Goal: Task Accomplishment & Management: Manage account settings

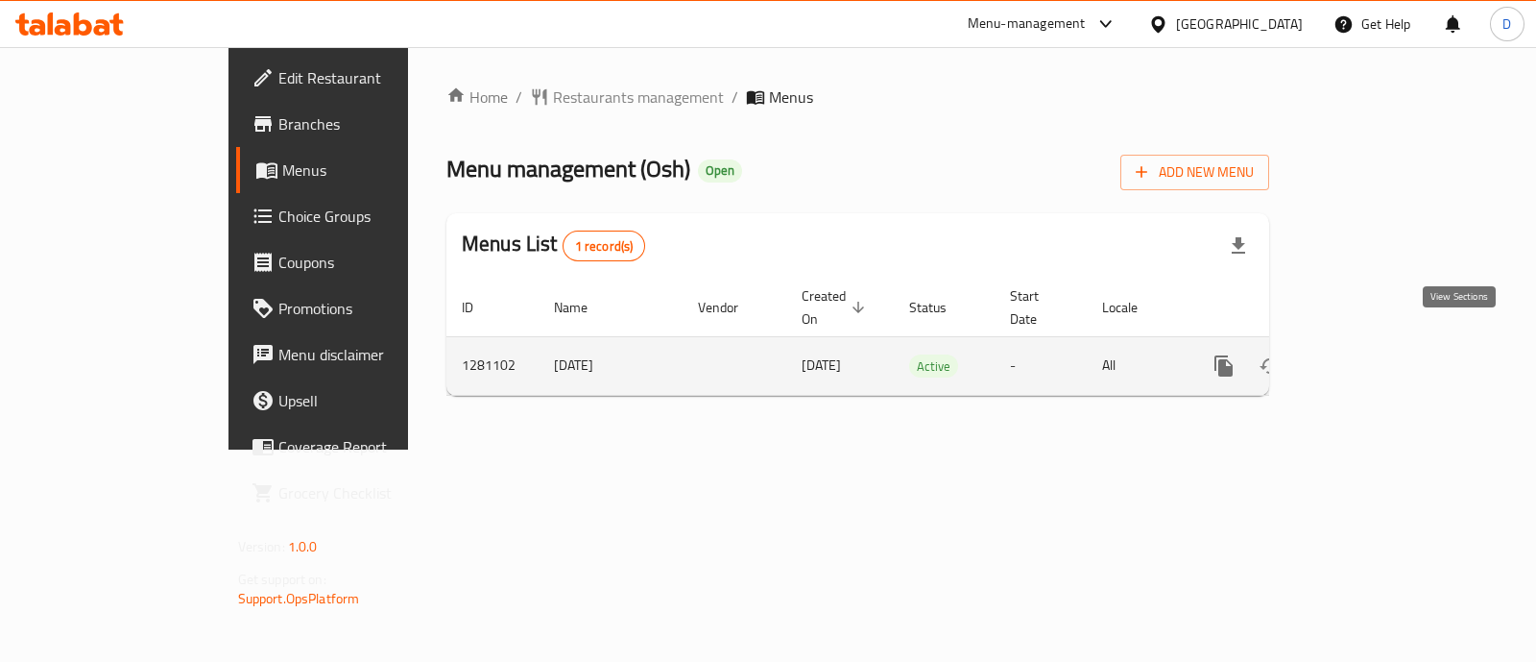
click at [1374, 354] on icon "enhanced table" at bounding box center [1362, 365] width 23 height 23
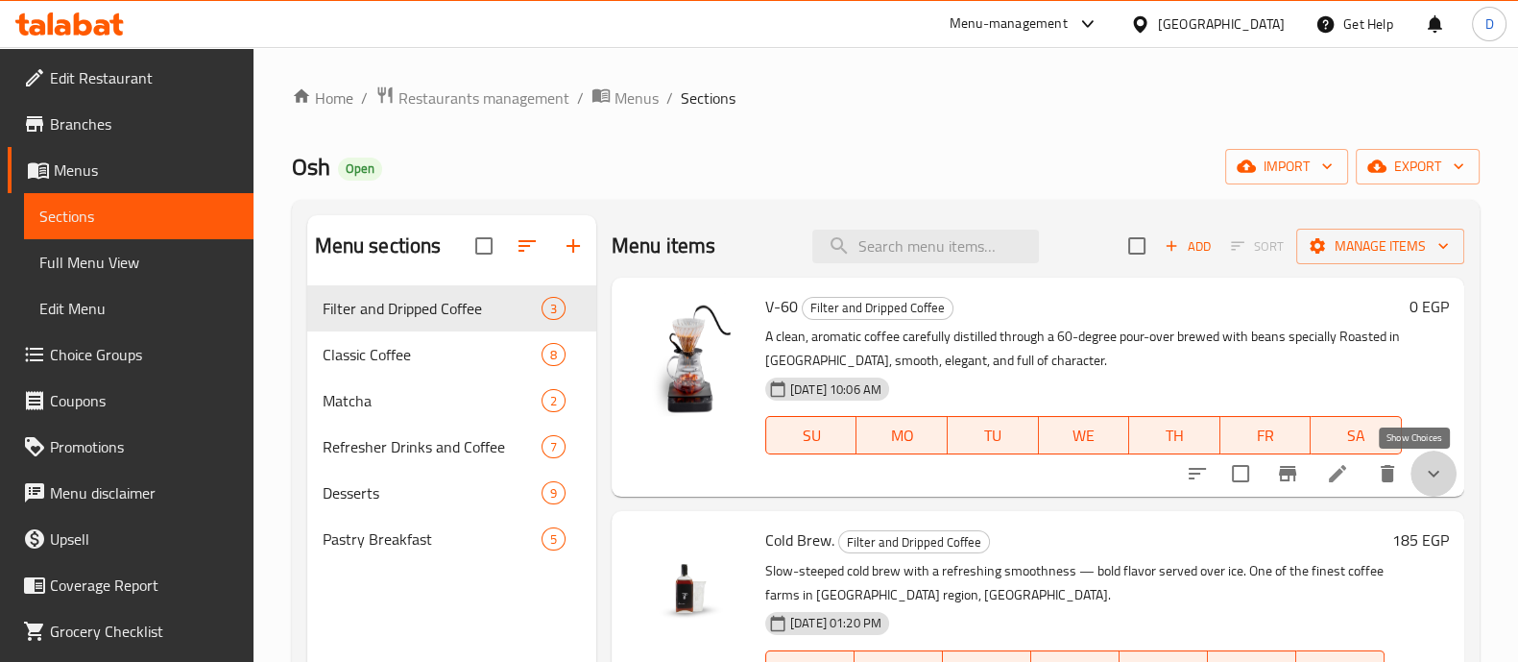
click at [1422, 465] on icon "show more" at bounding box center [1433, 473] width 23 height 23
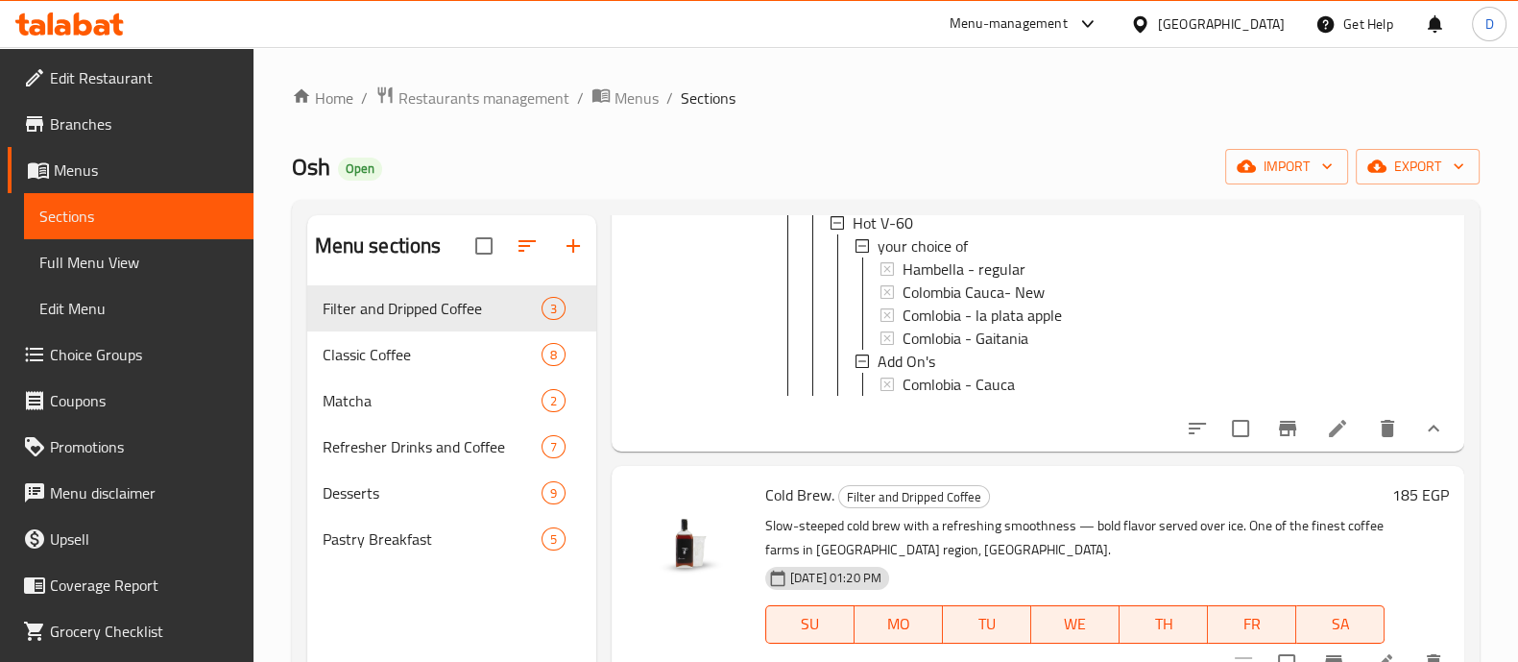
scroll to position [515, 0]
click at [1422, 439] on icon "show more" at bounding box center [1433, 427] width 23 height 23
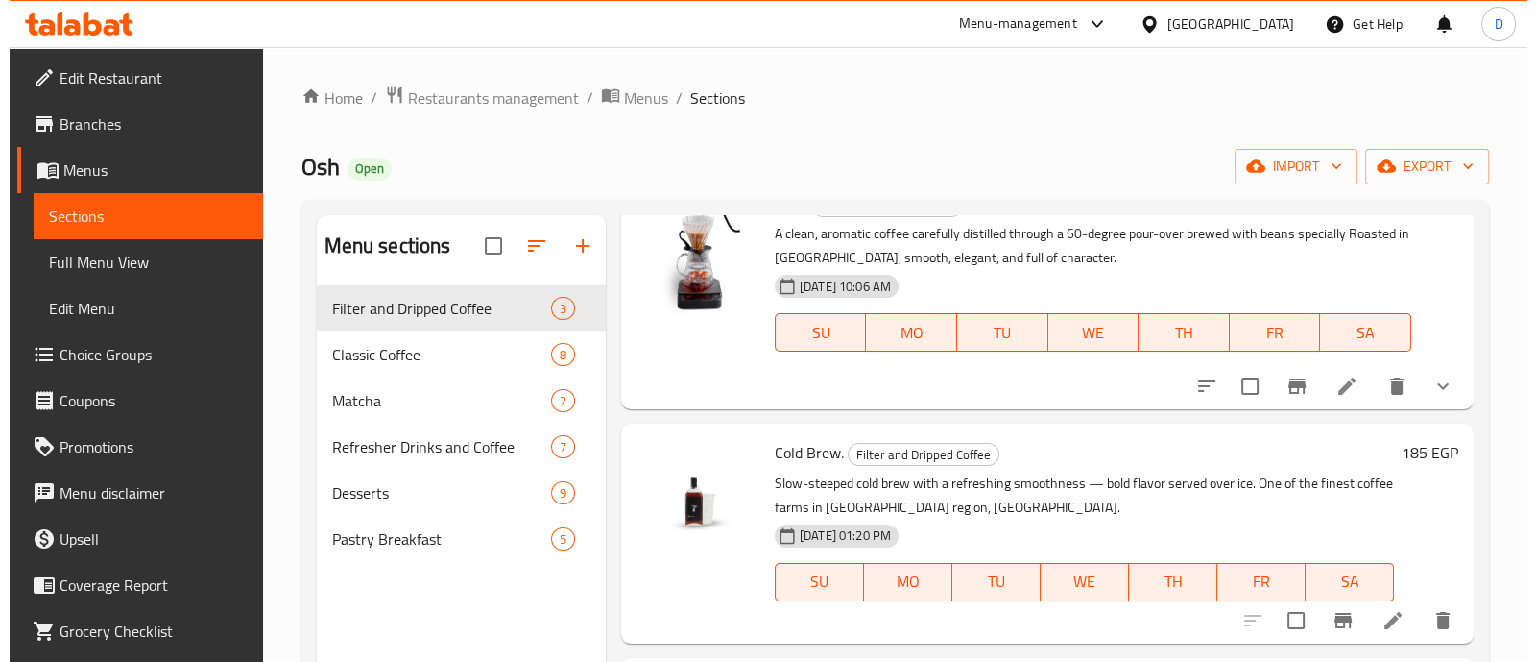
scroll to position [86, 0]
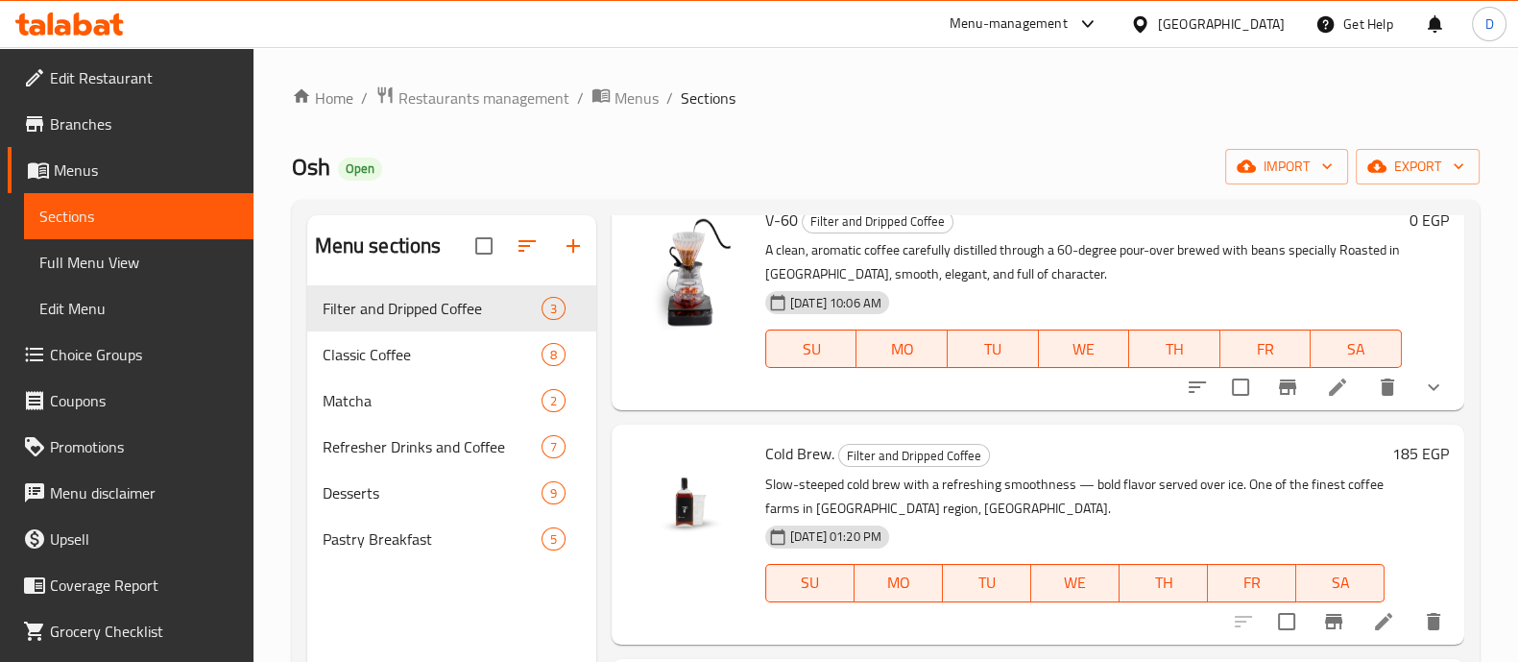
click at [68, 355] on span "Choice Groups" at bounding box center [144, 354] width 188 height 23
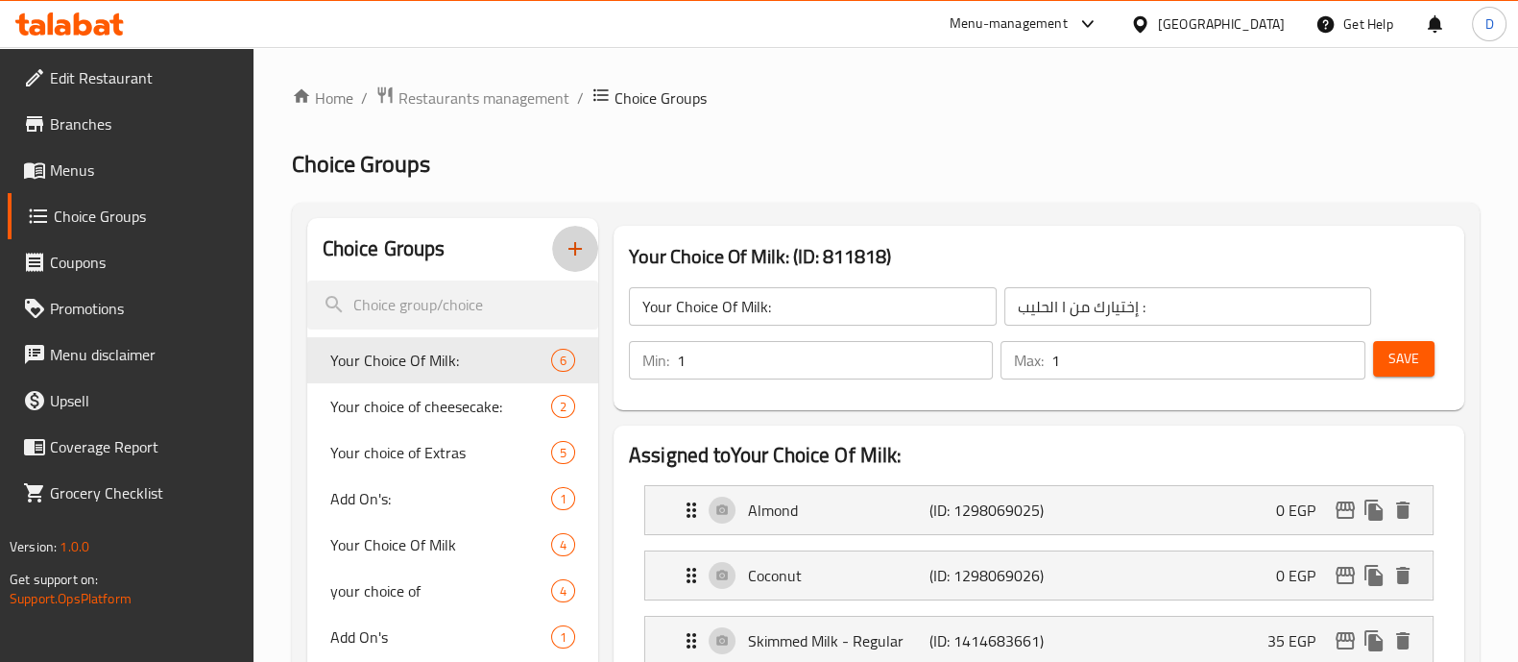
click at [577, 253] on icon "button" at bounding box center [575, 248] width 23 height 23
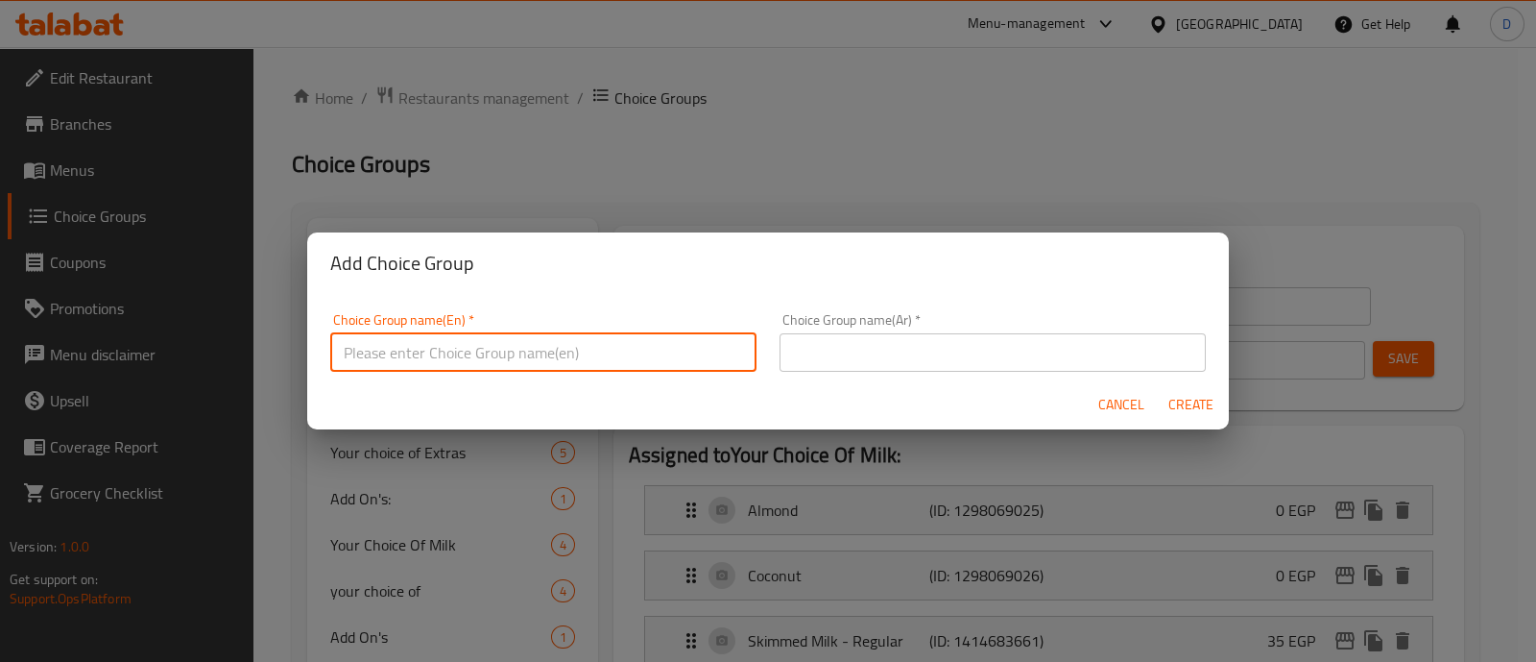
click at [557, 362] on input "text" at bounding box center [543, 352] width 426 height 38
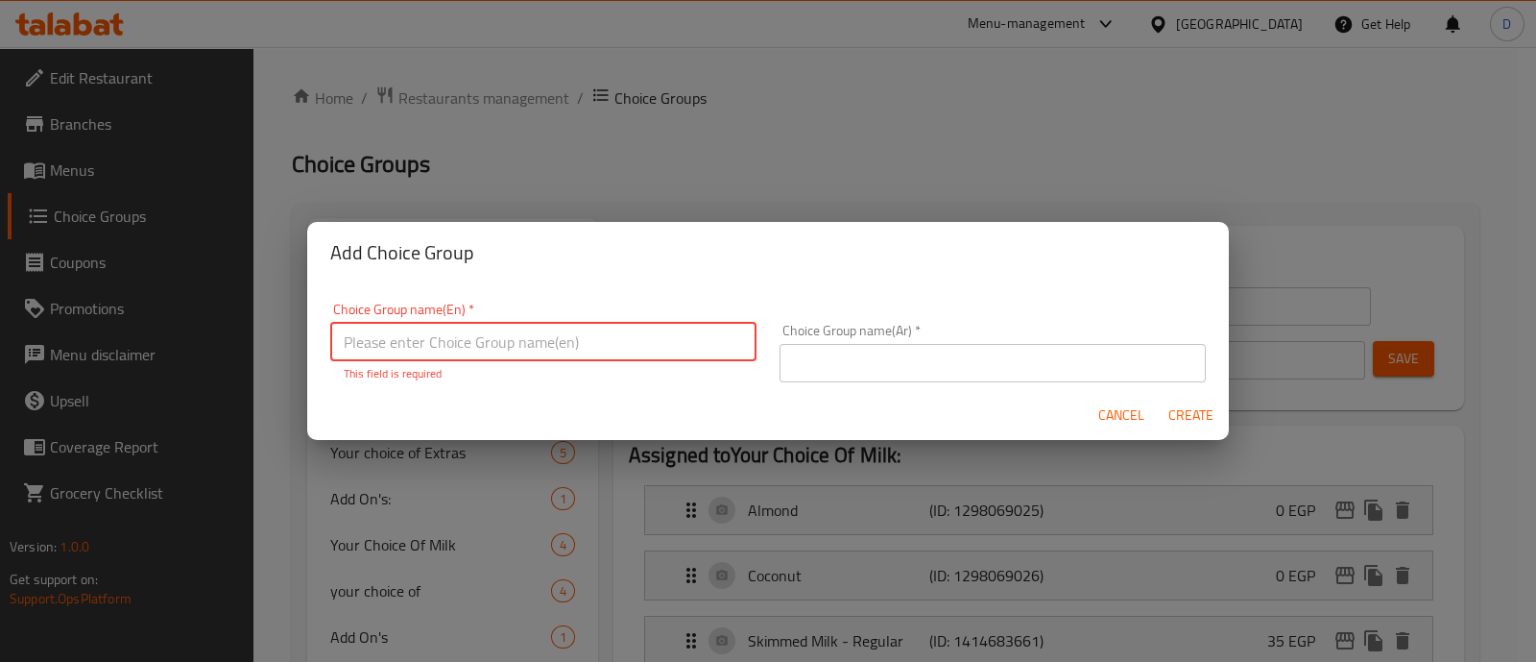
paste input "[GEOGRAPHIC_DATA]"
type input "Y"
click at [1119, 421] on span "Cancel" at bounding box center [1122, 415] width 46 height 24
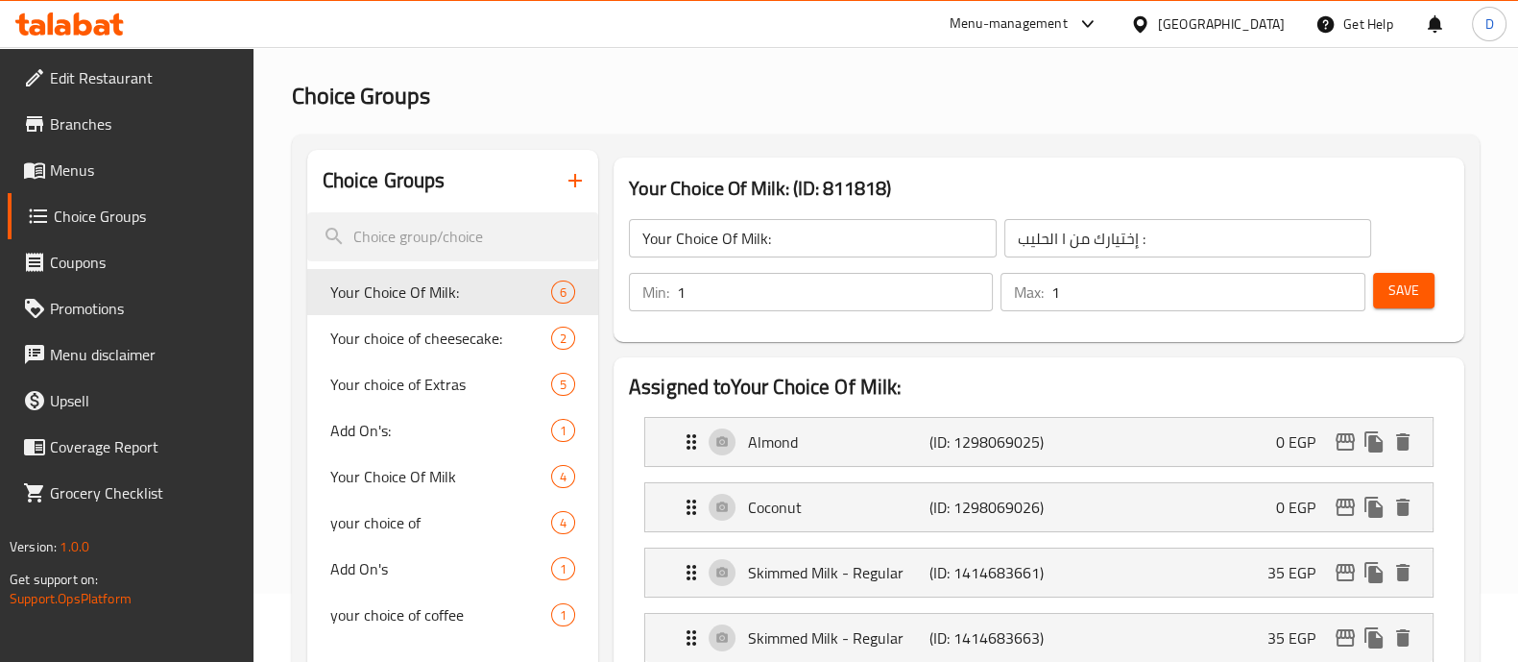
scroll to position [78, 0]
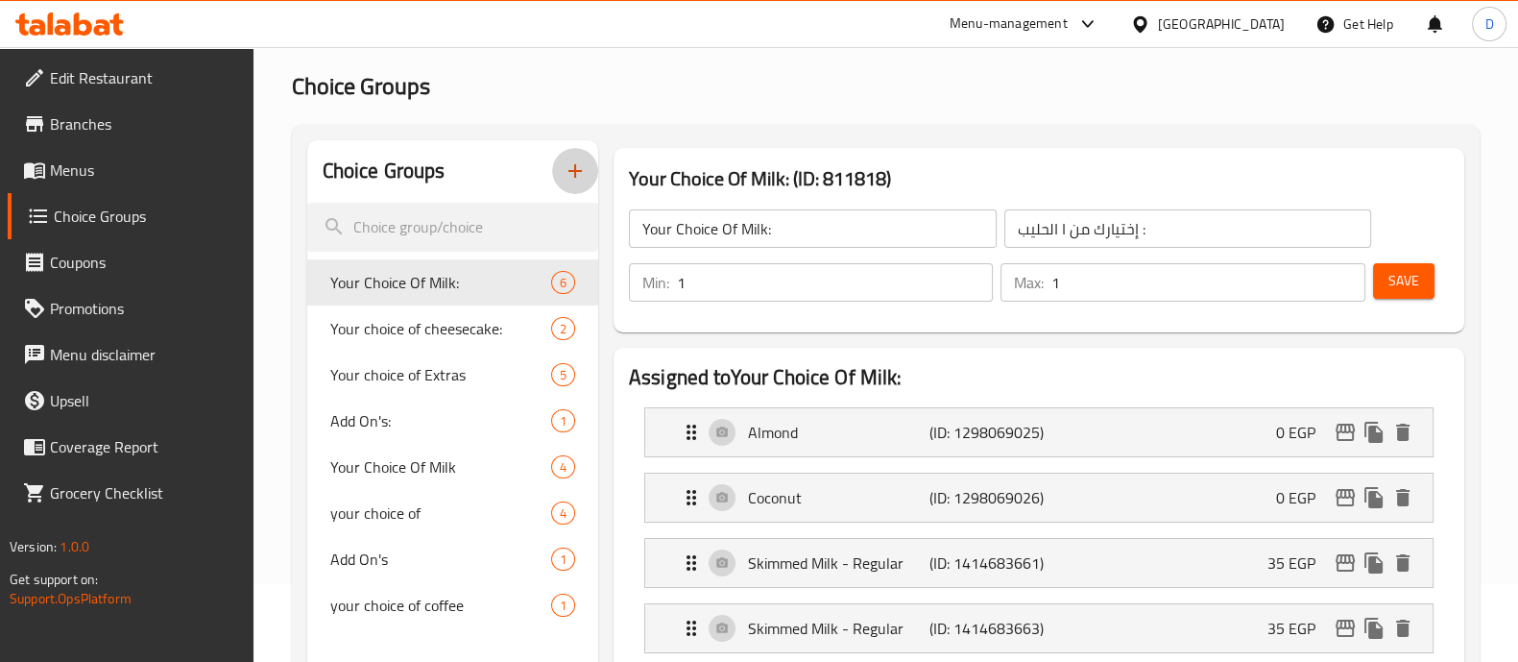
click at [574, 177] on icon "button" at bounding box center [574, 170] width 13 height 13
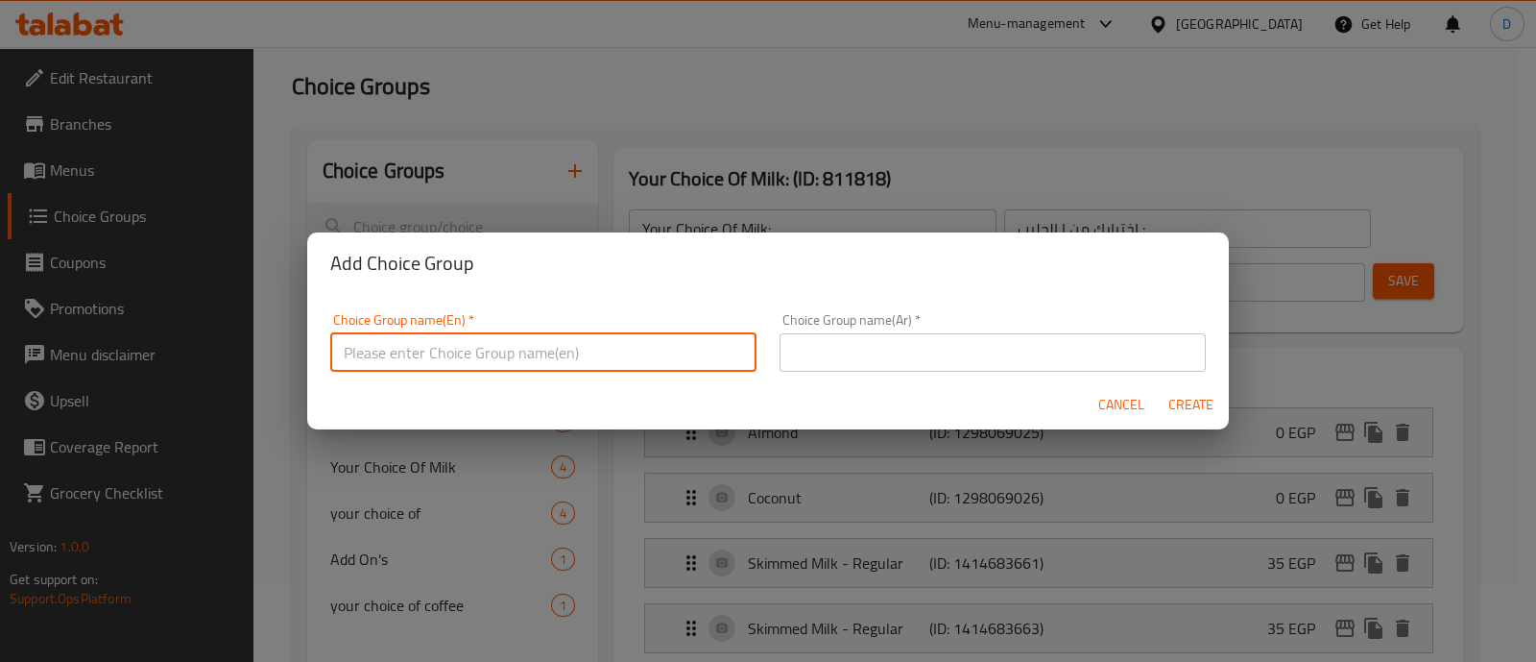
click at [676, 364] on input "text" at bounding box center [543, 352] width 426 height 38
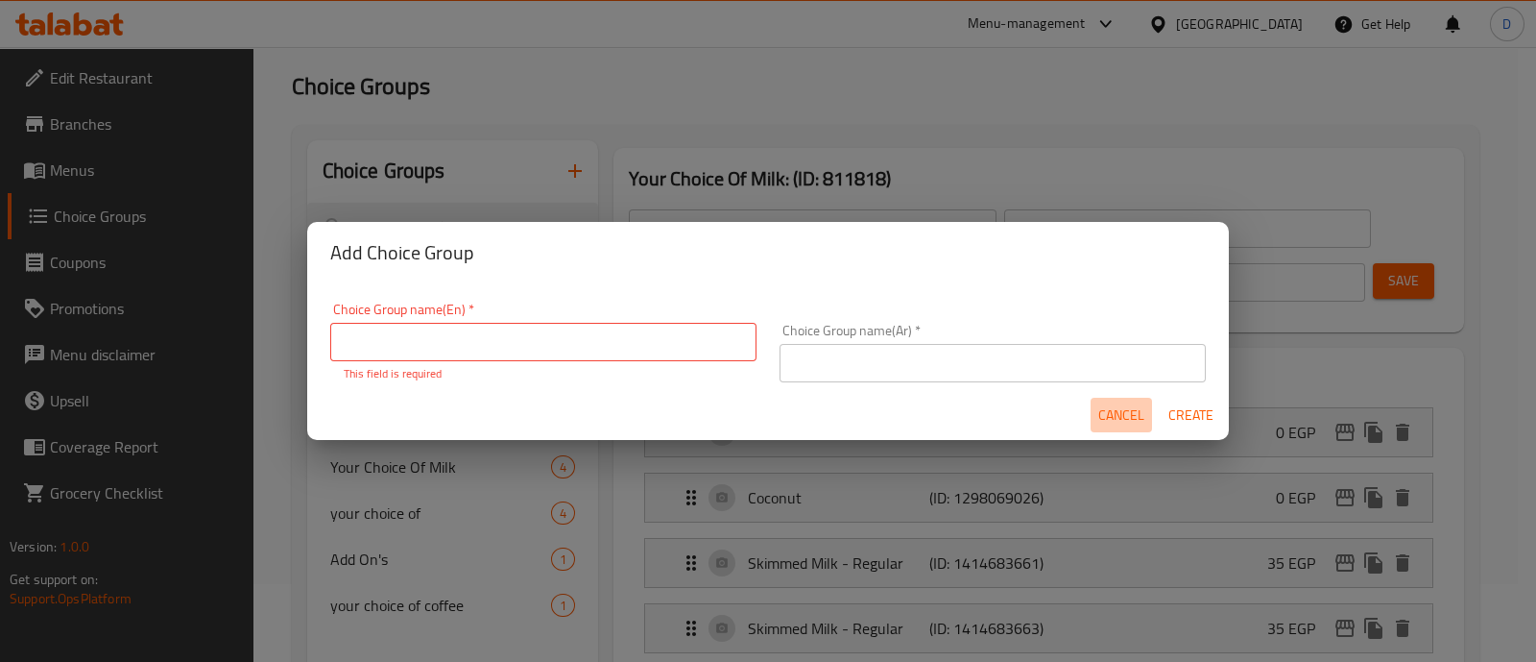
click at [1107, 410] on span "Cancel" at bounding box center [1122, 415] width 46 height 24
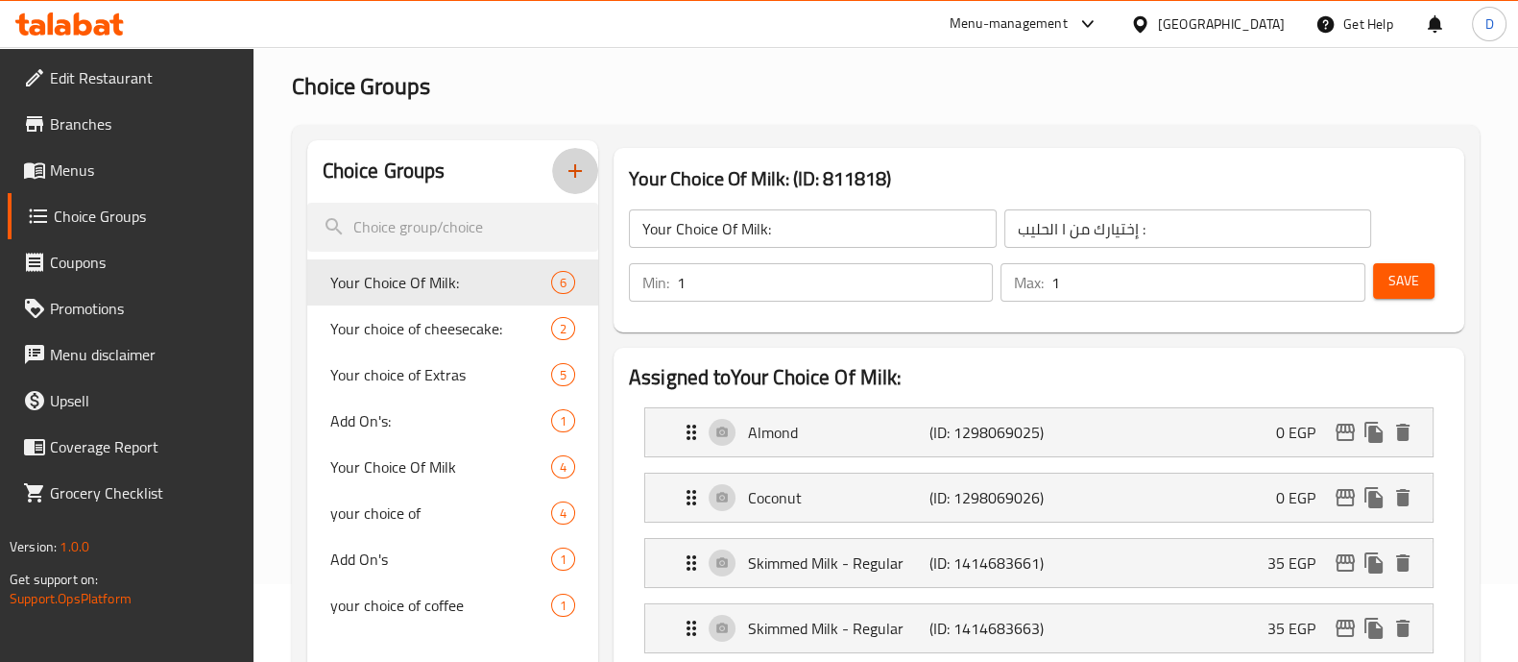
click at [571, 168] on icon "button" at bounding box center [575, 170] width 23 height 23
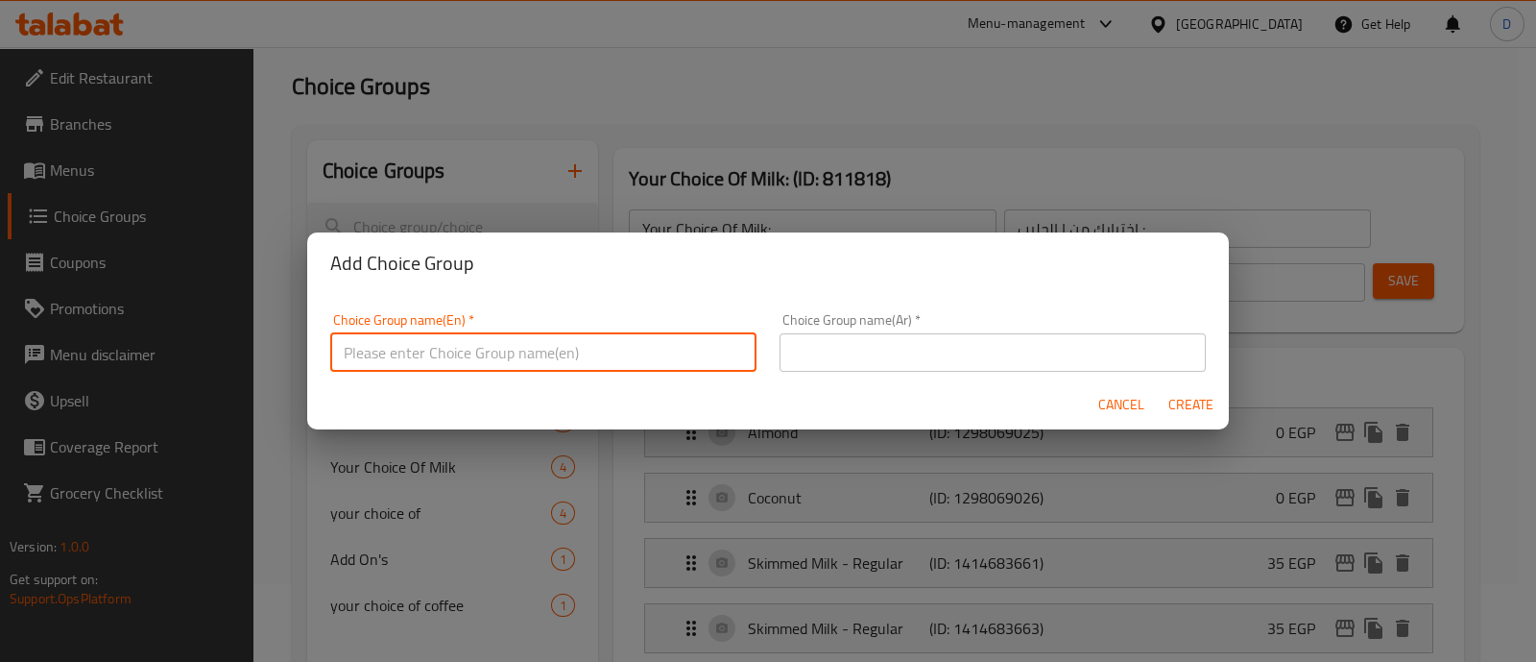
click at [463, 353] on input "text" at bounding box center [543, 352] width 426 height 38
type input "Extras"
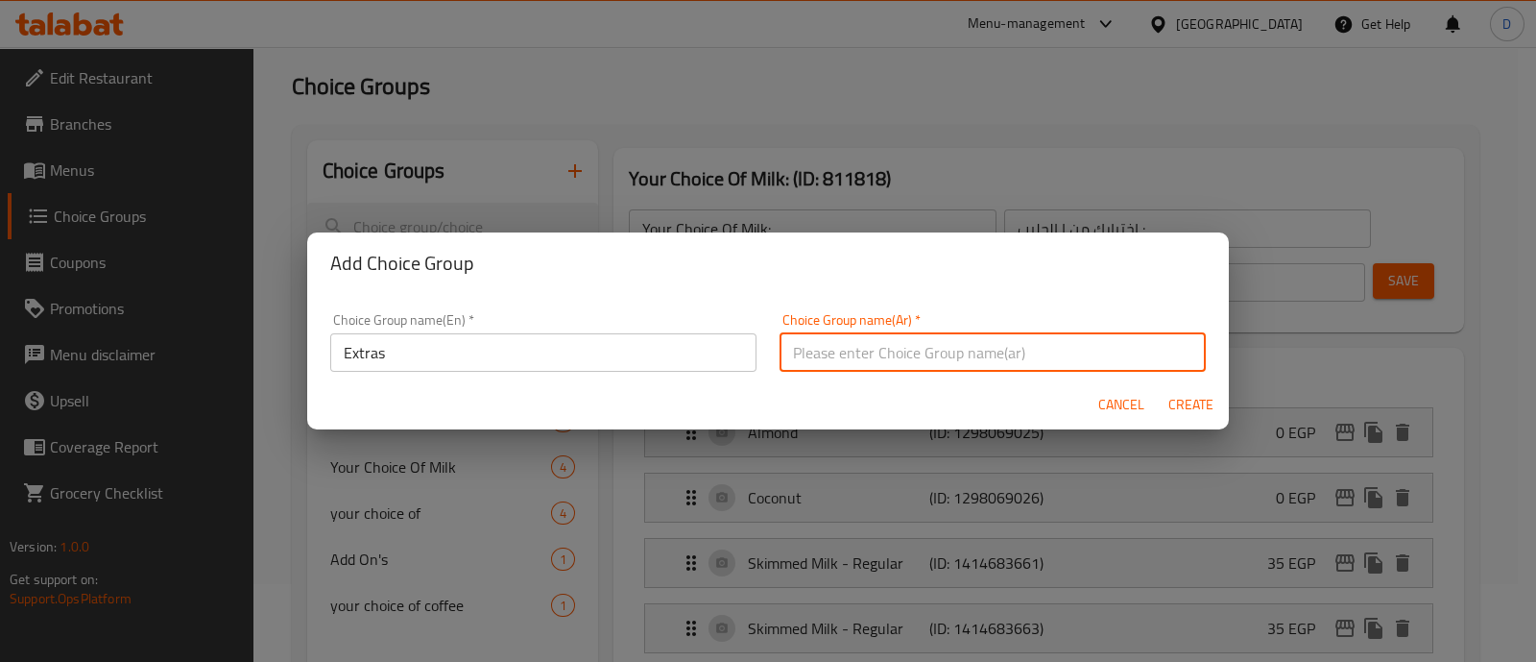
click at [821, 346] on input "text" at bounding box center [993, 352] width 426 height 38
type input "اضافات"
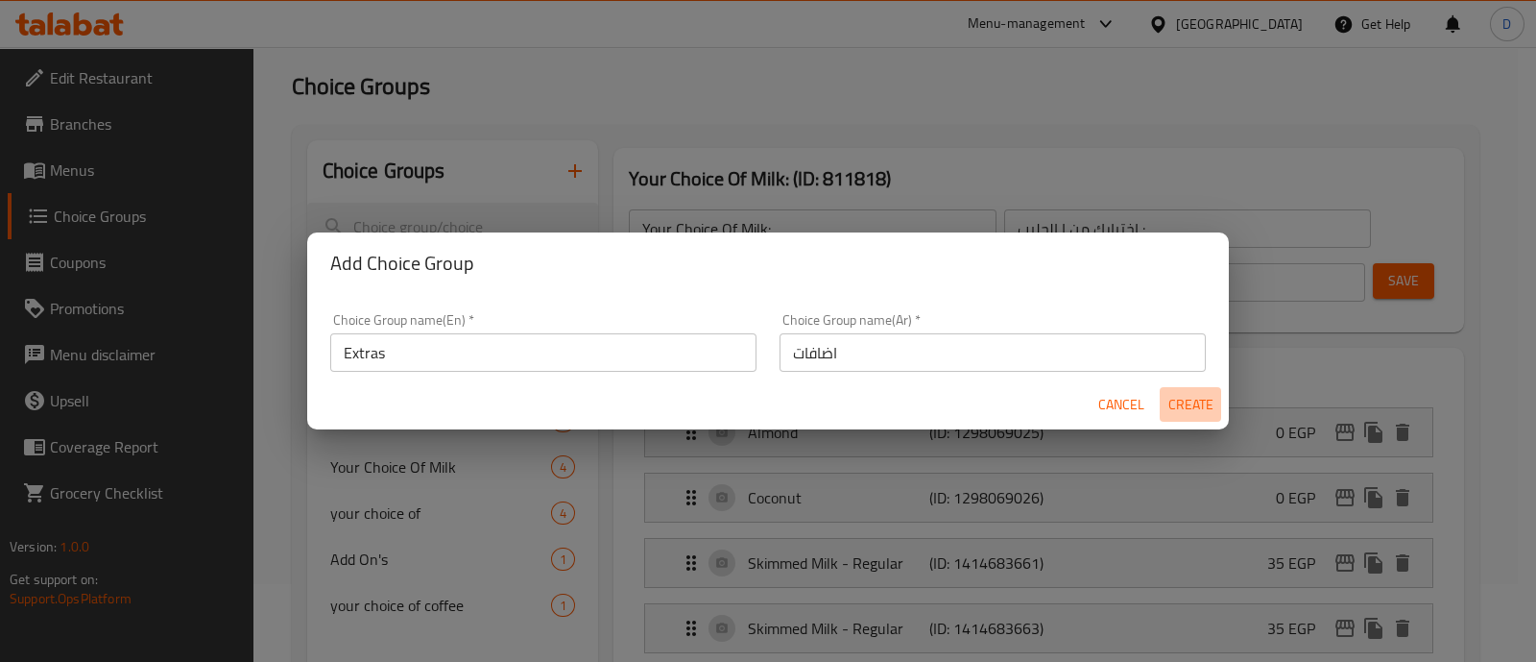
click at [1185, 399] on span "Create" at bounding box center [1191, 405] width 46 height 24
type input "Extras"
type input "اضافات"
type input "0"
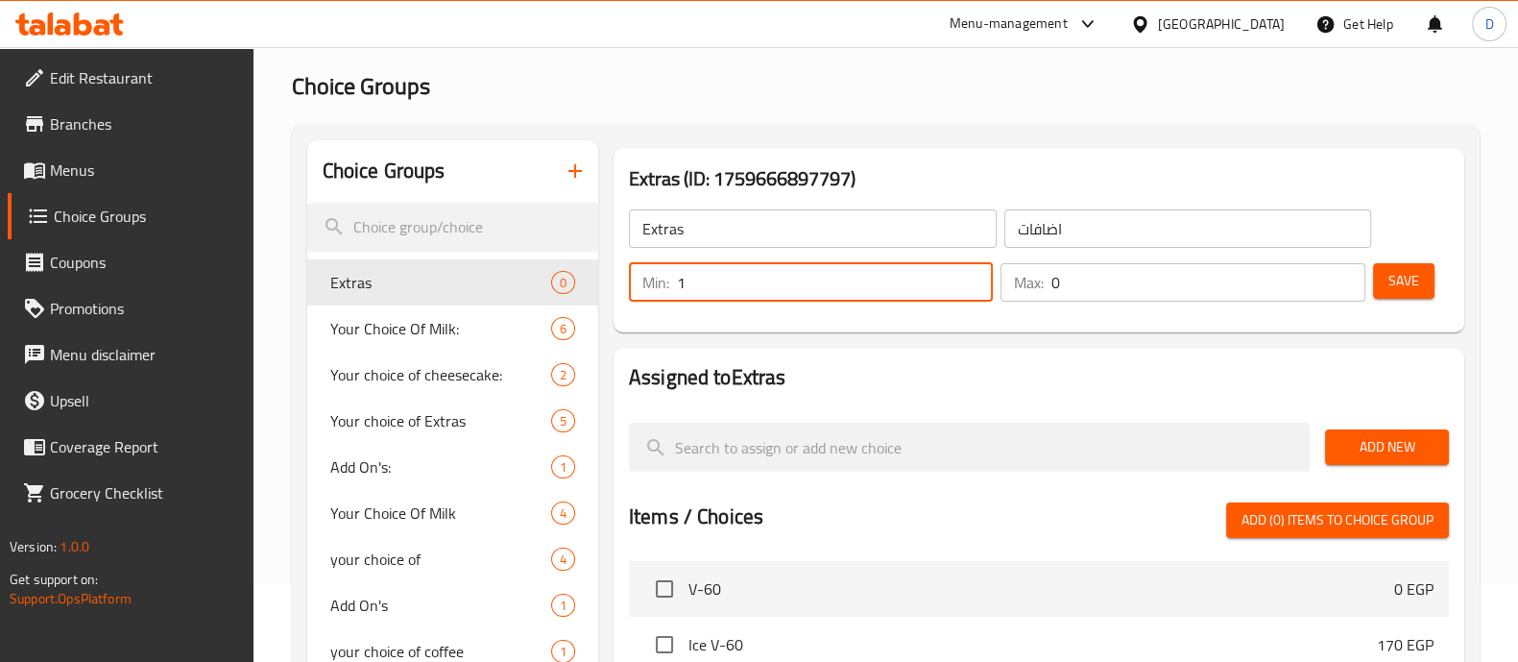
click at [971, 272] on input "1" at bounding box center [835, 282] width 316 height 38
click at [979, 285] on input "1" at bounding box center [835, 282] width 316 height 38
type input "0"
click at [970, 291] on input "0" at bounding box center [835, 282] width 316 height 38
click at [1346, 274] on input "1" at bounding box center [1207, 282] width 313 height 38
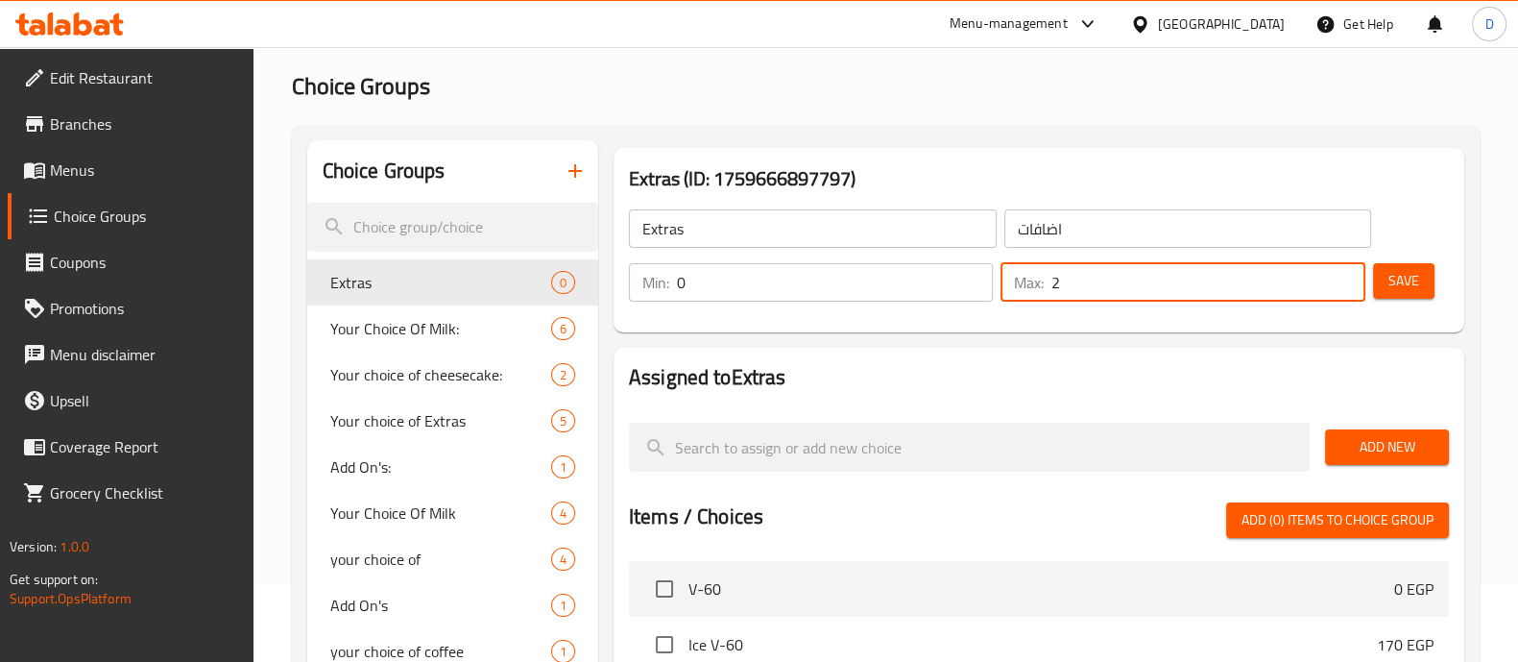
type input "2"
click at [1346, 274] on input "2" at bounding box center [1207, 282] width 313 height 38
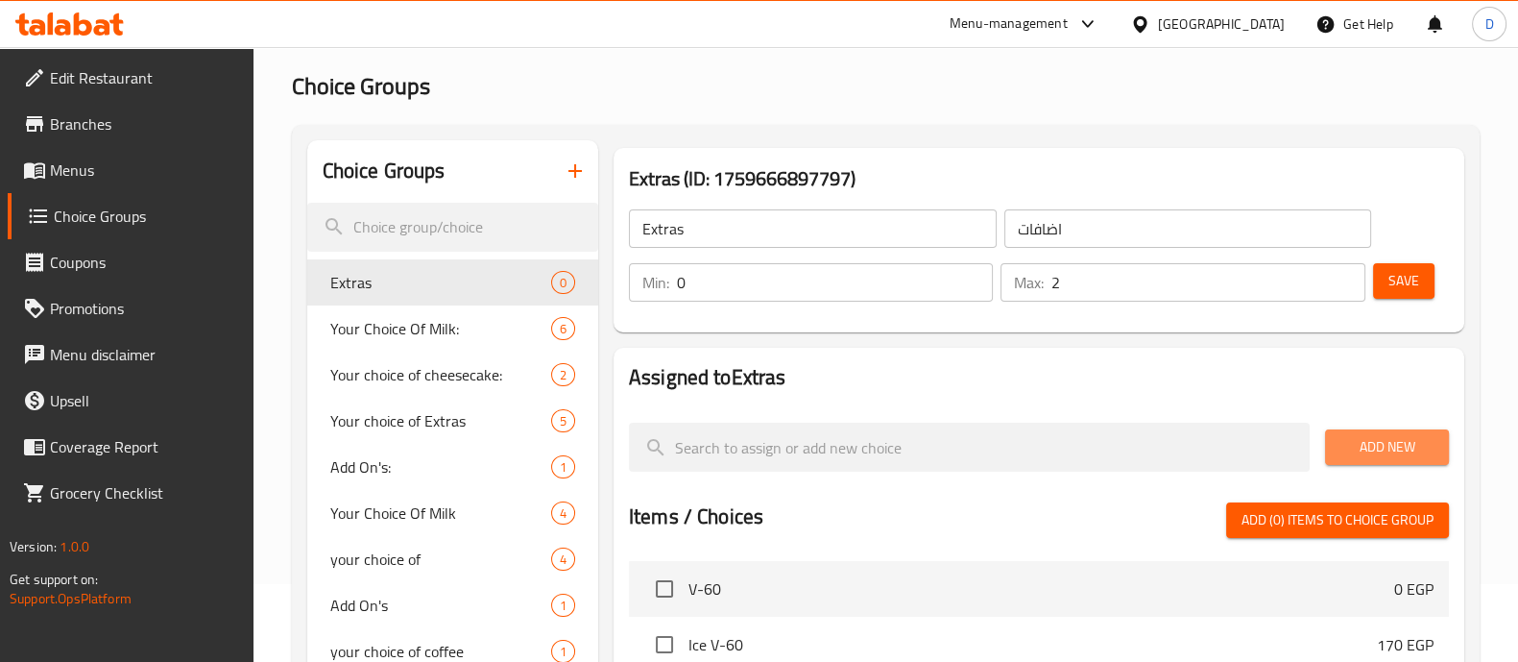
click at [1385, 445] on span "Add New" at bounding box center [1387, 447] width 93 height 24
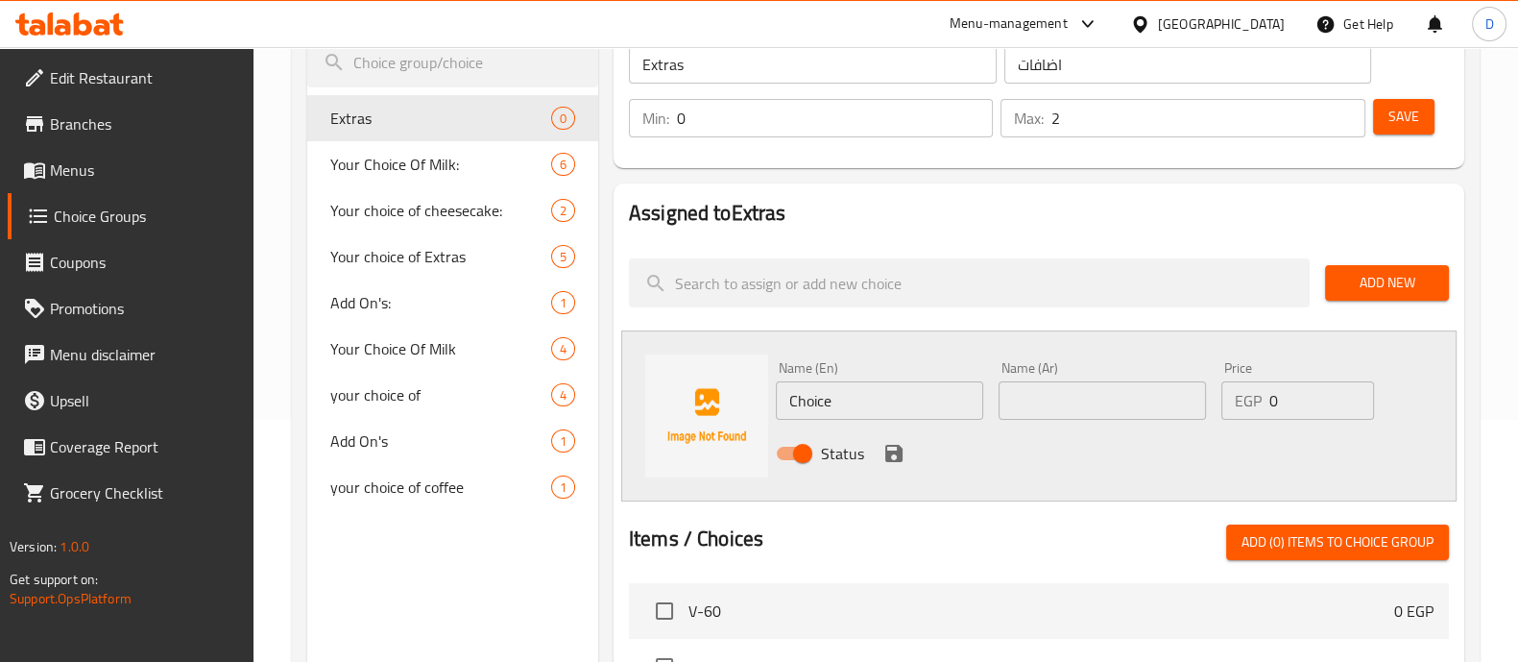
scroll to position [251, 0]
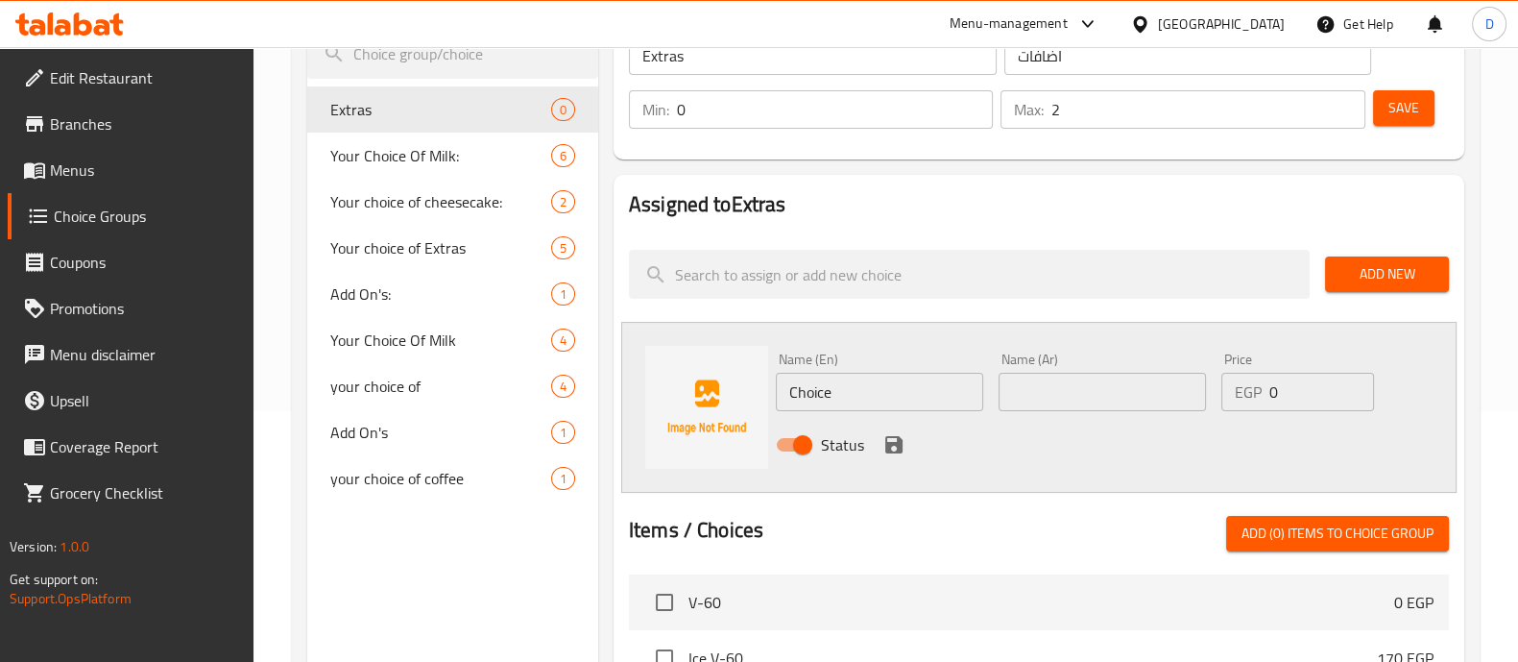
click at [830, 390] on input "Choice" at bounding box center [879, 392] width 207 height 38
paste input "[GEOGRAPHIC_DATA]"
type input "[GEOGRAPHIC_DATA]"
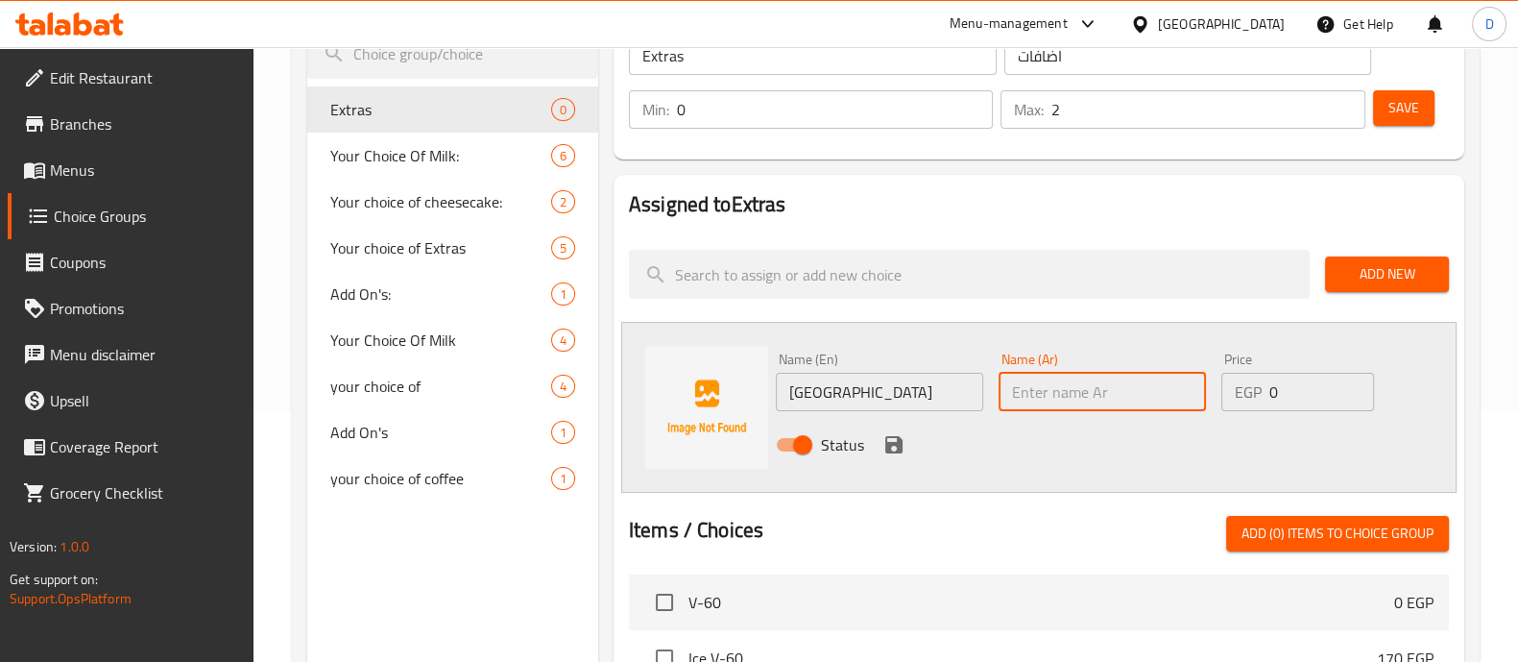
click at [1042, 373] on input "text" at bounding box center [1102, 392] width 207 height 38
paste input "يمني"
type input "يمني"
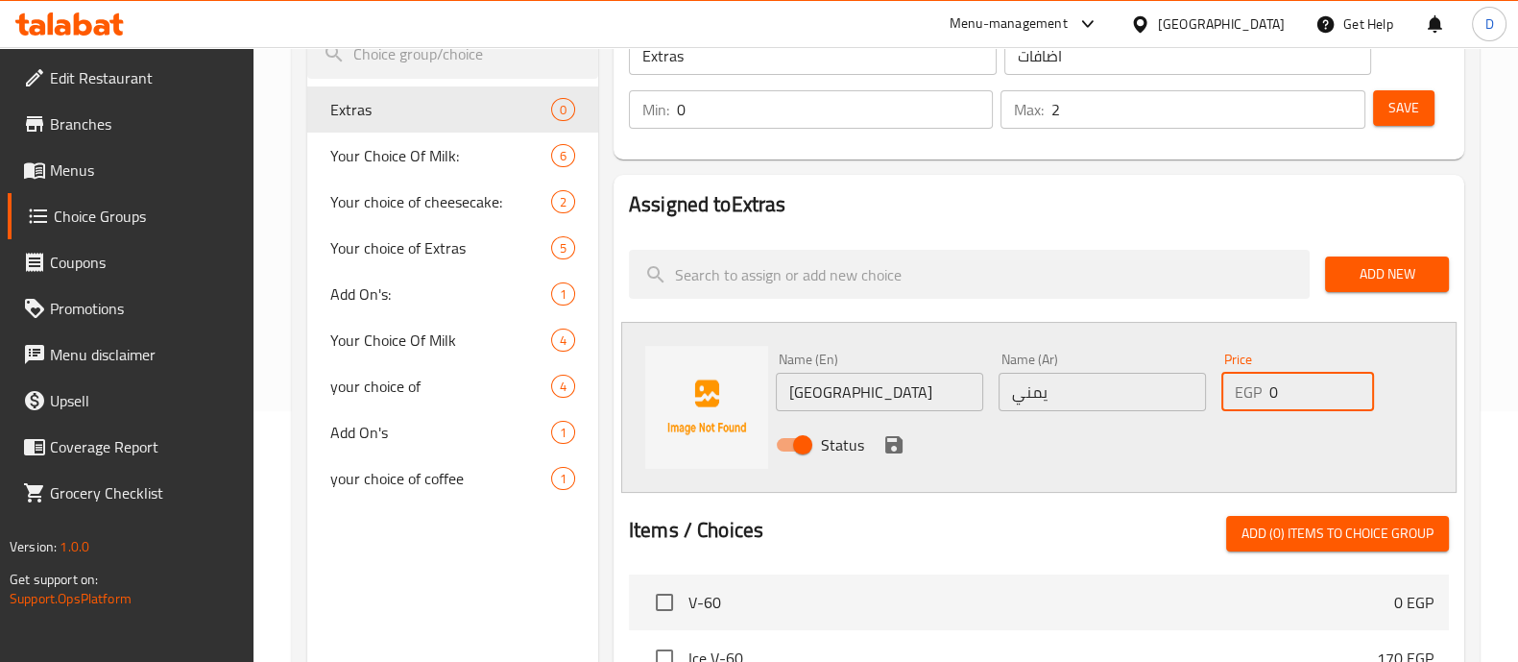
click at [1302, 389] on input "0" at bounding box center [1321, 392] width 104 height 38
type input "35"
click at [895, 443] on icon "save" at bounding box center [893, 444] width 17 height 17
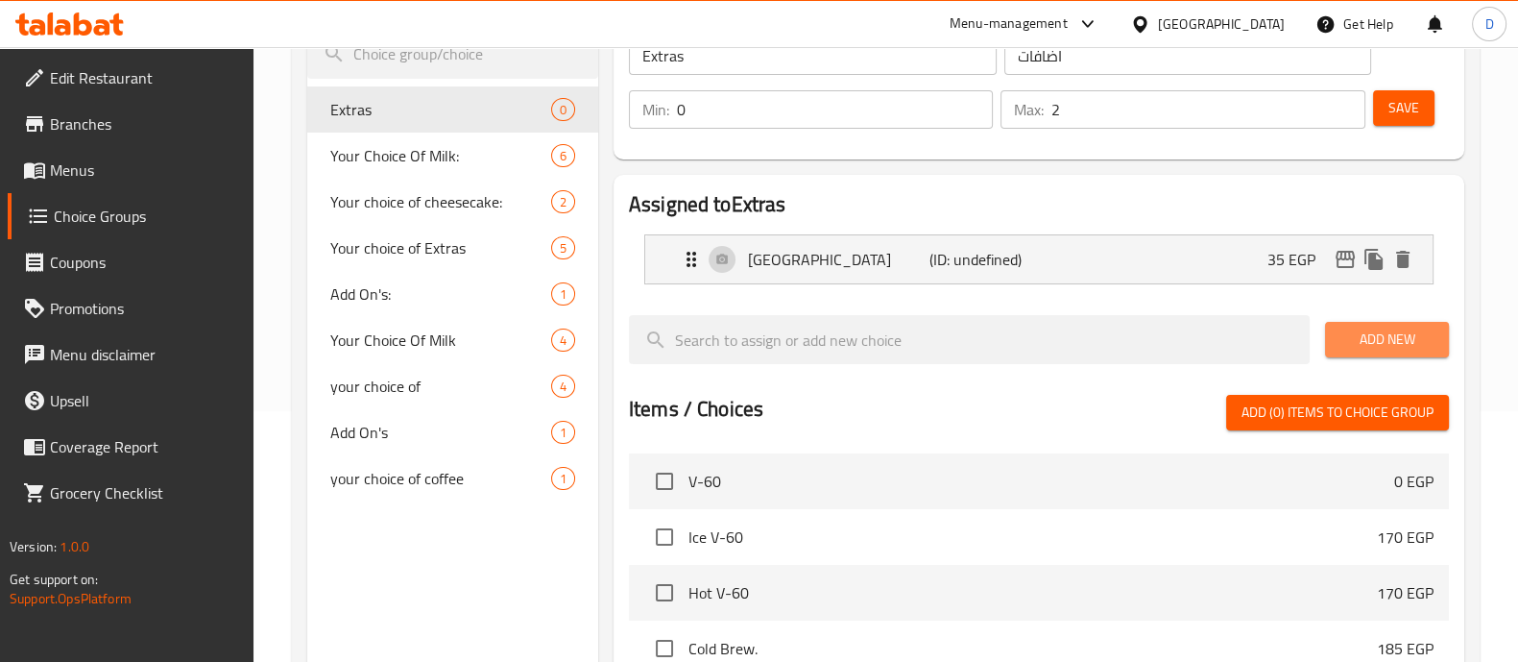
click at [1413, 329] on span "Add New" at bounding box center [1387, 339] width 93 height 24
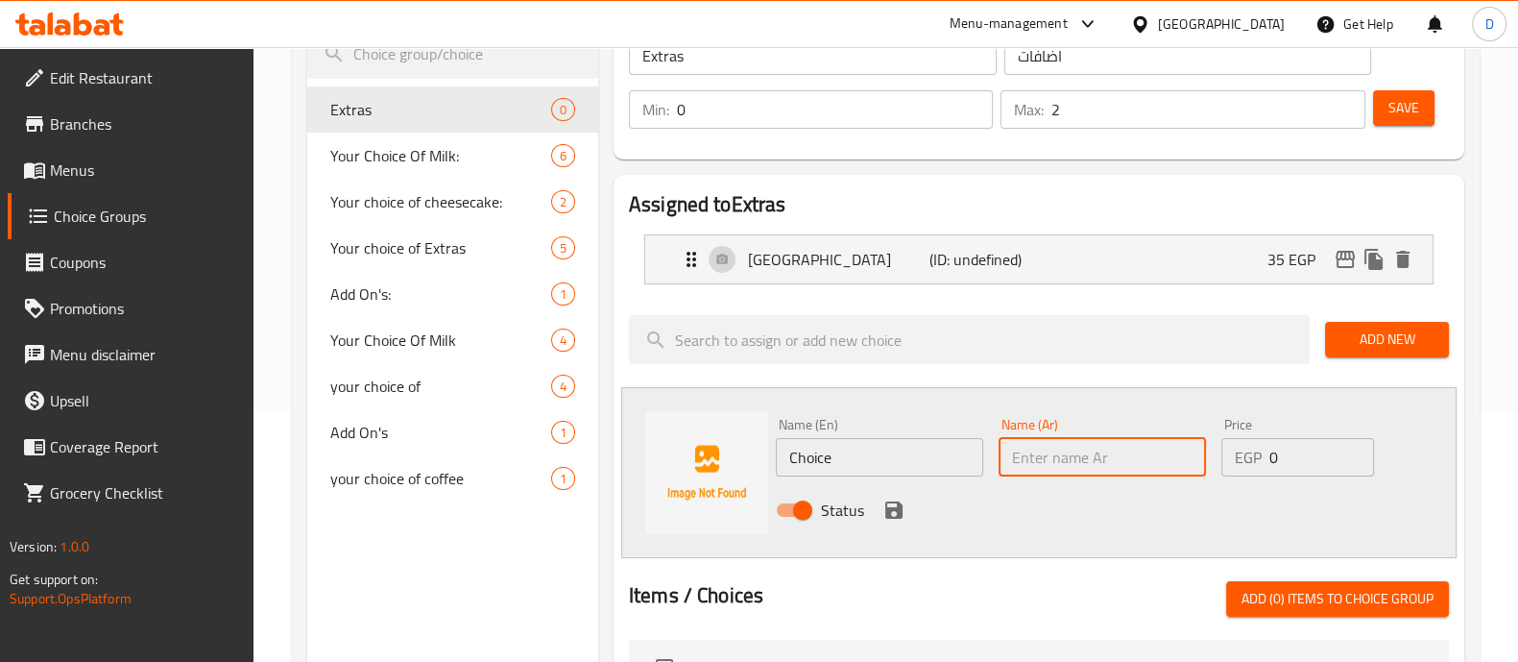
click at [1049, 463] on input "text" at bounding box center [1102, 457] width 207 height 38
paste input "حزار"
type input "حزار"
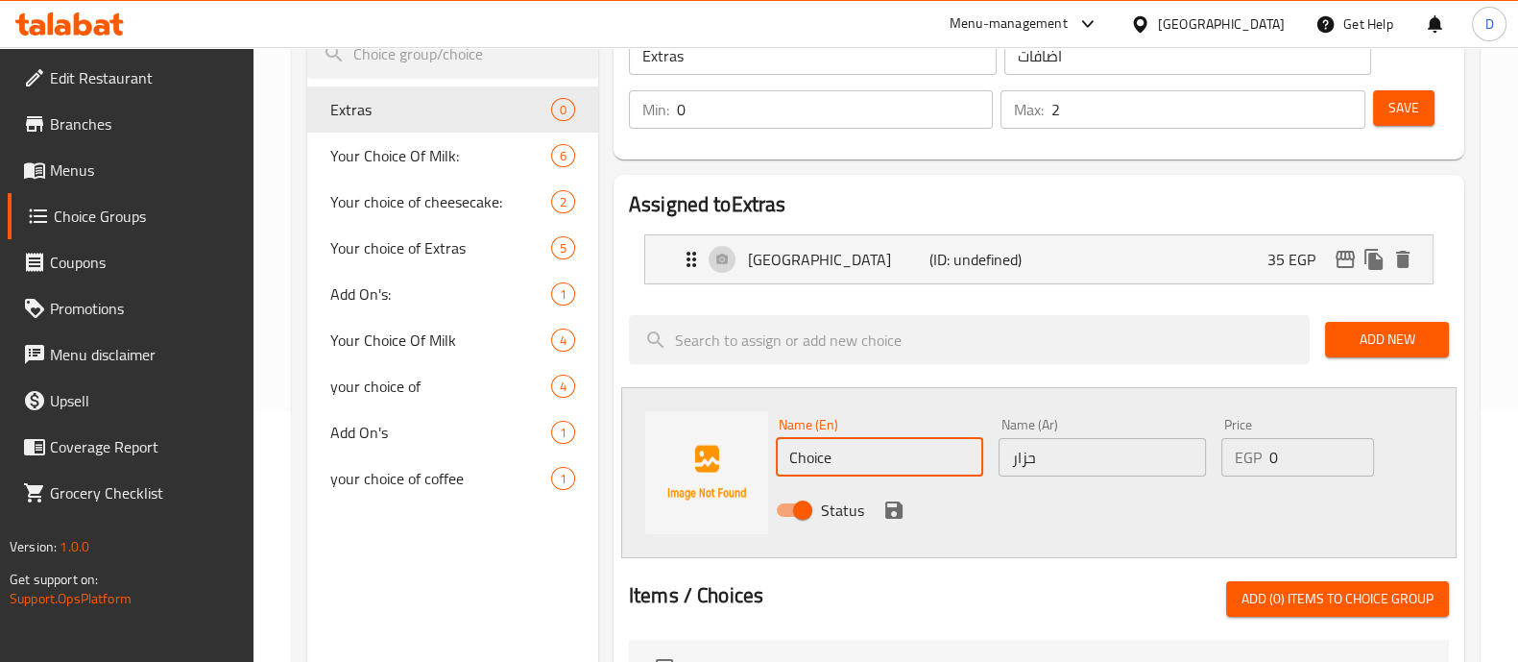
click at [822, 454] on input "Choice" at bounding box center [879, 457] width 207 height 38
paste input "Hazar"
type input "Hazar"
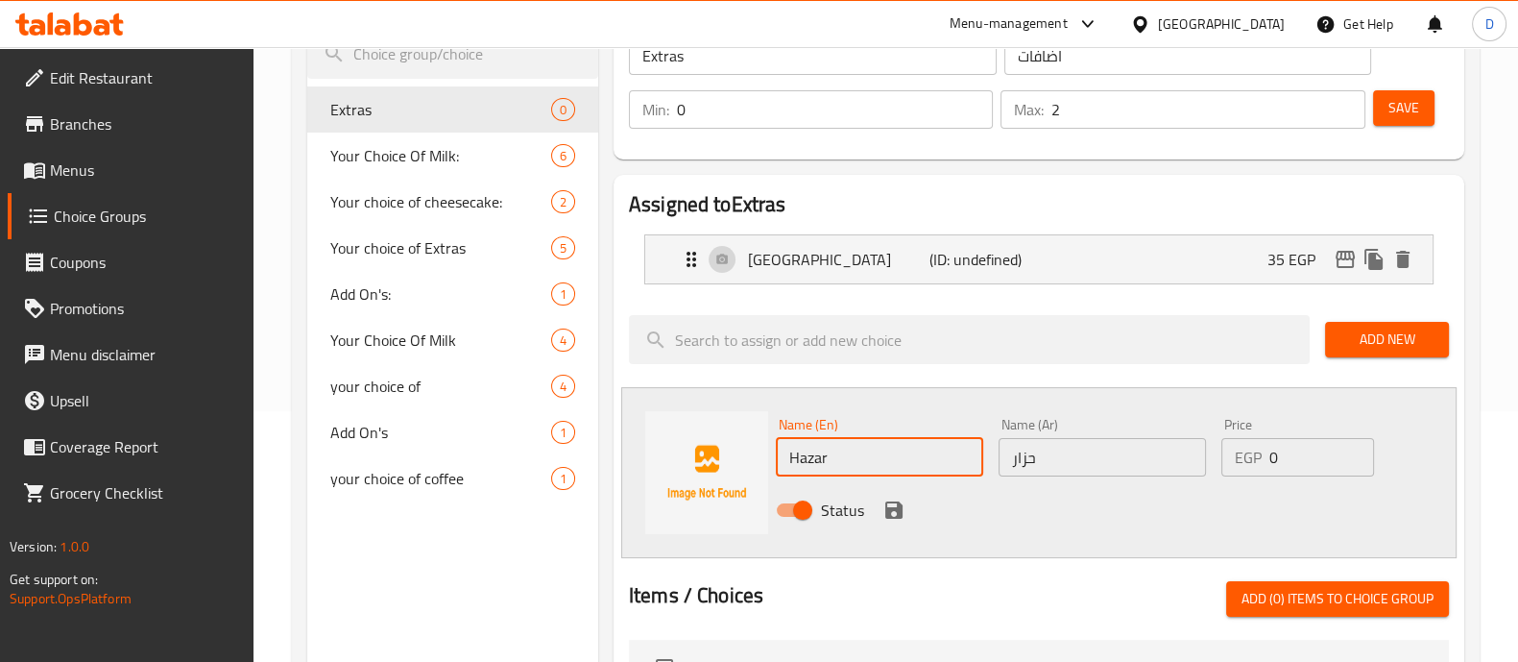
click at [1309, 452] on input "0" at bounding box center [1321, 457] width 104 height 38
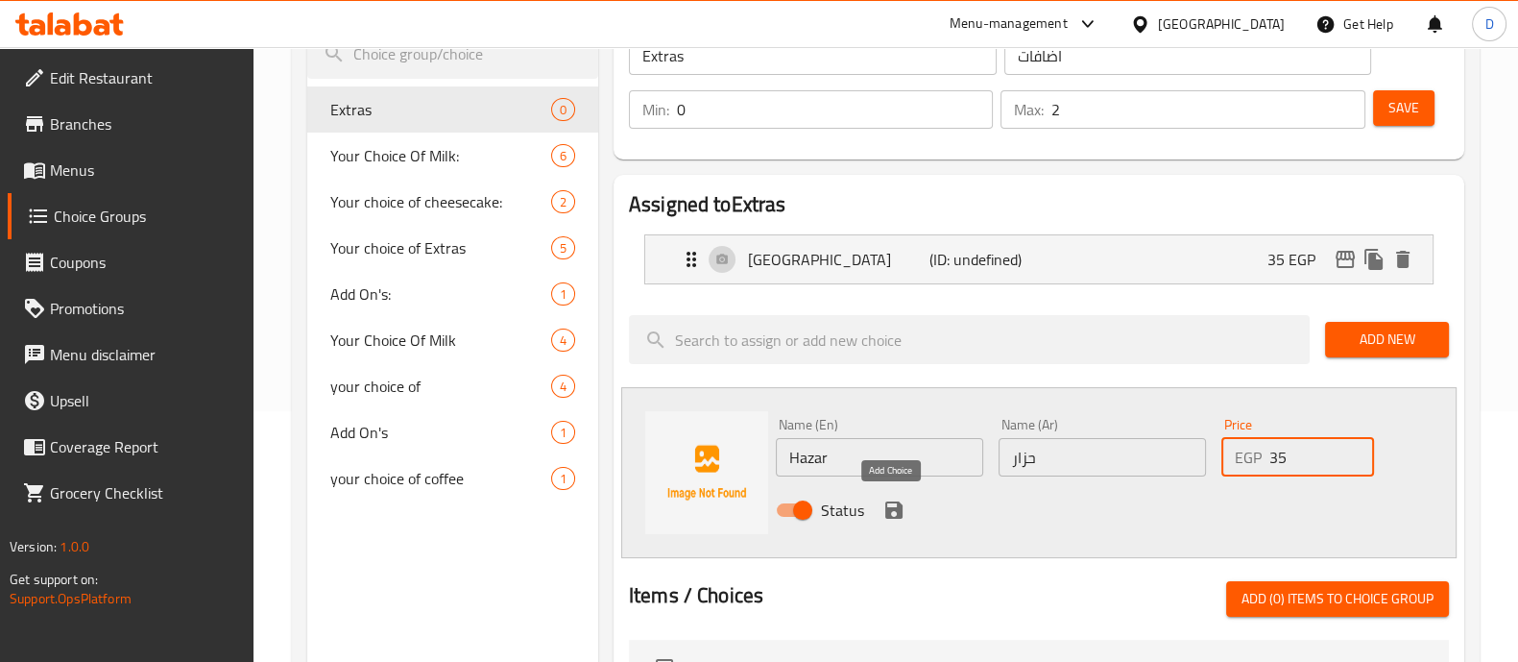
type input "35"
click at [891, 498] on icon "save" at bounding box center [893, 509] width 23 height 23
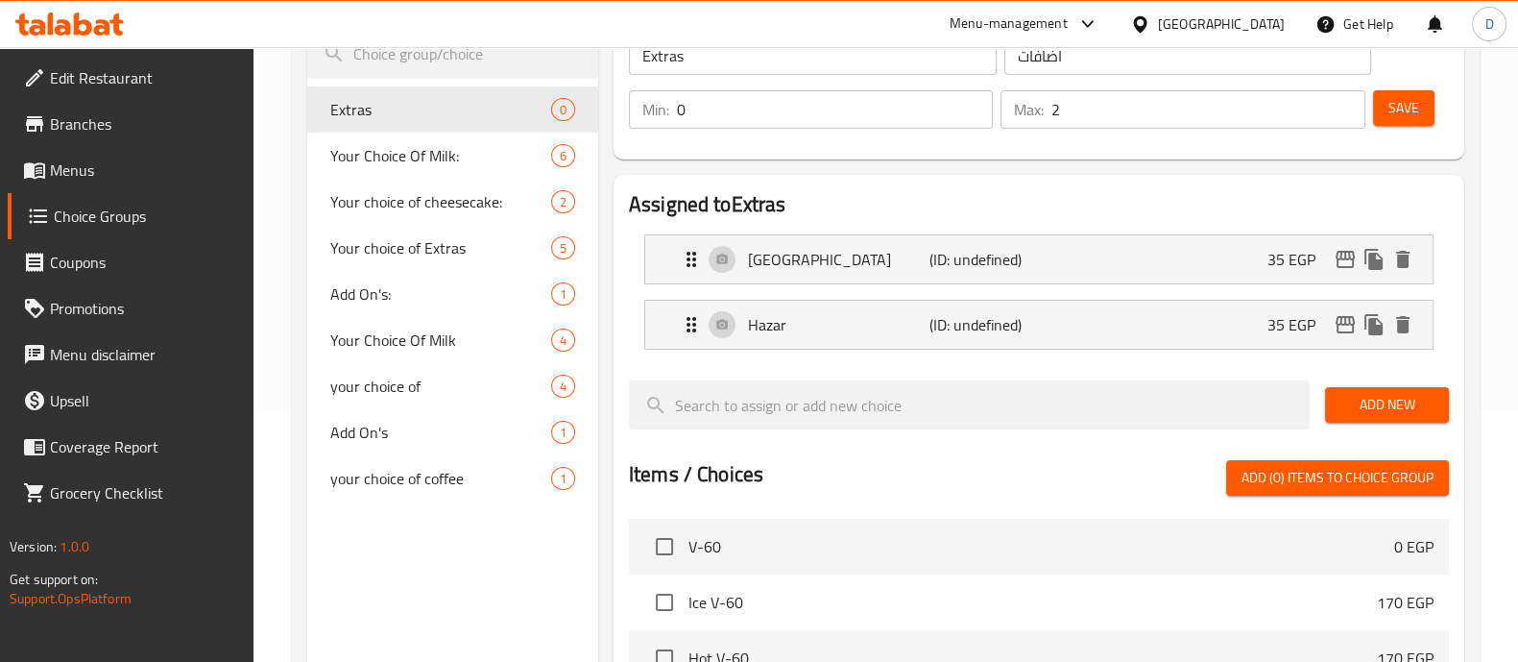
drag, startPoint x: 1403, startPoint y: 85, endPoint x: 1413, endPoint y: 106, distance: 22.3
click at [1413, 106] on div "Min: 0 ​ Max: 2 ​ Save" at bounding box center [1034, 109] width 835 height 61
click at [1413, 106] on span "Save" at bounding box center [1404, 108] width 31 height 24
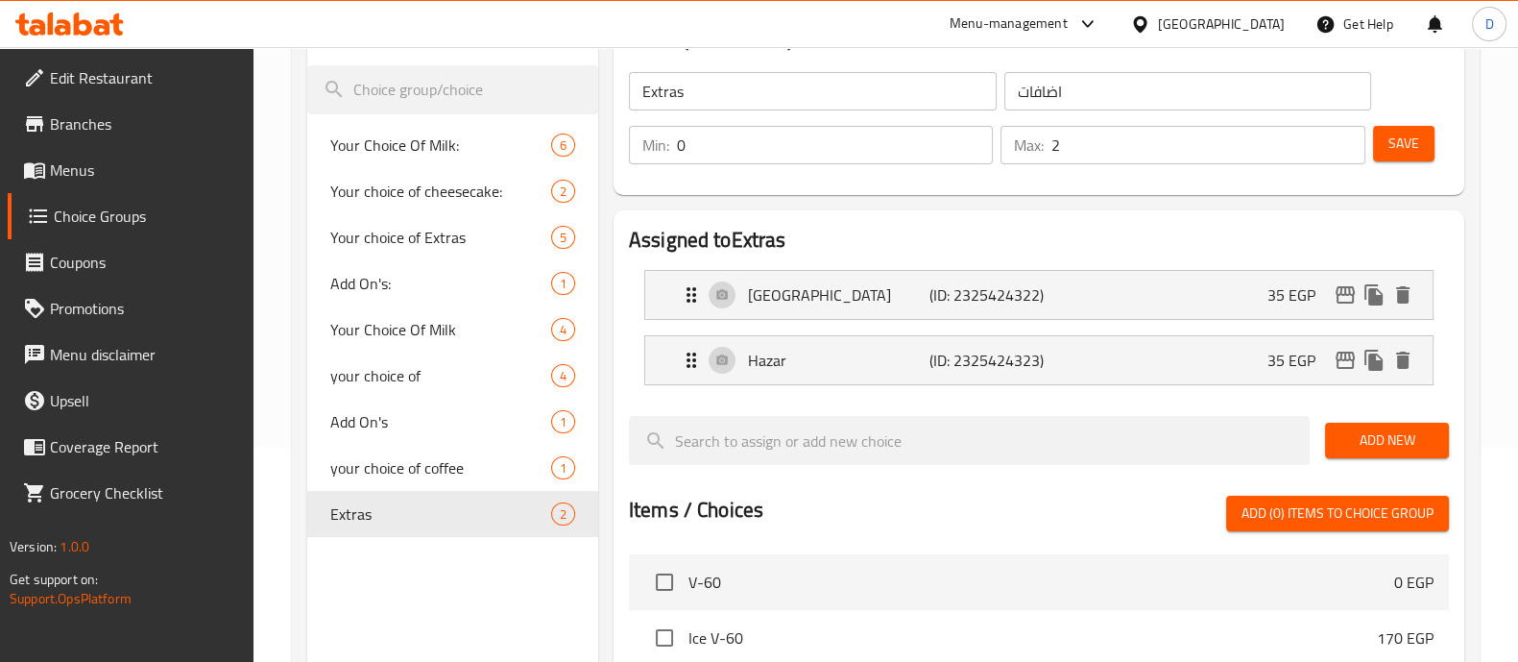
scroll to position [217, 0]
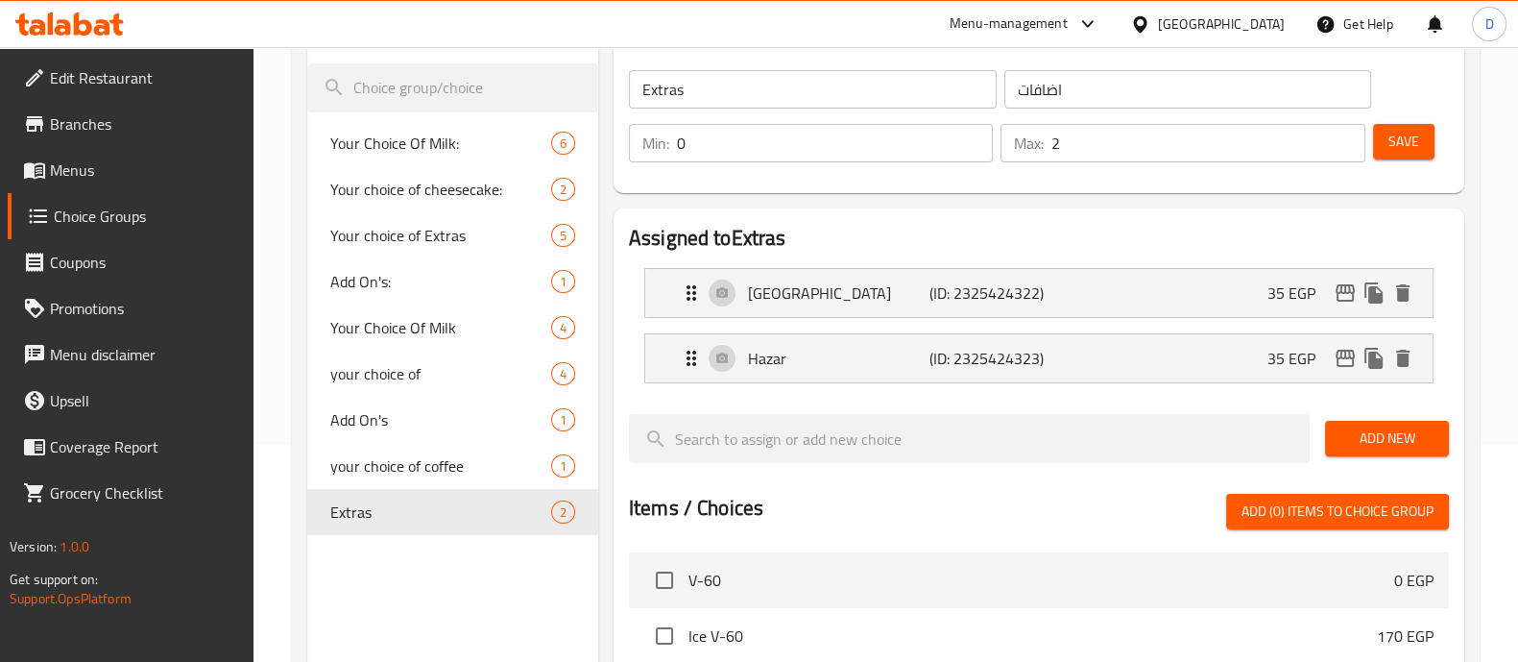
click at [72, 179] on span "Menus" at bounding box center [144, 169] width 188 height 23
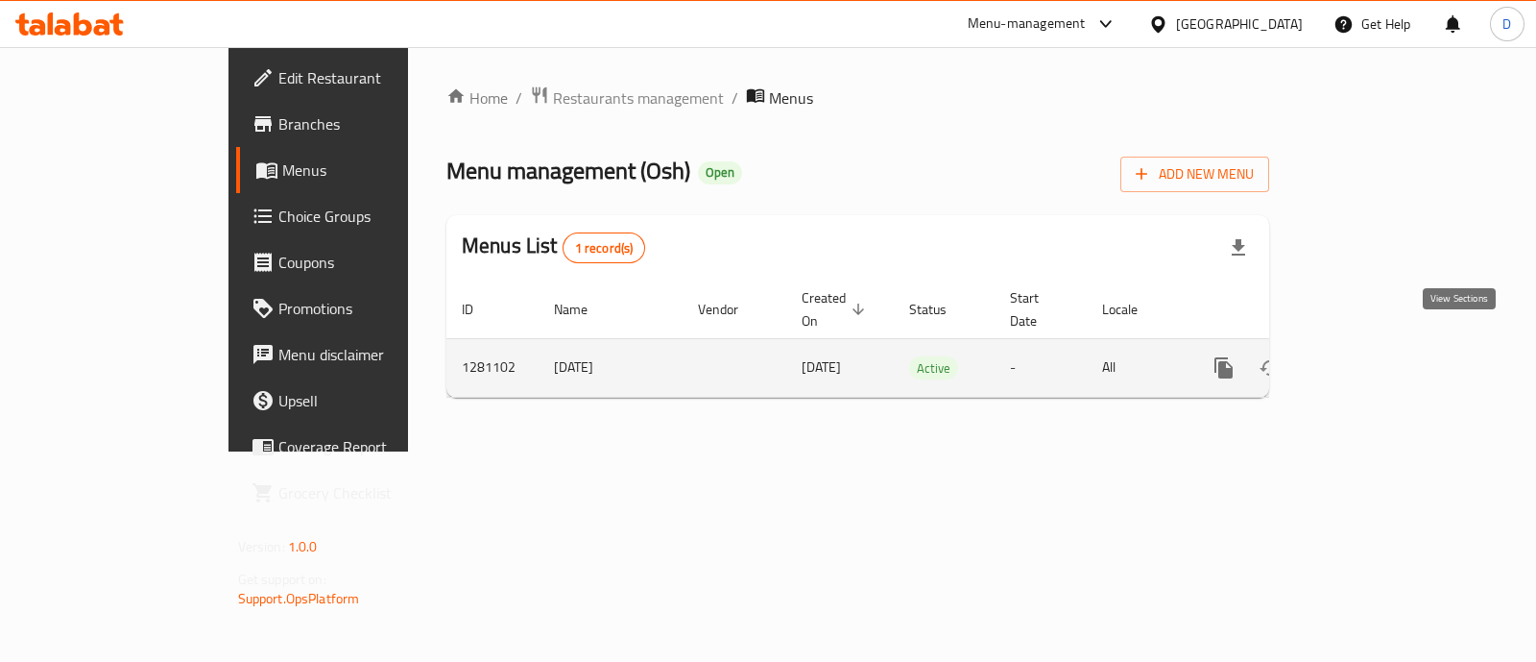
click at [1374, 356] on icon "enhanced table" at bounding box center [1362, 367] width 23 height 23
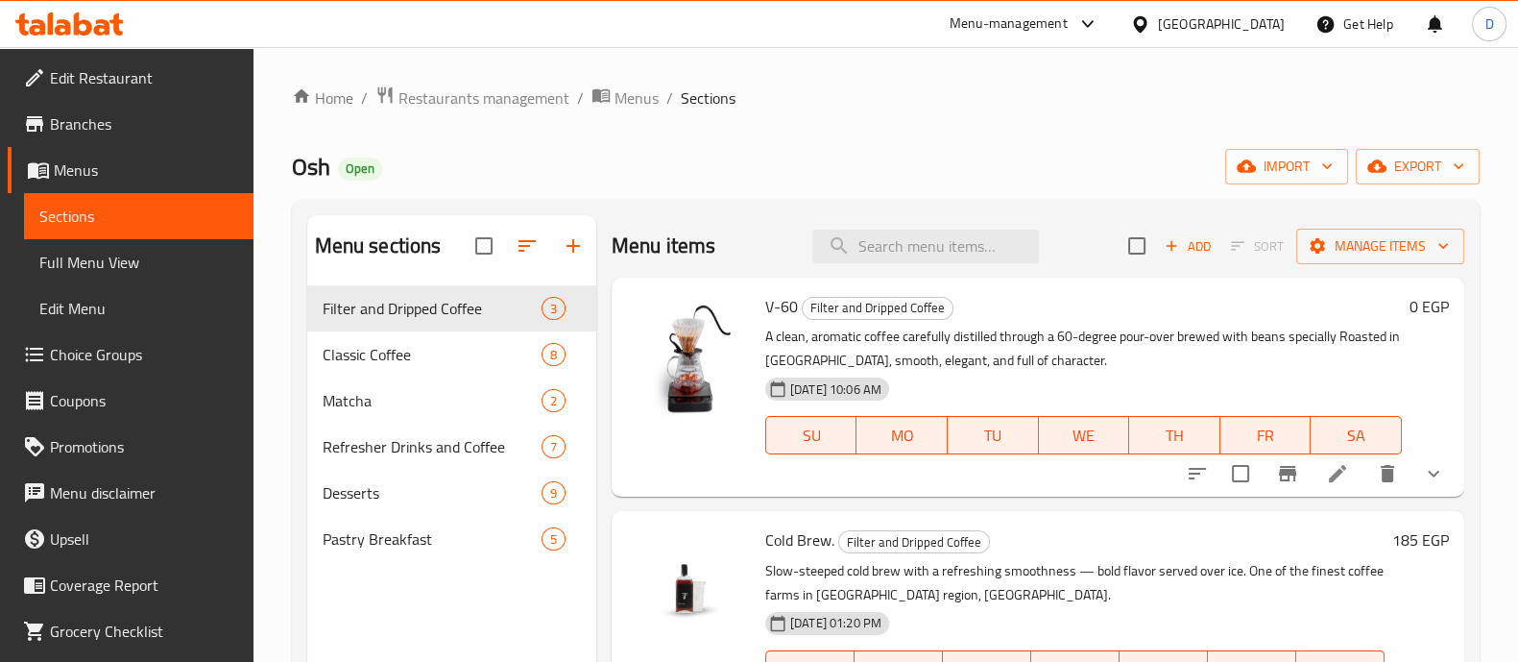
scroll to position [86, 0]
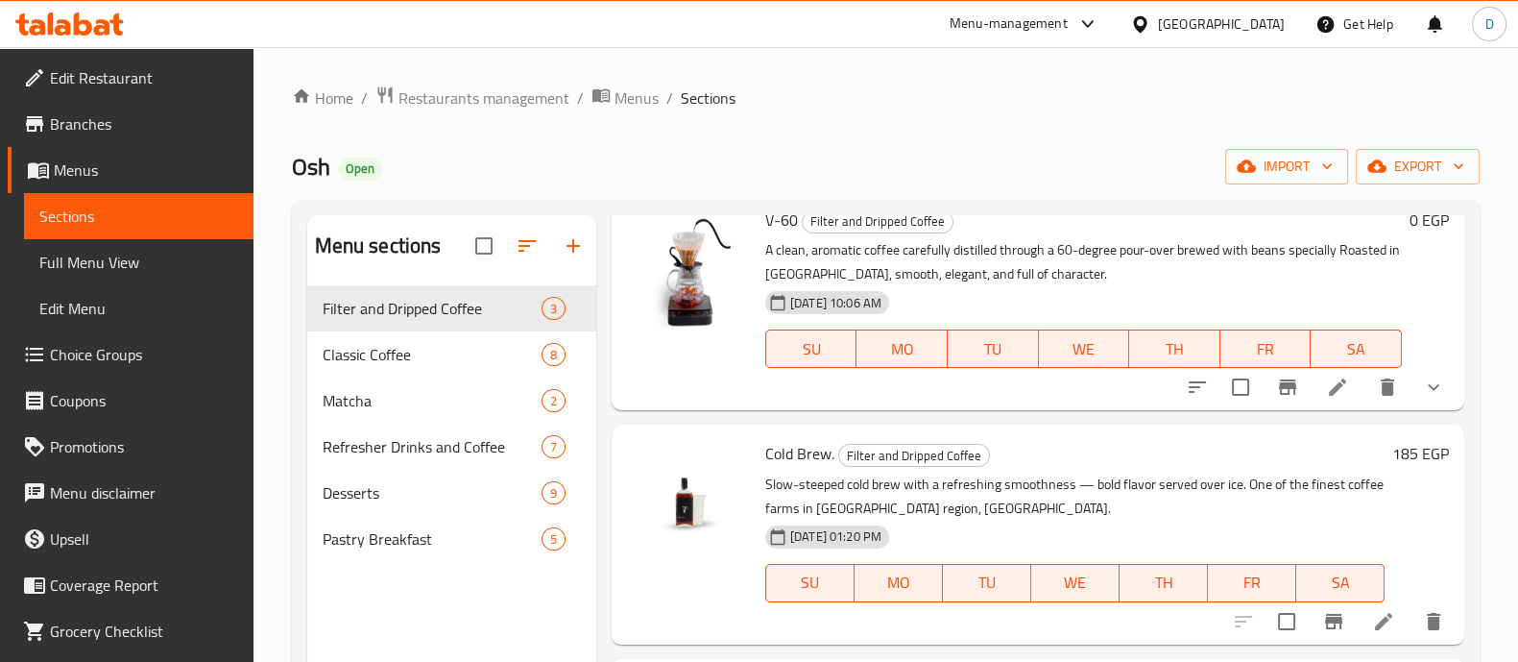
click at [1330, 387] on icon at bounding box center [1337, 386] width 23 height 23
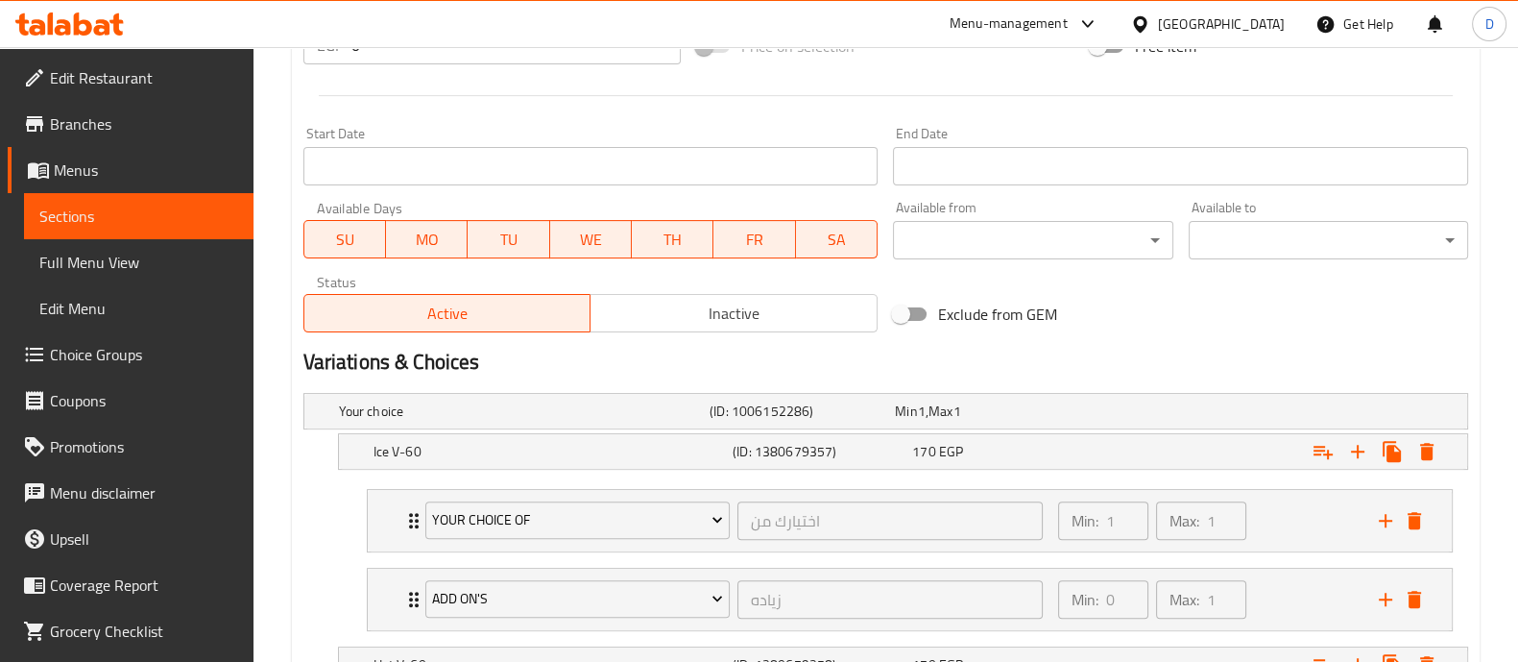
scroll to position [1077, 0]
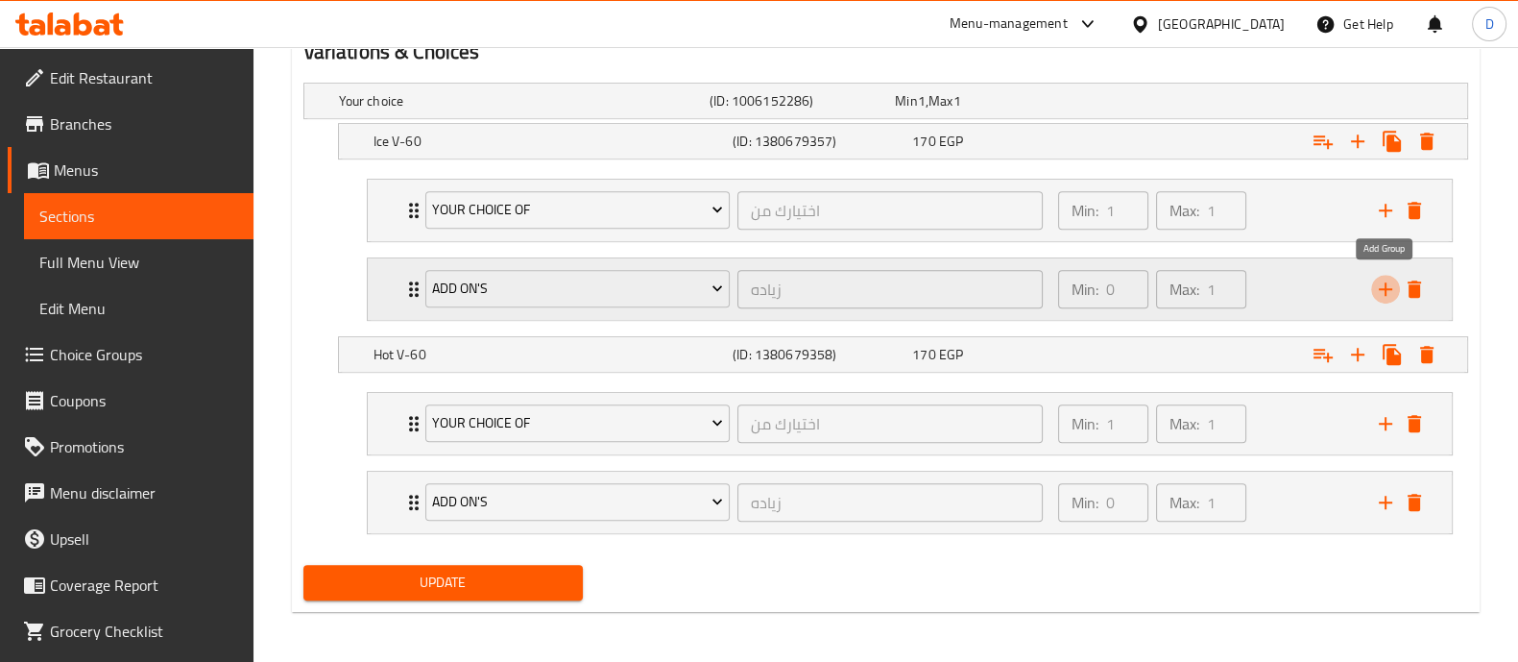
click at [1389, 290] on icon "add" at bounding box center [1385, 289] width 23 height 23
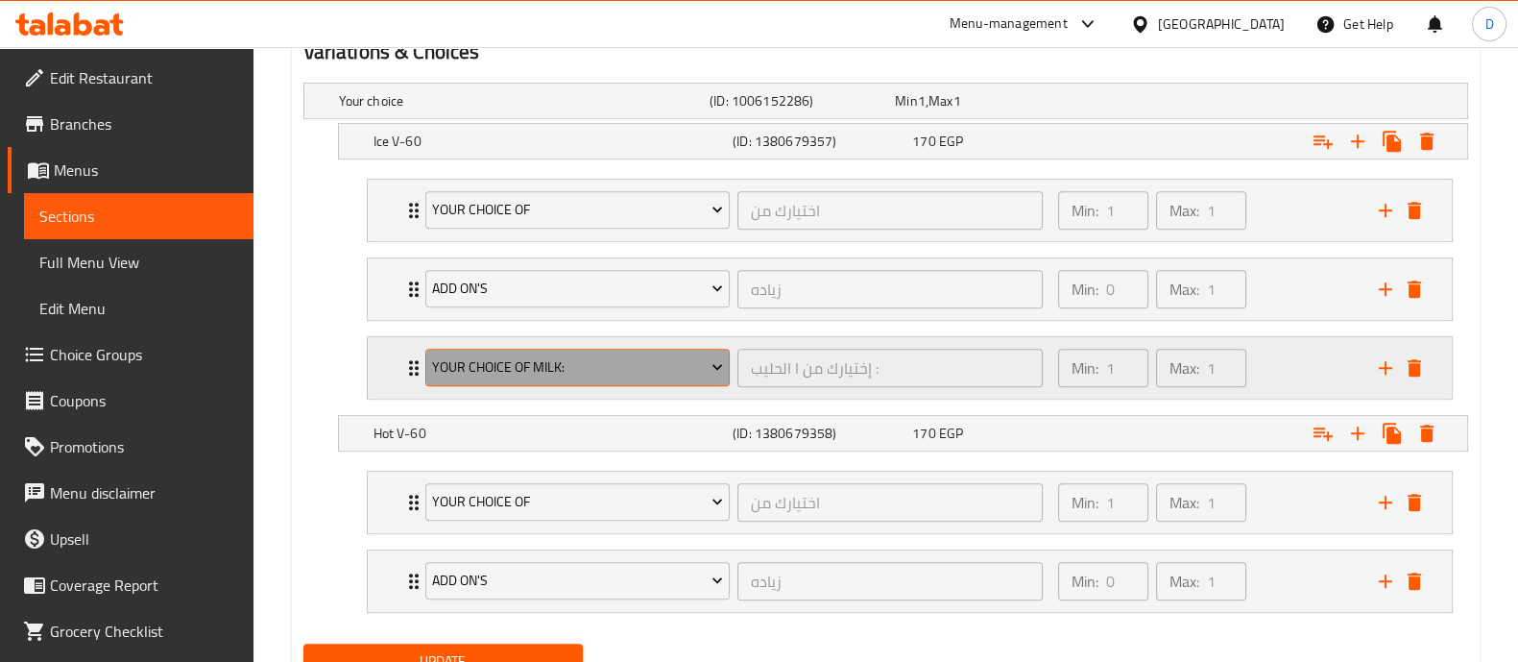
click at [572, 375] on span "Your Choice Of Milk:" at bounding box center [577, 367] width 291 height 24
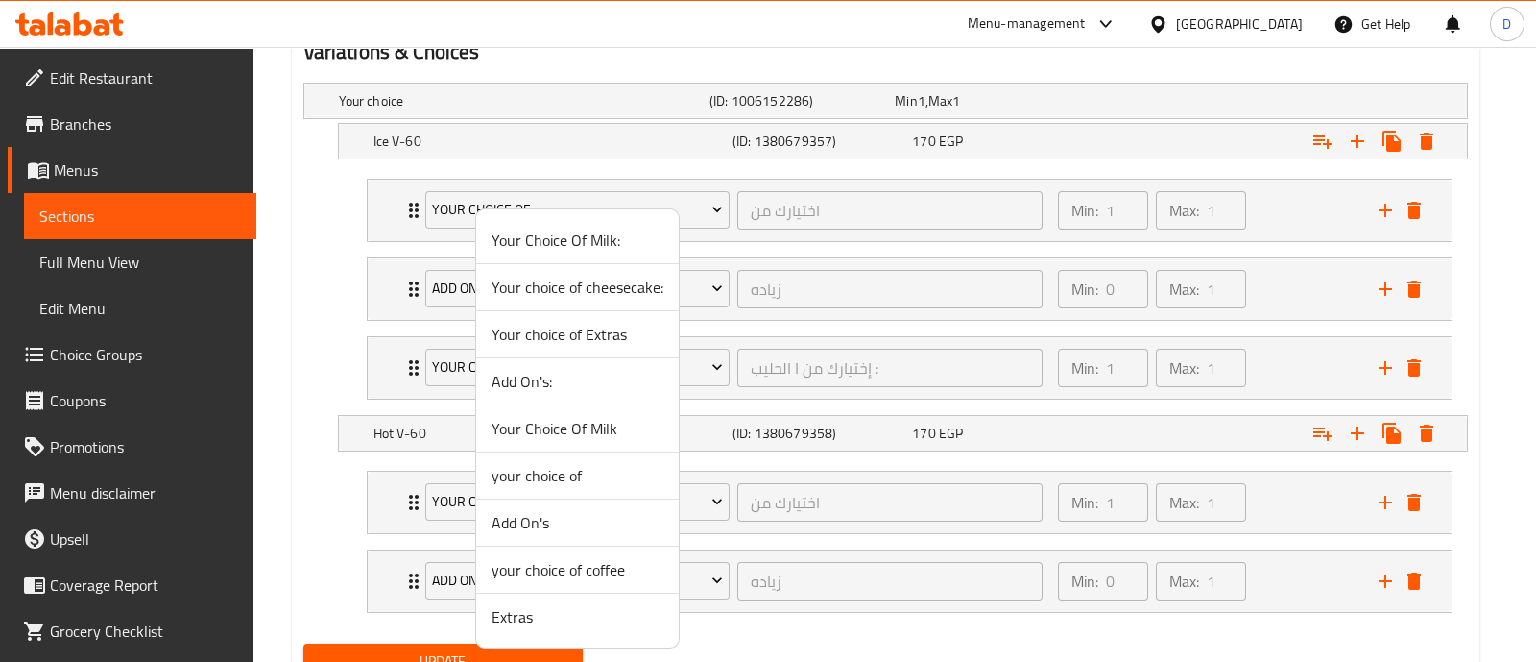
click at [555, 631] on li "Extras" at bounding box center [577, 616] width 203 height 46
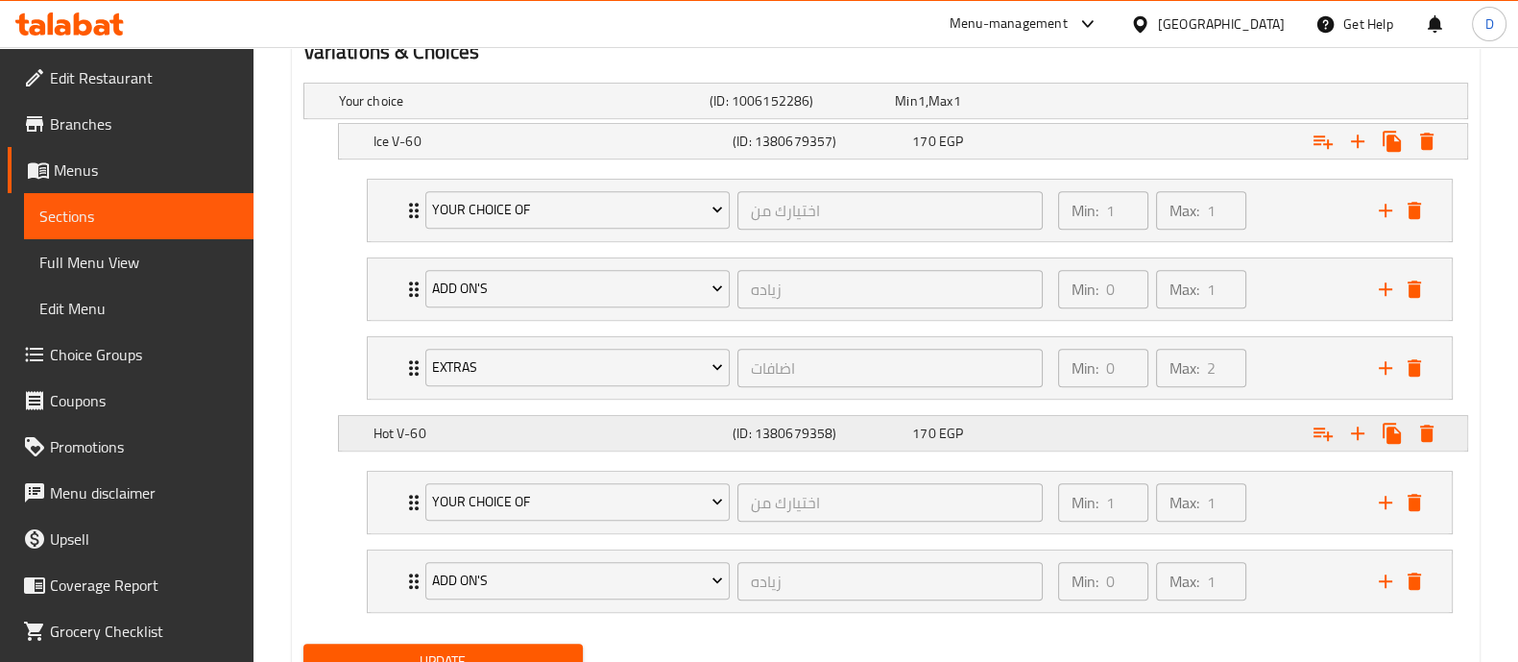
scroll to position [1156, 0]
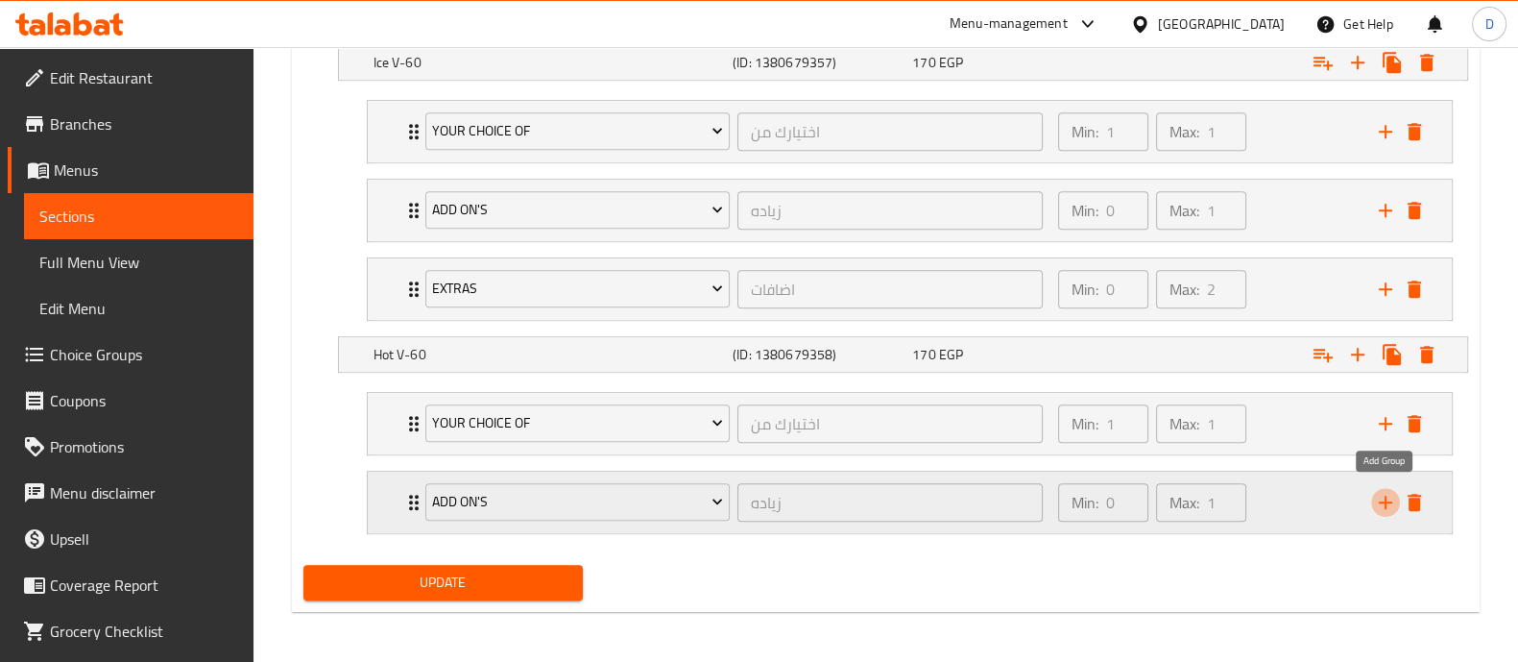
click at [1386, 500] on icon "add" at bounding box center [1385, 501] width 13 height 13
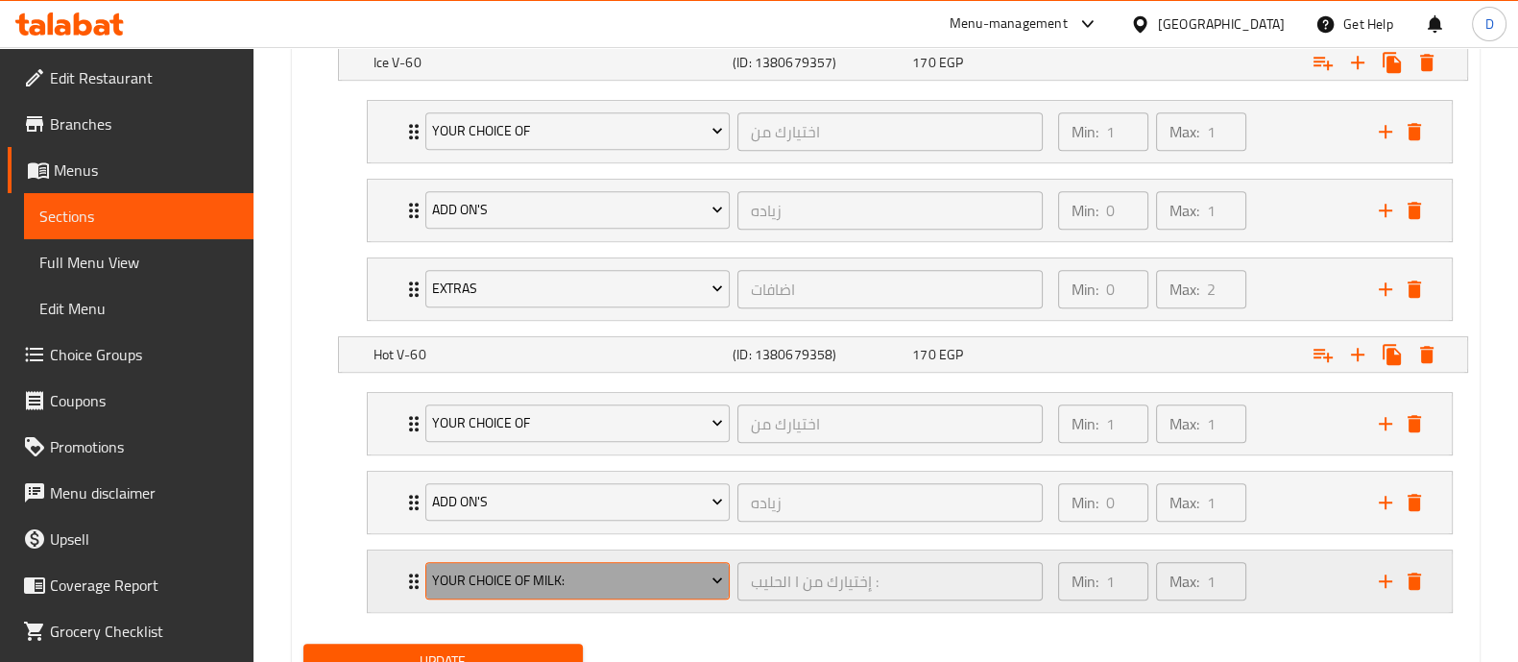
click at [523, 579] on span "Your Choice Of Milk:" at bounding box center [577, 580] width 291 height 24
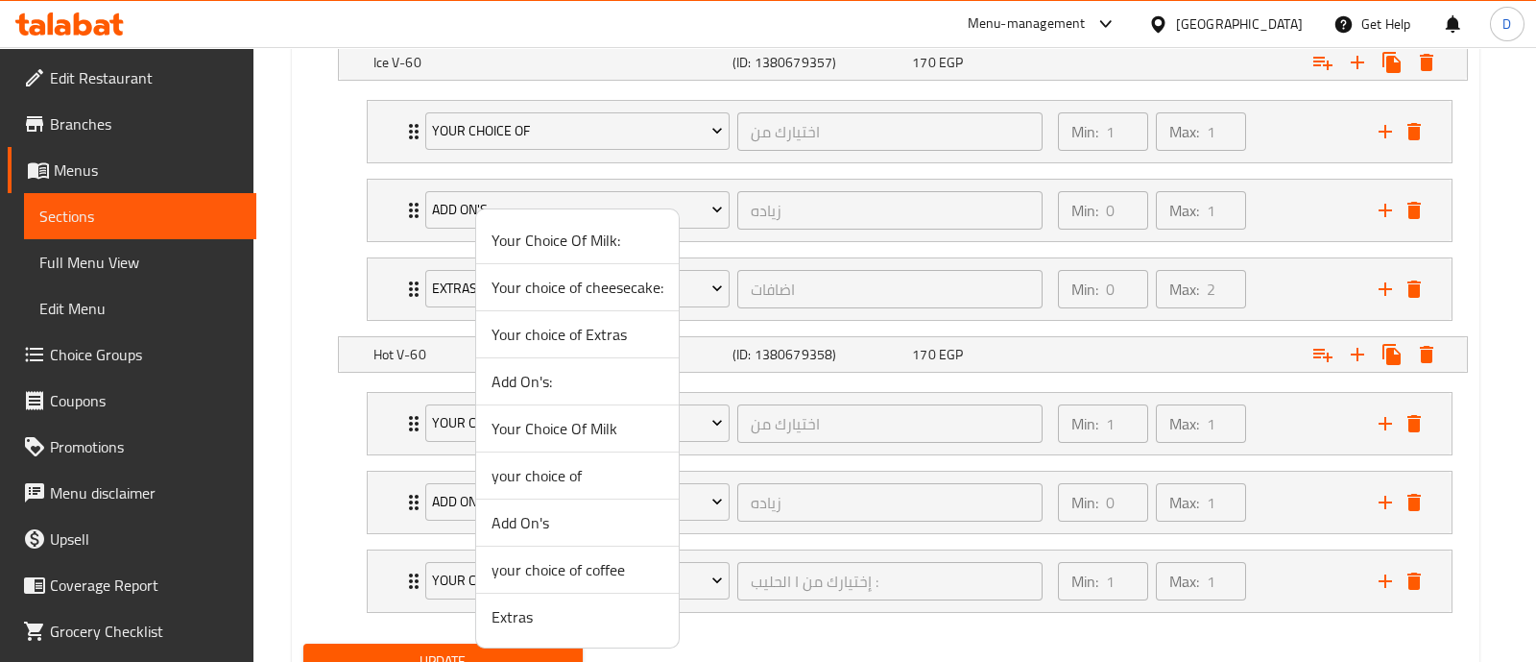
click at [527, 616] on span "Extras" at bounding box center [578, 616] width 172 height 23
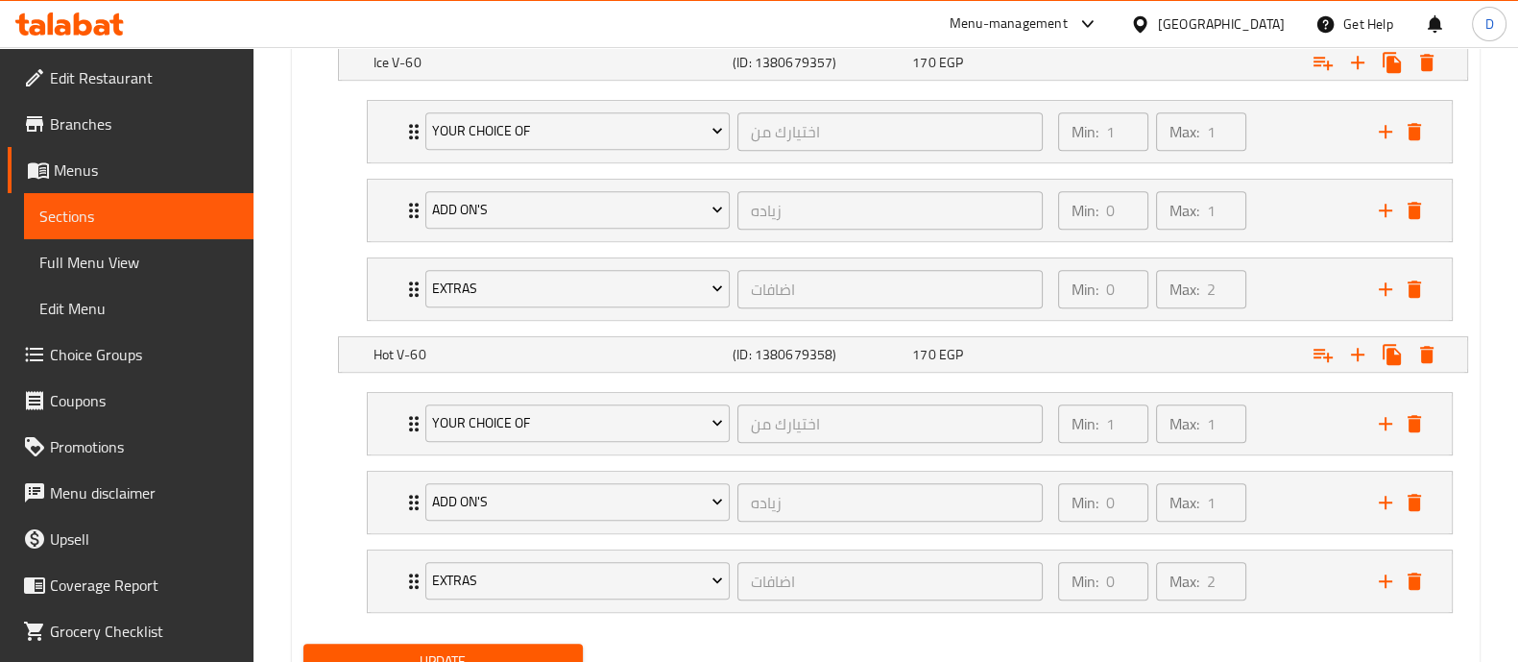
scroll to position [1234, 0]
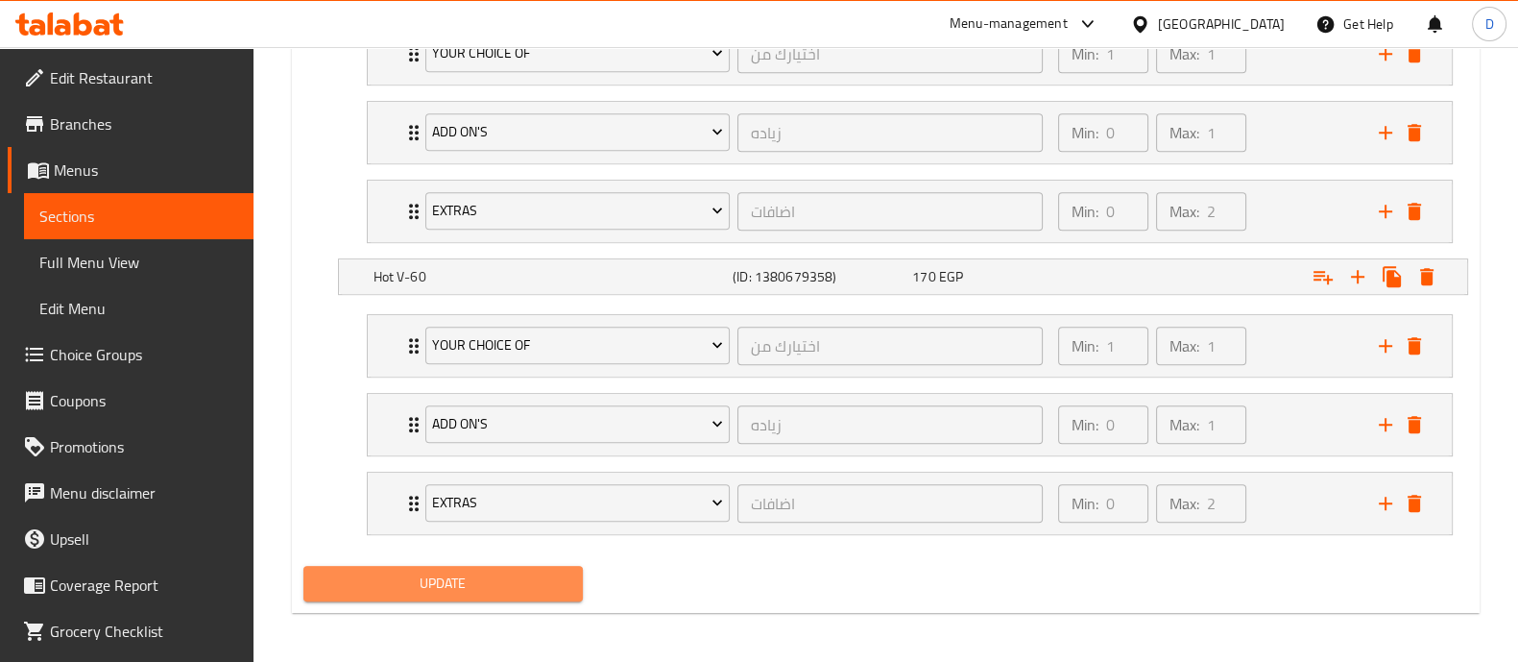
click at [529, 571] on span "Update" at bounding box center [443, 583] width 249 height 24
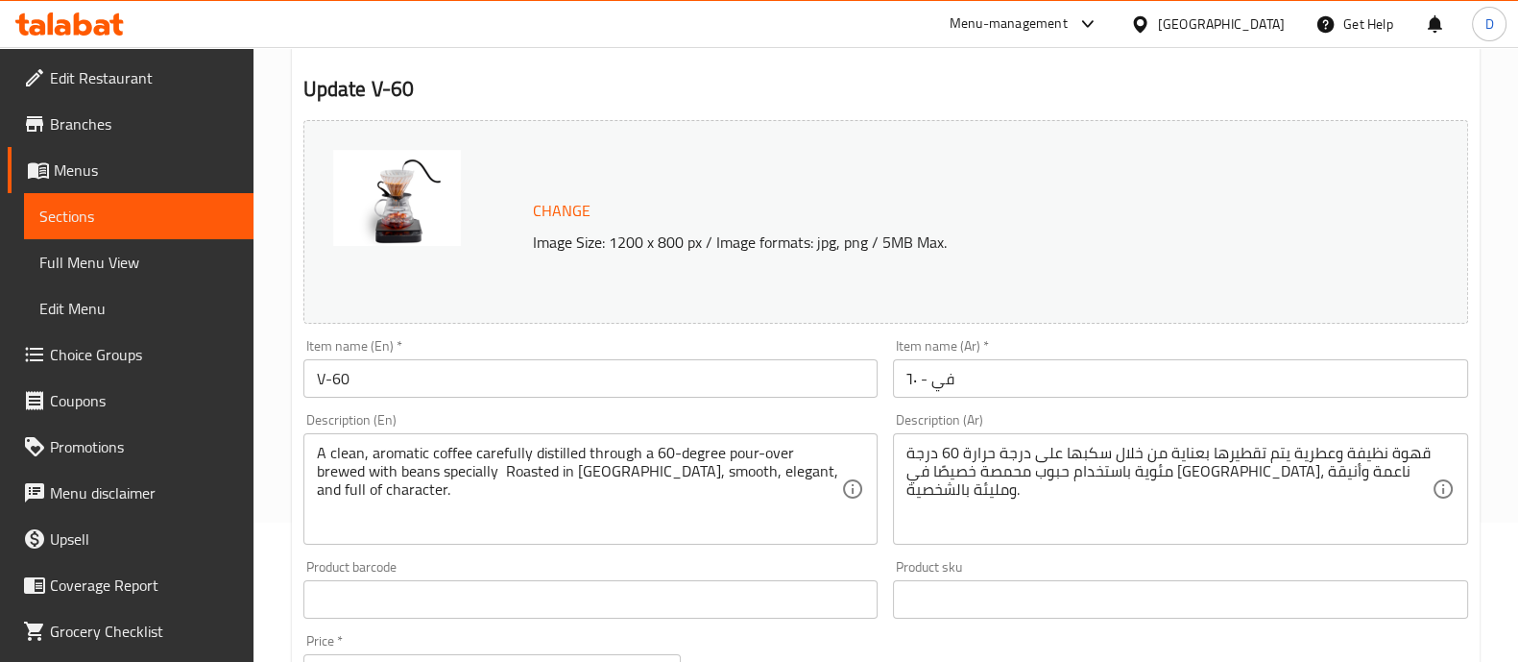
scroll to position [0, 0]
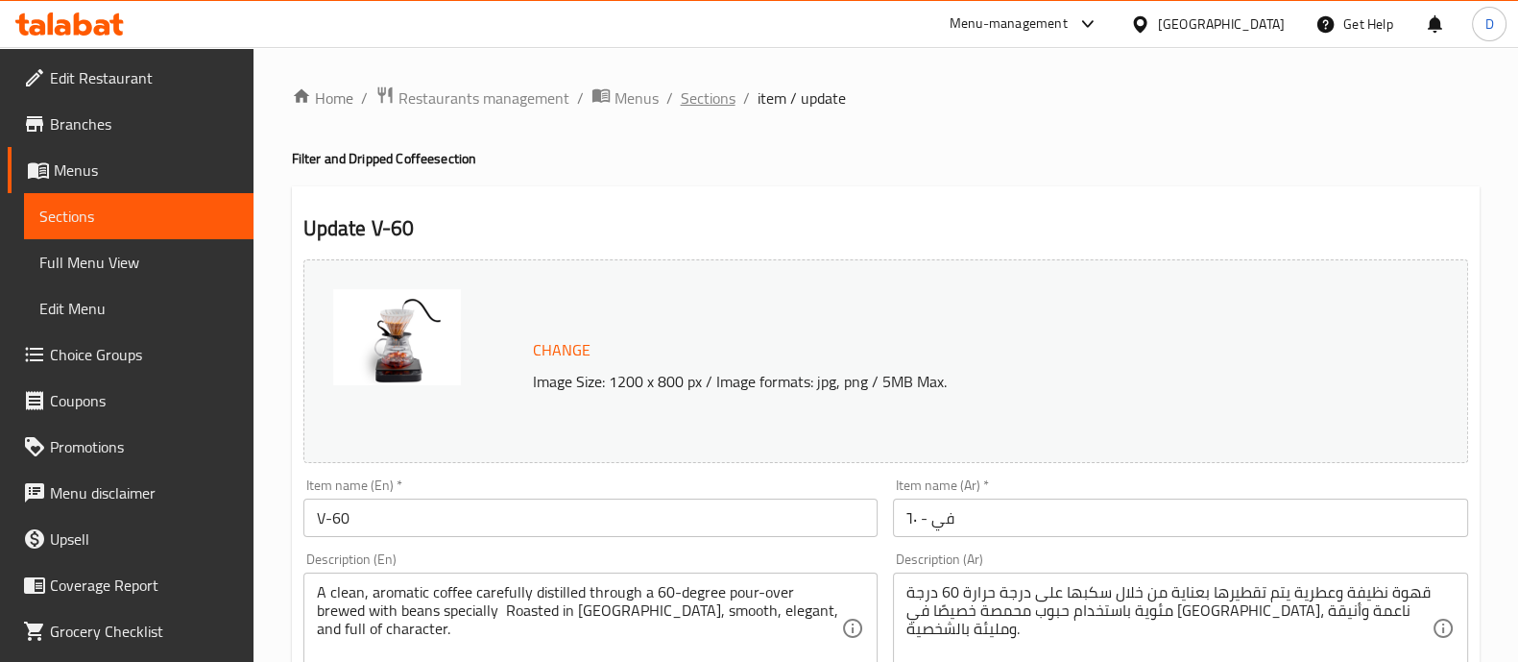
click at [712, 104] on span "Sections" at bounding box center [708, 97] width 55 height 23
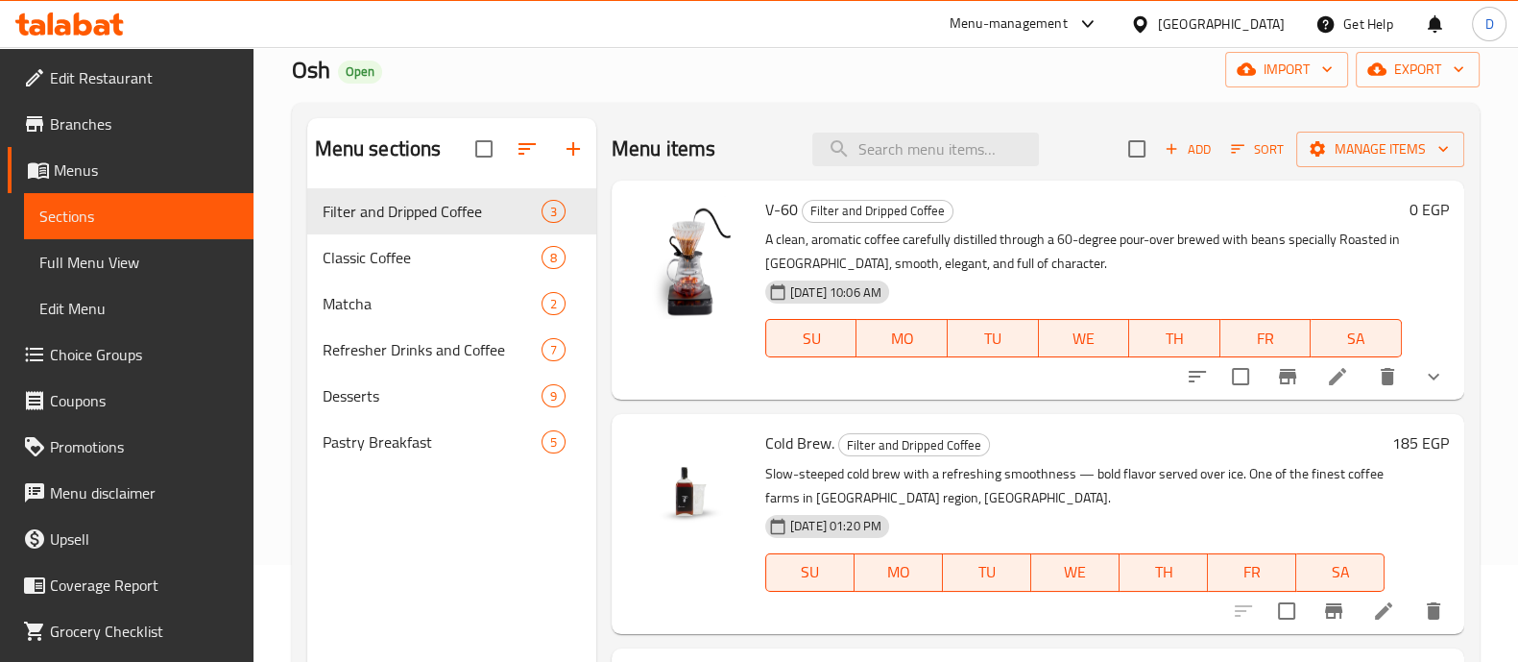
scroll to position [95, 0]
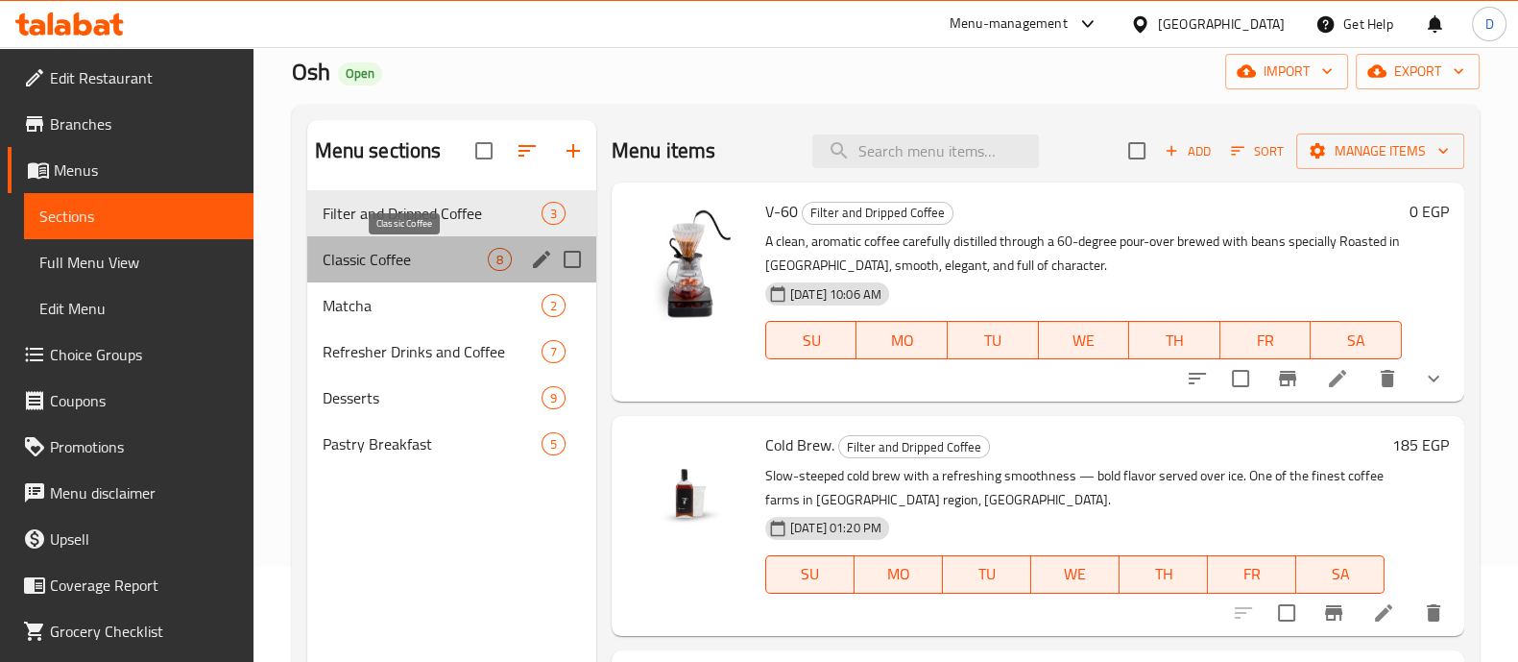
click at [442, 249] on span "Classic Coffee" at bounding box center [405, 259] width 165 height 23
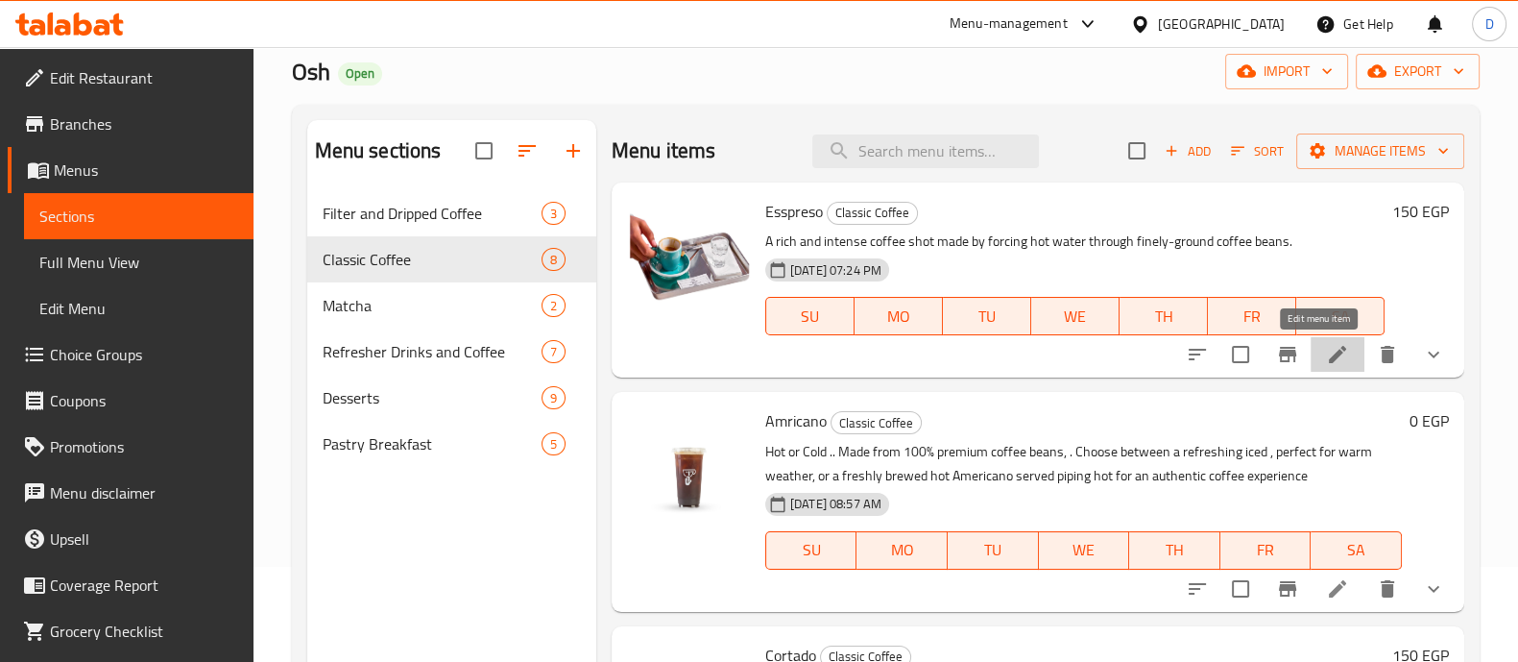
click at [1326, 346] on icon at bounding box center [1337, 354] width 23 height 23
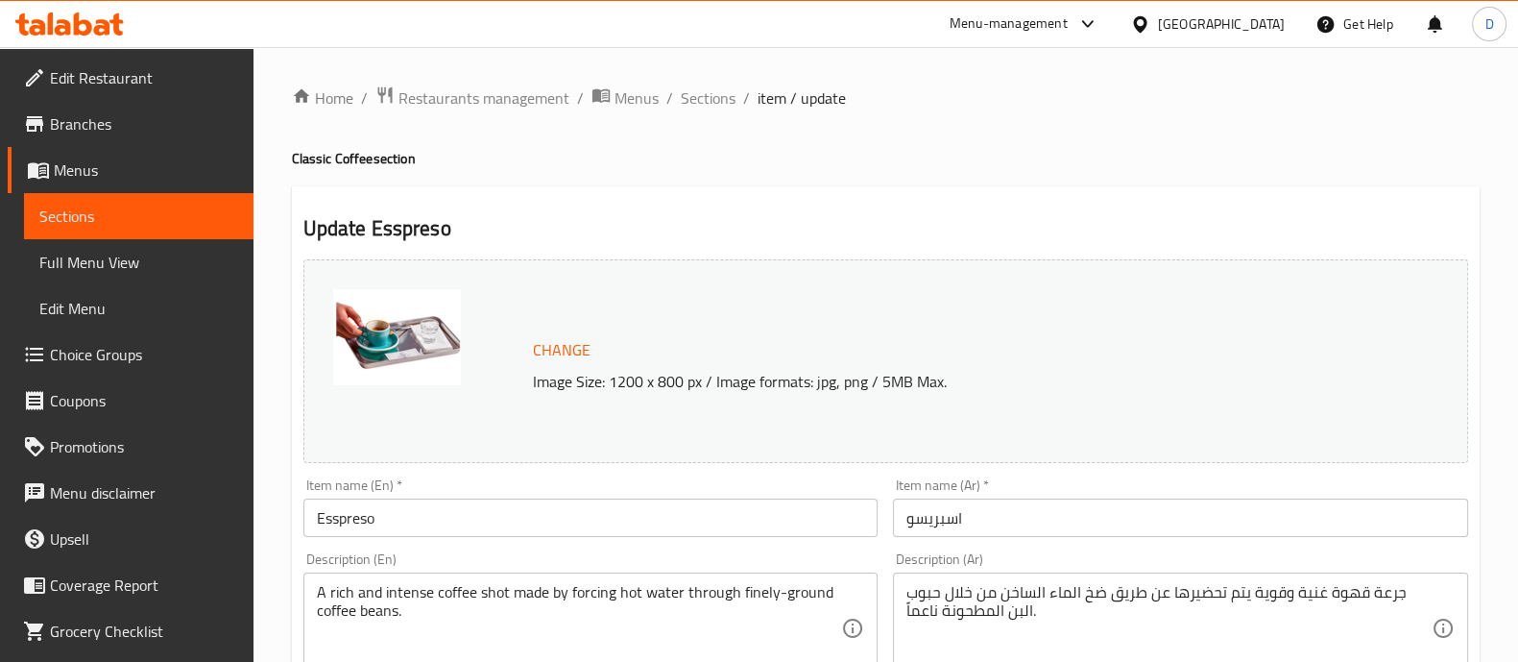
scroll to position [753, 0]
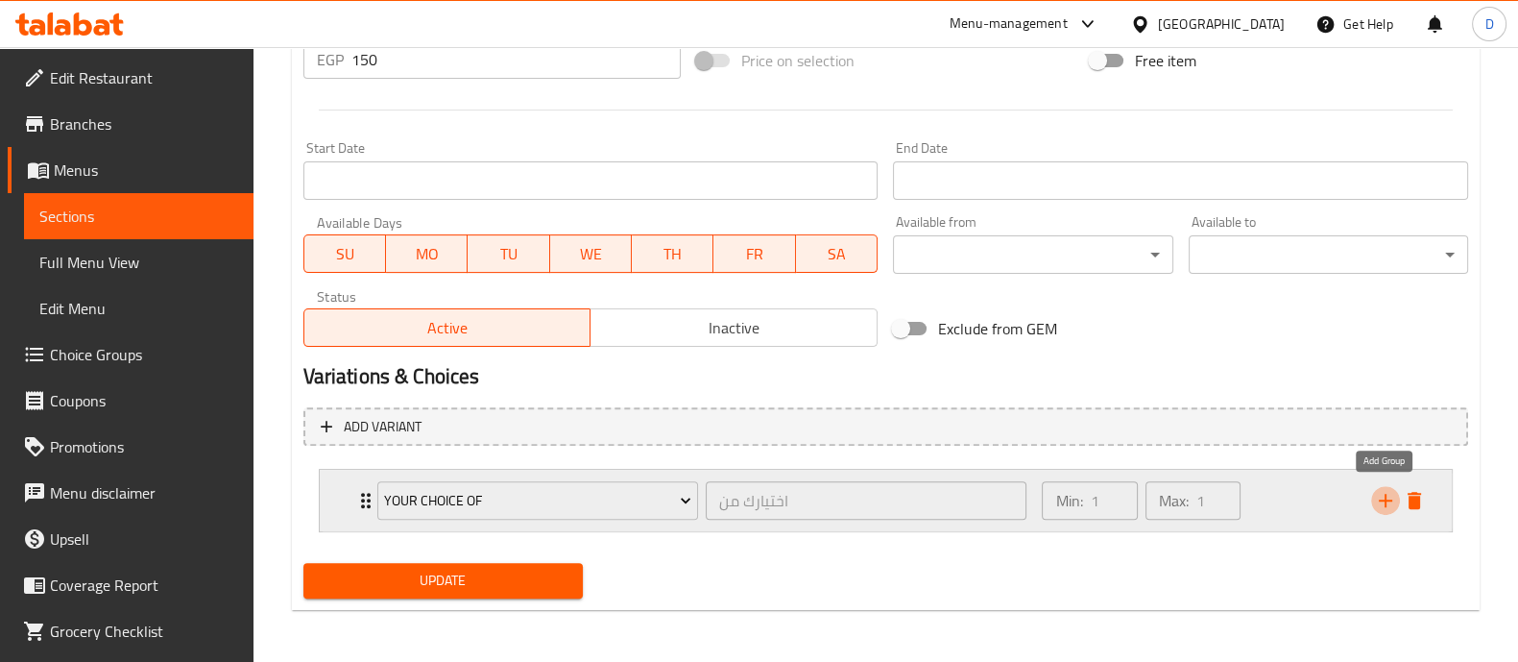
click at [1383, 493] on icon "add" at bounding box center [1385, 500] width 23 height 23
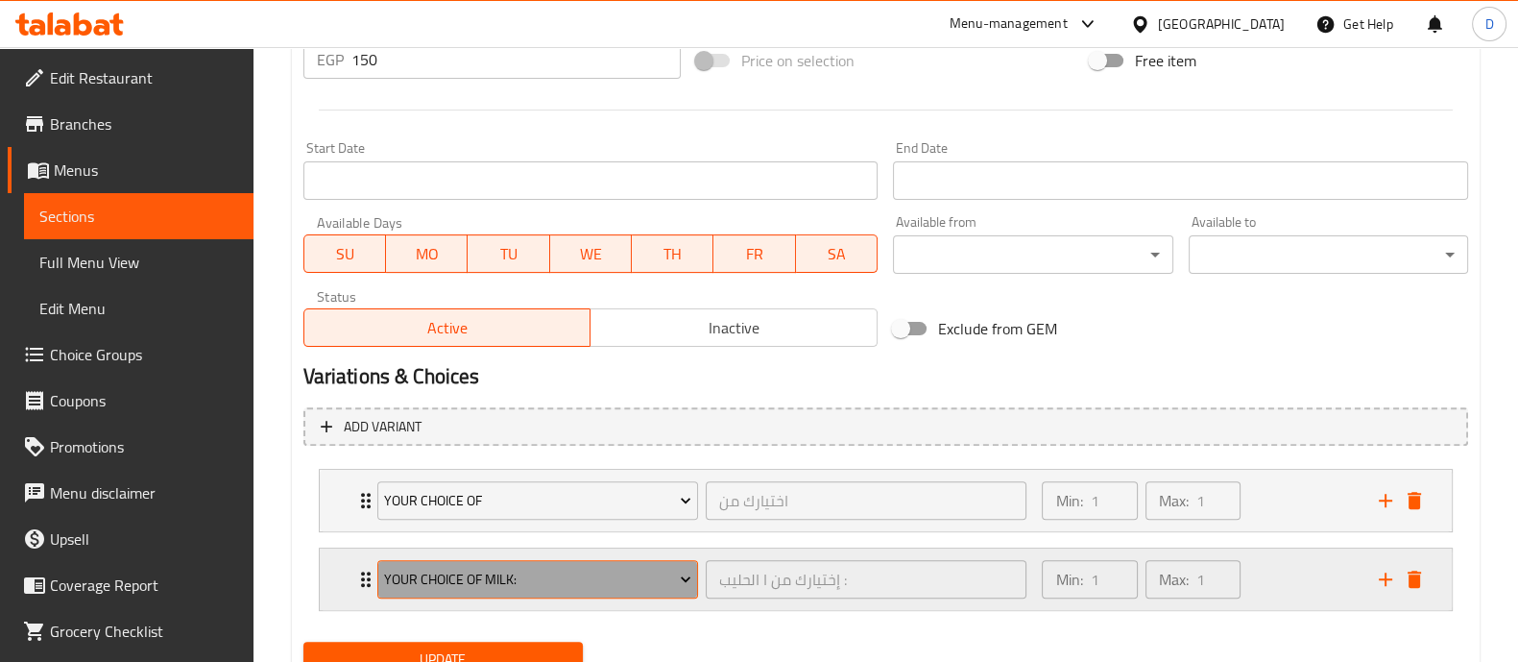
click at [501, 595] on button "Your Choice Of Milk:" at bounding box center [537, 579] width 321 height 38
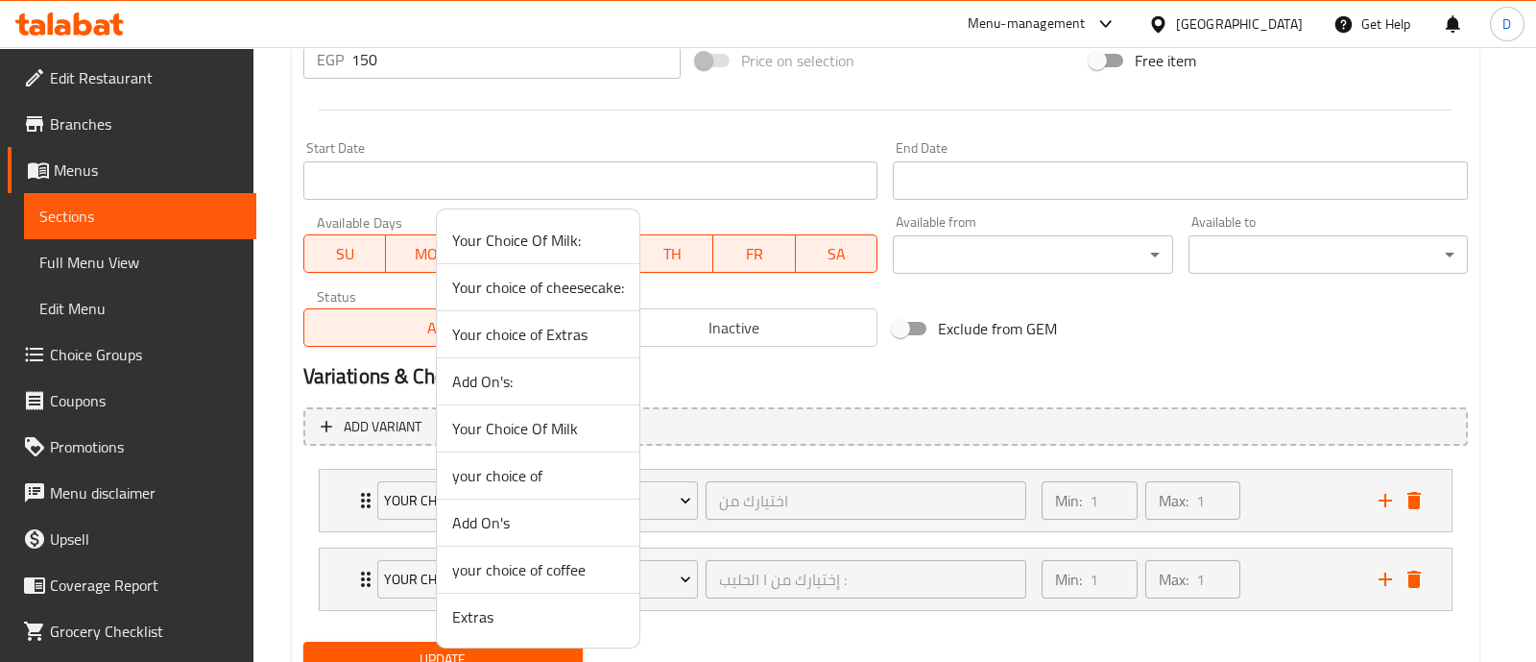
click at [485, 607] on span "Extras" at bounding box center [538, 616] width 172 height 23
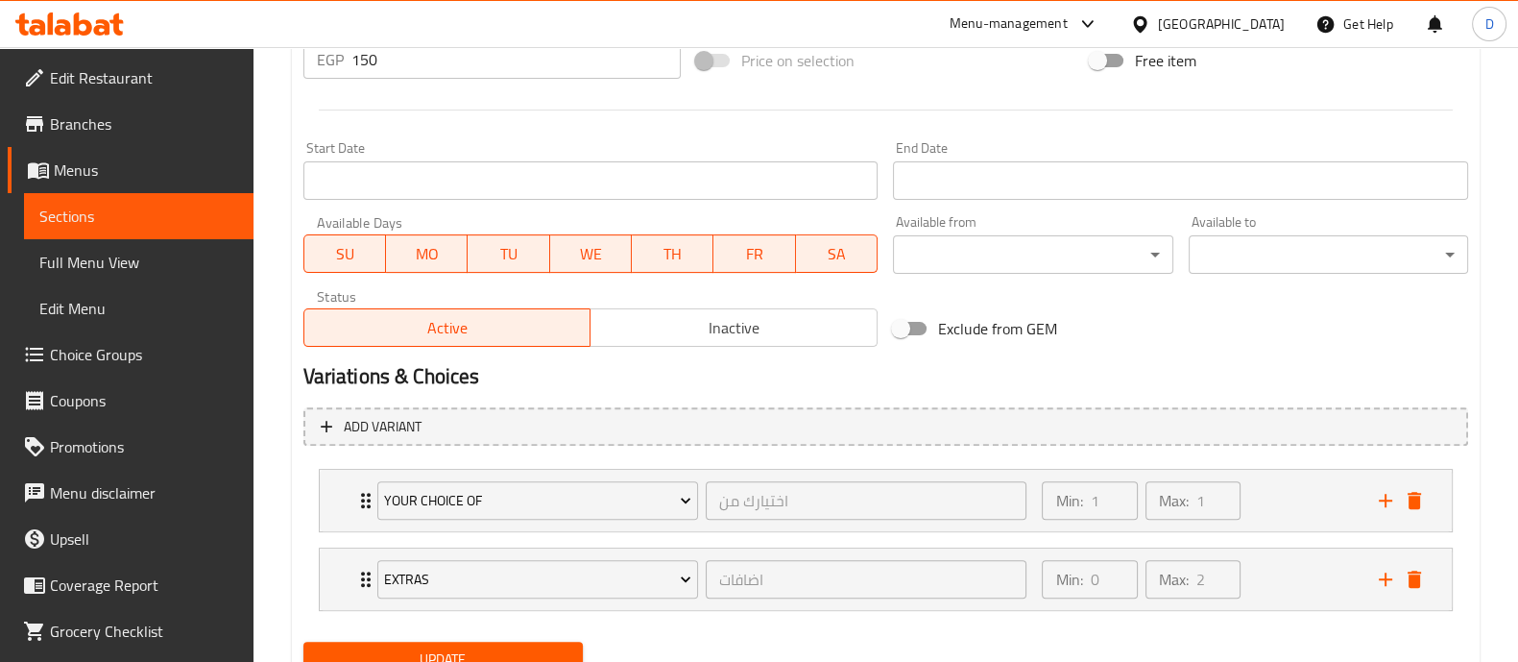
scroll to position [832, 0]
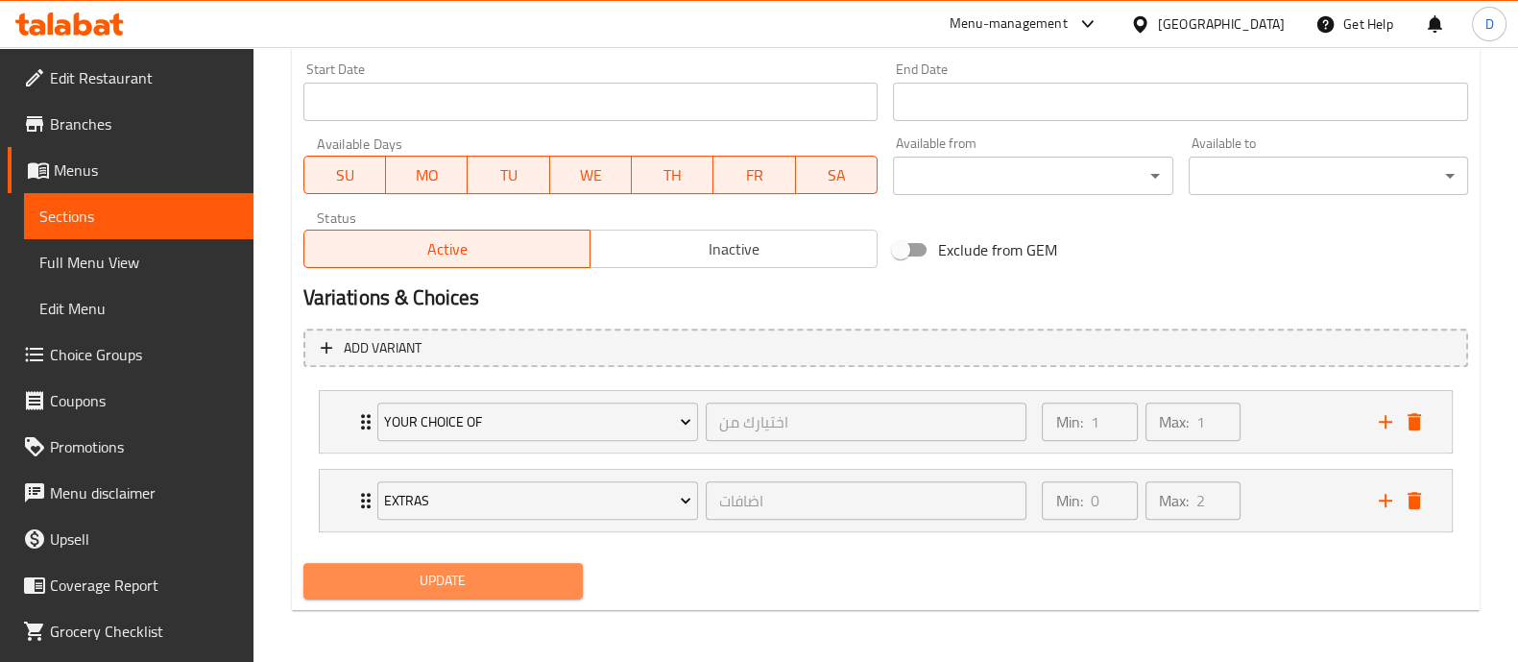
click at [485, 573] on span "Update" at bounding box center [443, 580] width 249 height 24
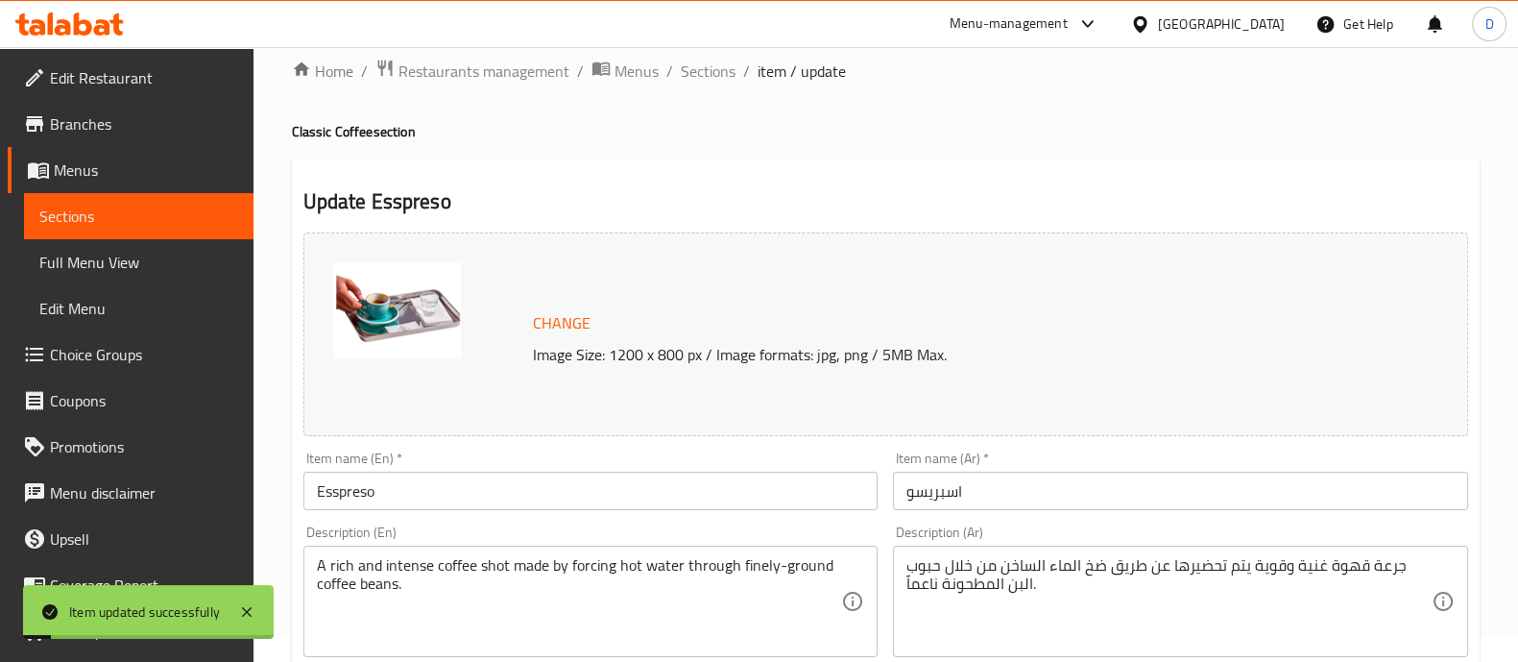
scroll to position [0, 0]
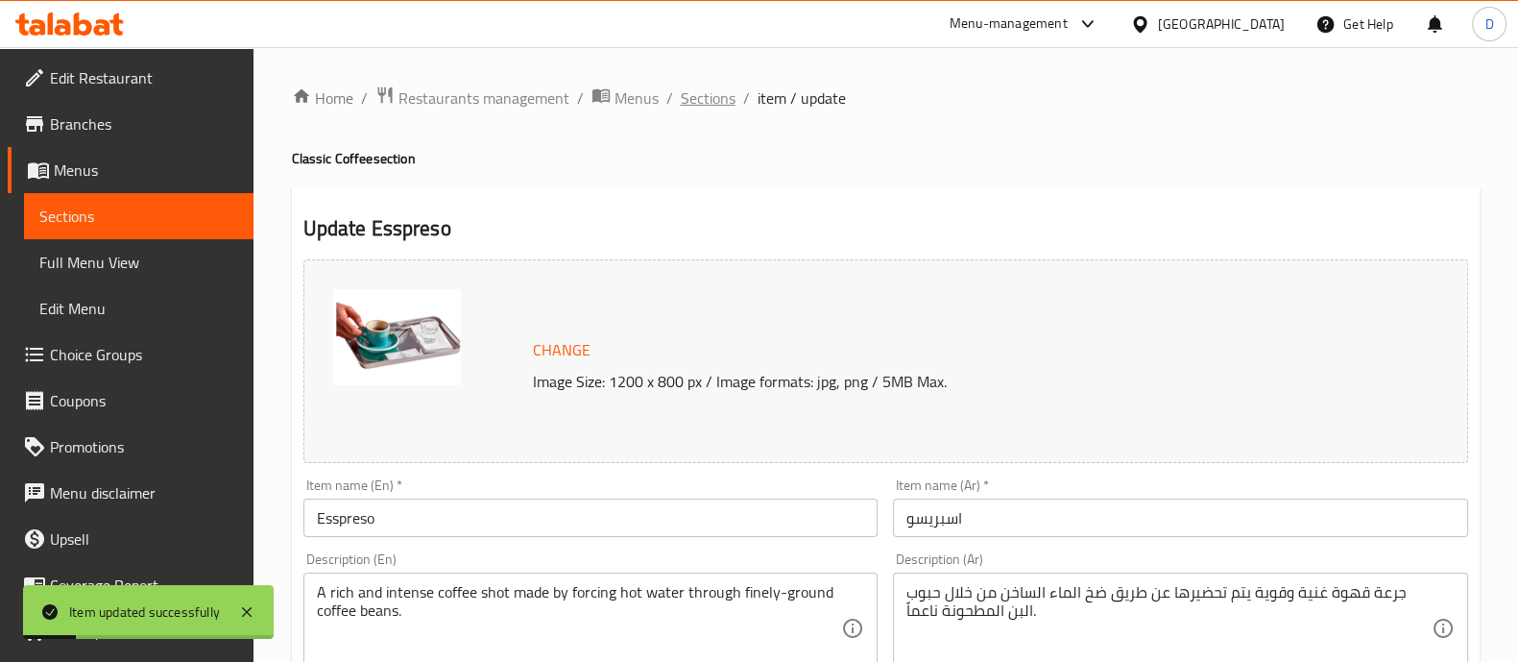
click at [699, 106] on span "Sections" at bounding box center [708, 97] width 55 height 23
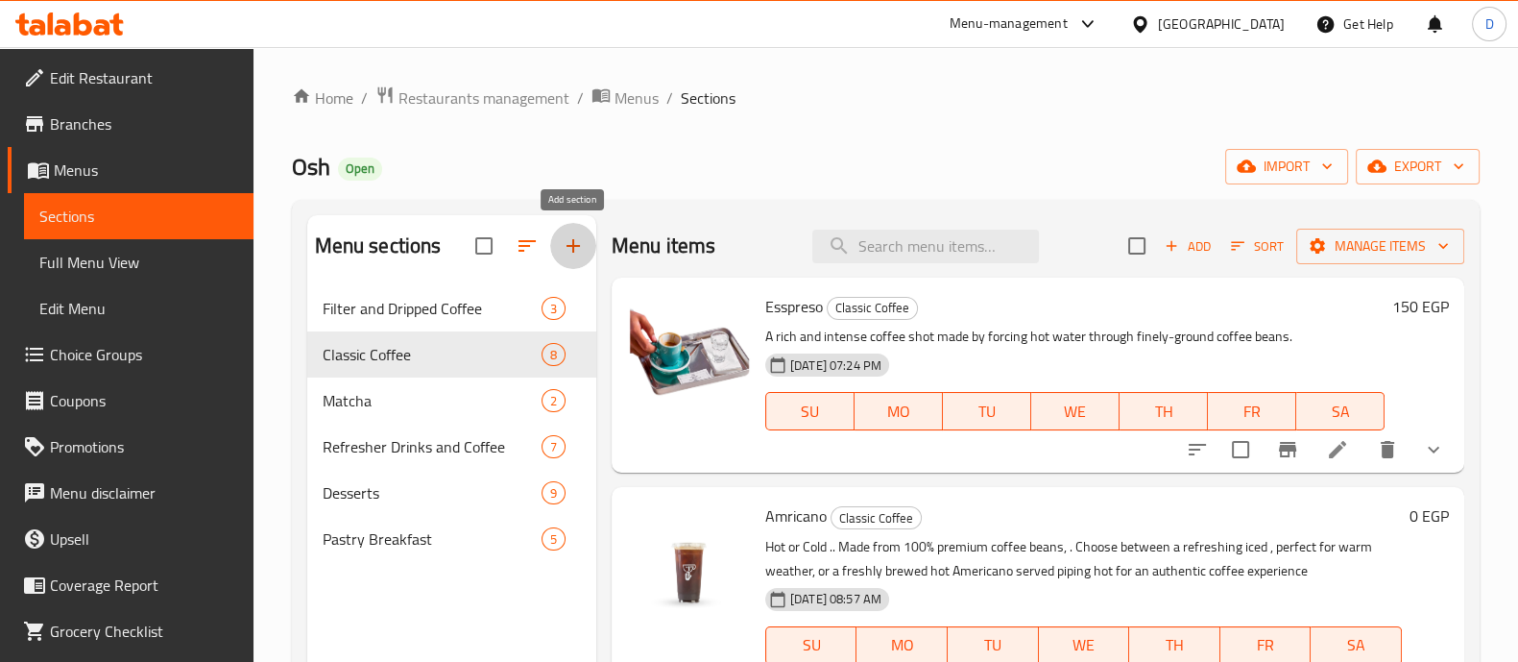
click at [568, 247] on icon "button" at bounding box center [573, 245] width 23 height 23
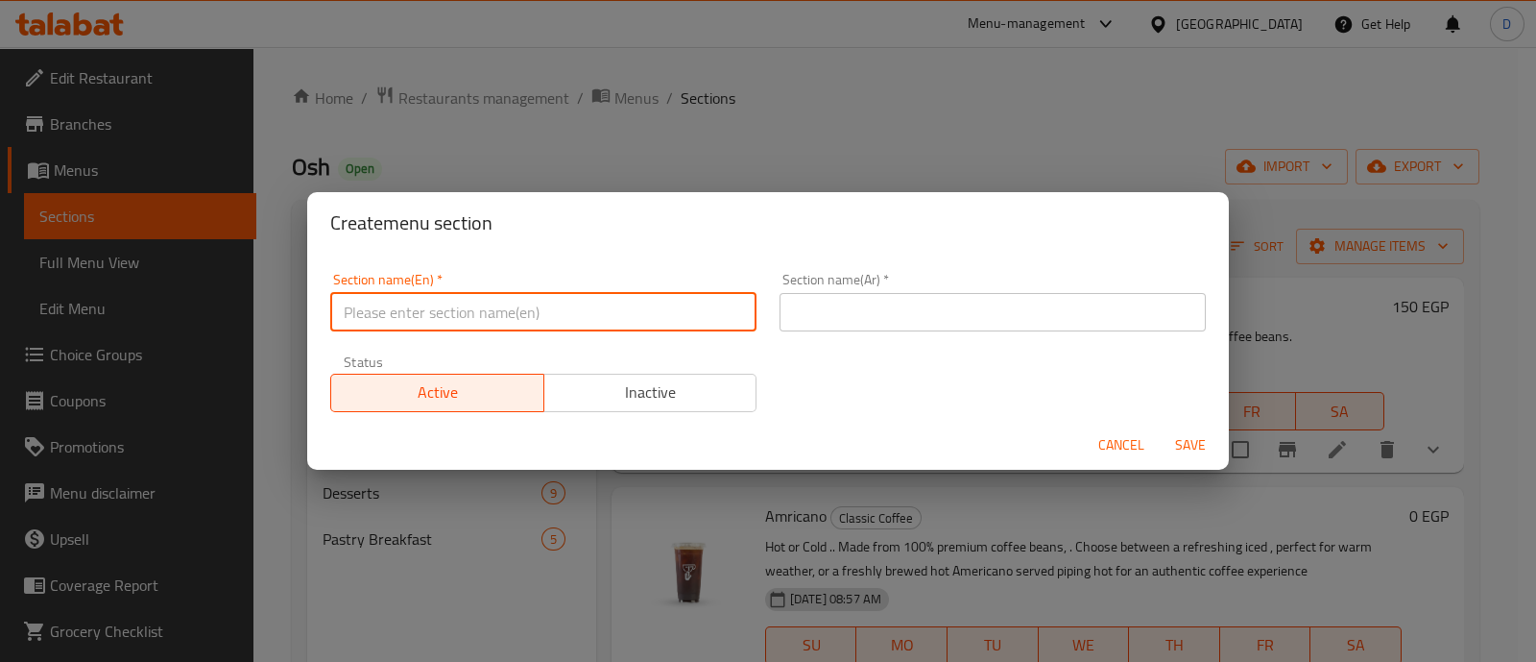
click at [561, 306] on input "text" at bounding box center [543, 312] width 426 height 38
type input "Matcha"
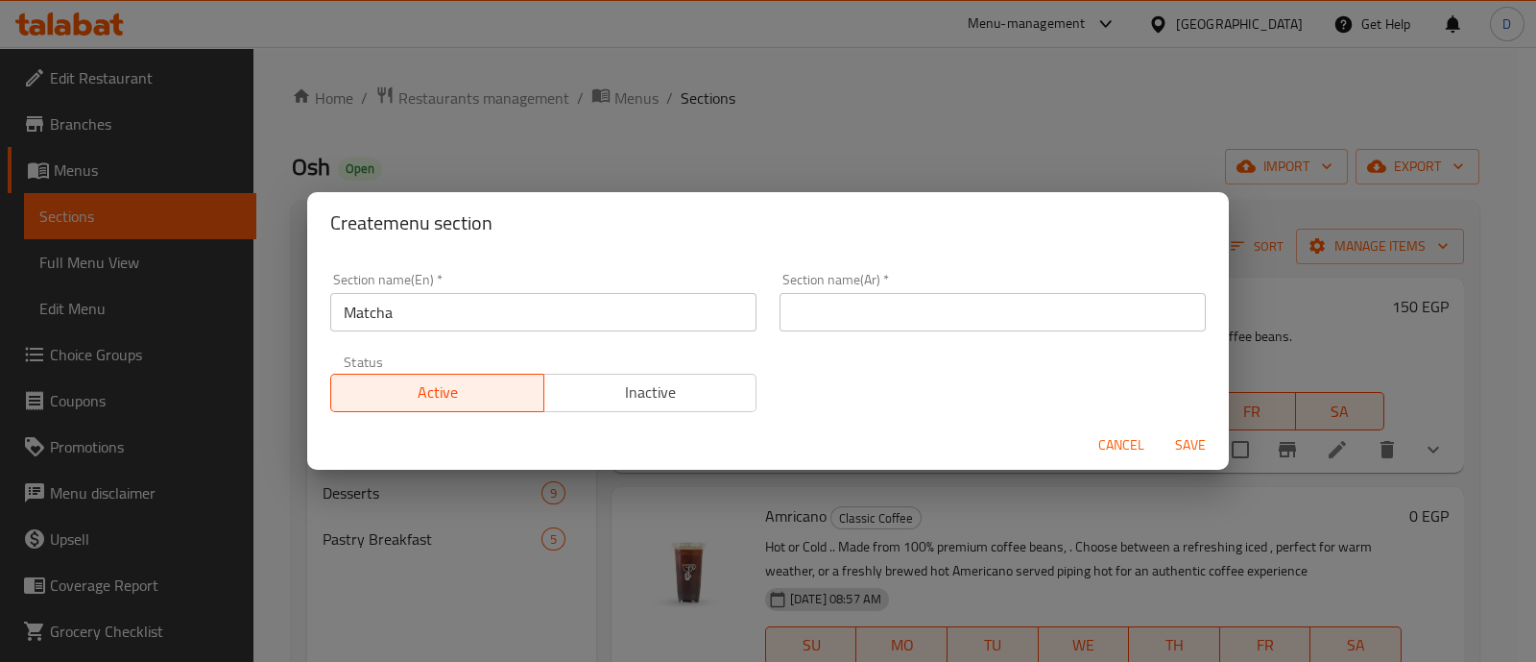
click at [859, 336] on div "Section name(Ar)   * Section name(Ar) *" at bounding box center [992, 302] width 449 height 82
drag, startPoint x: 859, startPoint y: 336, endPoint x: 870, endPoint y: 322, distance: 17.9
click at [870, 322] on div "Section name(Ar)   * Section name(Ar) *" at bounding box center [992, 302] width 449 height 82
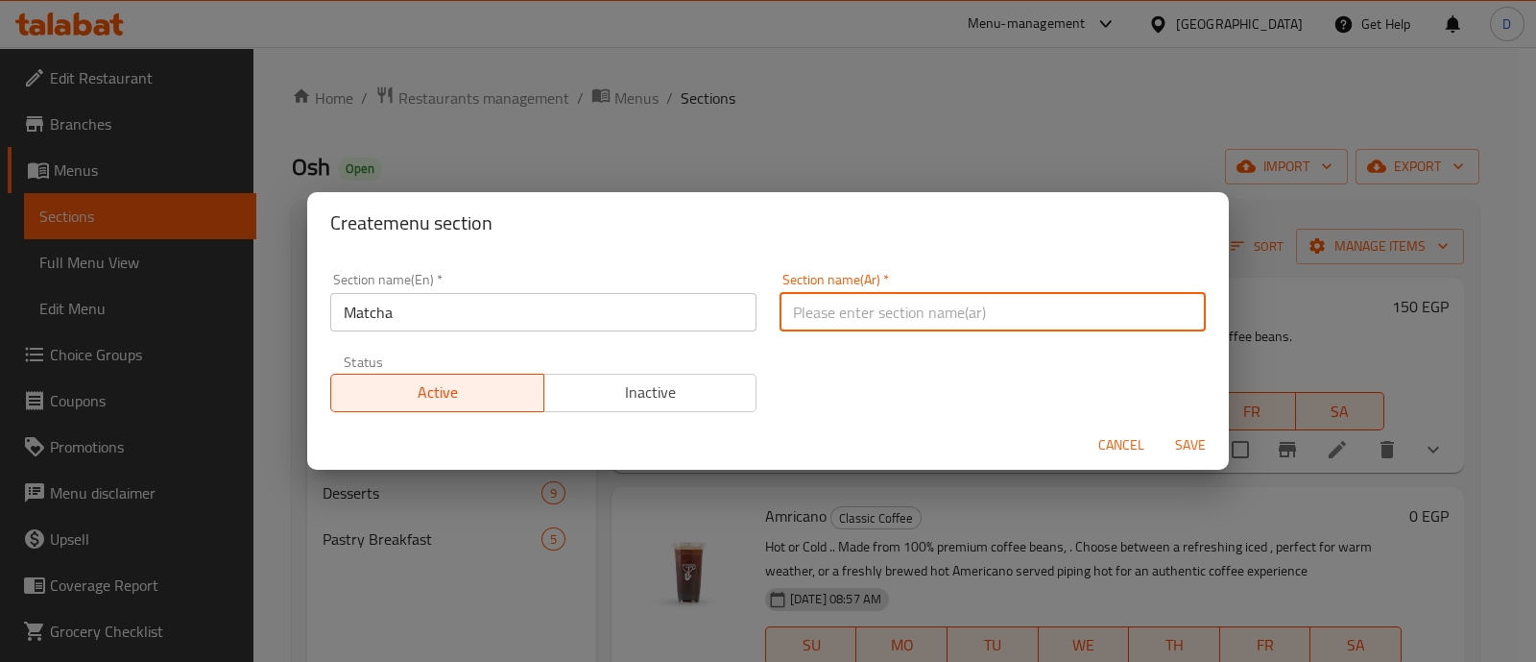
click at [870, 322] on input "text" at bounding box center [993, 312] width 426 height 38
type input "[PERSON_NAME]"
click at [1193, 444] on span "Save" at bounding box center [1191, 445] width 46 height 24
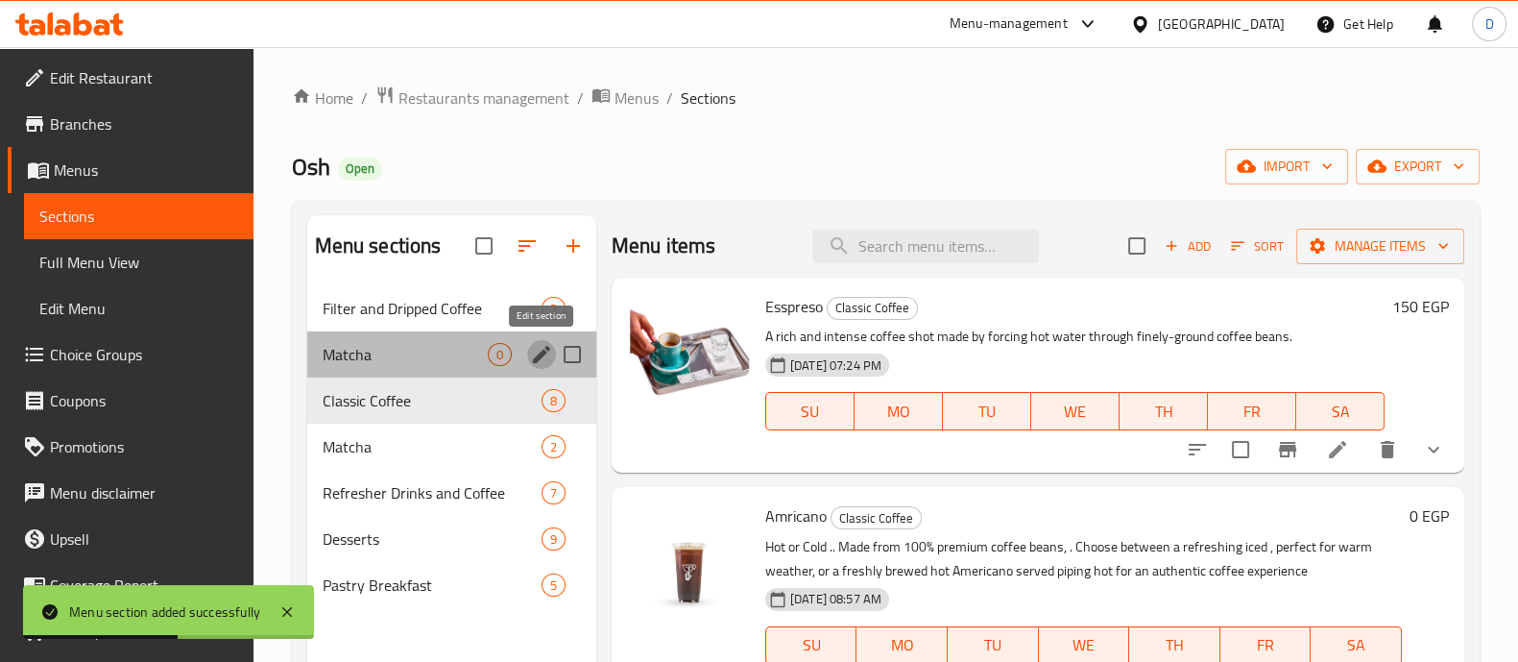
click at [548, 345] on icon "edit" at bounding box center [541, 354] width 23 height 23
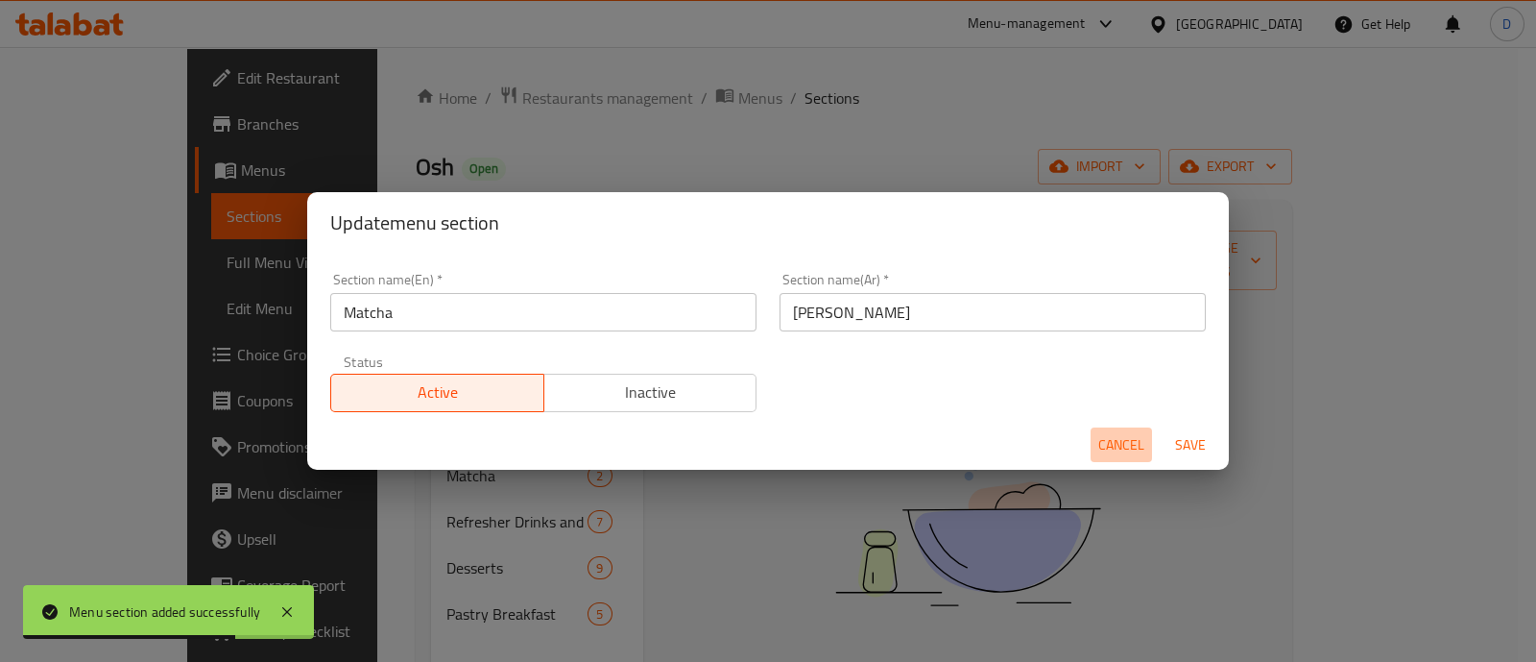
click at [1099, 448] on span "Cancel" at bounding box center [1122, 445] width 46 height 24
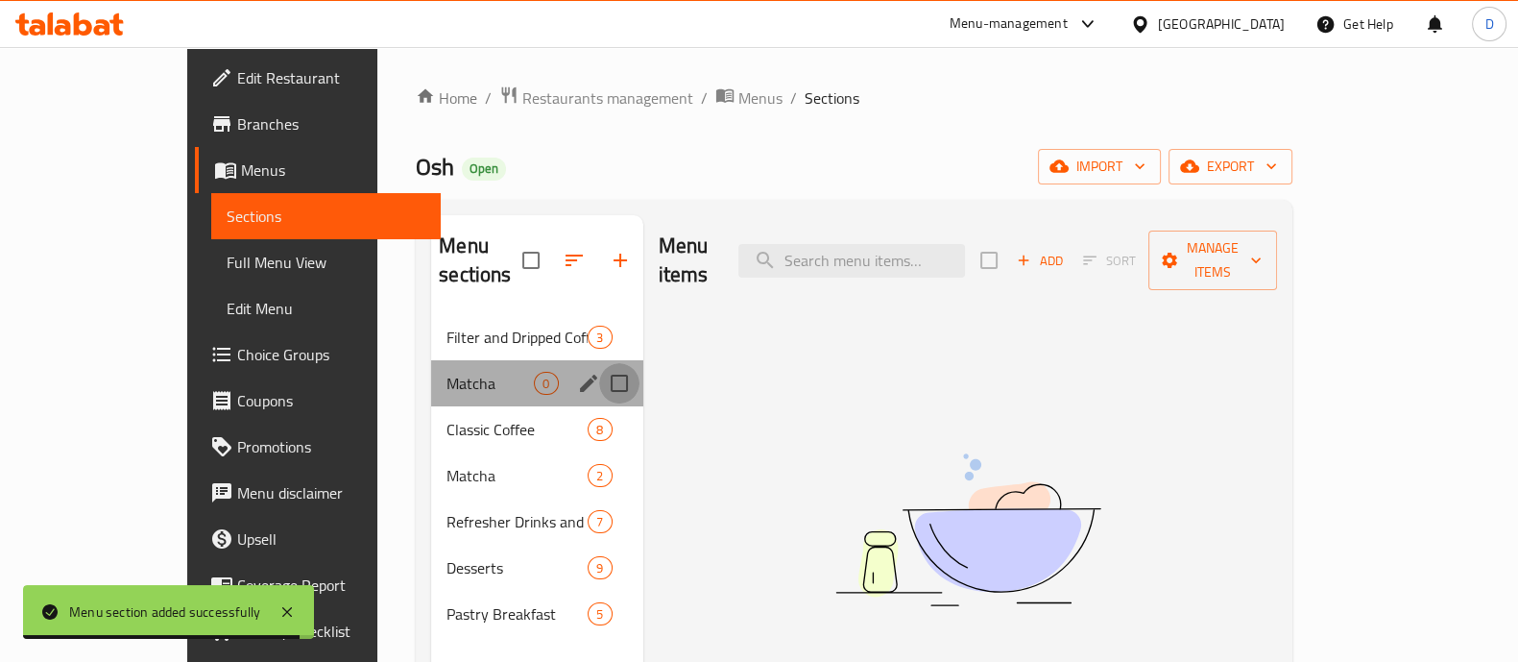
click at [599, 363] on input "Menu sections" at bounding box center [619, 383] width 40 height 40
checkbox input "true"
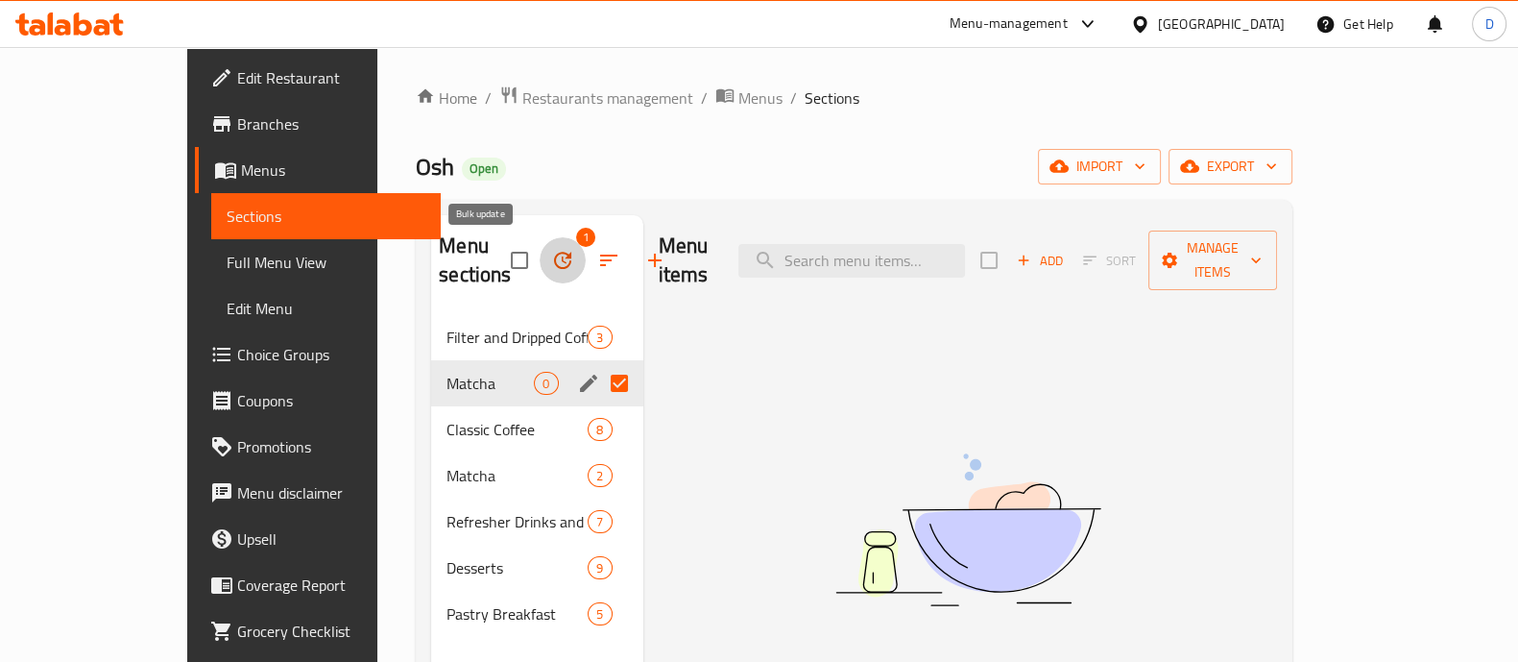
click at [551, 261] on icon "button" at bounding box center [562, 260] width 23 height 23
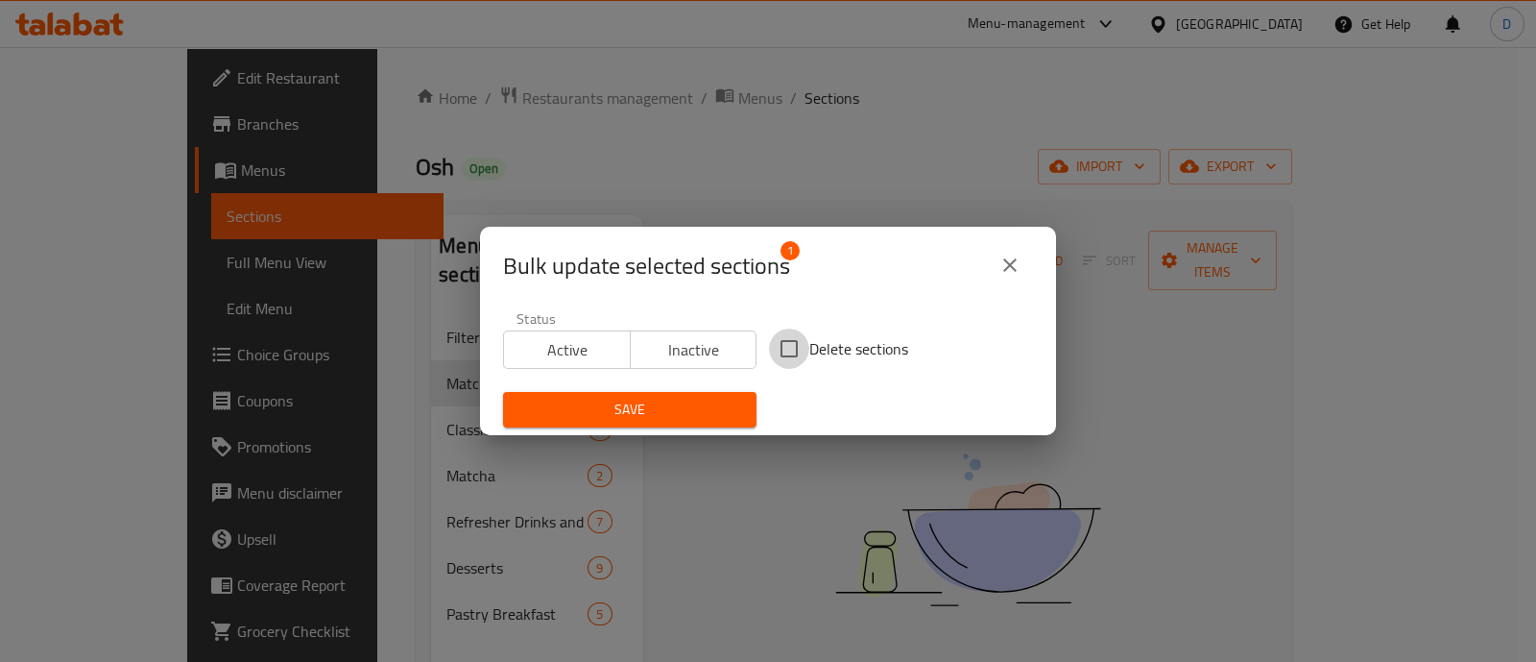
click at [788, 347] on input "Delete sections" at bounding box center [789, 348] width 40 height 40
checkbox input "true"
click at [737, 414] on button "Save" at bounding box center [630, 410] width 254 height 36
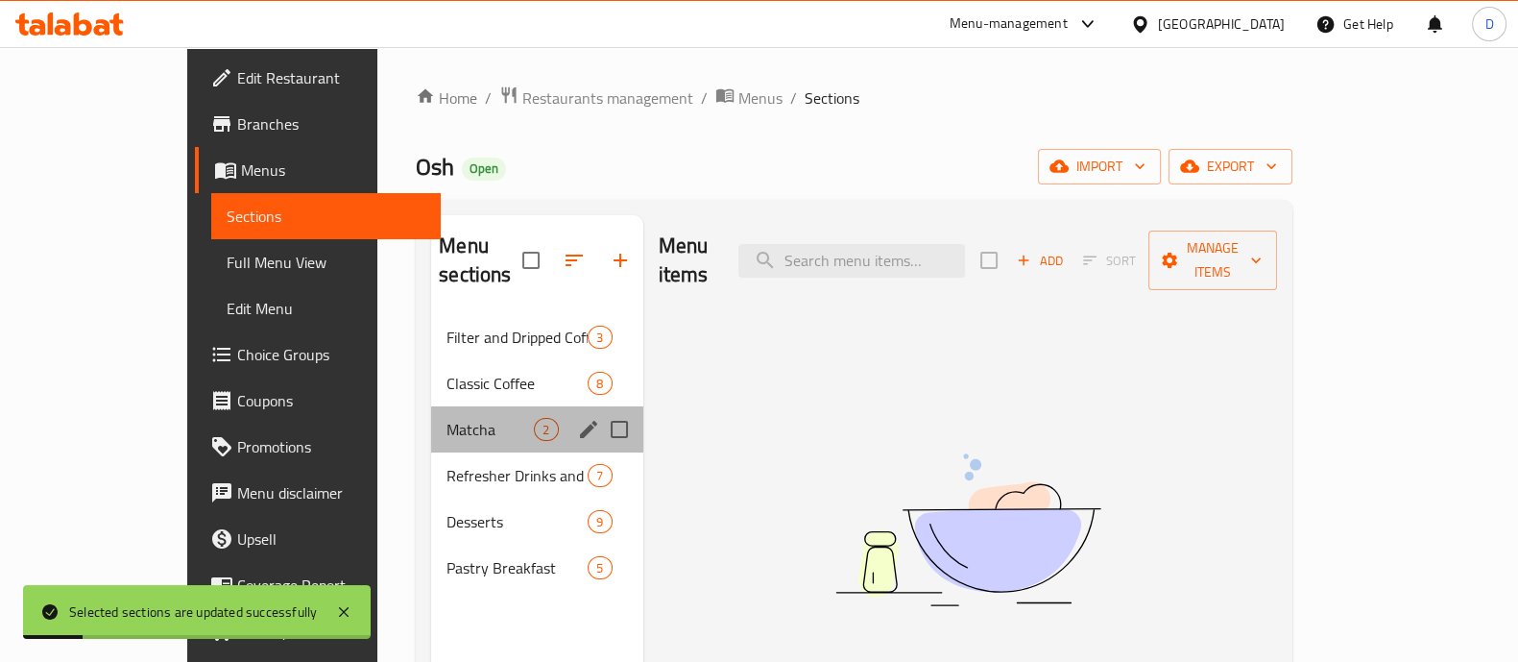
click at [431, 414] on div "Matcha 2" at bounding box center [536, 429] width 211 height 46
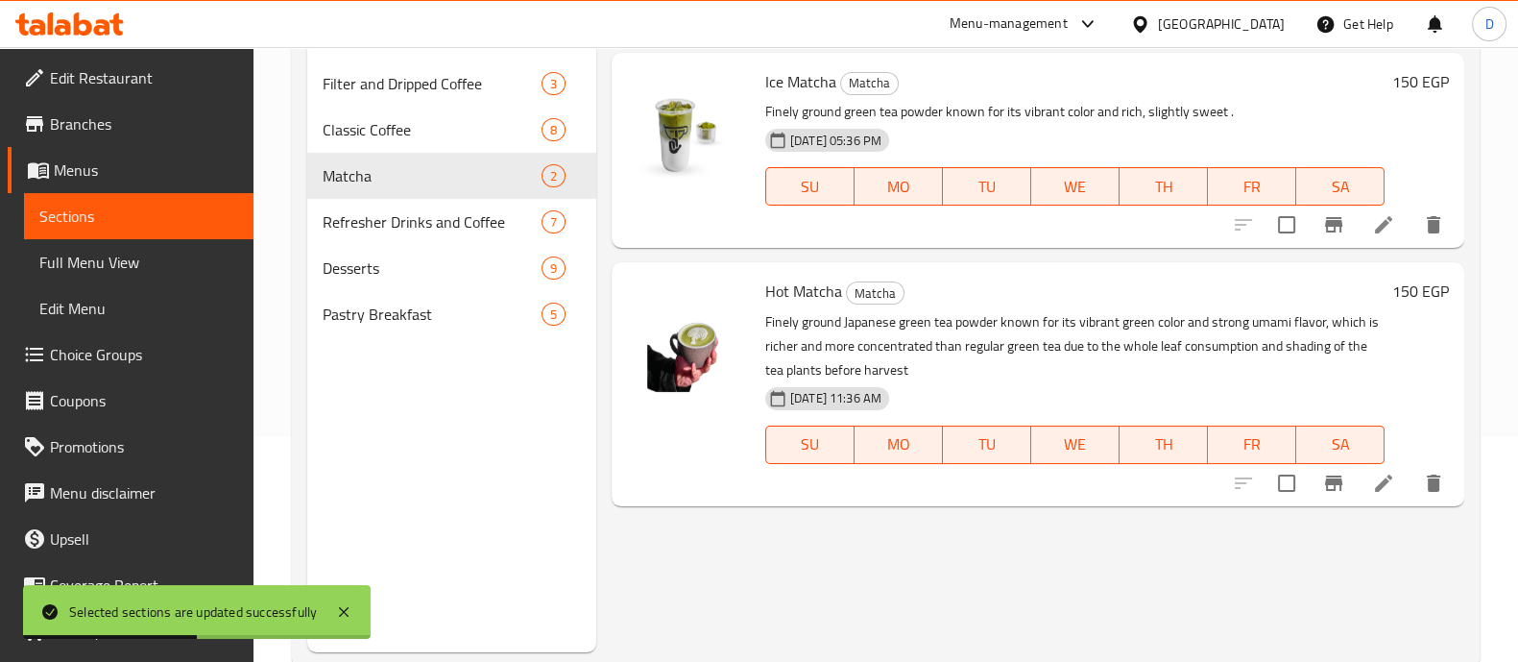
scroll to position [131, 0]
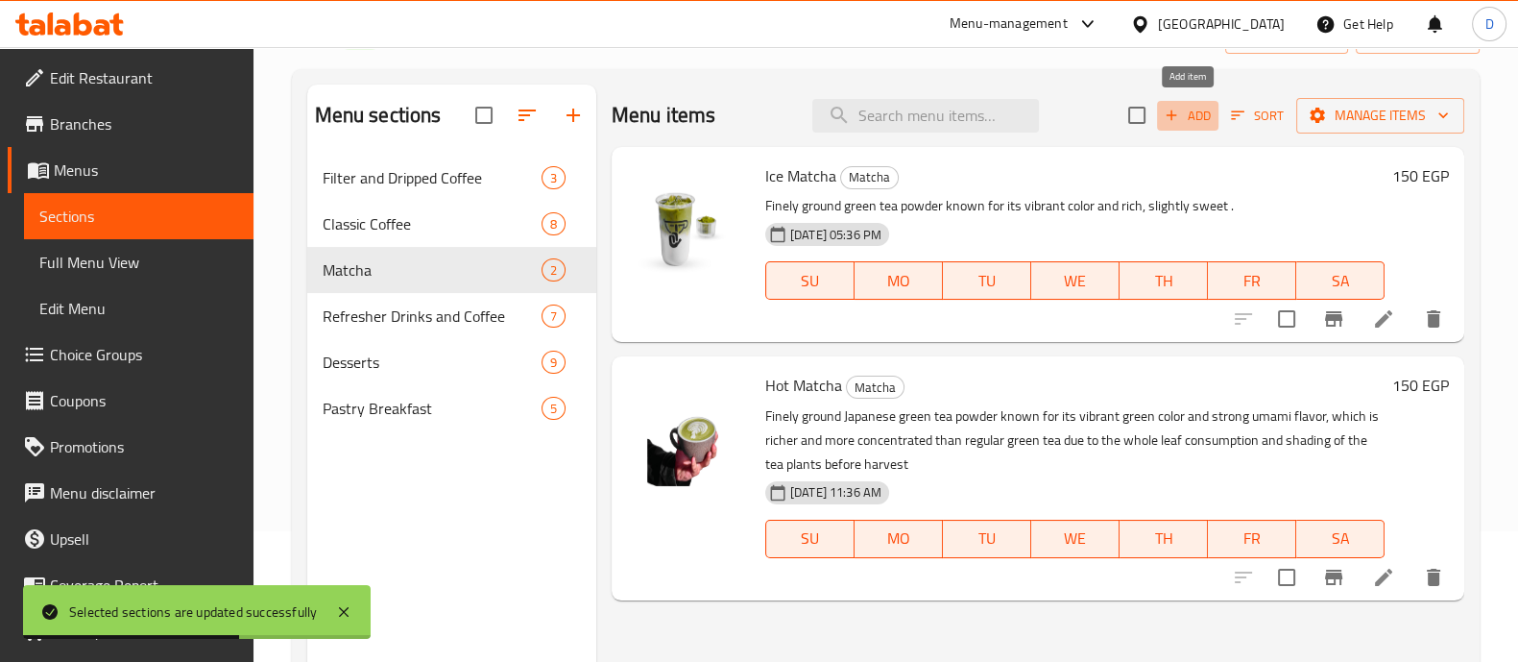
click at [1180, 120] on icon "button" at bounding box center [1171, 115] width 17 height 17
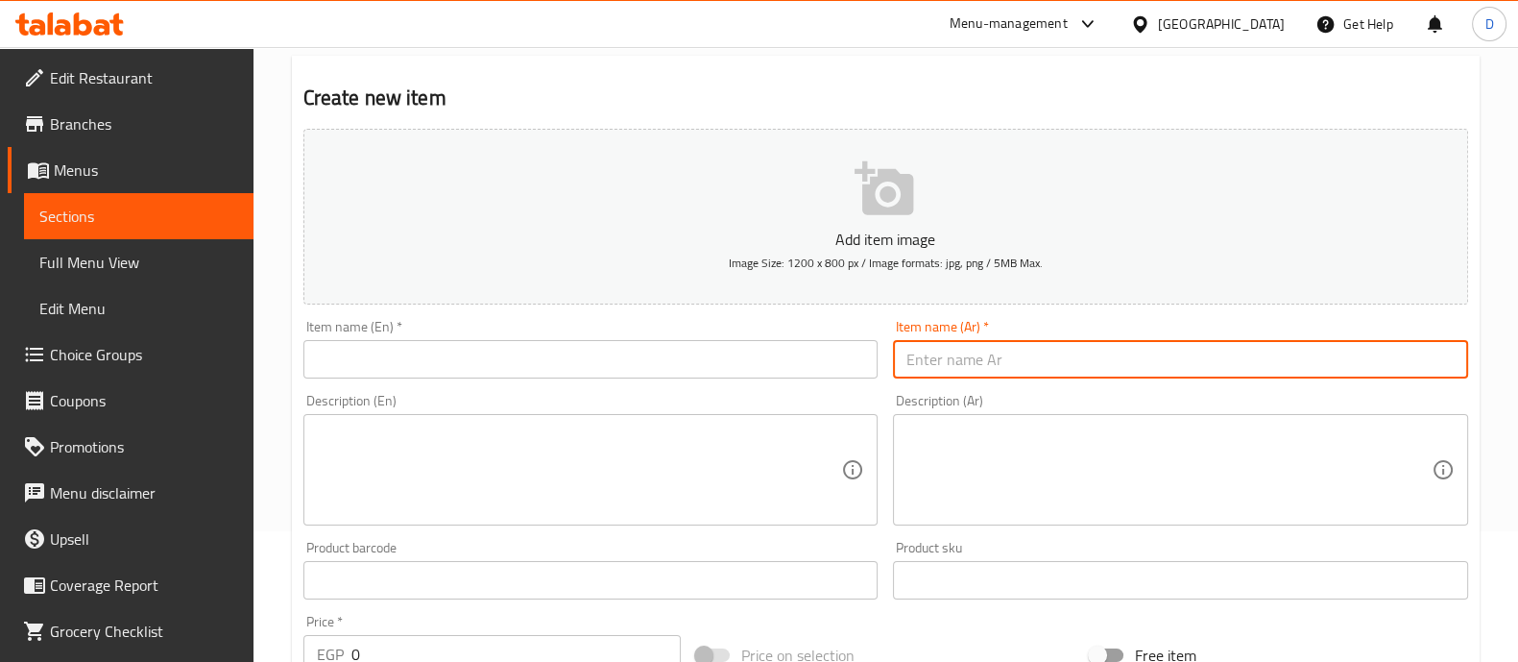
paste input "ماتشا فراوله"
click at [970, 340] on input "ماتشا فراوله" at bounding box center [1180, 359] width 575 height 38
type input "ماتشا فراوله"
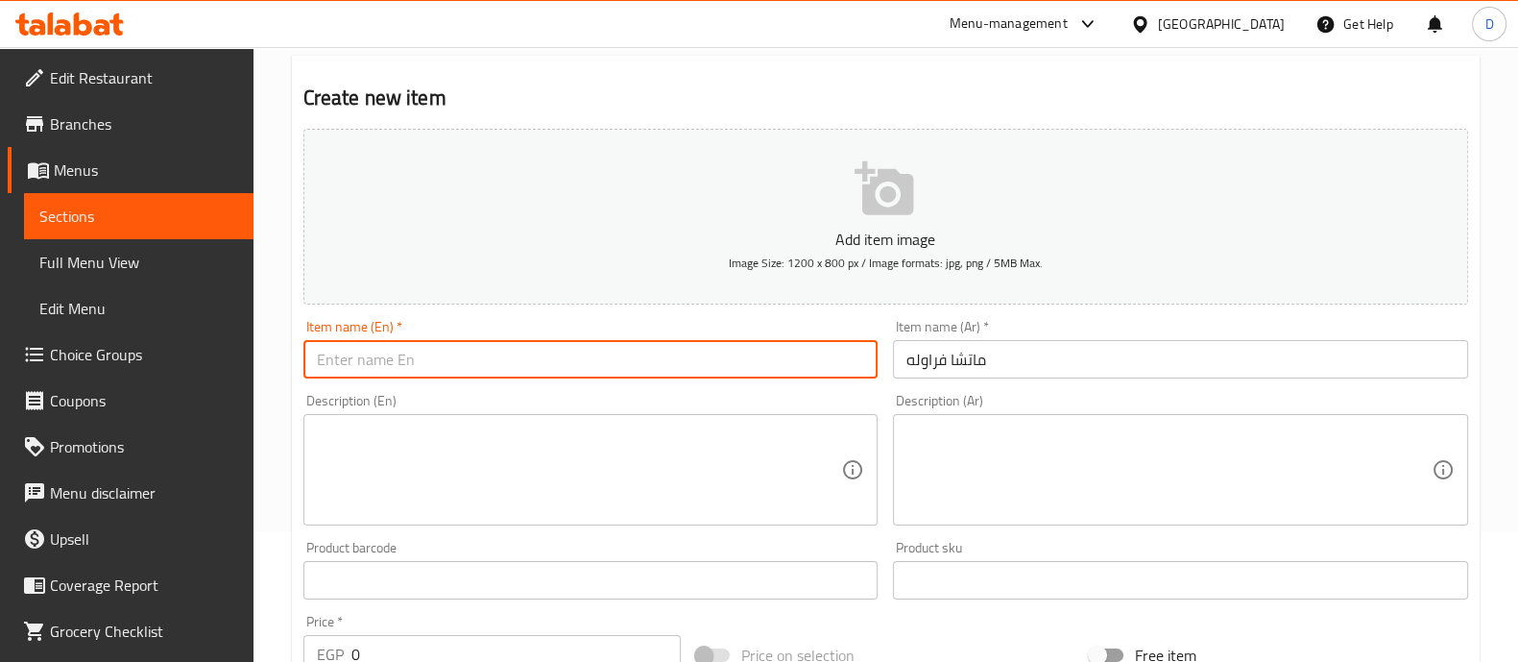
click at [720, 360] on input "text" at bounding box center [590, 359] width 575 height 38
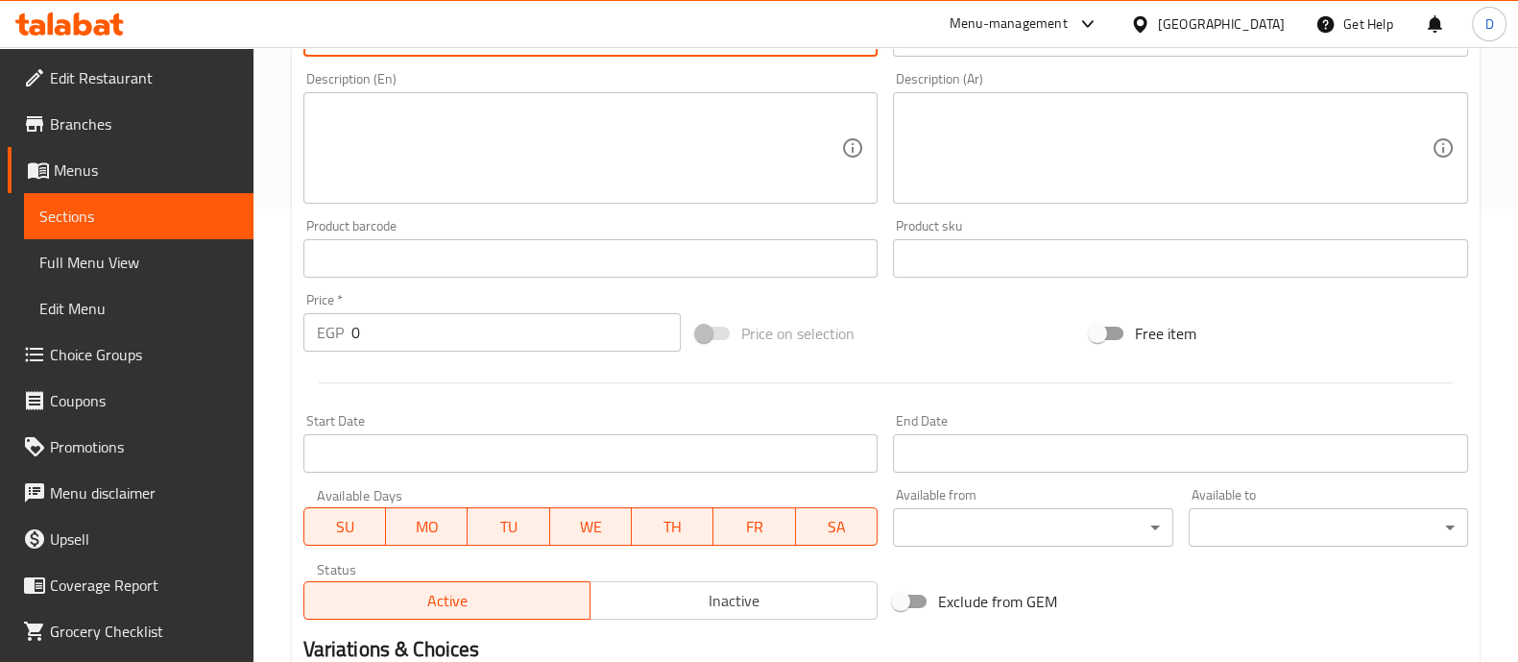
scroll to position [460, 0]
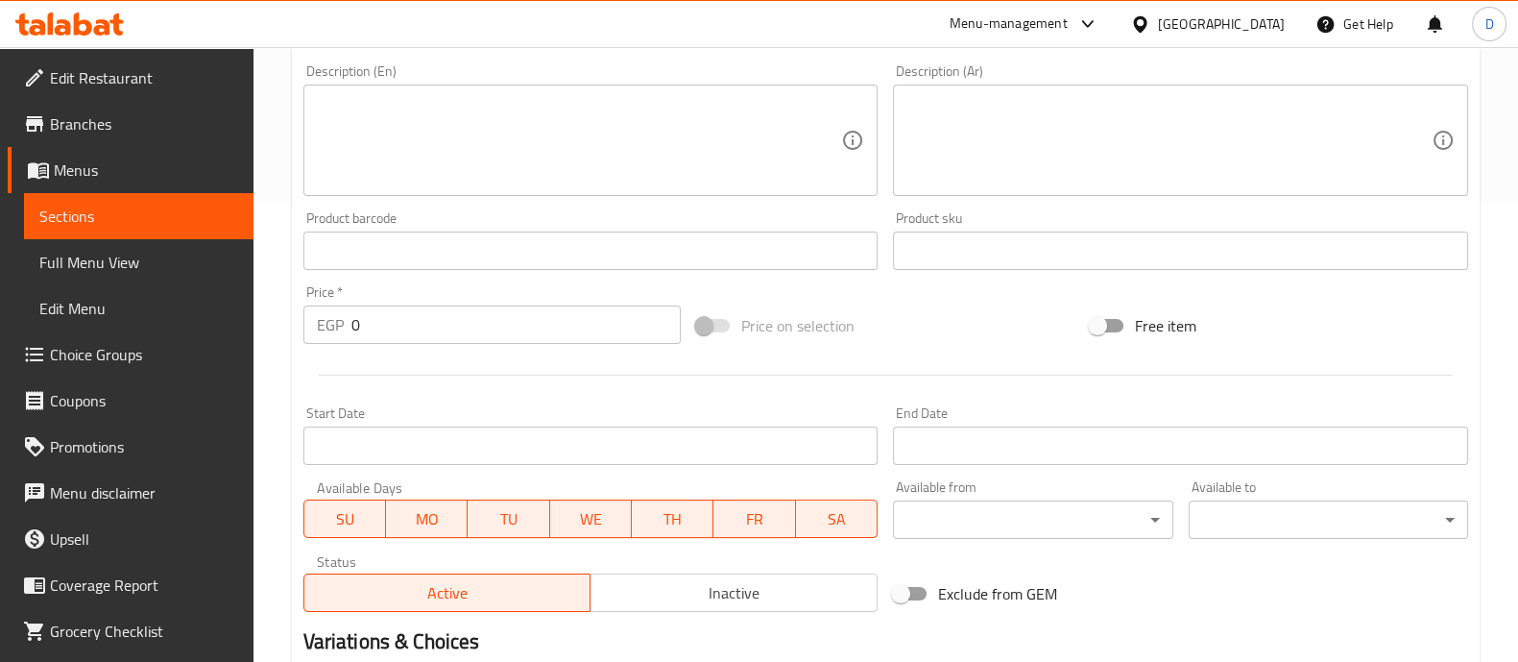
type input "Strawberry Matcha"
click at [552, 325] on input "number" at bounding box center [516, 324] width 330 height 38
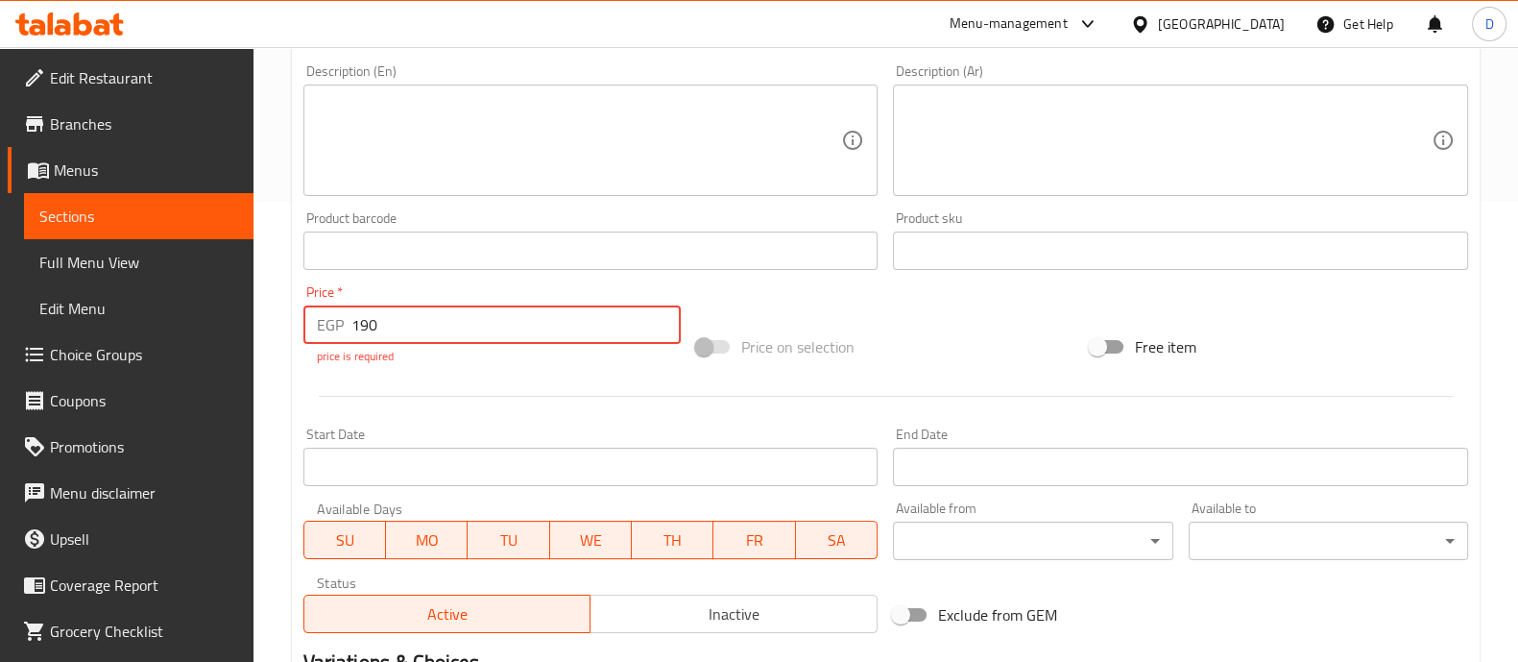
type input "190"
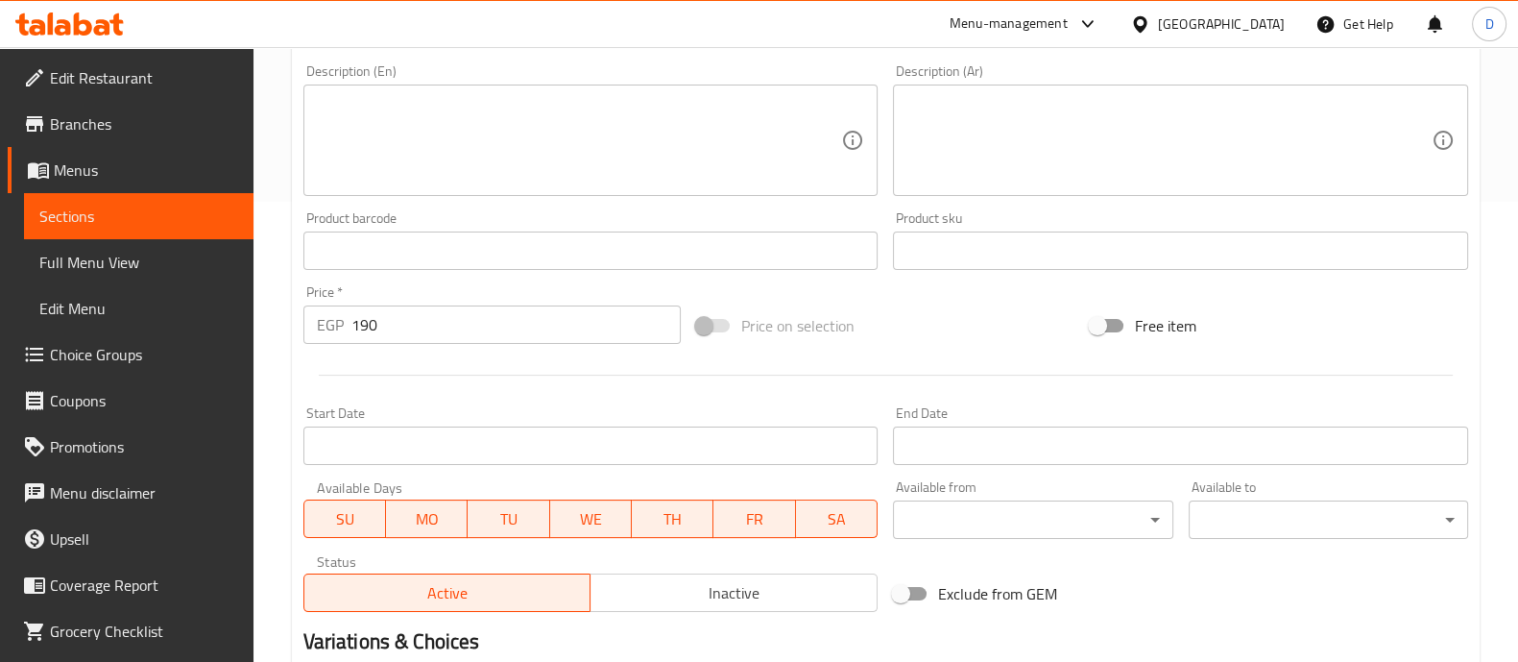
click at [864, 314] on div "Add item image Image Size: 1200 x 800 px / Image formats: jpg, png / 5MB Max. I…" at bounding box center [886, 206] width 1180 height 828
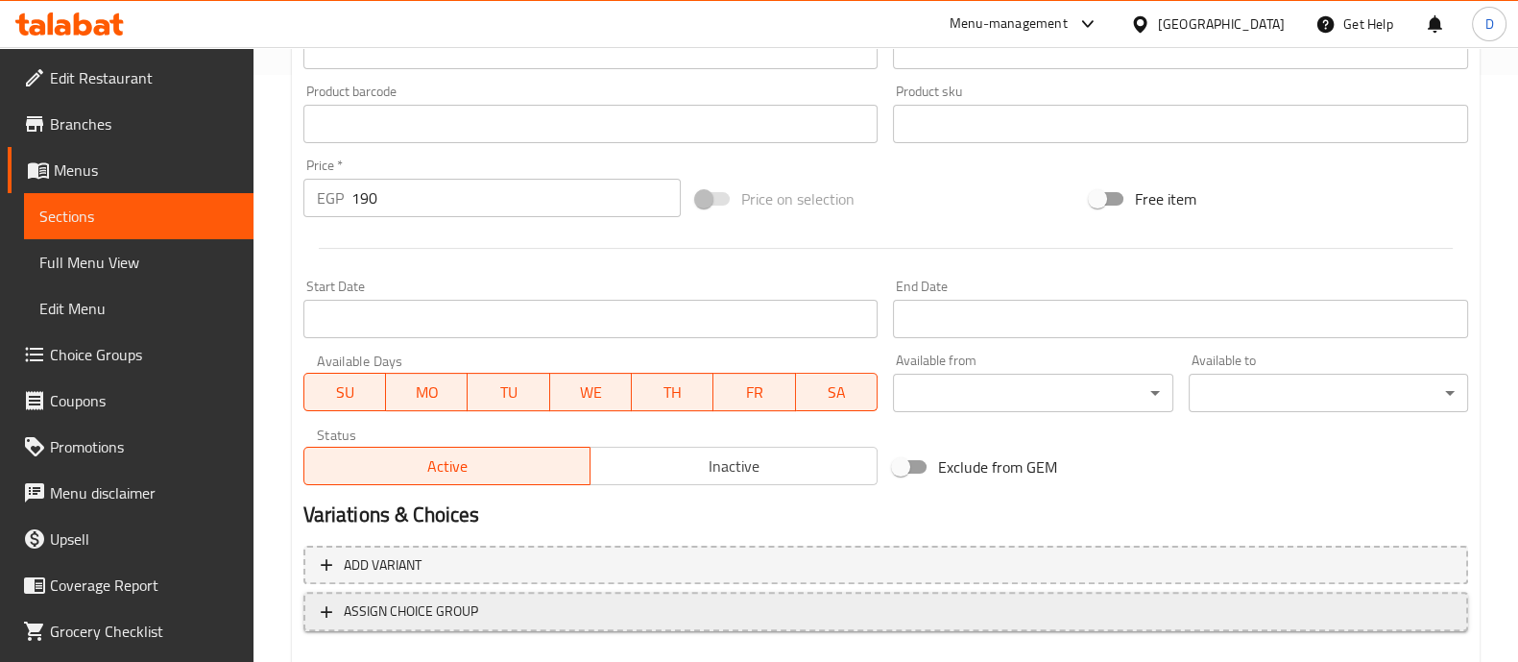
scroll to position [693, 0]
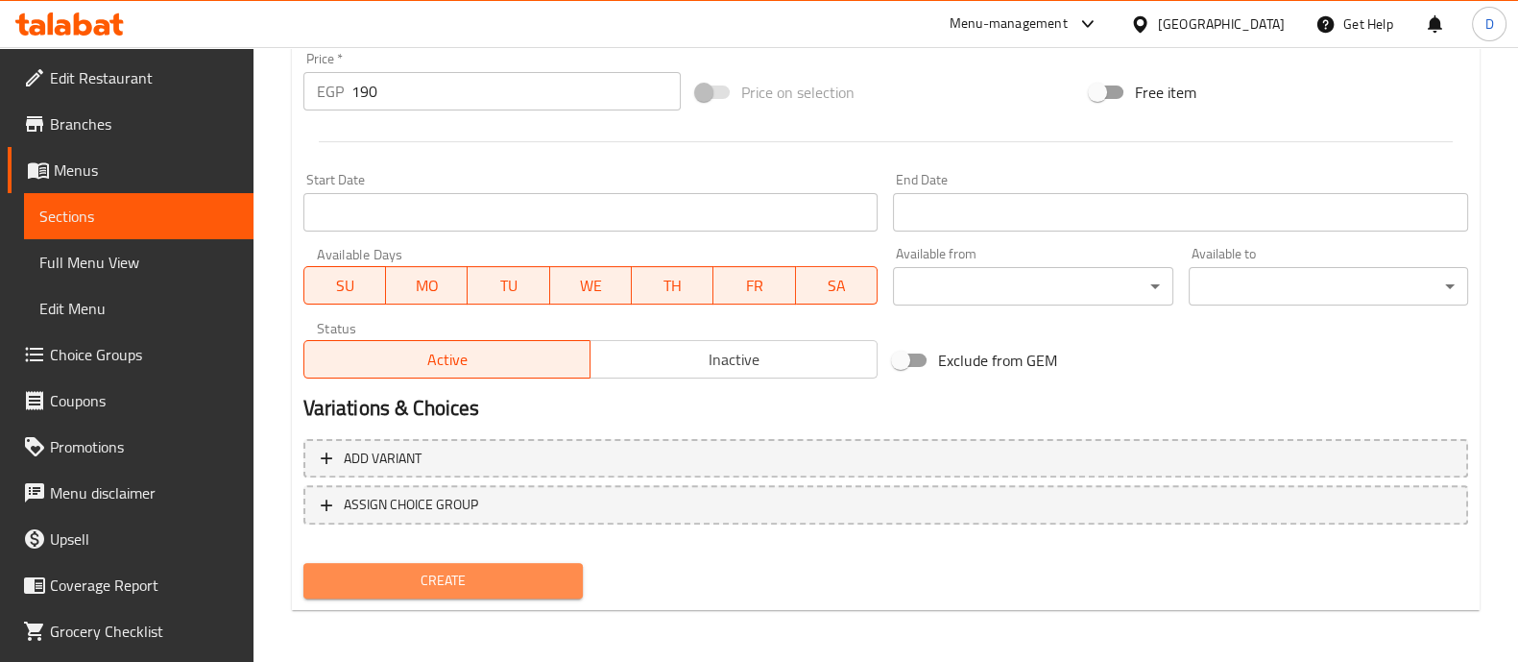
click at [471, 586] on span "Create" at bounding box center [443, 580] width 249 height 24
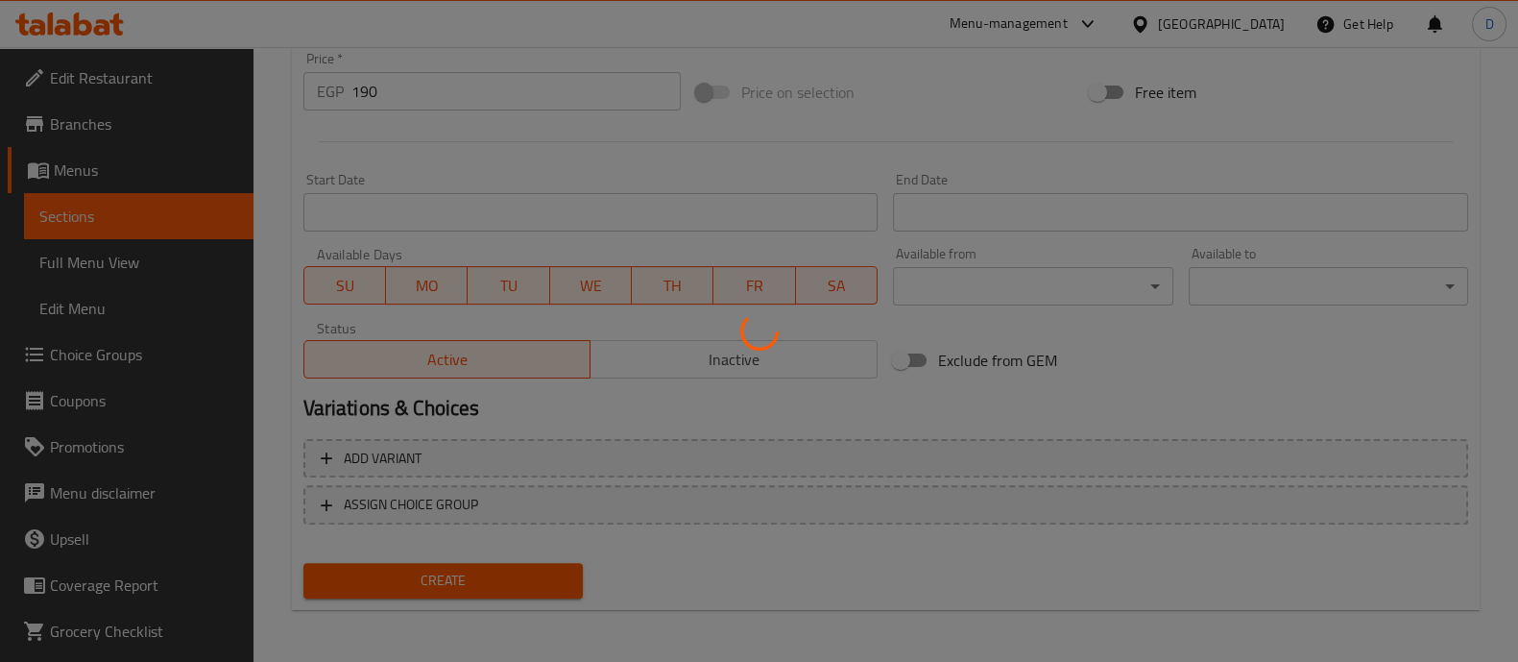
type input "0"
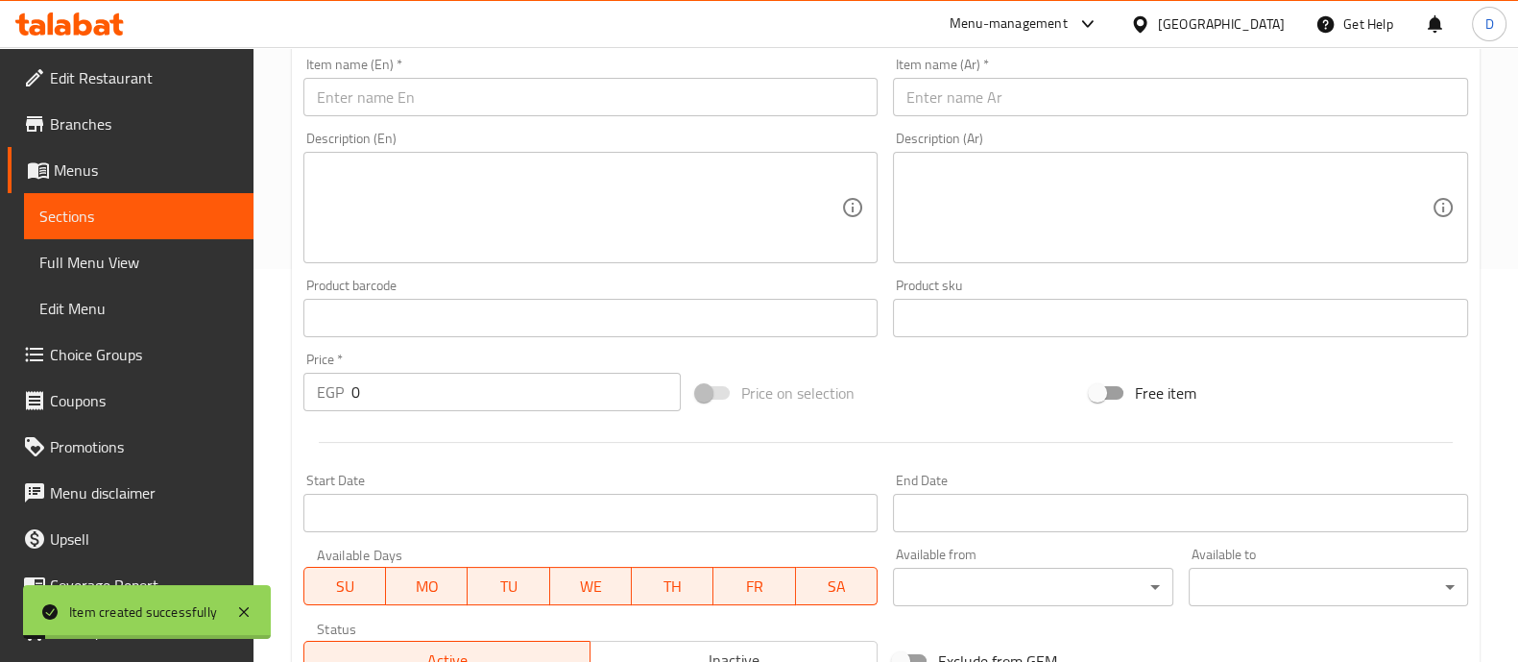
scroll to position [393, 0]
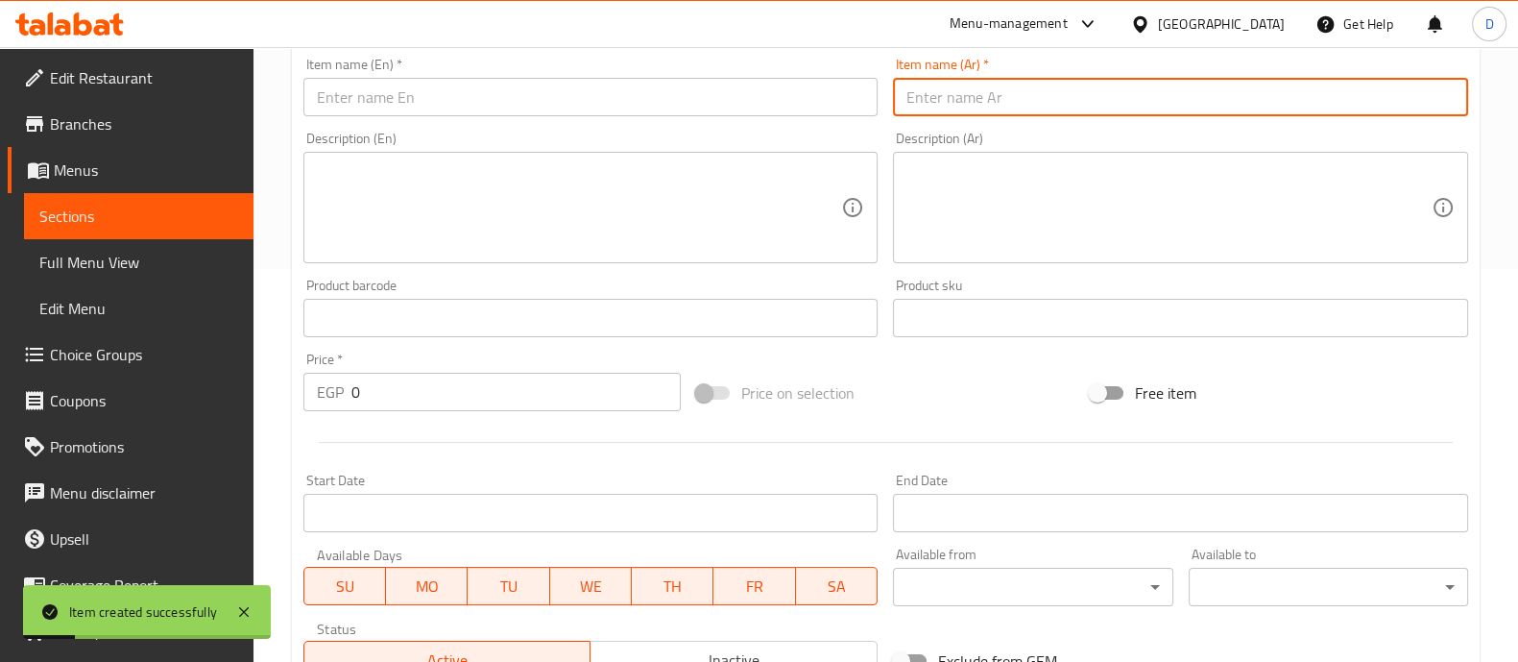
click at [962, 86] on input "text" at bounding box center [1180, 97] width 575 height 38
paste input "[PERSON_NAME] نت"
type input "[PERSON_NAME] نت"
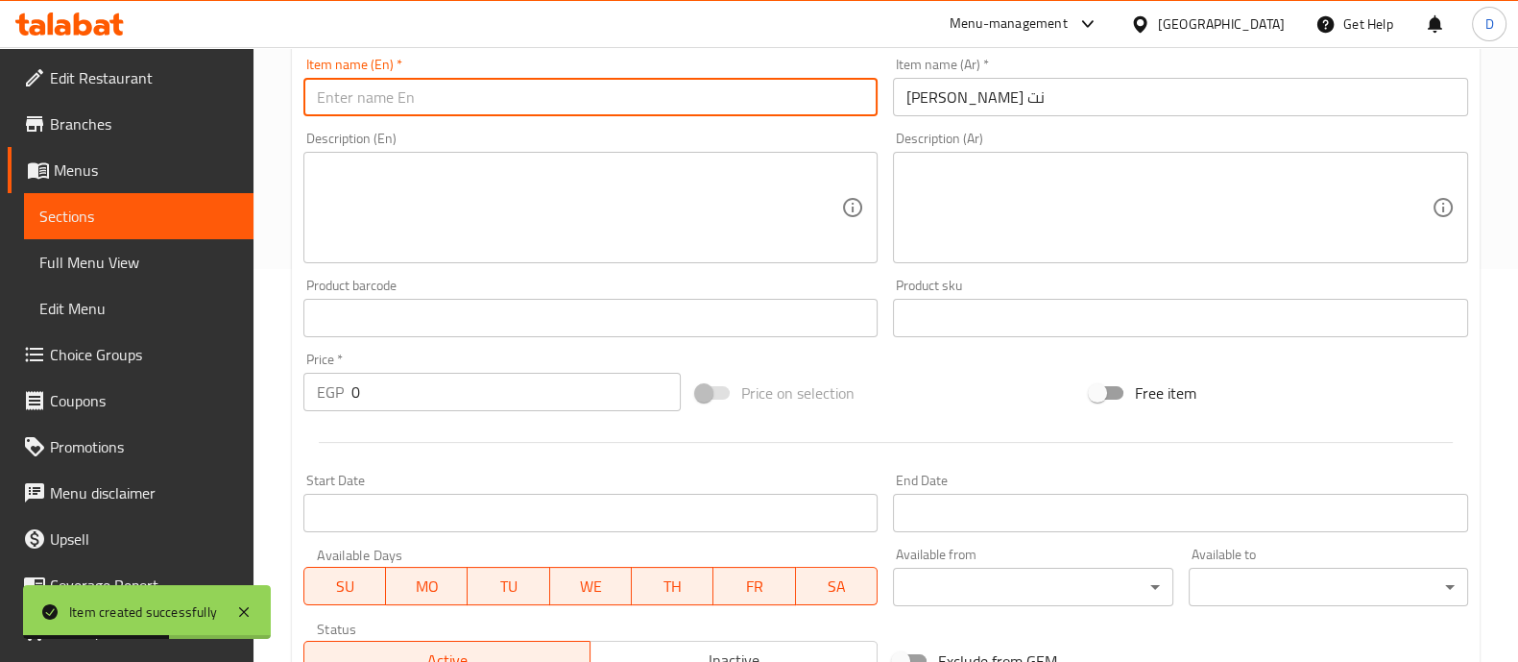
click at [677, 113] on input "text" at bounding box center [590, 97] width 575 height 38
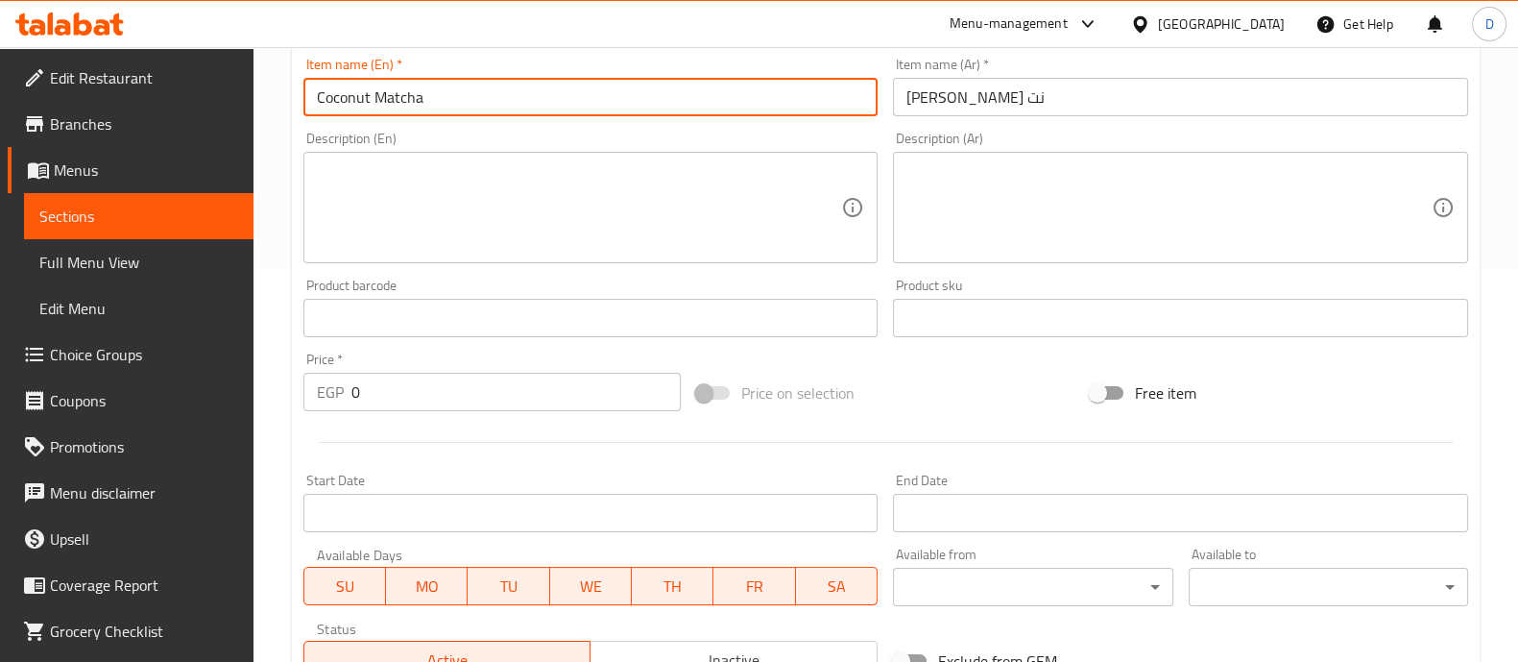
drag, startPoint x: 442, startPoint y: 94, endPoint x: 303, endPoint y: 96, distance: 138.3
click at [303, 96] on input "Coconut Matcha" at bounding box center [590, 97] width 575 height 38
type input "Coconut Matcha"
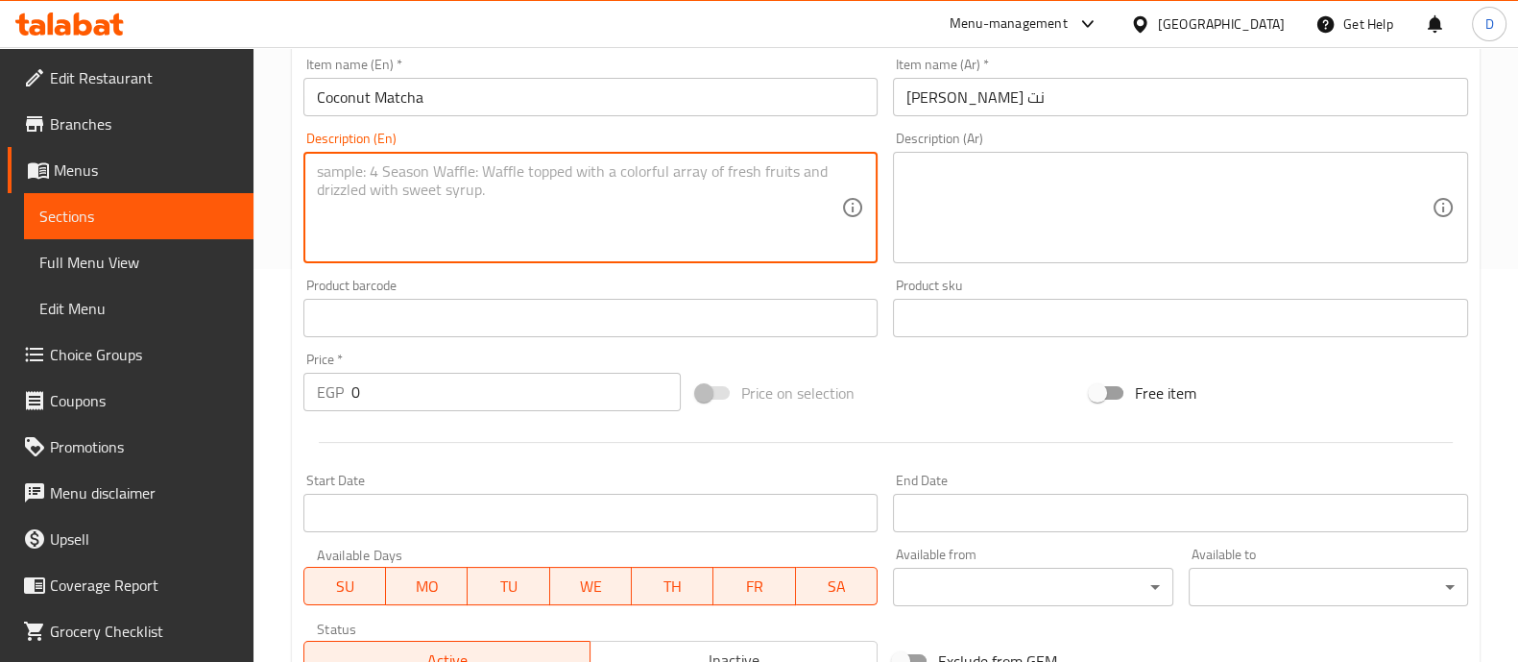
click at [693, 200] on textarea at bounding box center [579, 207] width 525 height 91
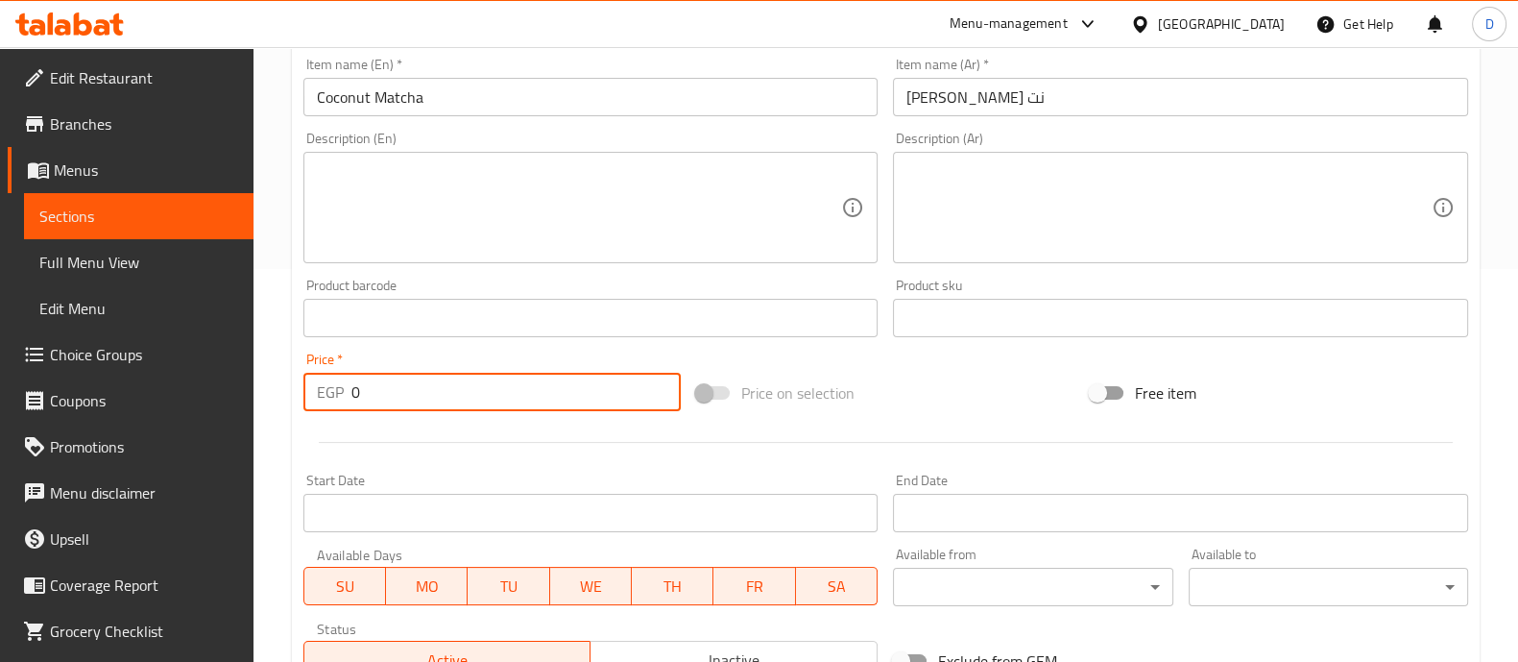
click at [533, 391] on input "0" at bounding box center [516, 392] width 330 height 38
type input "190"
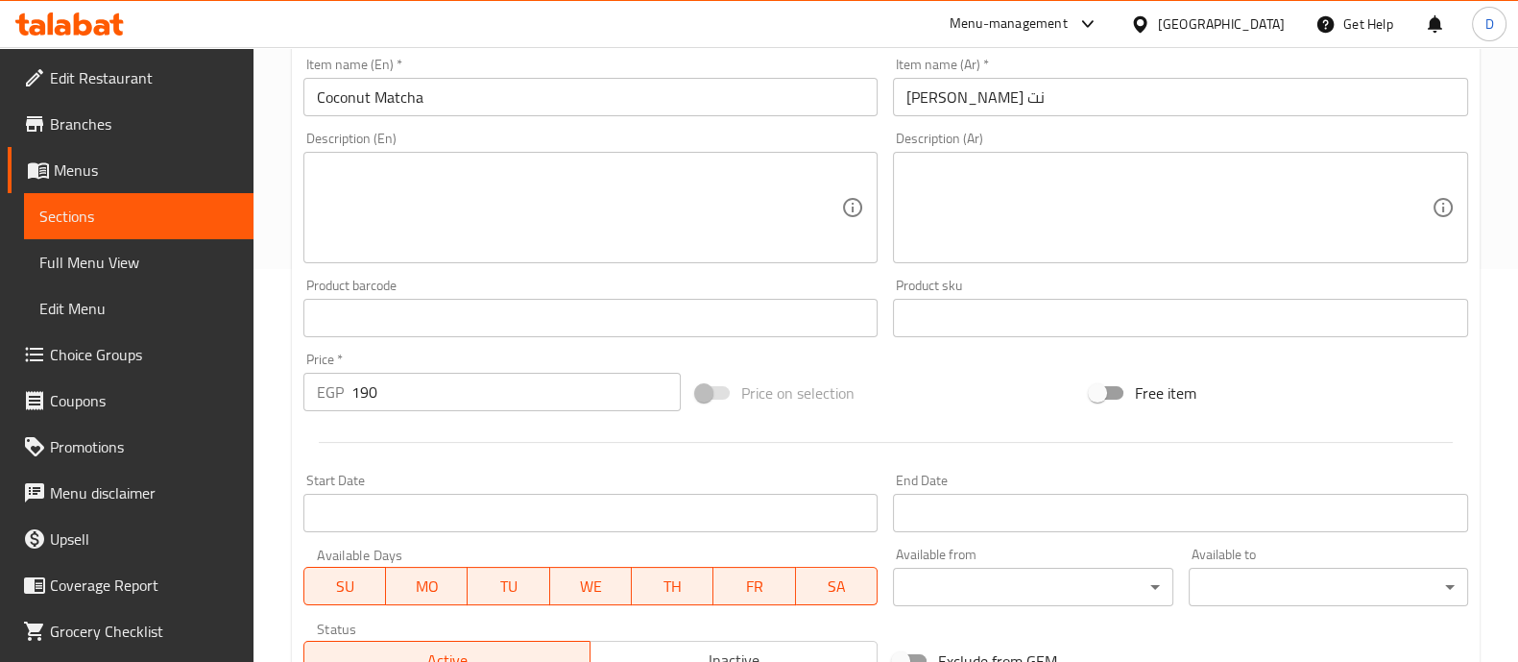
click at [663, 429] on div at bounding box center [886, 442] width 1180 height 47
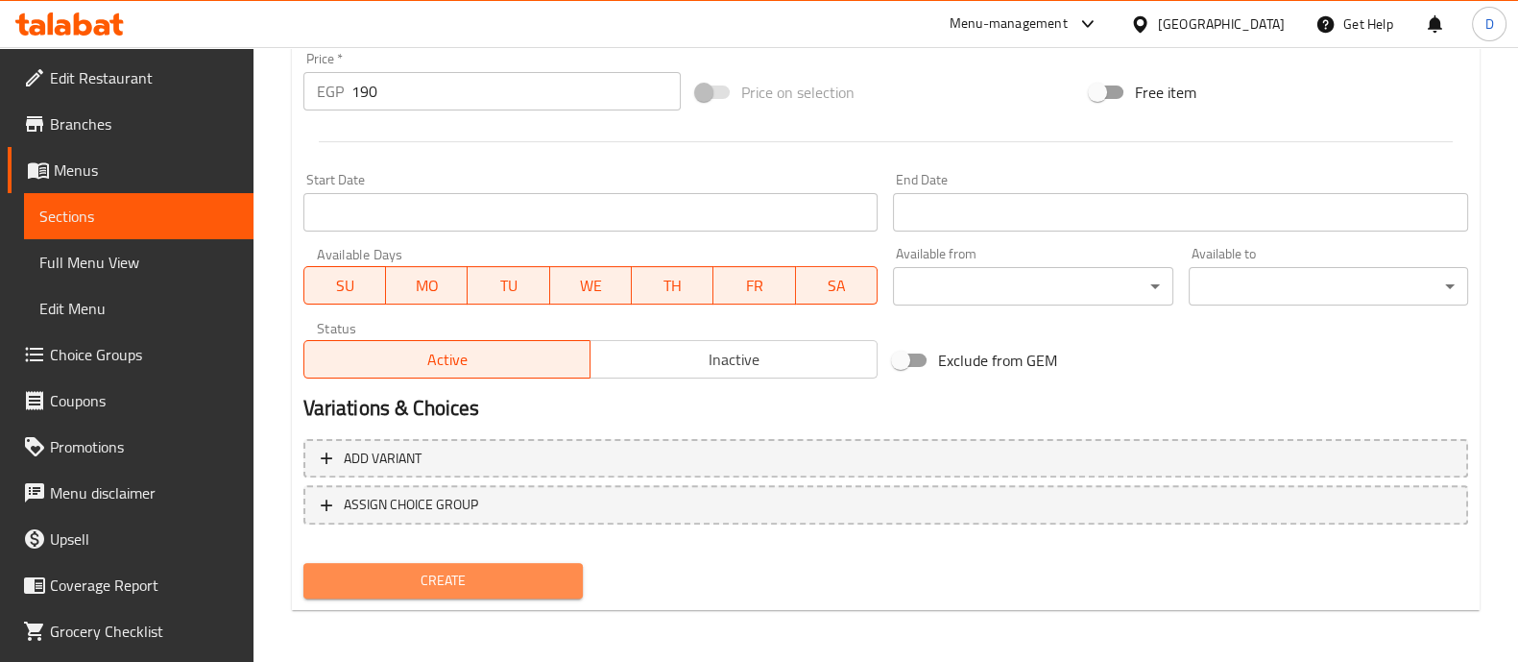
click at [521, 587] on span "Create" at bounding box center [443, 580] width 249 height 24
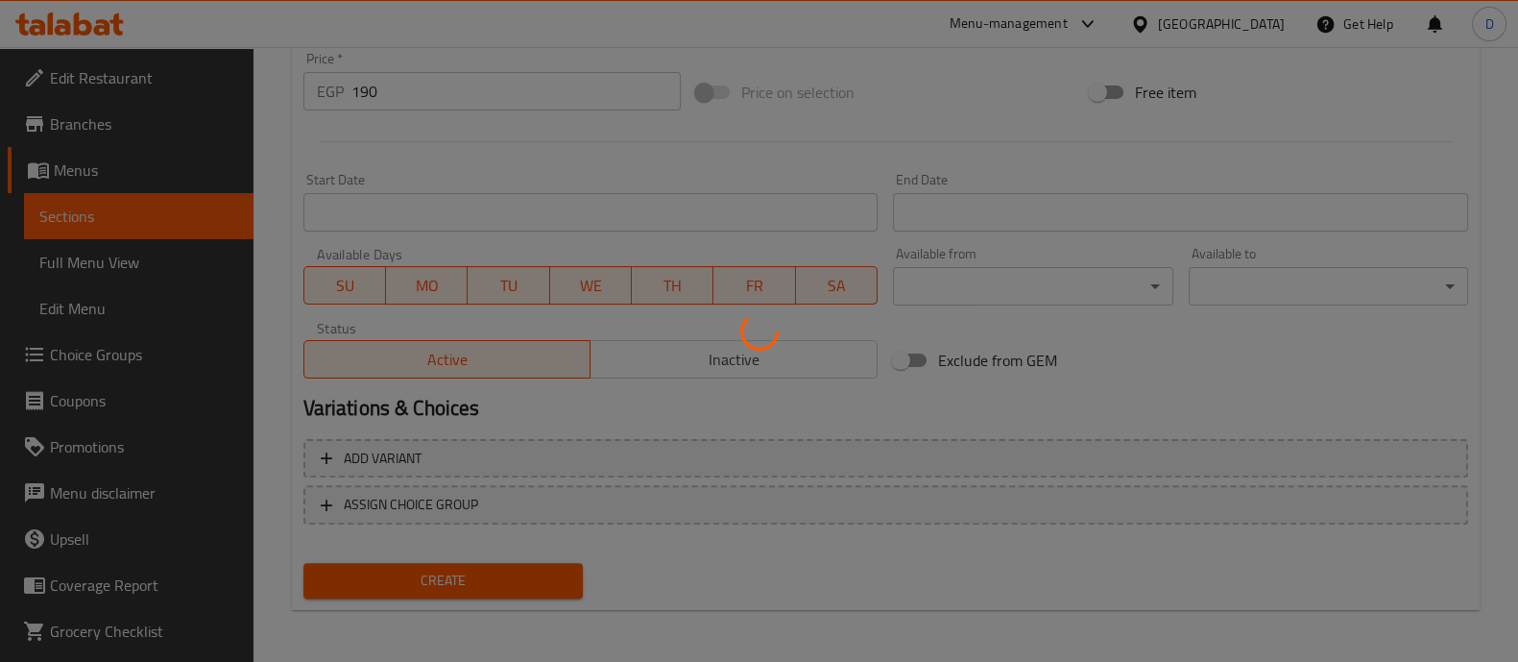
type input "0"
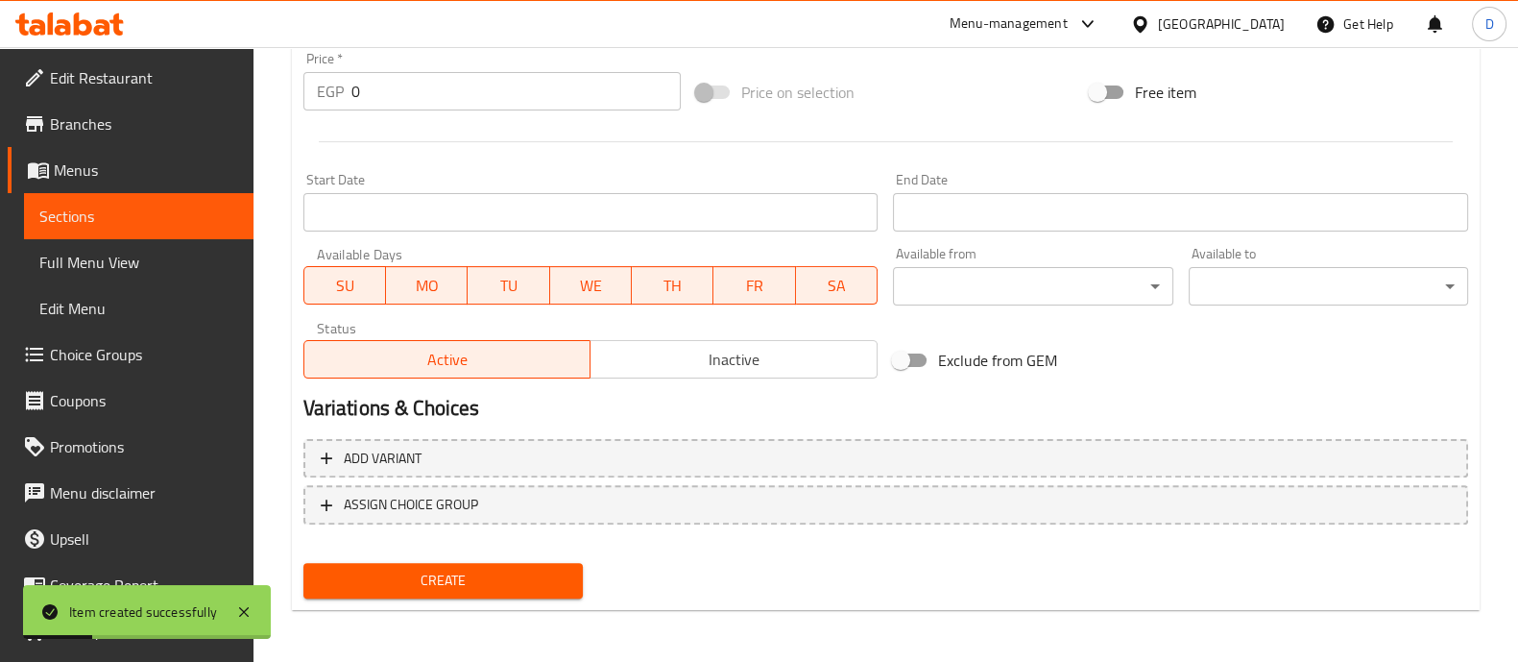
scroll to position [0, 0]
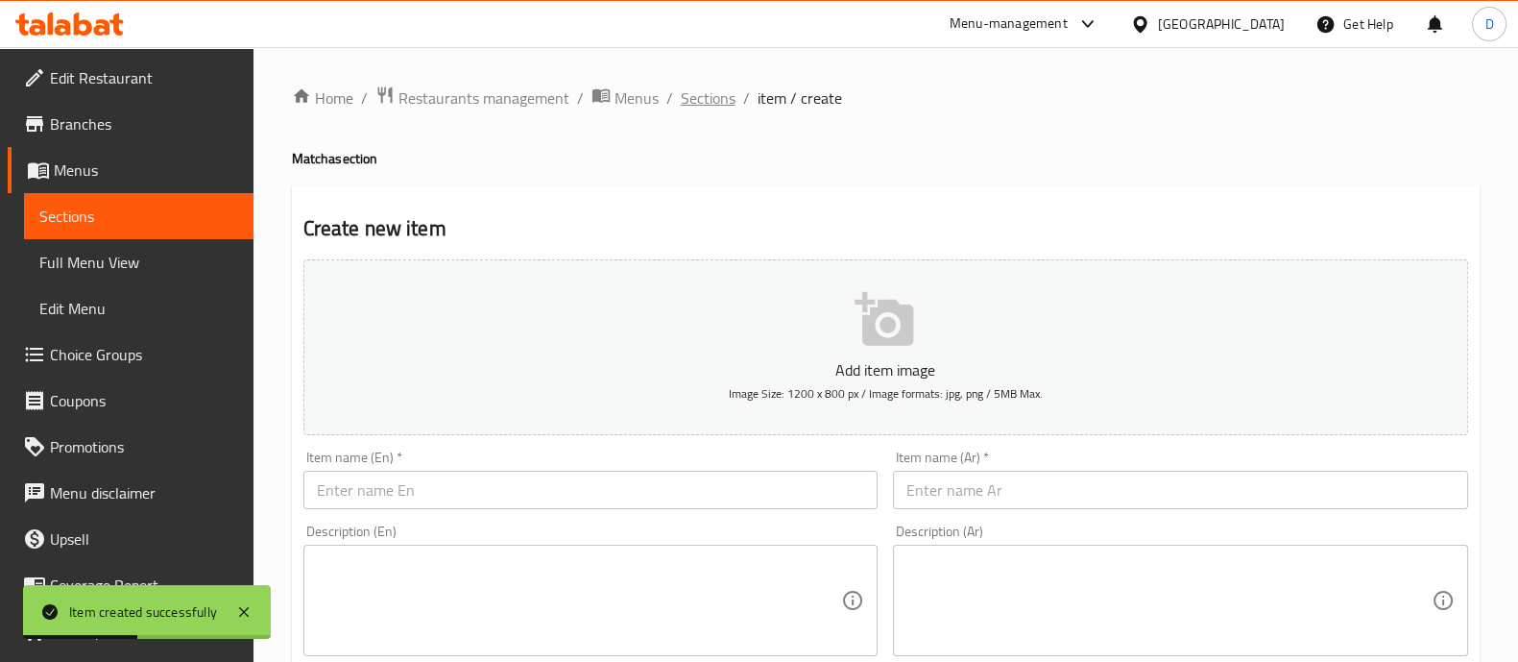
click at [711, 86] on span "Sections" at bounding box center [708, 97] width 55 height 23
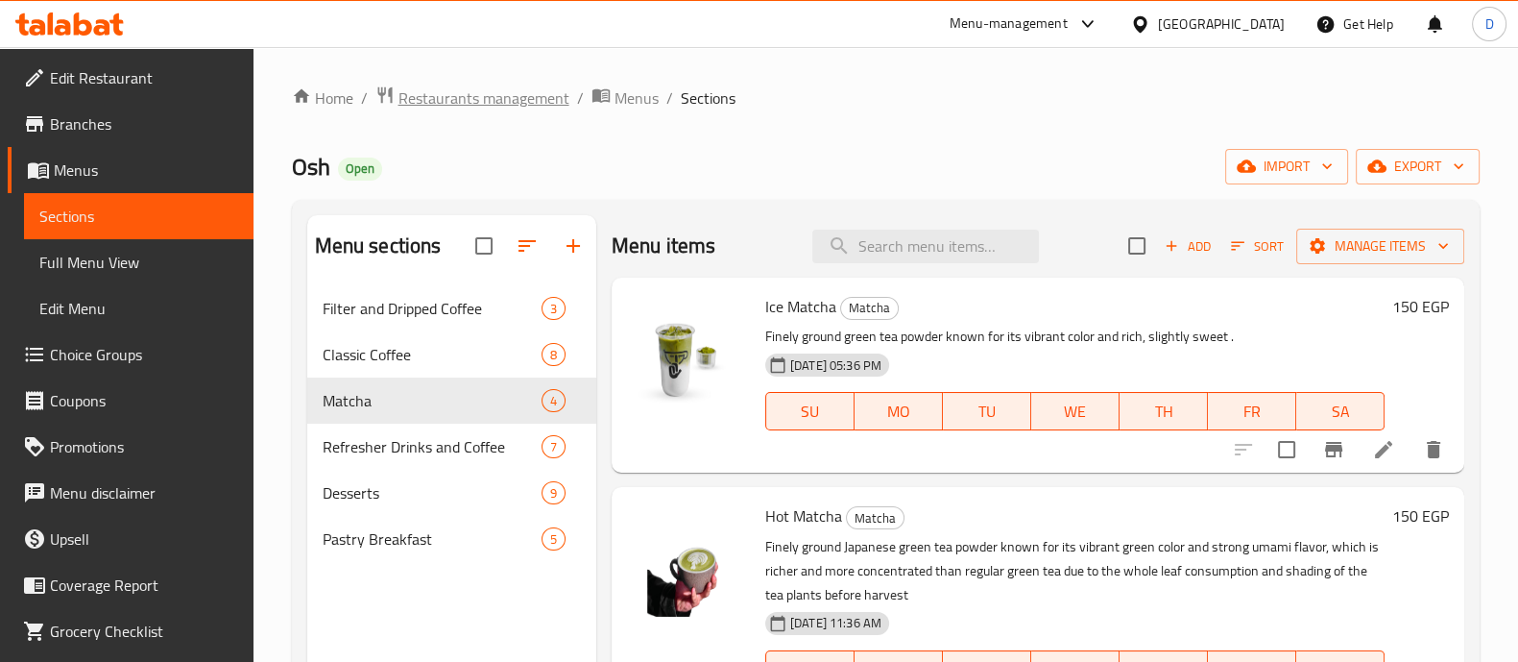
click at [429, 96] on span "Restaurants management" at bounding box center [484, 97] width 171 height 23
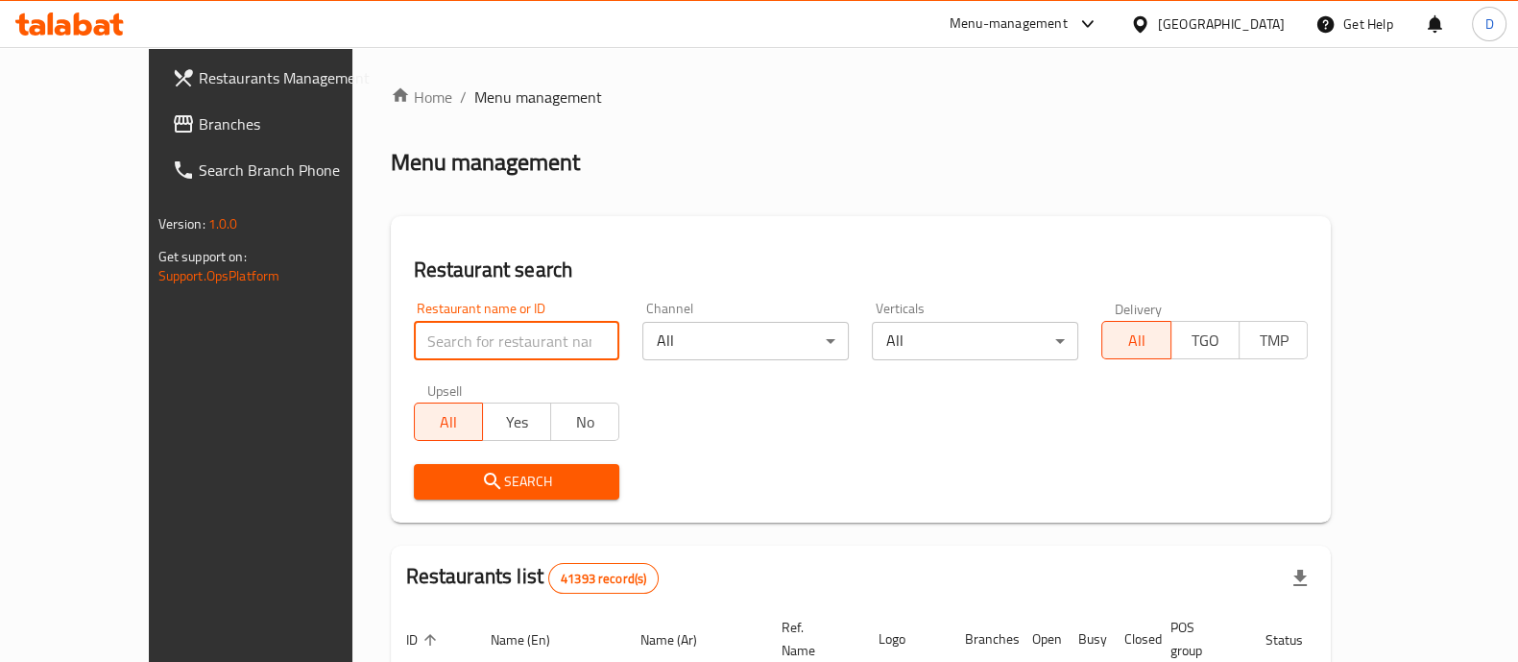
click at [414, 337] on input "search" at bounding box center [517, 341] width 206 height 38
paste input "695406"
type input "695406"
click button "Search" at bounding box center [517, 482] width 206 height 36
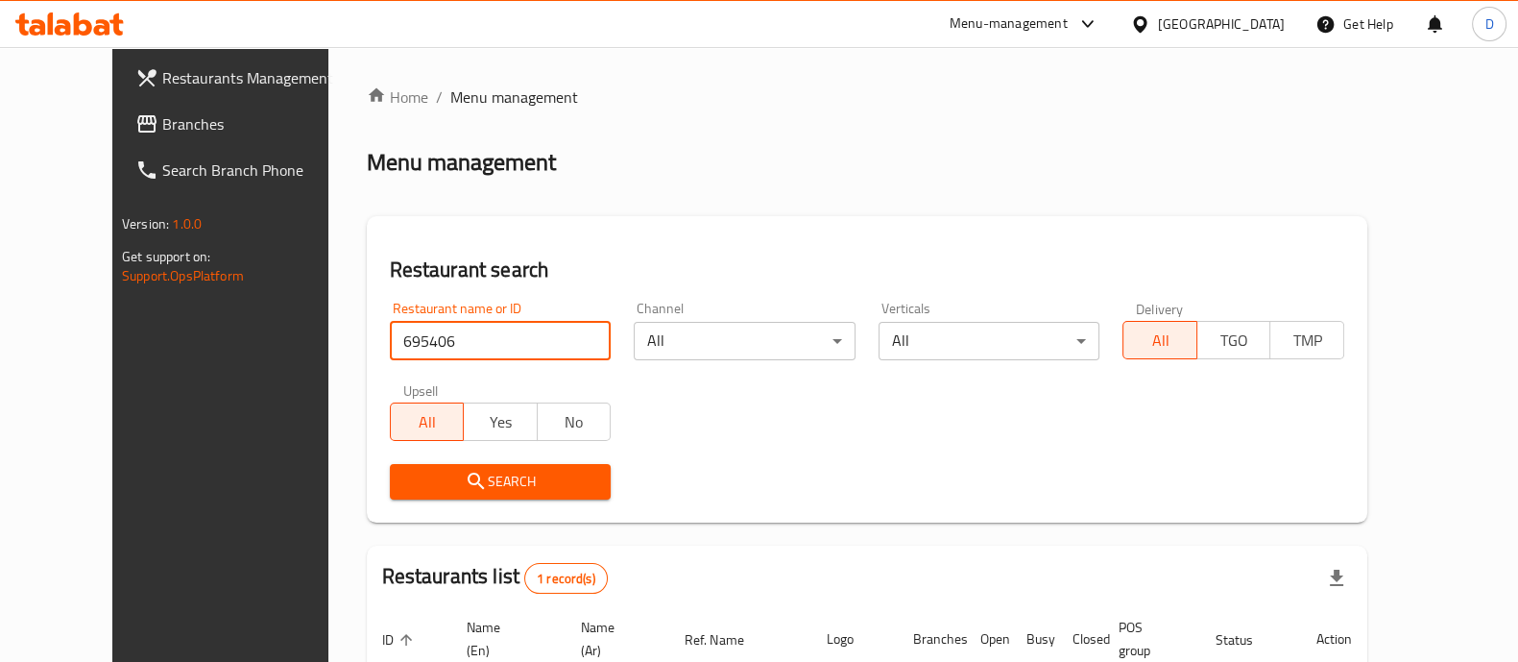
scroll to position [179, 0]
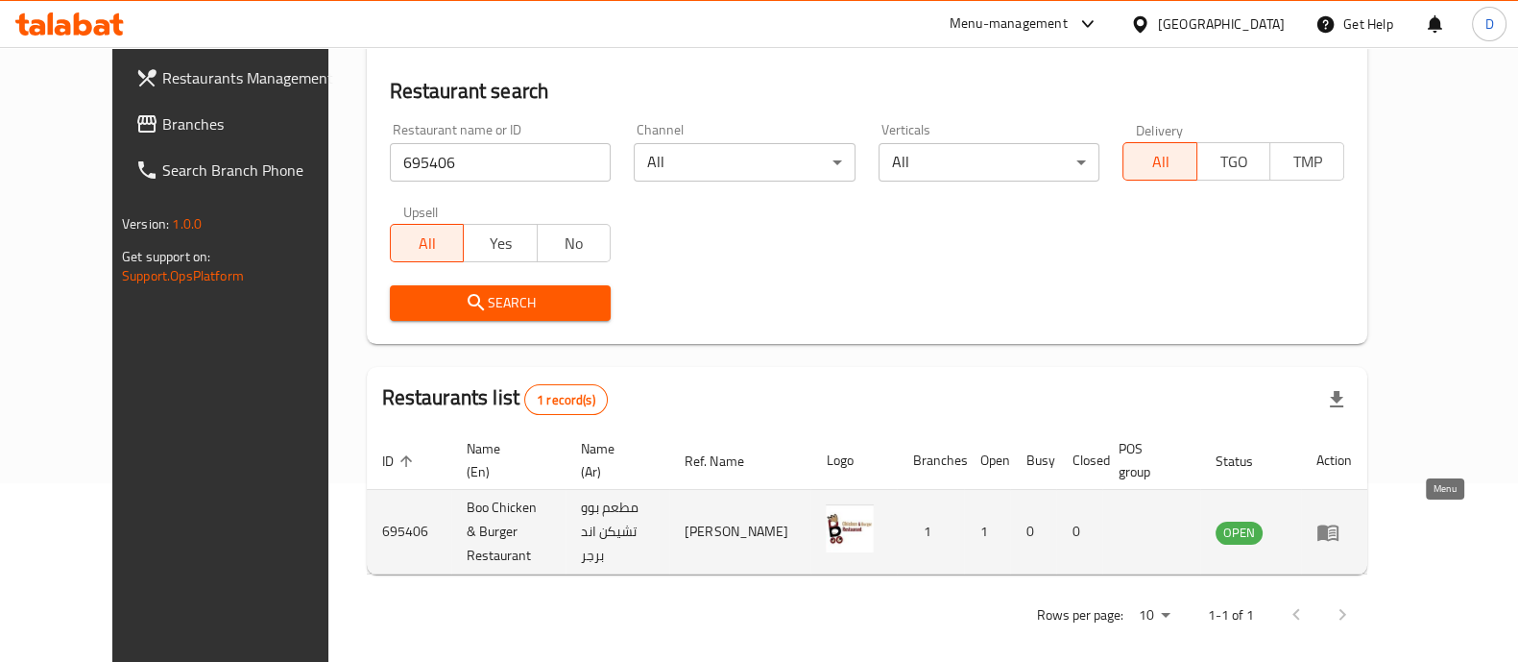
click at [1339, 524] on icon "enhanced table" at bounding box center [1327, 532] width 21 height 16
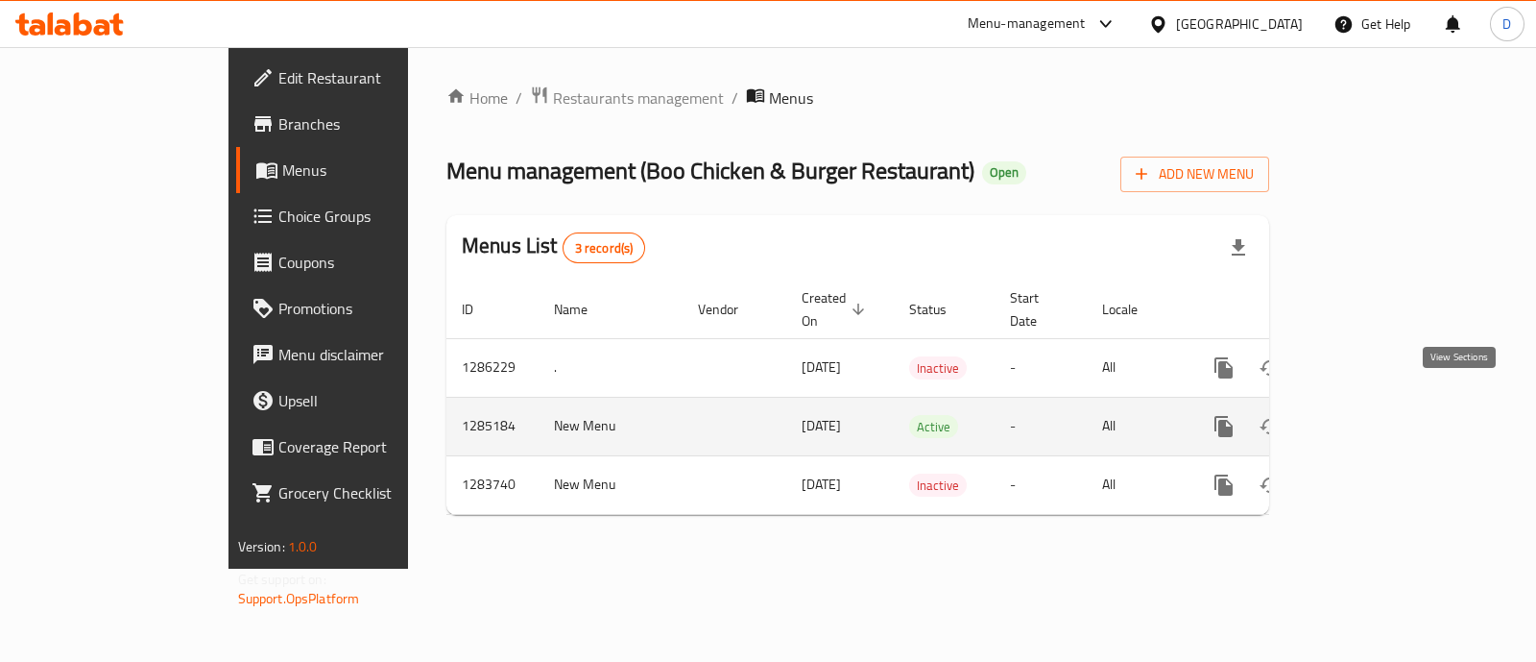
click at [1374, 415] on icon "enhanced table" at bounding box center [1362, 426] width 23 height 23
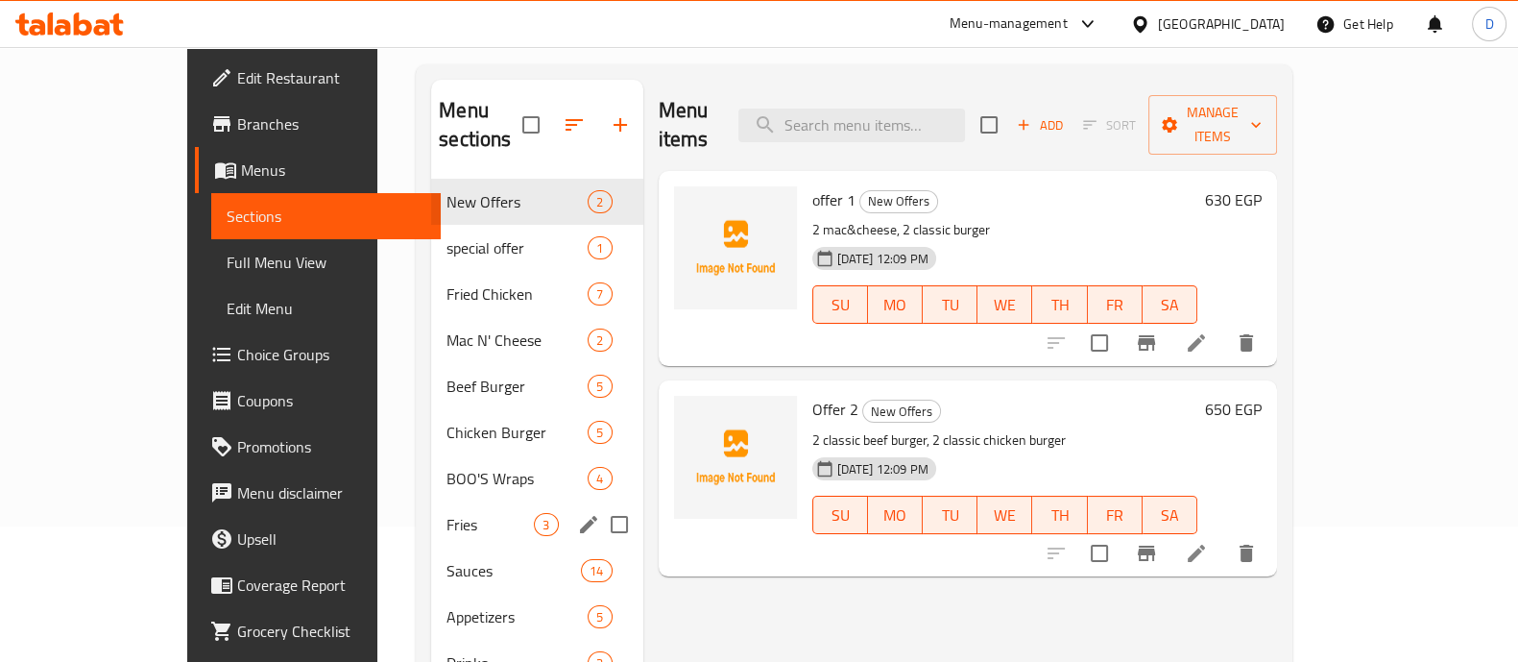
scroll to position [130, 0]
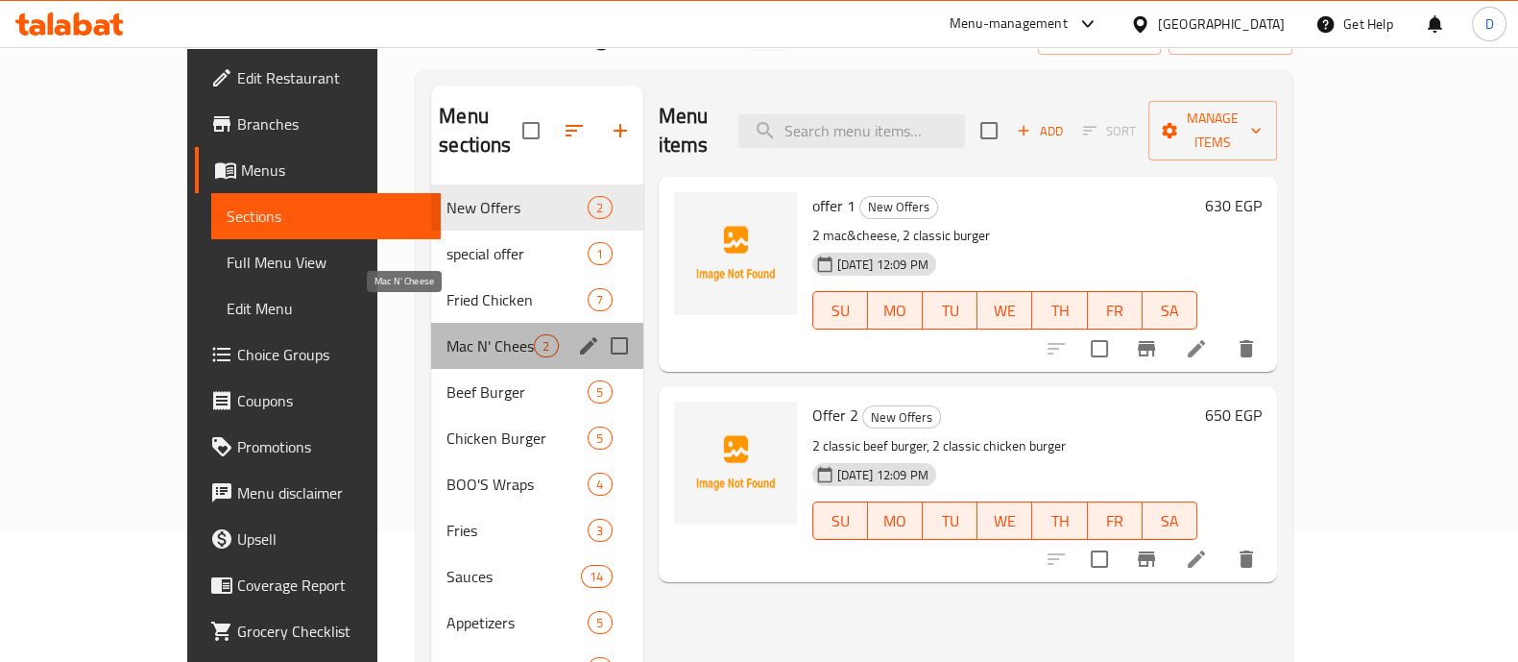
click at [447, 334] on span "Mac N' Cheese" at bounding box center [490, 345] width 87 height 23
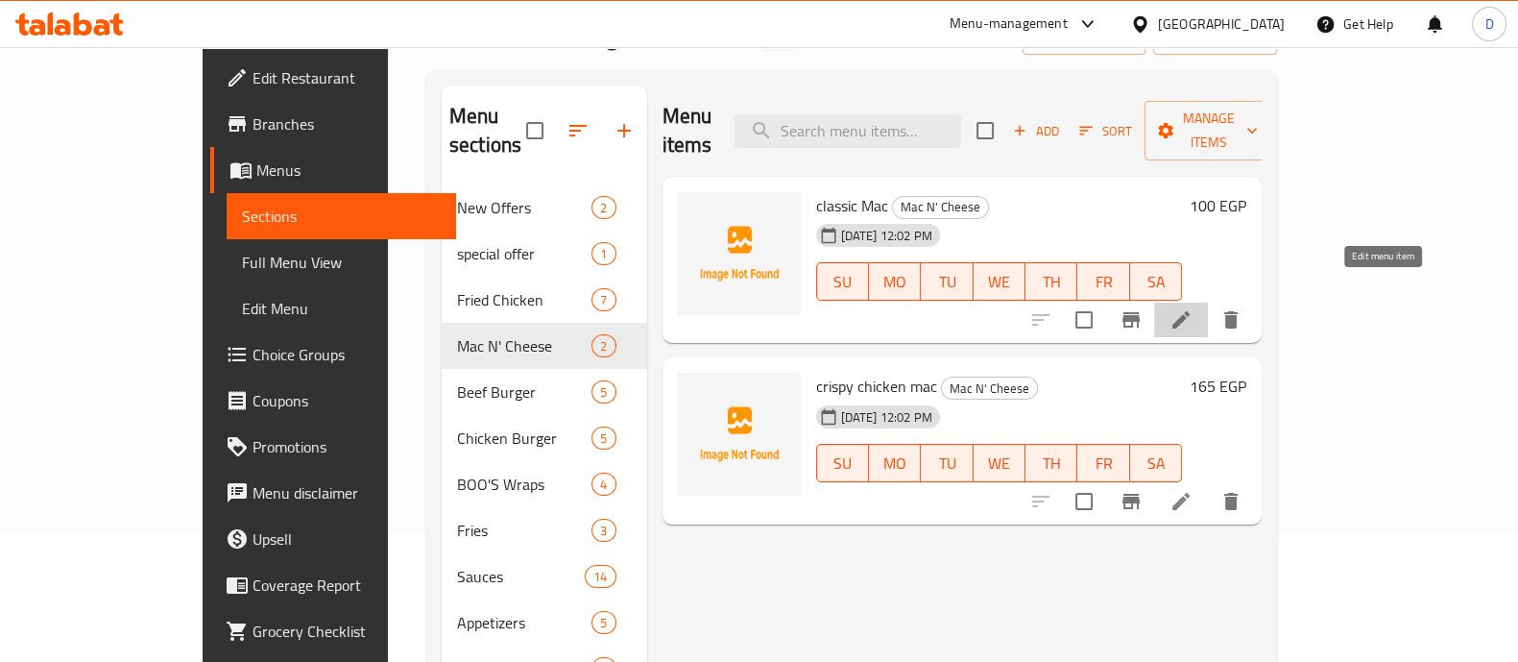
click at [1190, 311] on icon at bounding box center [1180, 319] width 17 height 17
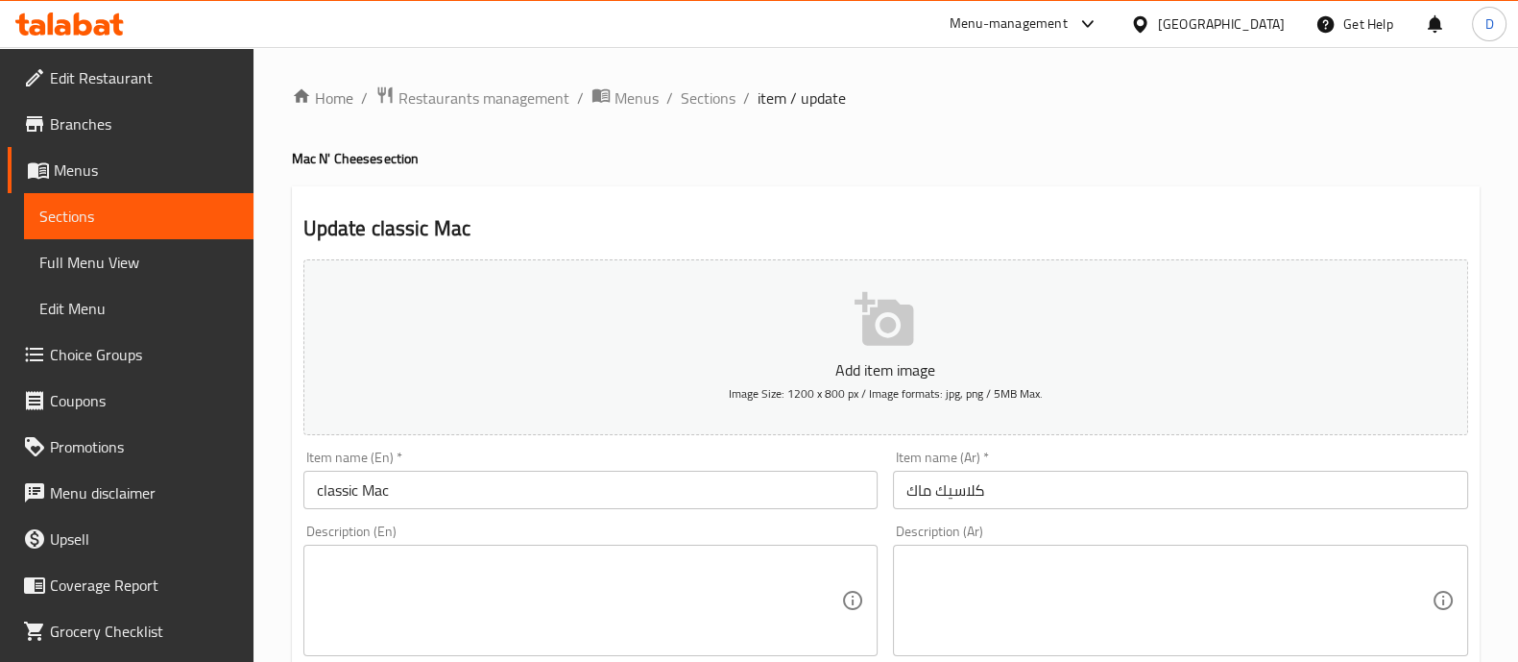
scroll to position [228, 0]
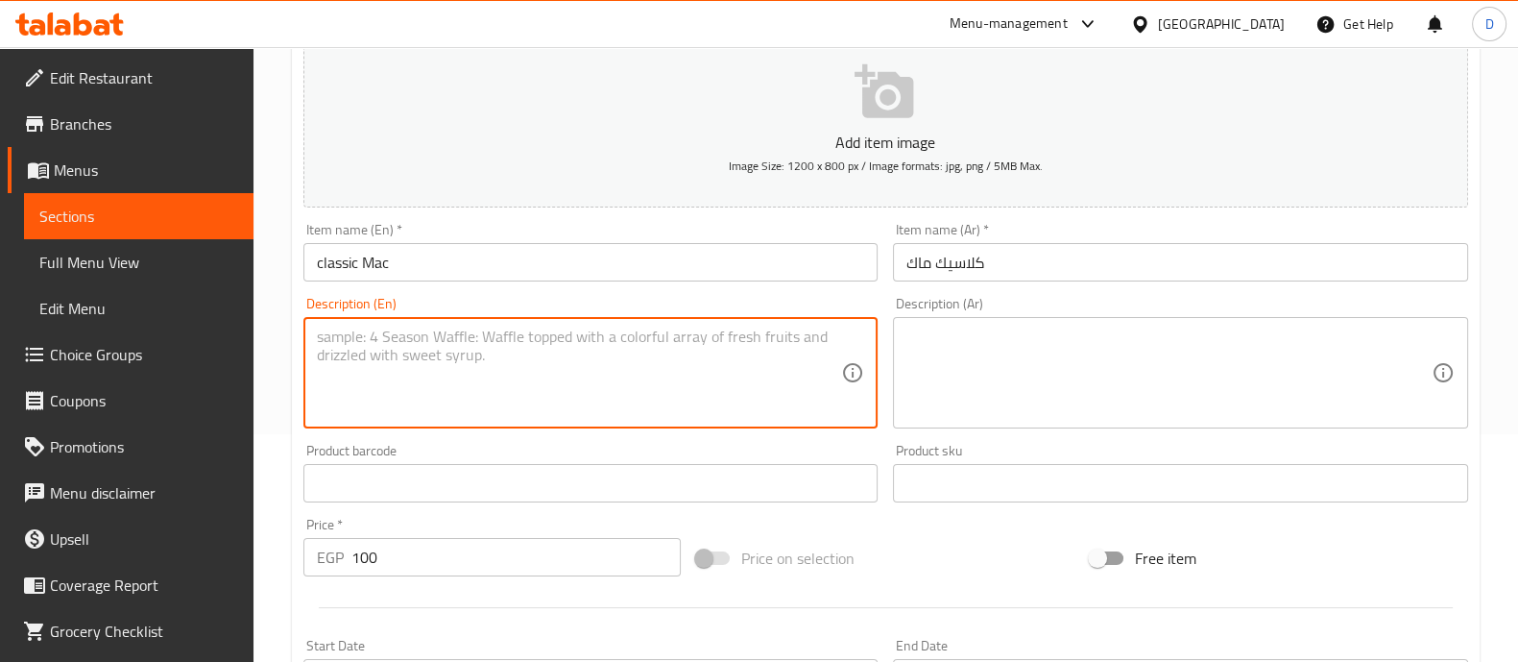
click at [672, 352] on textarea at bounding box center [579, 372] width 525 height 91
paste textarea "Serpentine pasta with creamy mac n' cheese sauce."
type textarea "Serpentine pasta with creamy mac n' cheese sauce."
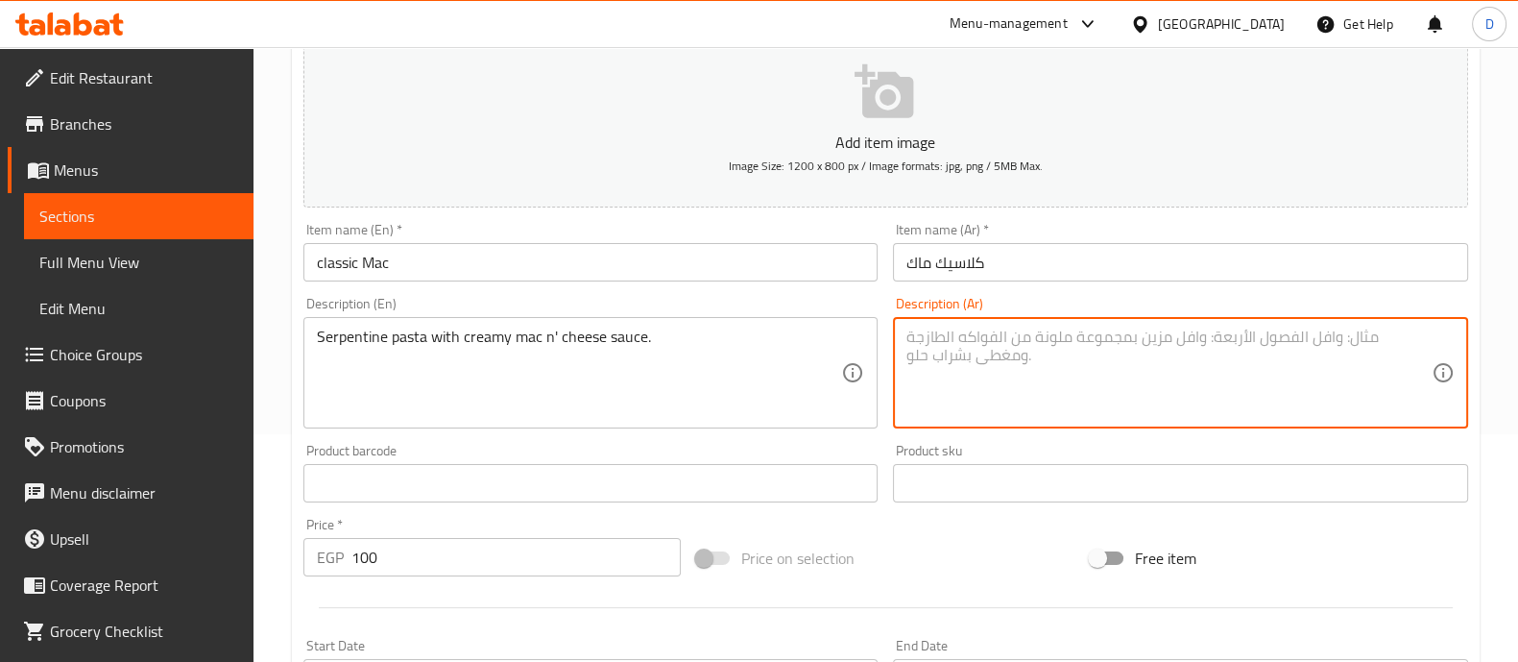
click at [1002, 346] on textarea at bounding box center [1168, 372] width 525 height 91
paste textarea "معكرونة سربنتين مع صلصة الماك اند تشيز الكريمية."
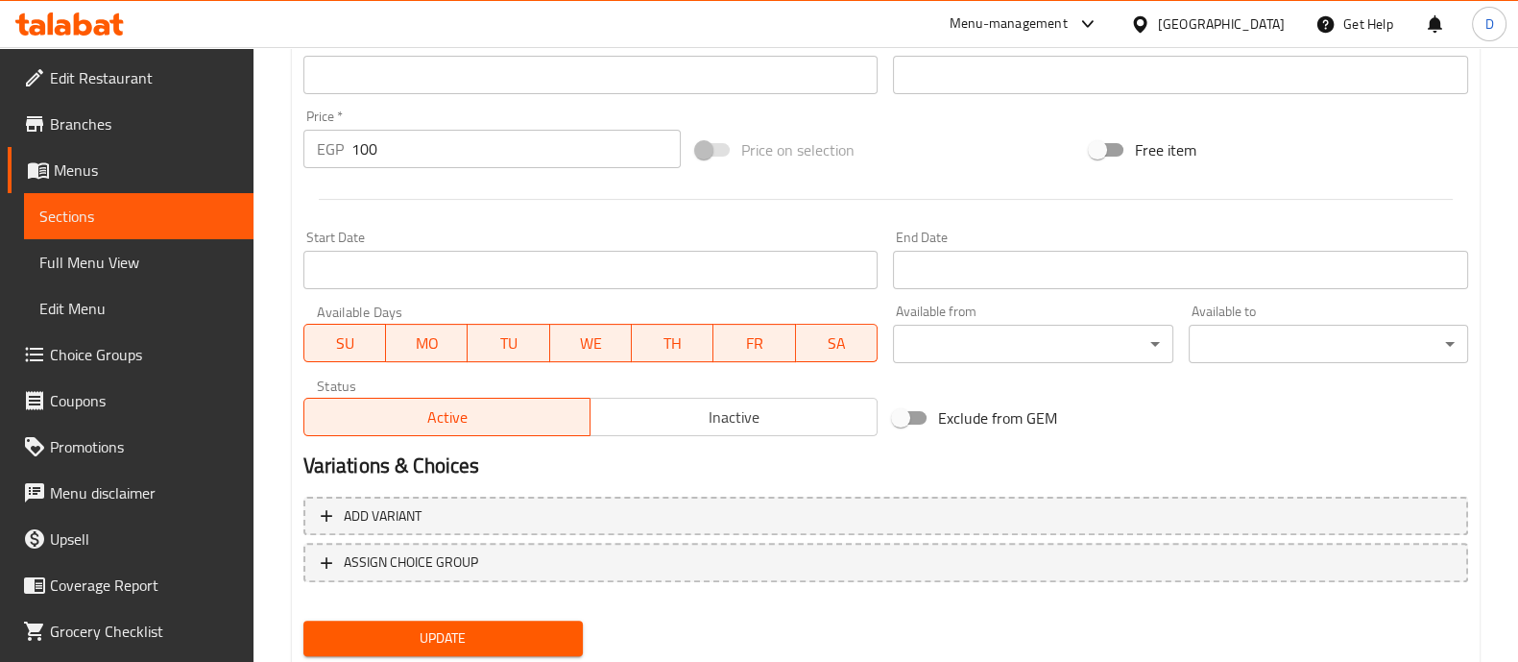
scroll to position [693, 0]
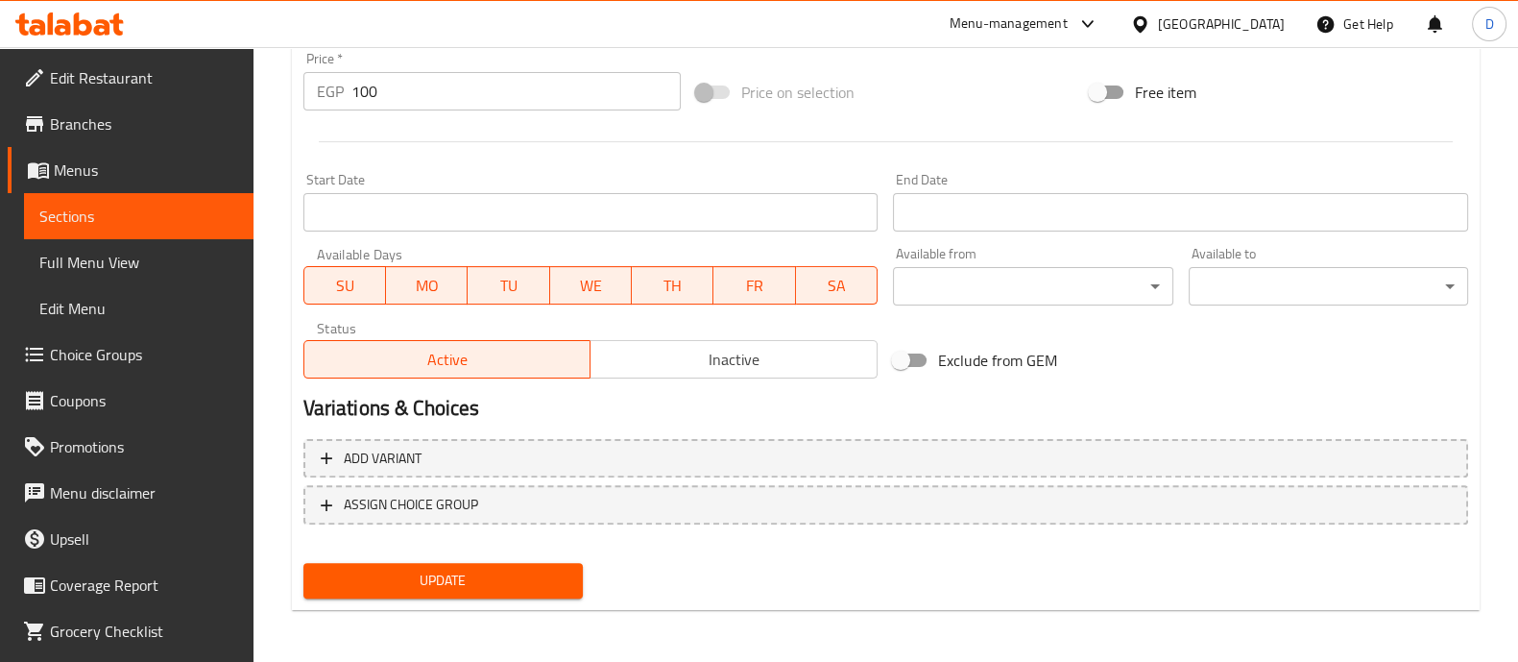
type textarea "معكرونة سربنتين مع صلصة الماك اند تشيز الكريمية."
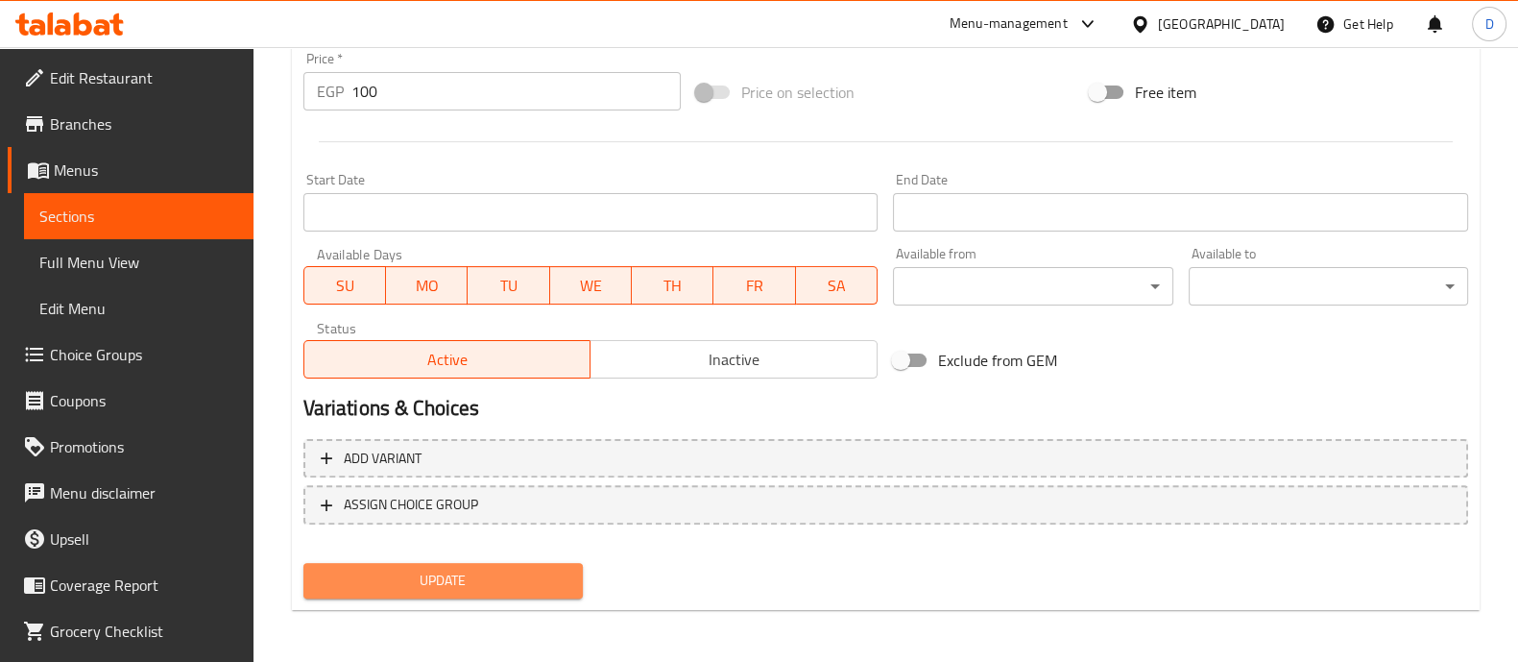
click at [492, 577] on span "Update" at bounding box center [443, 580] width 249 height 24
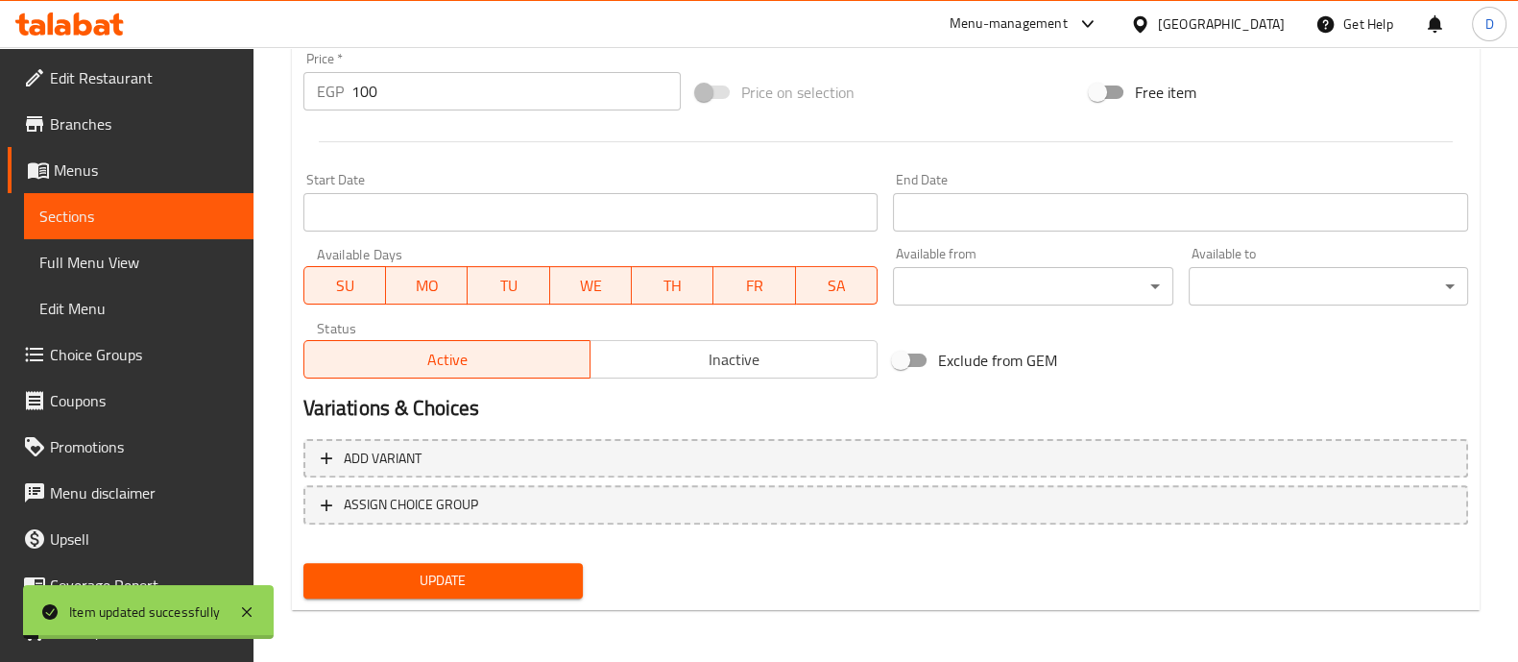
scroll to position [0, 0]
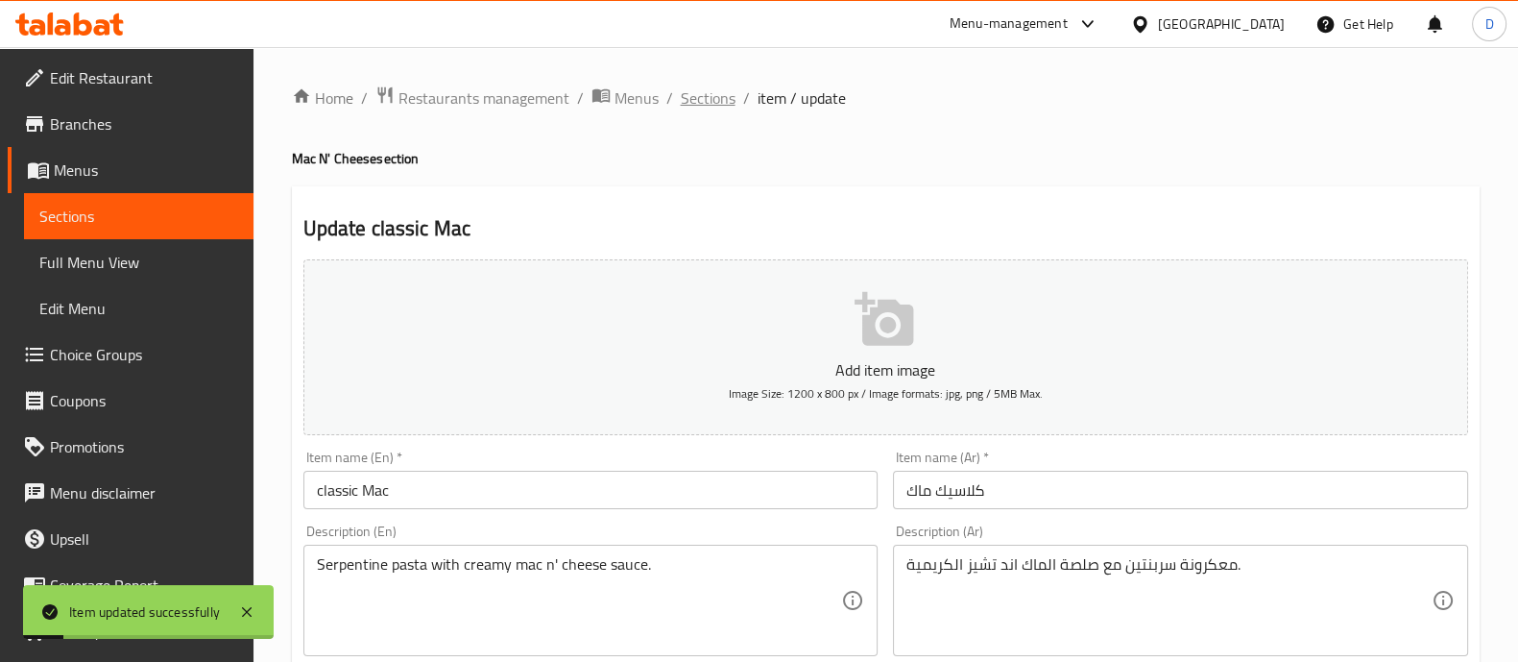
click at [690, 88] on span "Sections" at bounding box center [708, 97] width 55 height 23
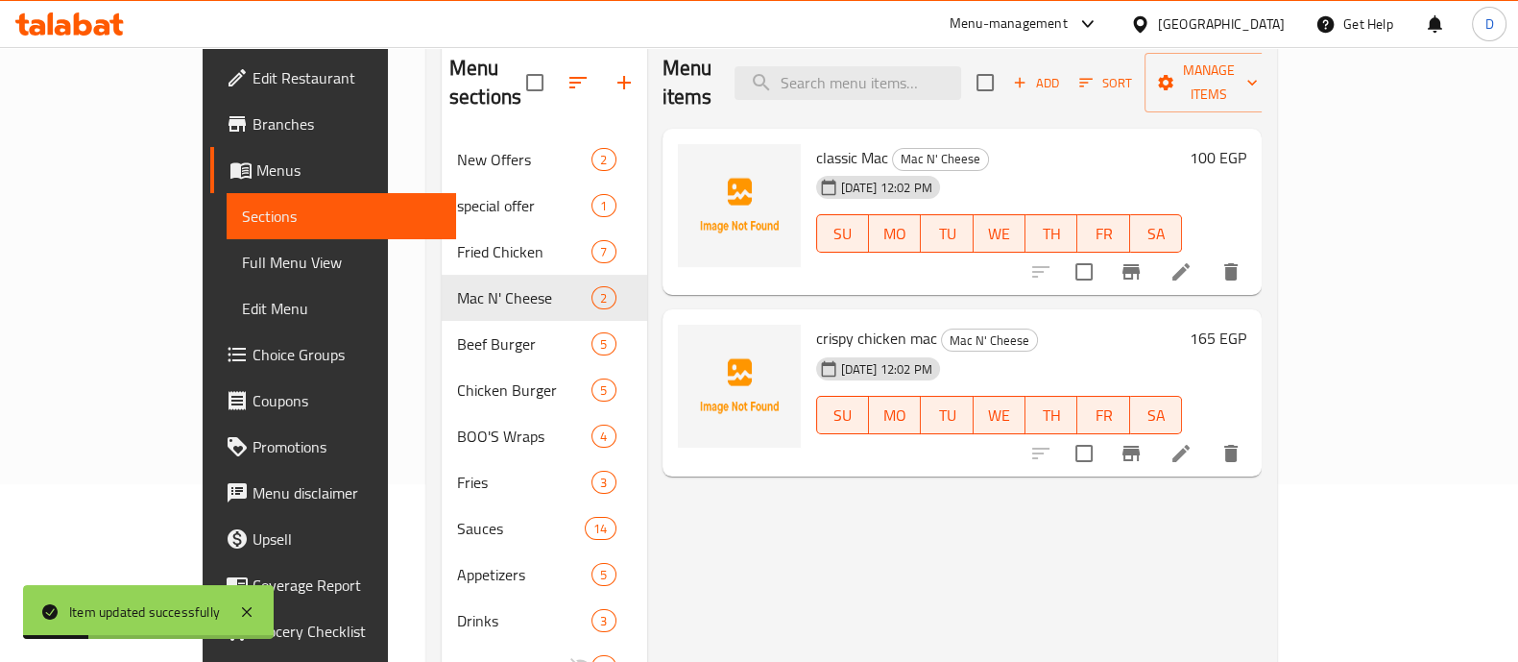
scroll to position [183, 0]
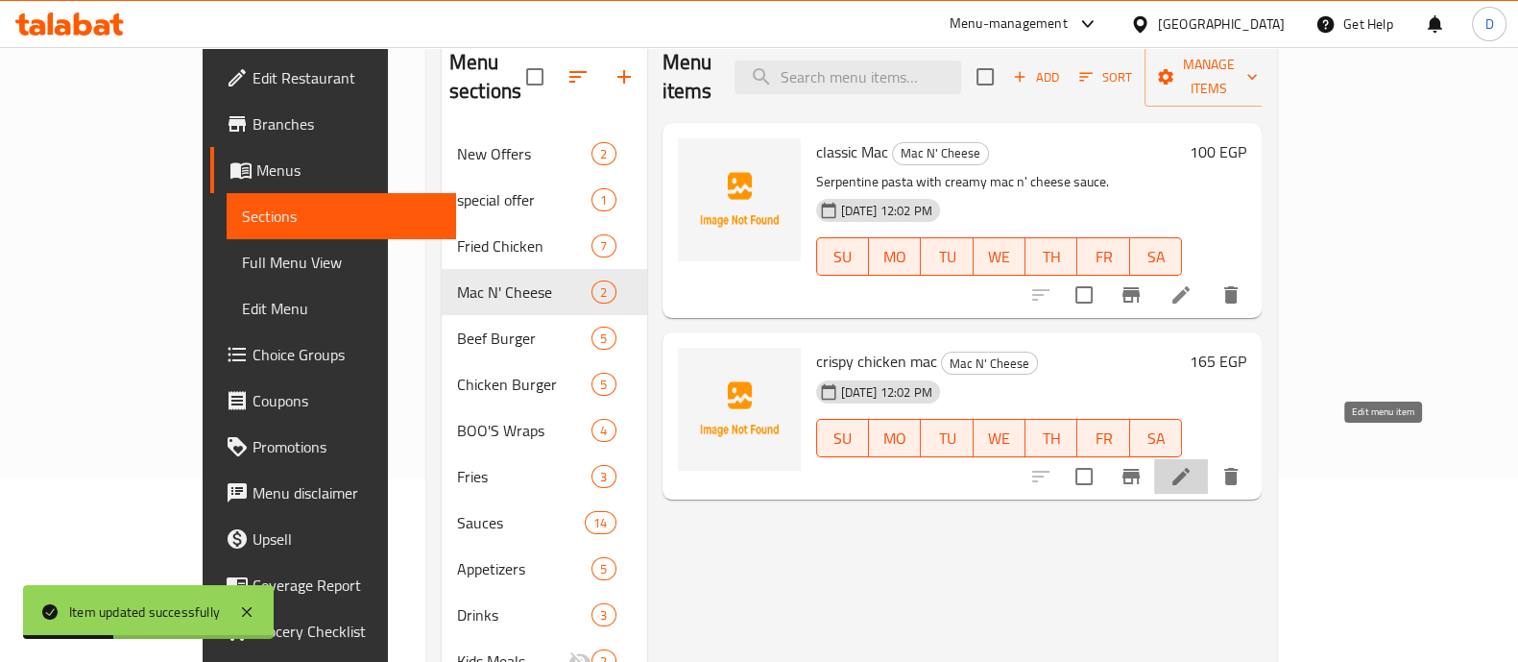
click at [1190, 468] on icon at bounding box center [1180, 476] width 17 height 17
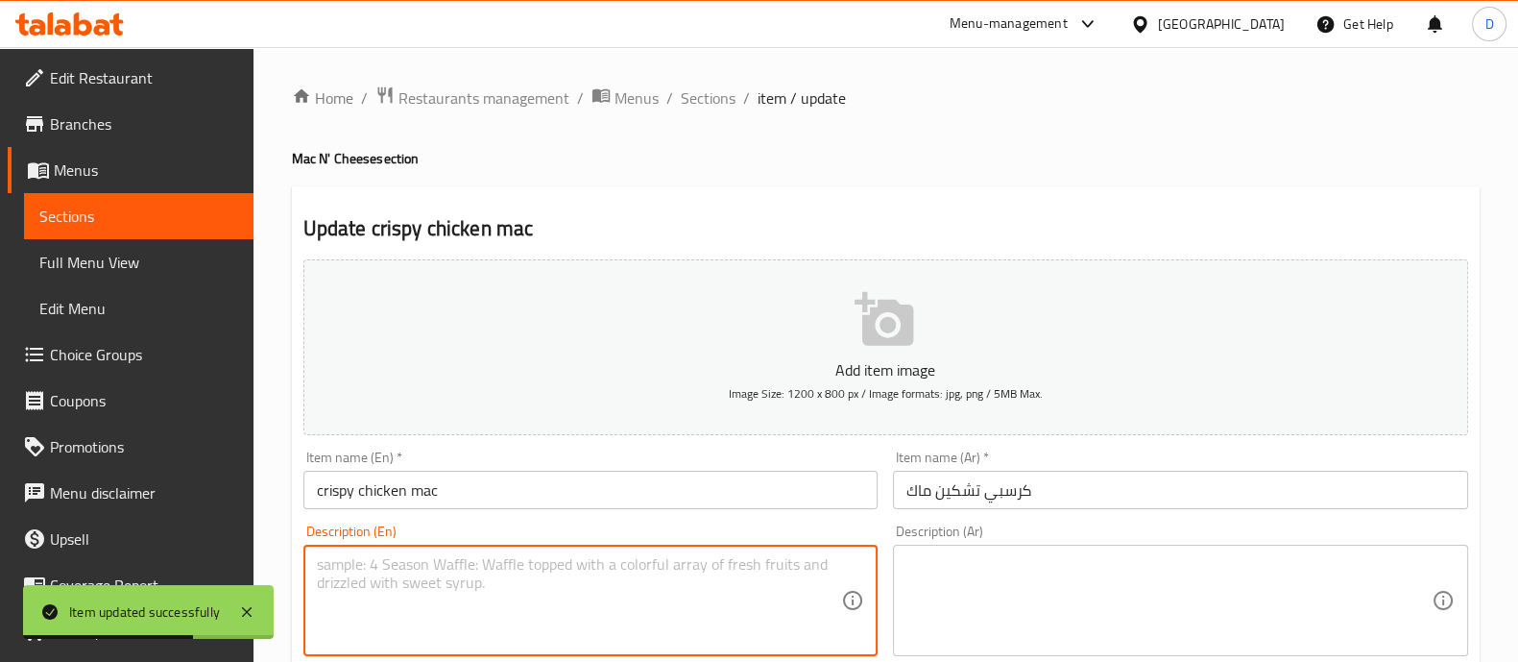
paste textarea "Serpentine pasta with creamy mac and cheese sauce, and crispy chicken pieces."
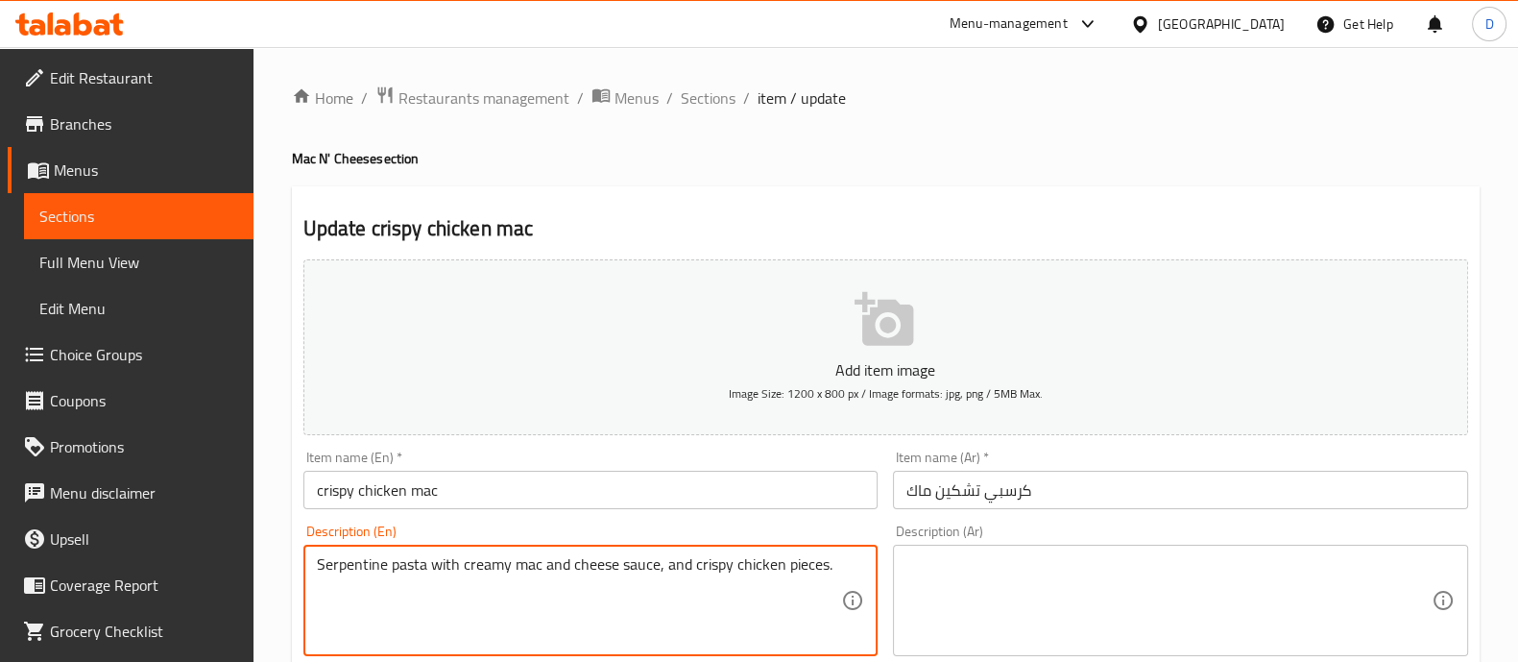
type textarea "Serpentine pasta with creamy mac and cheese sauce, and crispy chicken pieces."
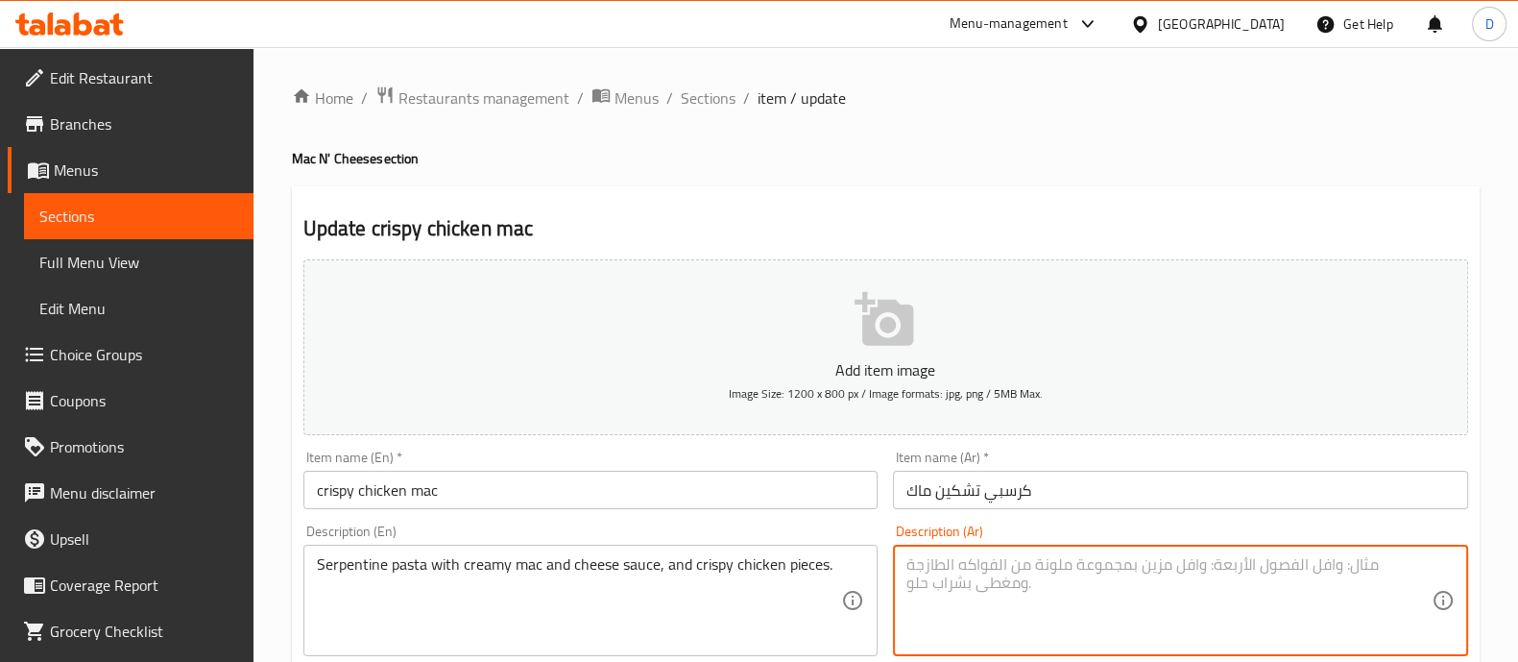
paste textarea "معكرونة سربنتين مع صلصة الكريمة والماك والجبن وقطع الدجاج المقرمشة."
type textarea "معكرونة سربنتين مع صلصة الكريمة والماك والجبن وقطع الدجاج المقرمشة."
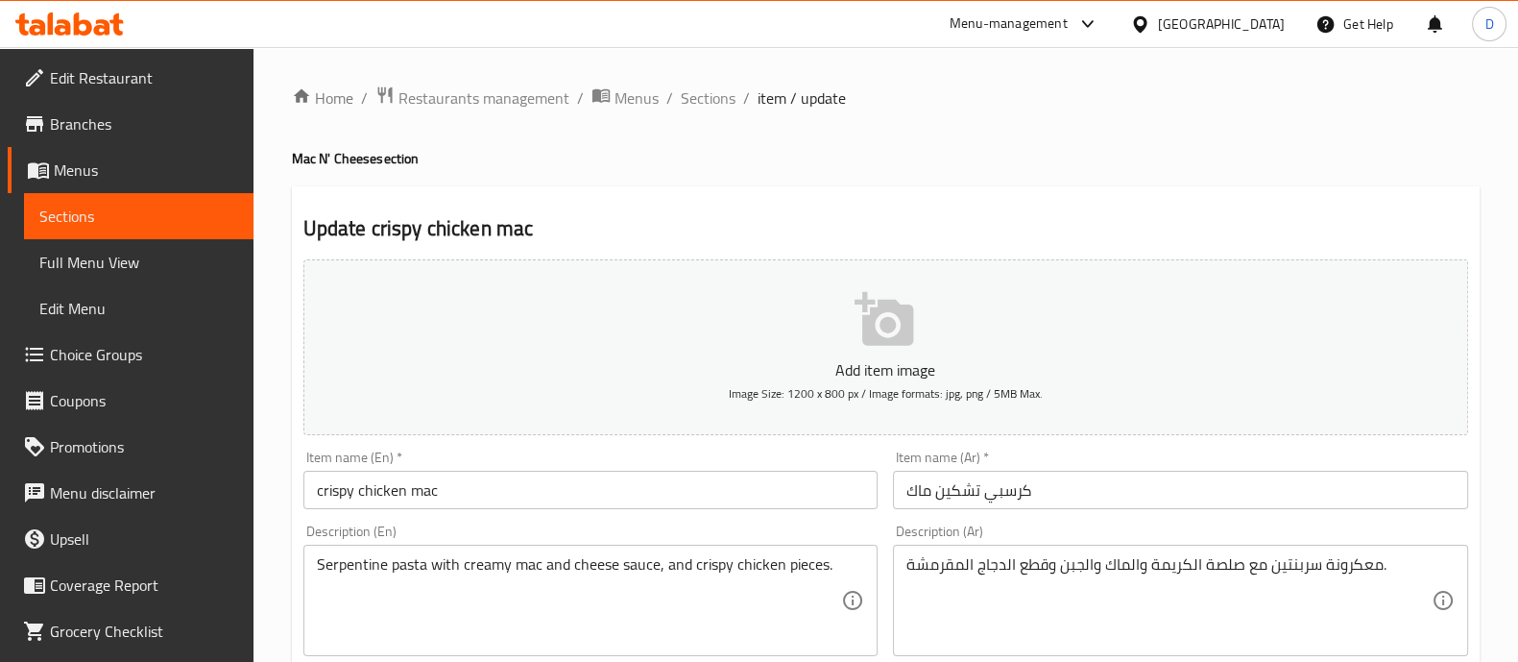
click at [869, 450] on div "Item name (En)   * crispy chicken mac Item name (En) *" at bounding box center [590, 479] width 575 height 59
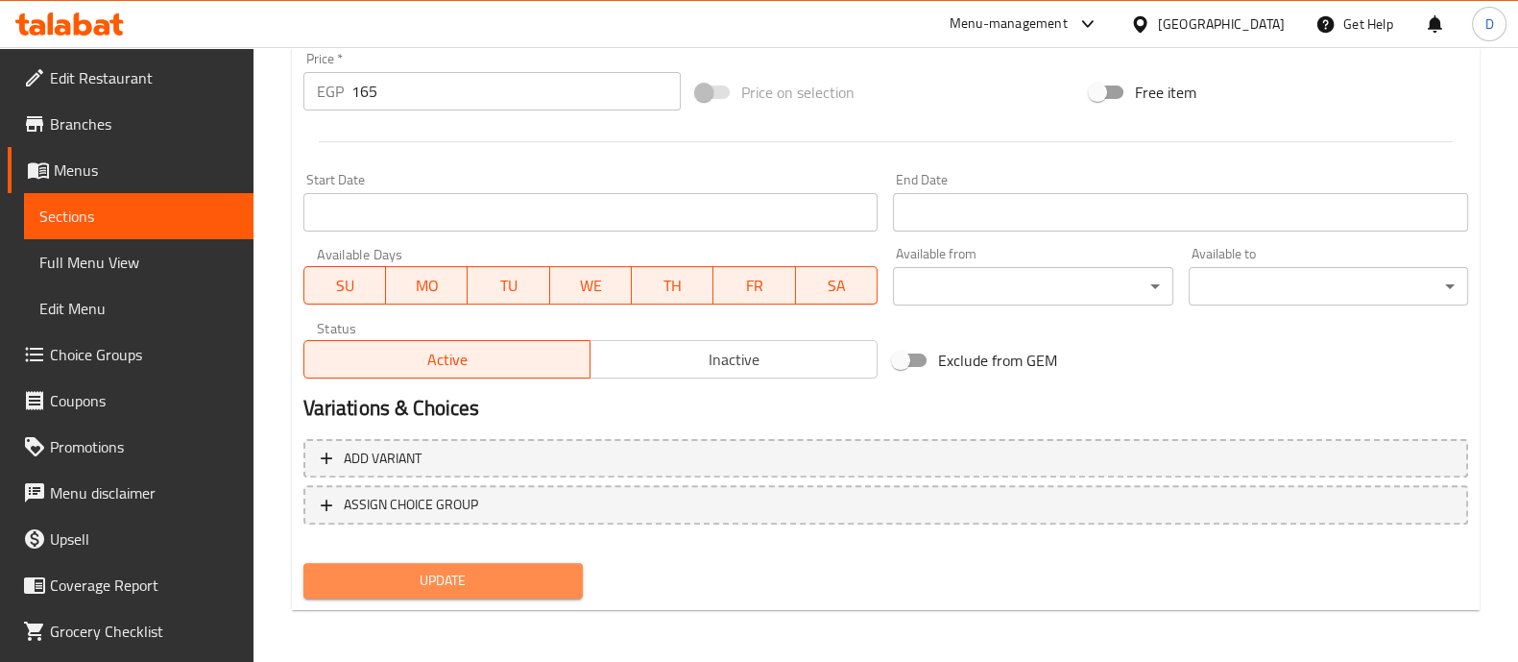
click at [552, 578] on span "Update" at bounding box center [443, 580] width 249 height 24
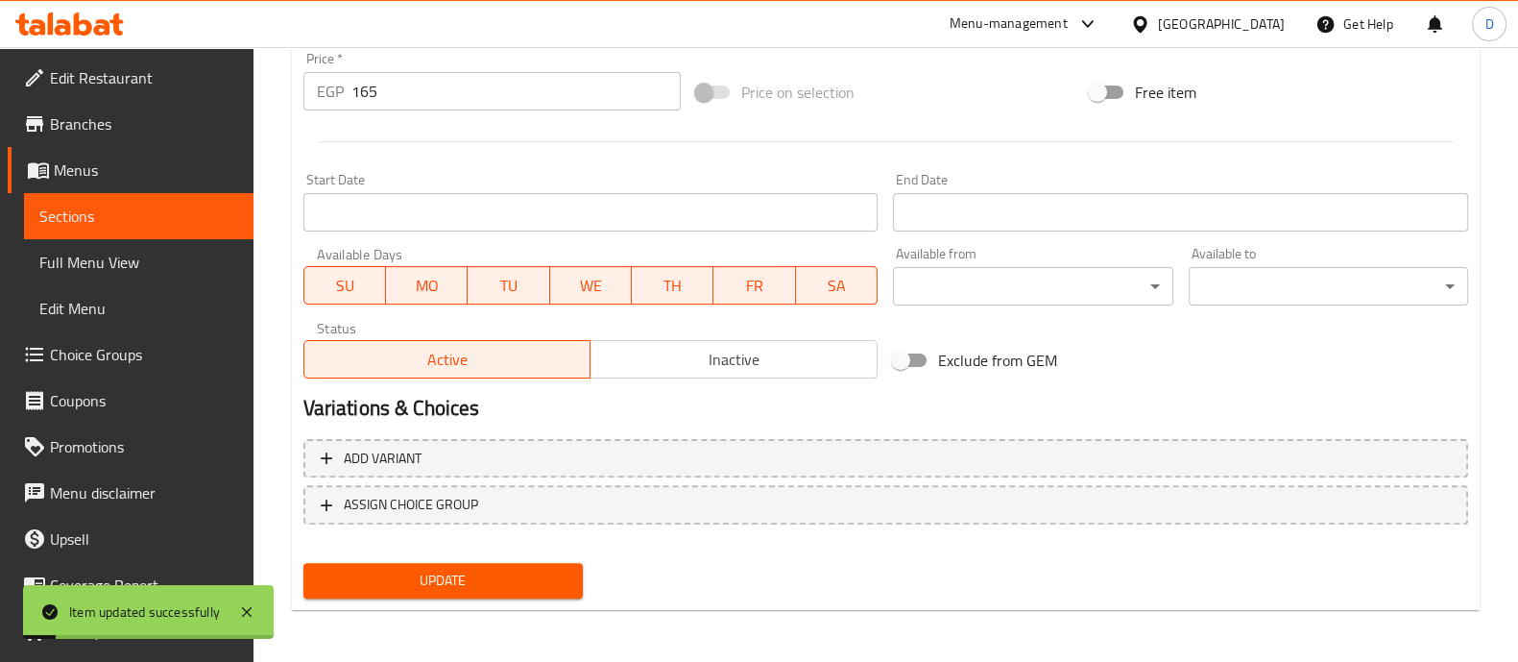
scroll to position [0, 0]
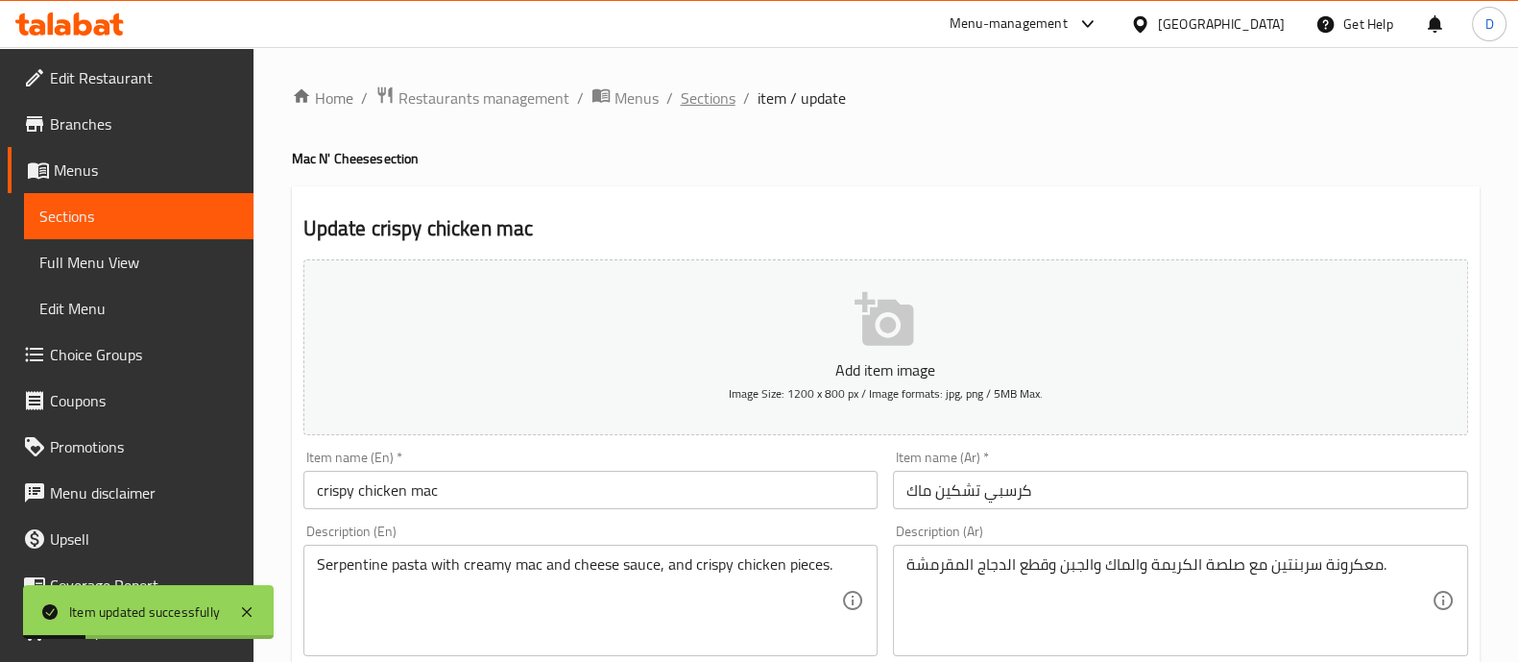
click at [719, 95] on span "Sections" at bounding box center [708, 97] width 55 height 23
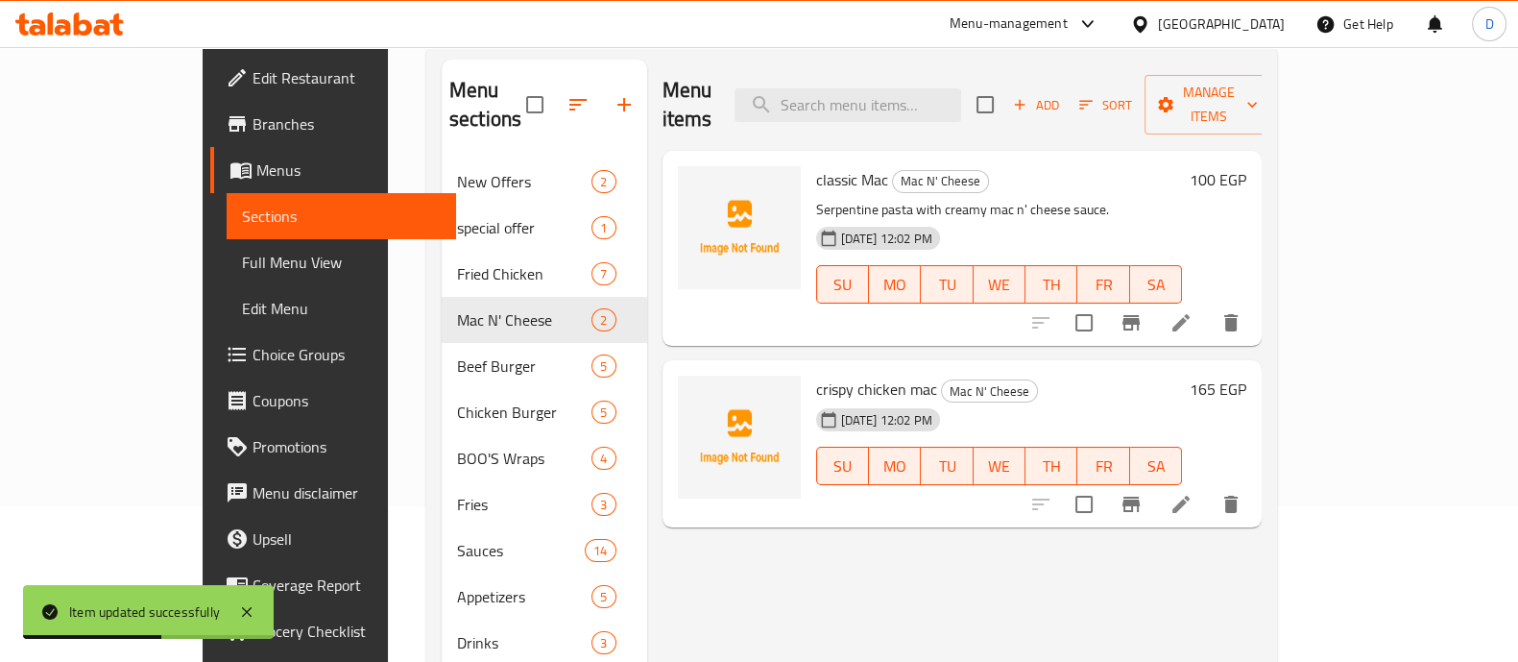
scroll to position [157, 0]
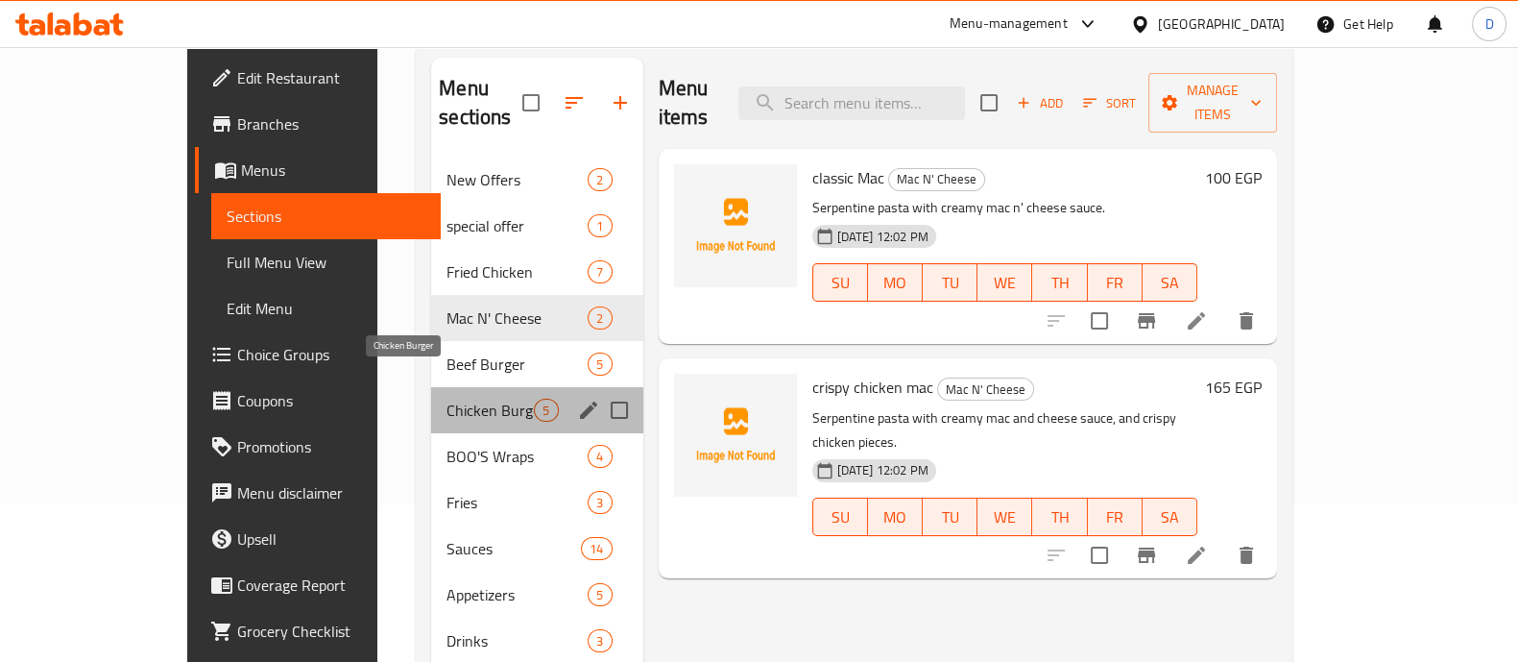
click at [447, 399] on span "Chicken Burger" at bounding box center [490, 410] width 87 height 23
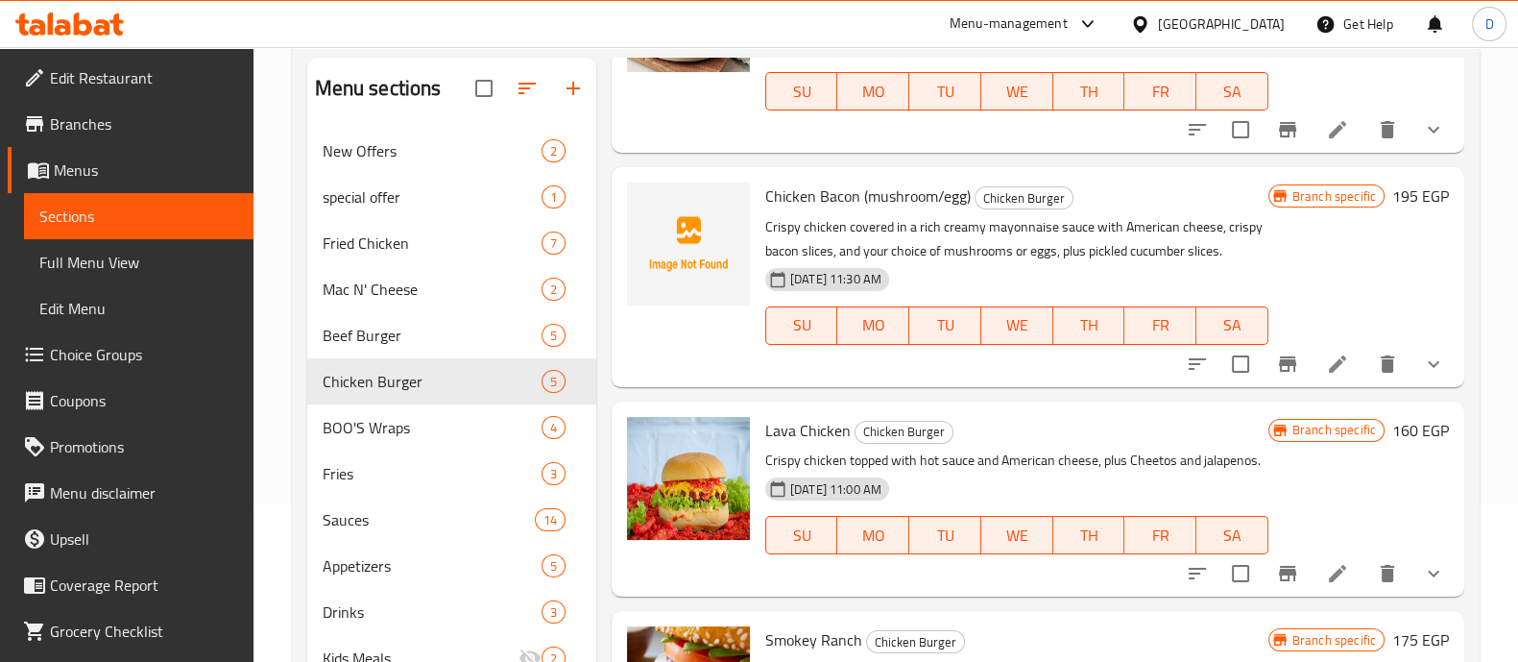
scroll to position [188, 0]
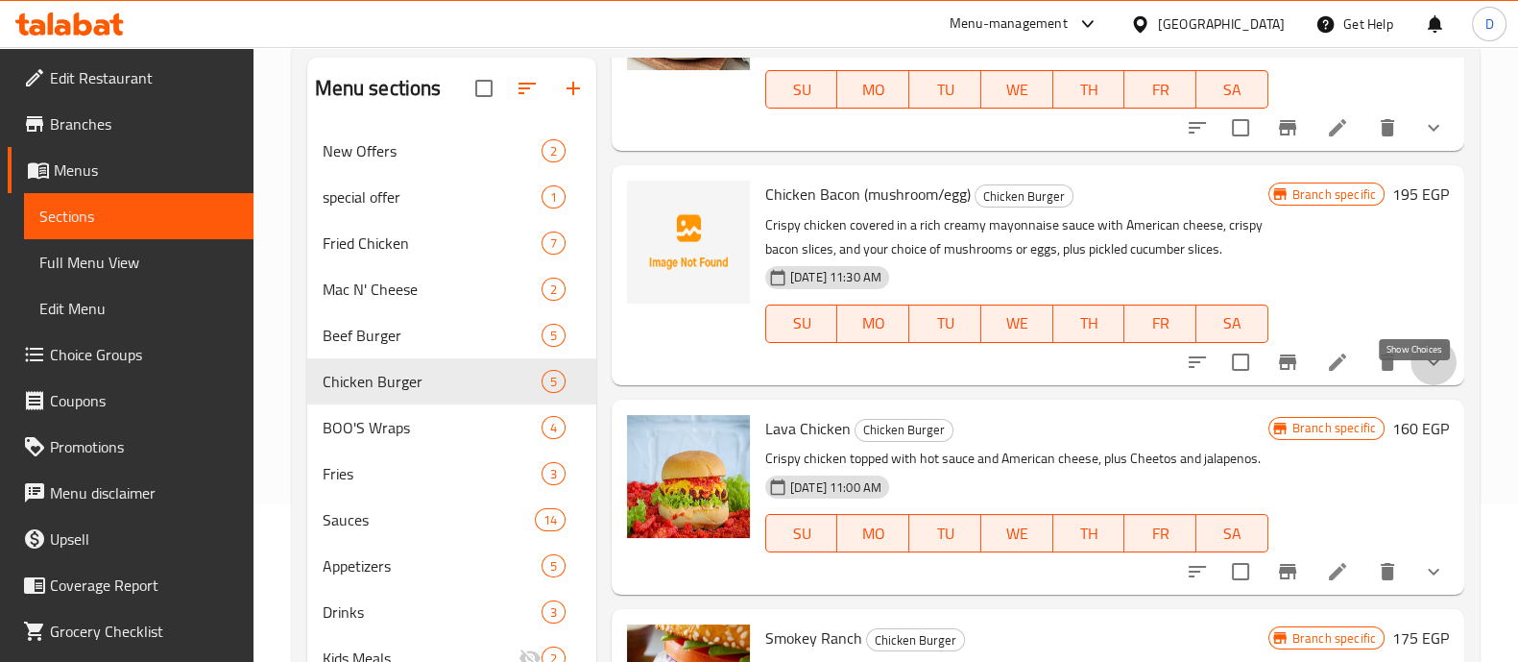
click at [1422, 374] on icon "show more" at bounding box center [1433, 361] width 23 height 23
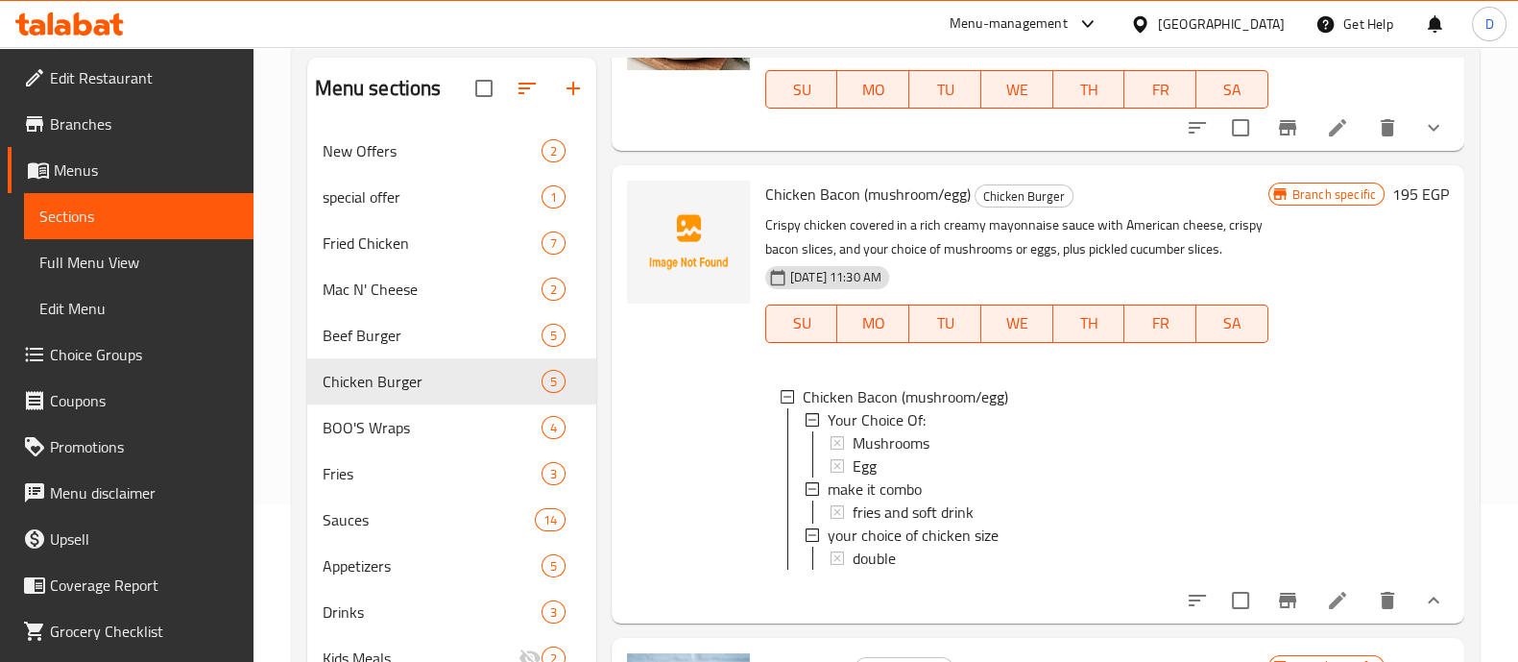
scroll to position [340, 0]
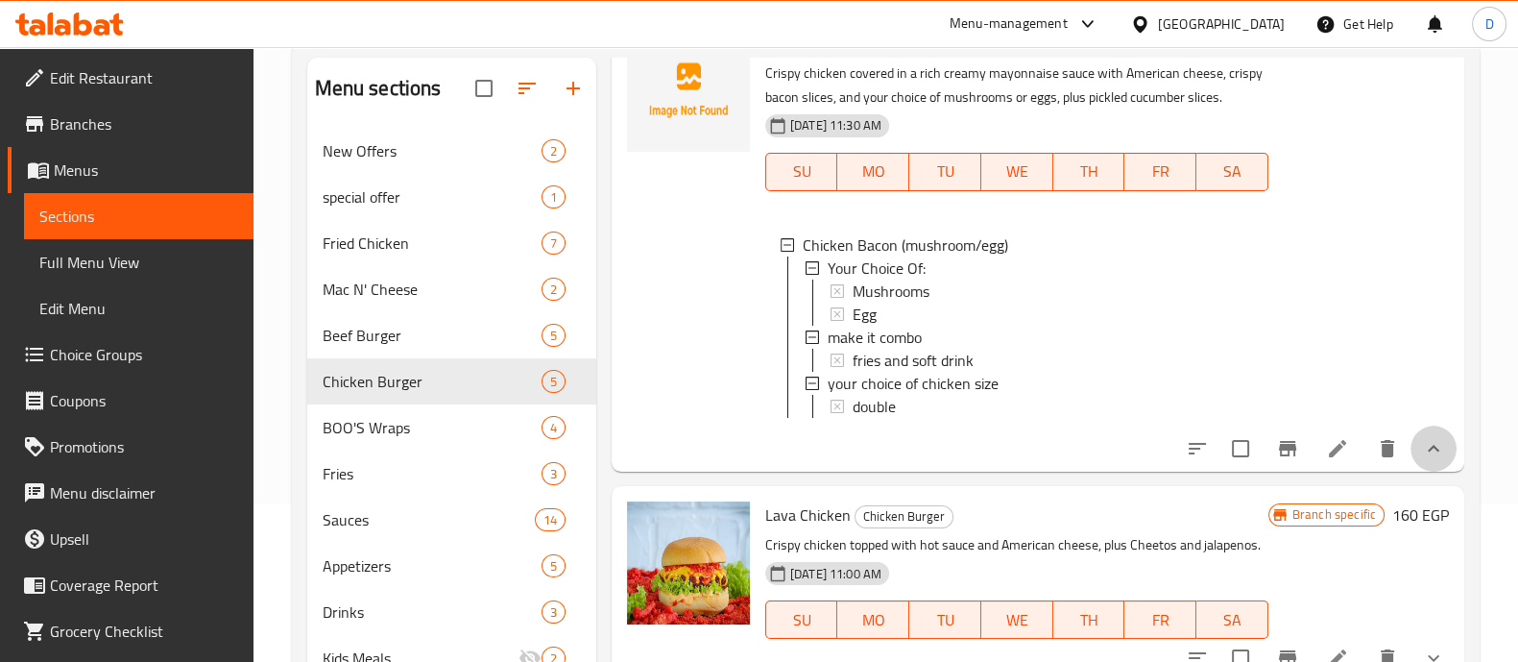
click at [1411, 471] on button "show more" at bounding box center [1434, 448] width 46 height 46
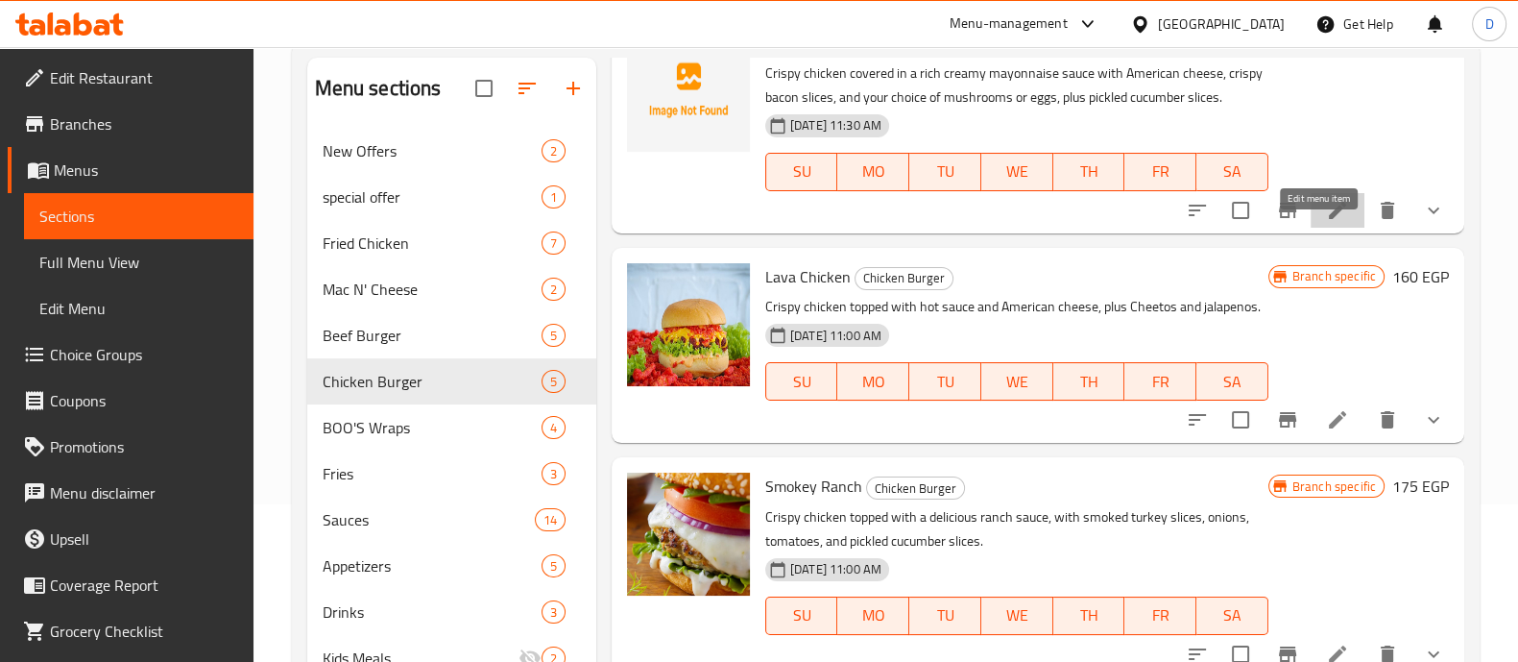
click at [1329, 219] on icon at bounding box center [1337, 210] width 17 height 17
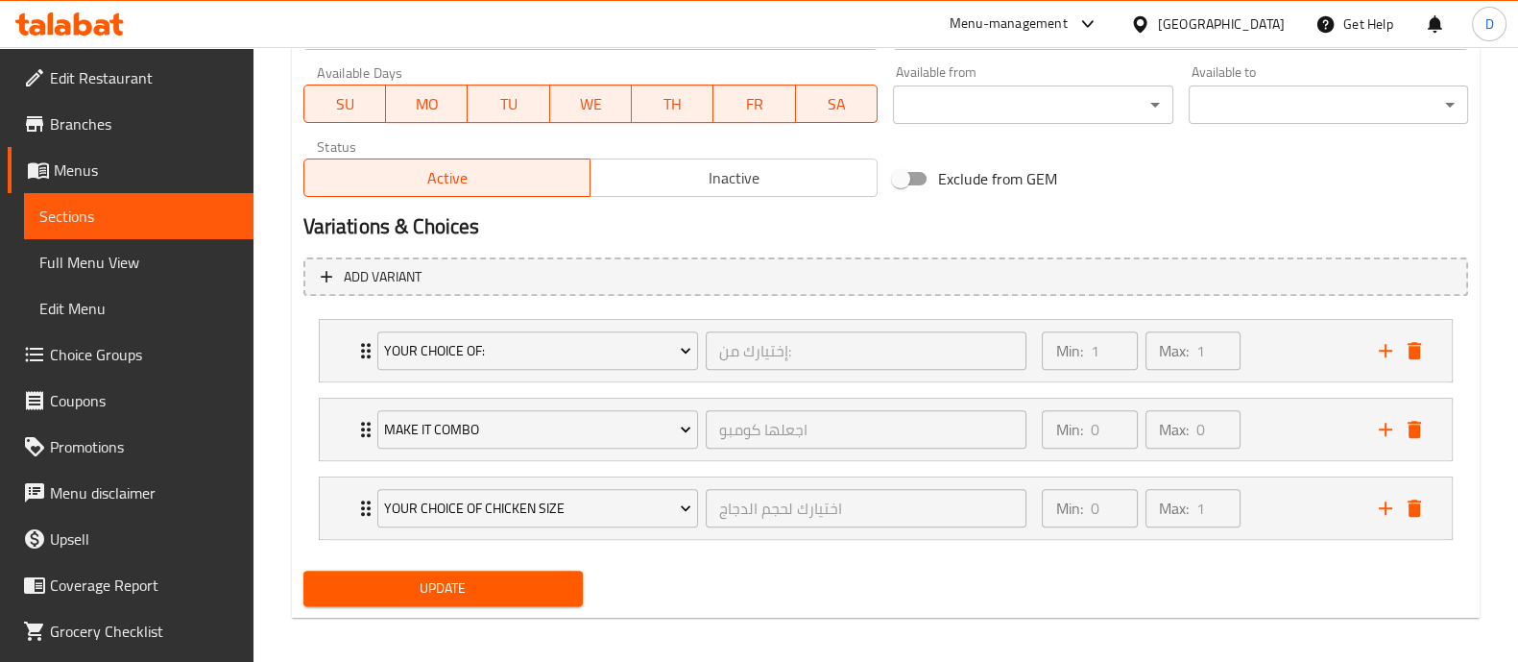
scroll to position [882, 0]
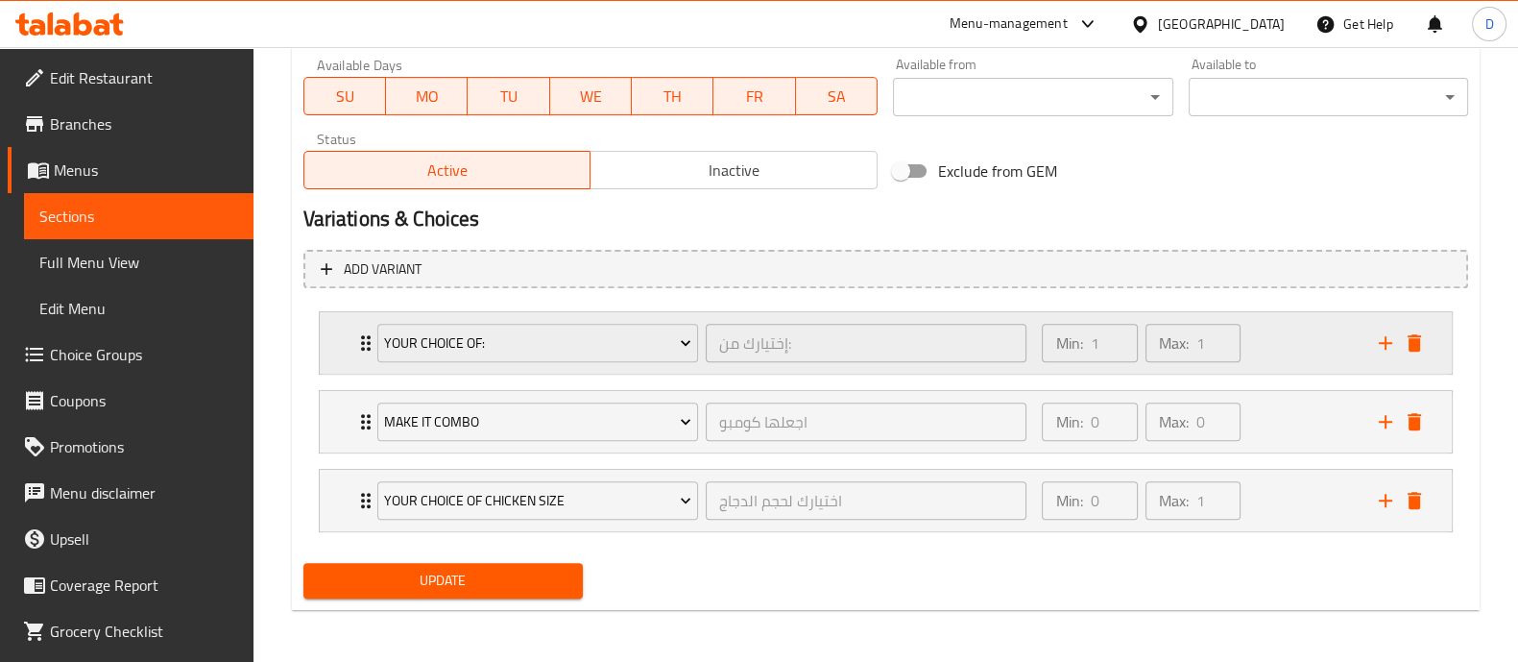
click at [366, 344] on div "Your Choice Of: إختيارك من: ​" at bounding box center [702, 342] width 673 height 61
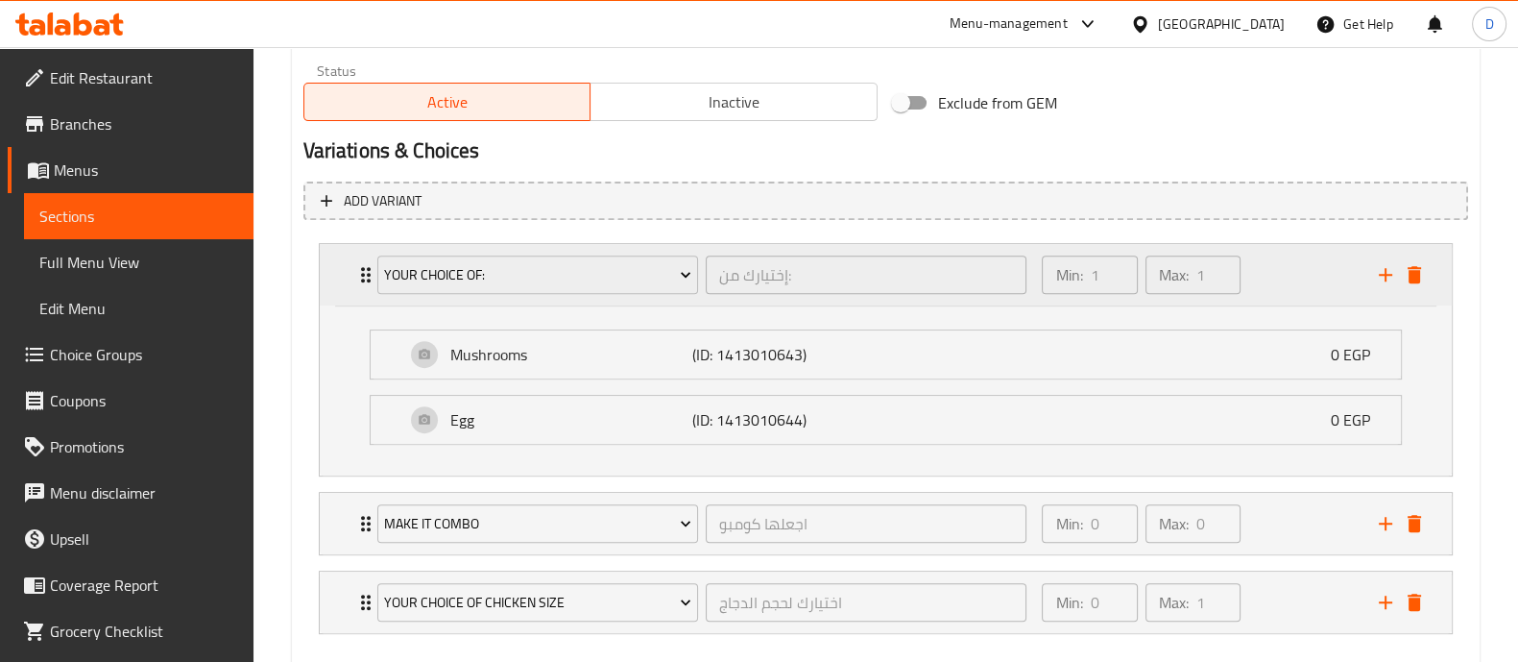
scroll to position [955, 0]
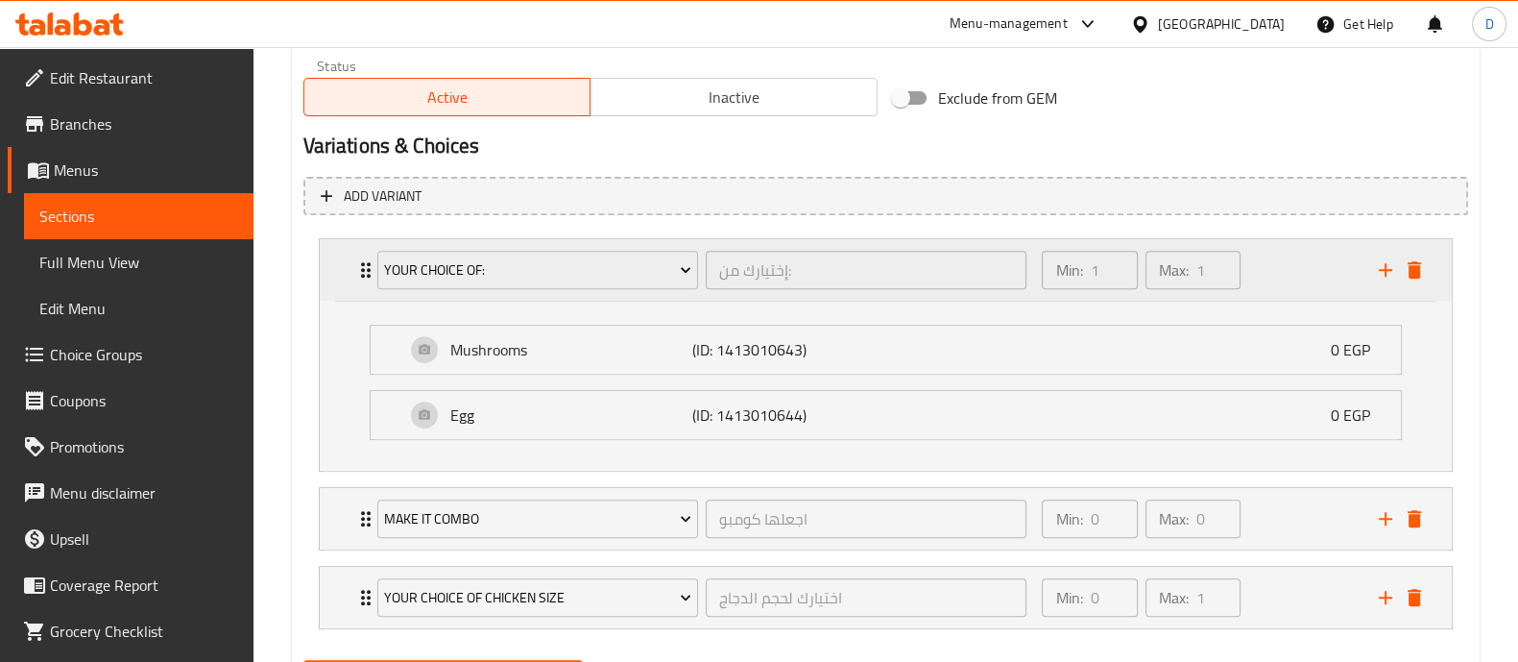
click at [368, 269] on div "Your Choice Of: إختيارك من: ​" at bounding box center [702, 269] width 673 height 61
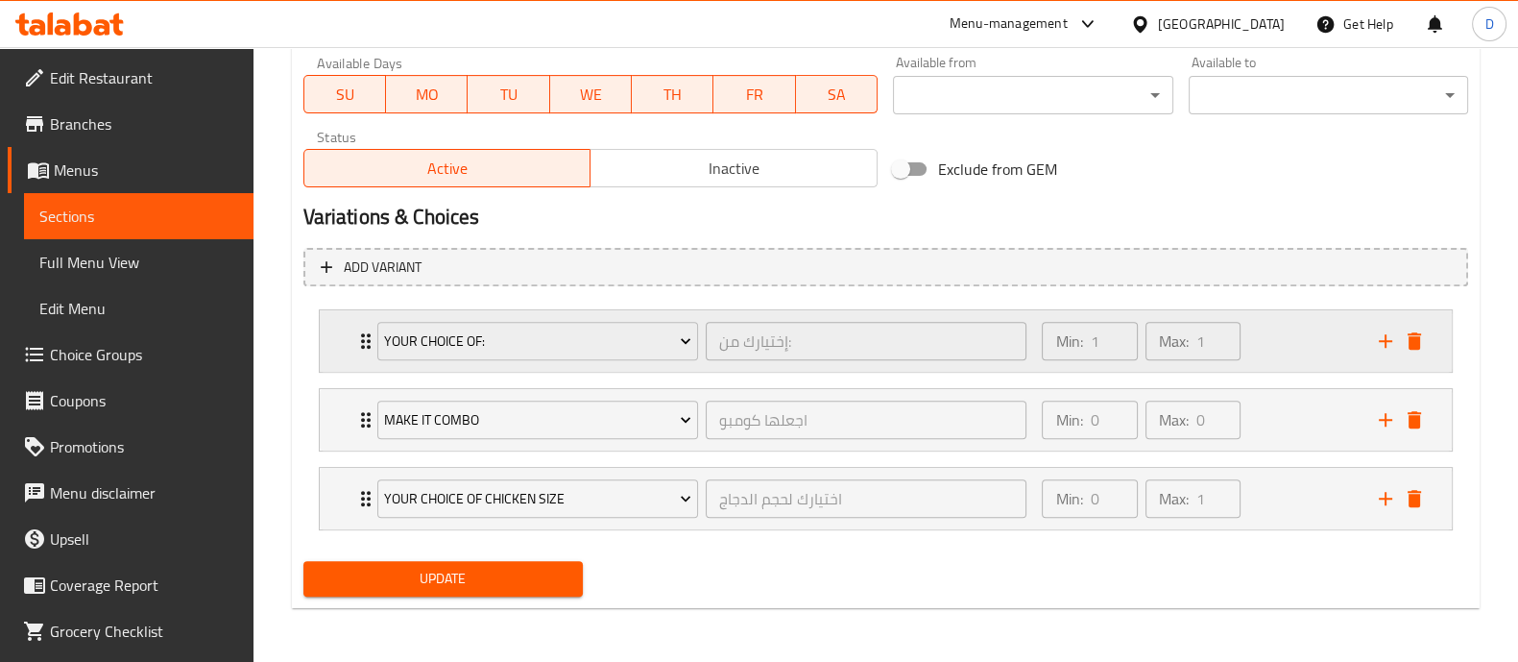
scroll to position [882, 0]
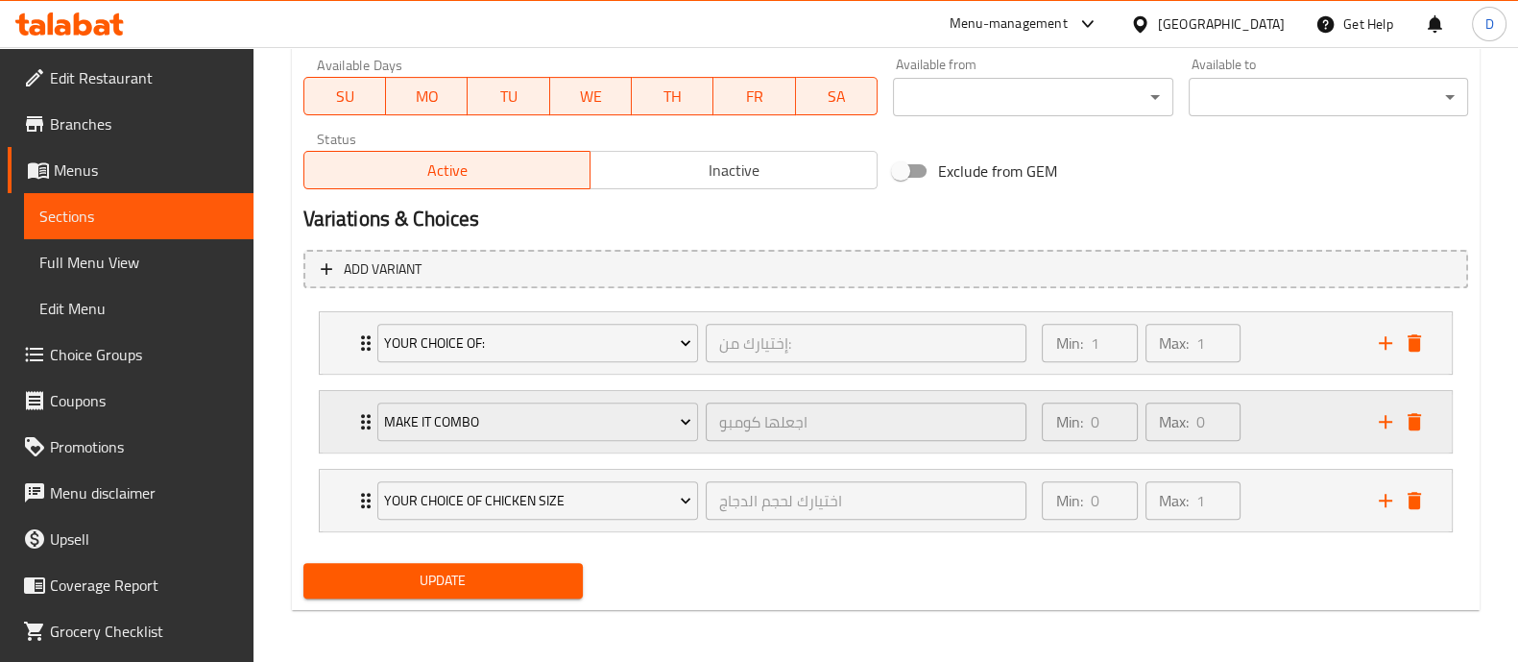
click at [369, 424] on div "make it combo اجعلها كومبو ​" at bounding box center [702, 421] width 673 height 61
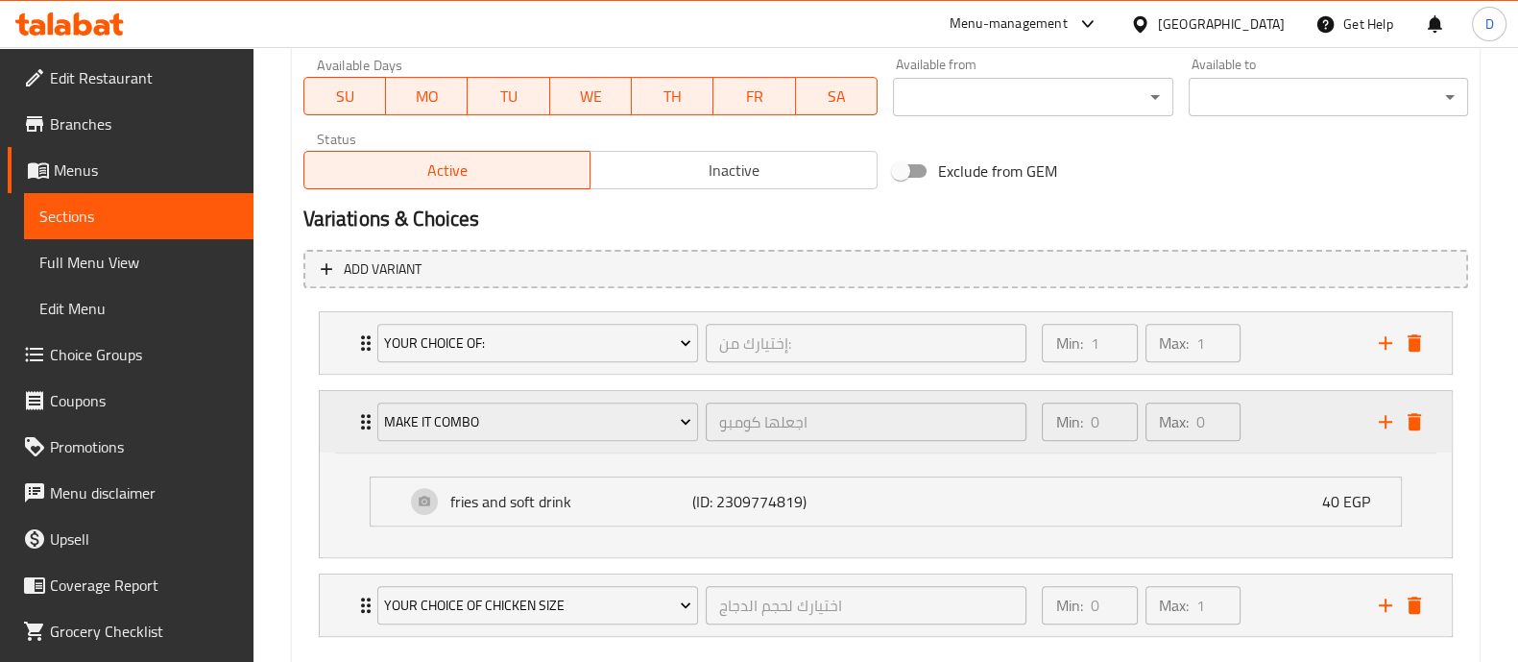
scroll to position [955, 0]
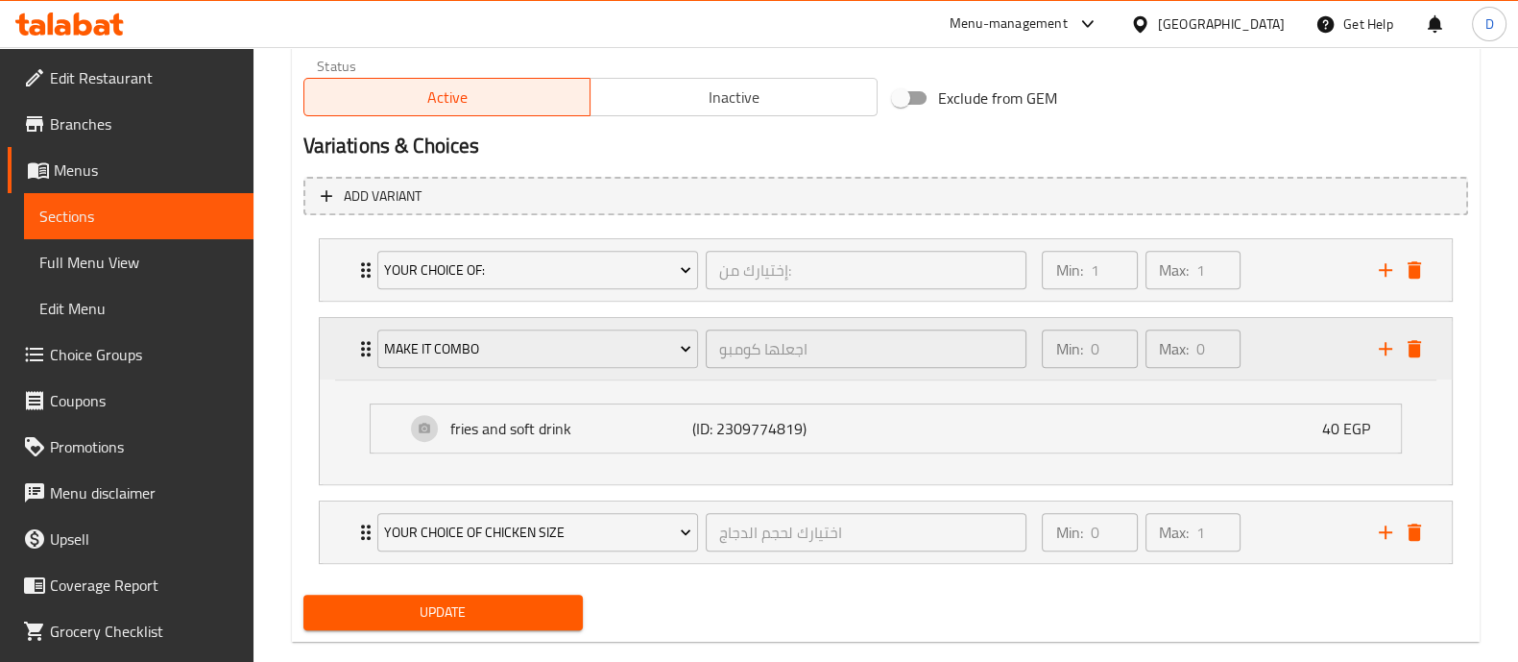
click at [374, 367] on div "make it combo" at bounding box center [538, 349] width 328 height 46
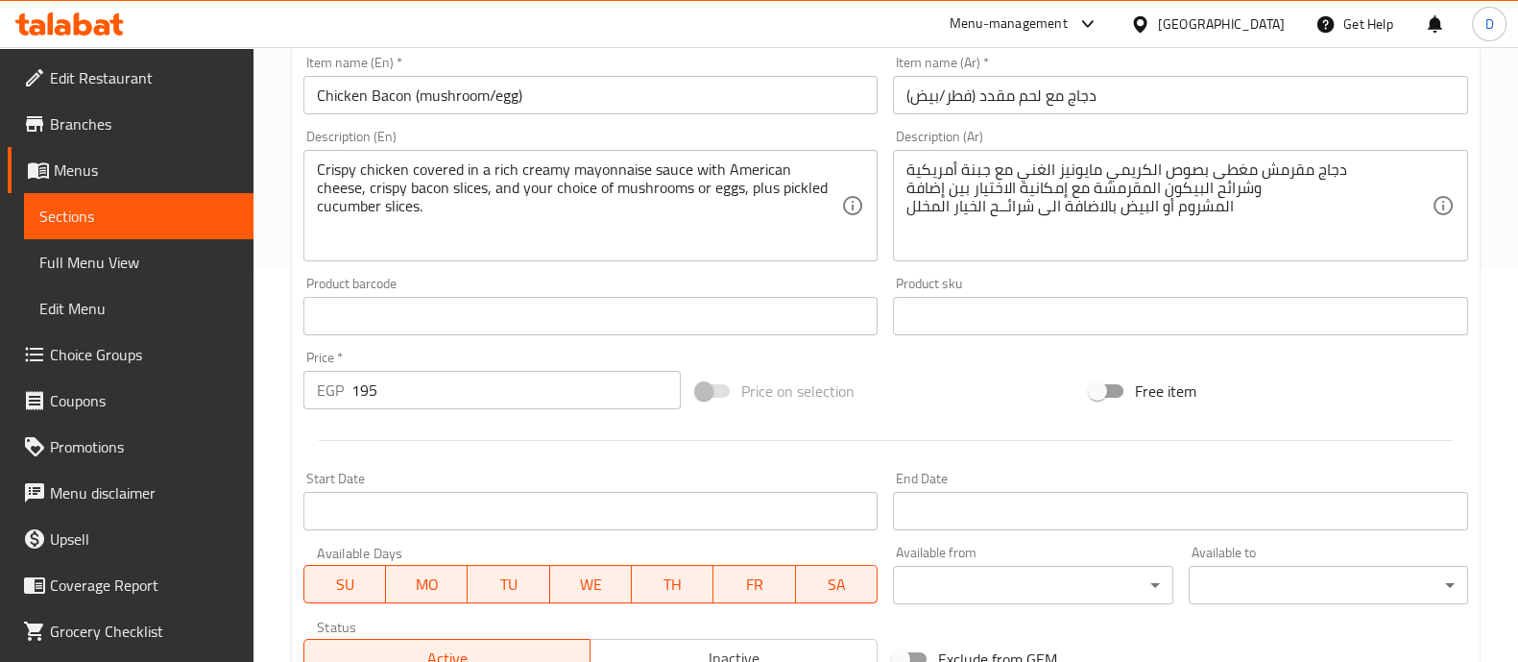
scroll to position [249, 0]
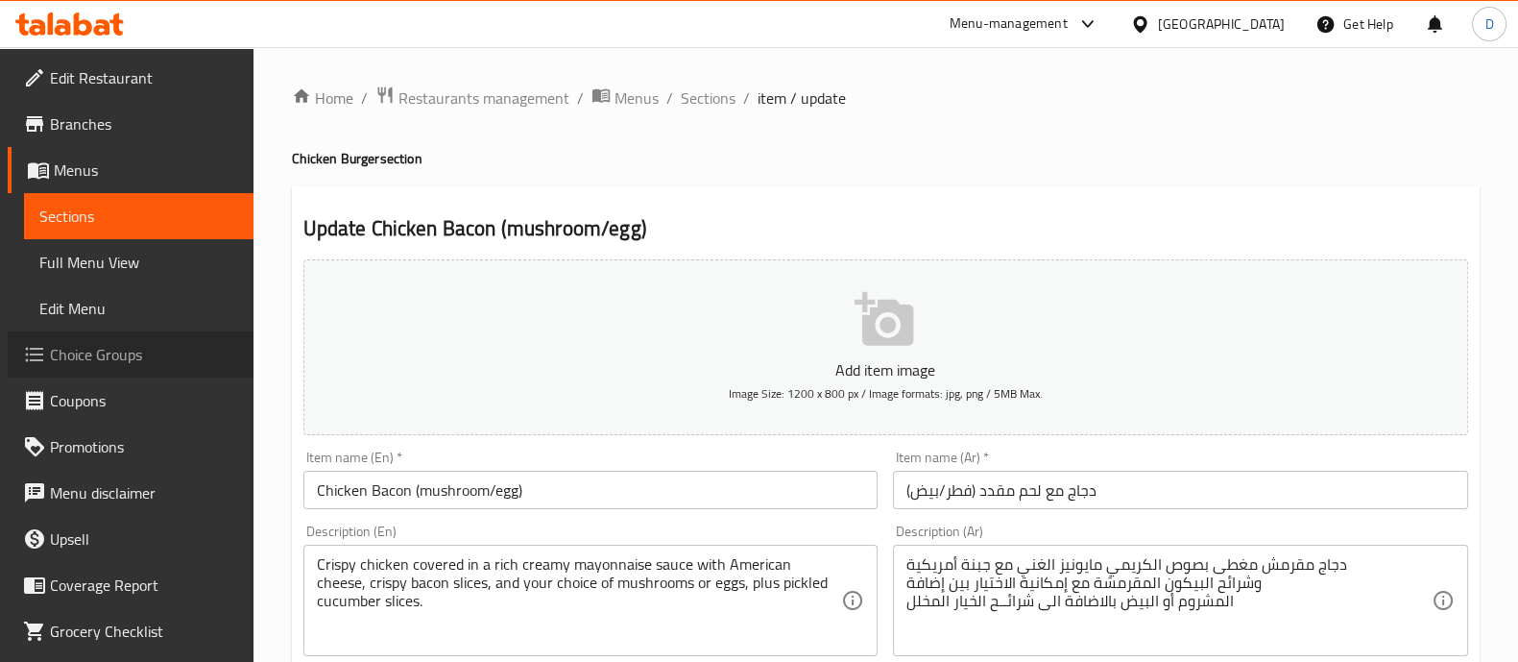
click at [136, 349] on span "Choice Groups" at bounding box center [144, 354] width 188 height 23
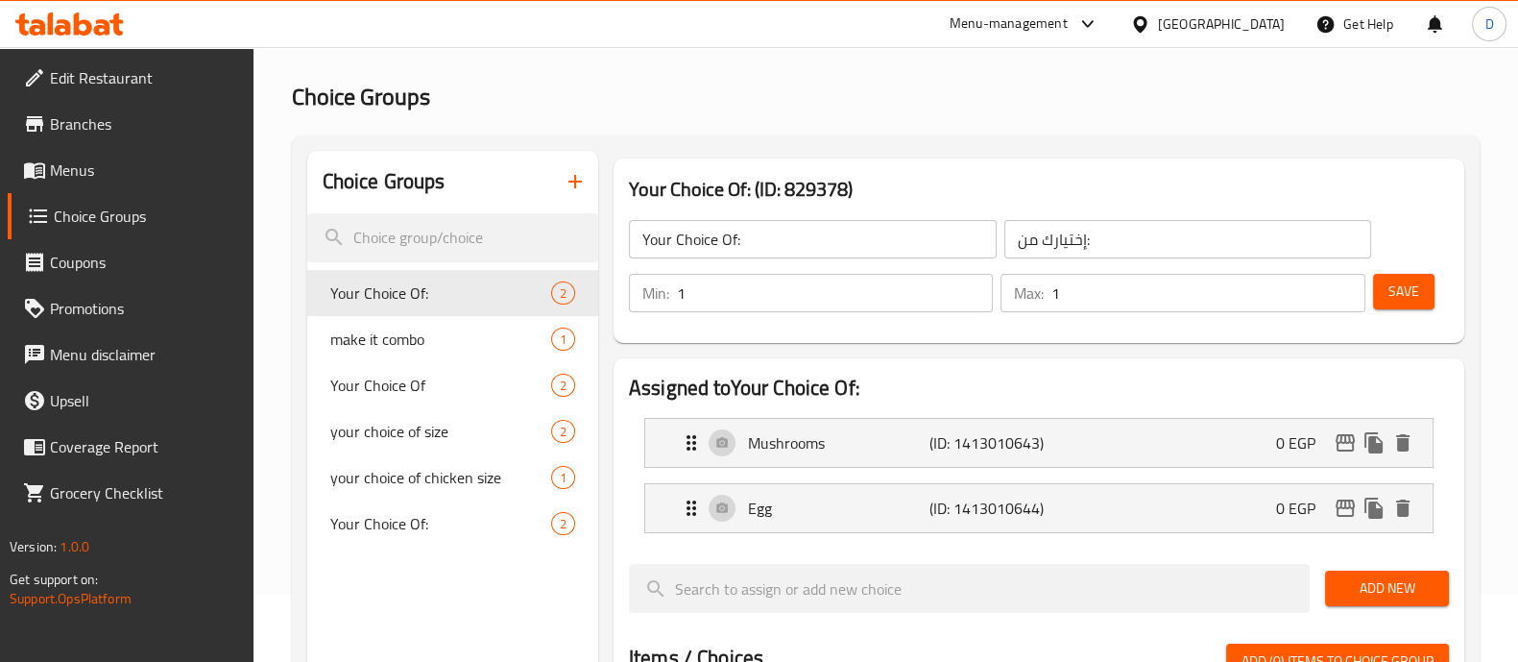
scroll to position [52, 0]
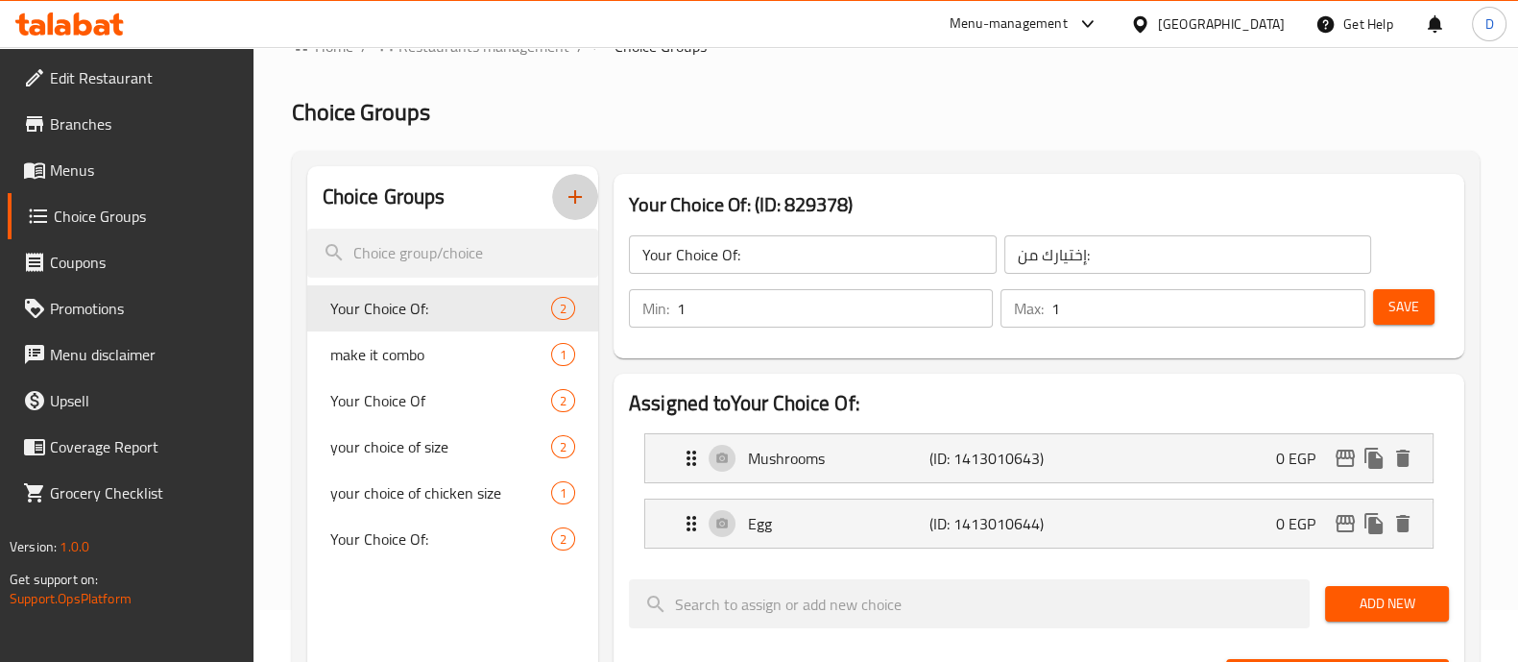
click at [582, 201] on icon "button" at bounding box center [575, 196] width 23 height 23
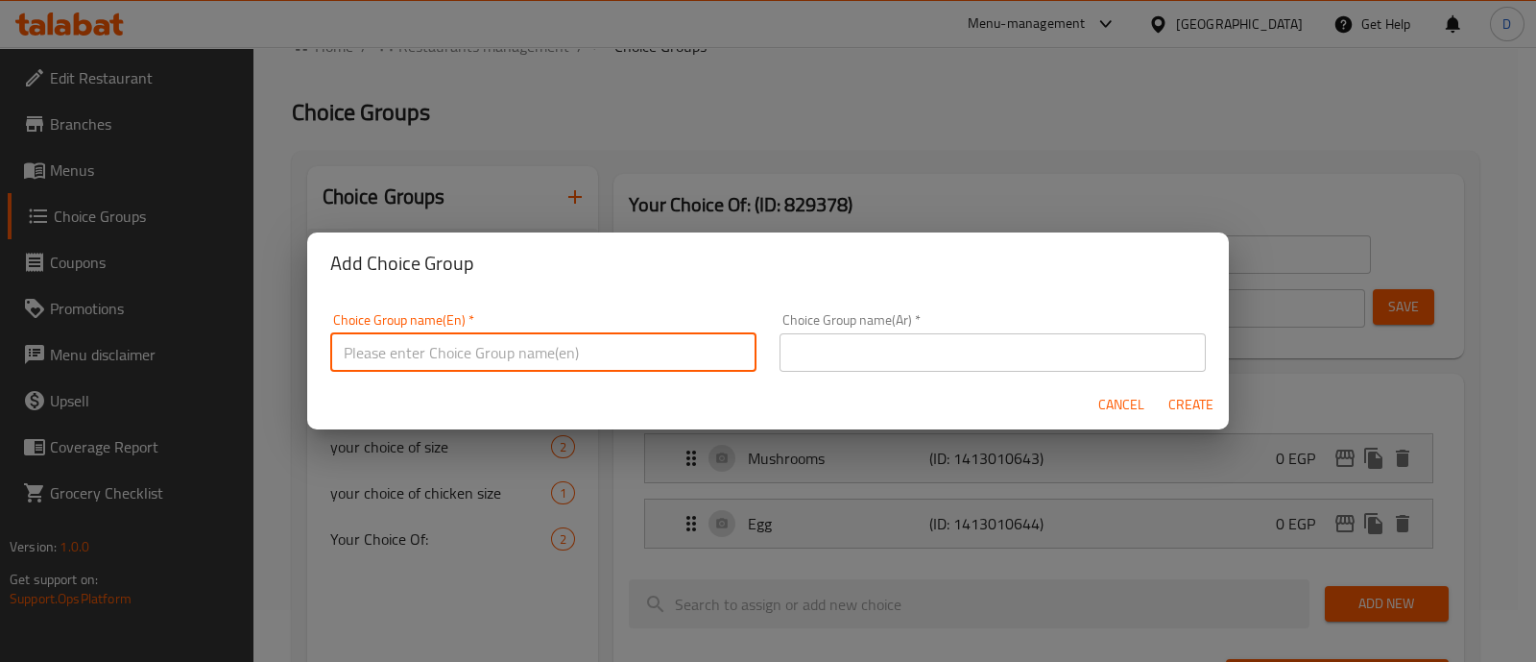
click at [579, 362] on input "text" at bounding box center [543, 352] width 426 height 38
paste input "Chicken Bacon Mushroom"
drag, startPoint x: 578, startPoint y: 358, endPoint x: 326, endPoint y: 343, distance: 252.1
click at [326, 343] on div "Choice Group name(En)   * Chicken Bacon Mushroom extras Choice Group name(En) *" at bounding box center [543, 343] width 449 height 82
type input "Chicken Bacon Mushroom extras"
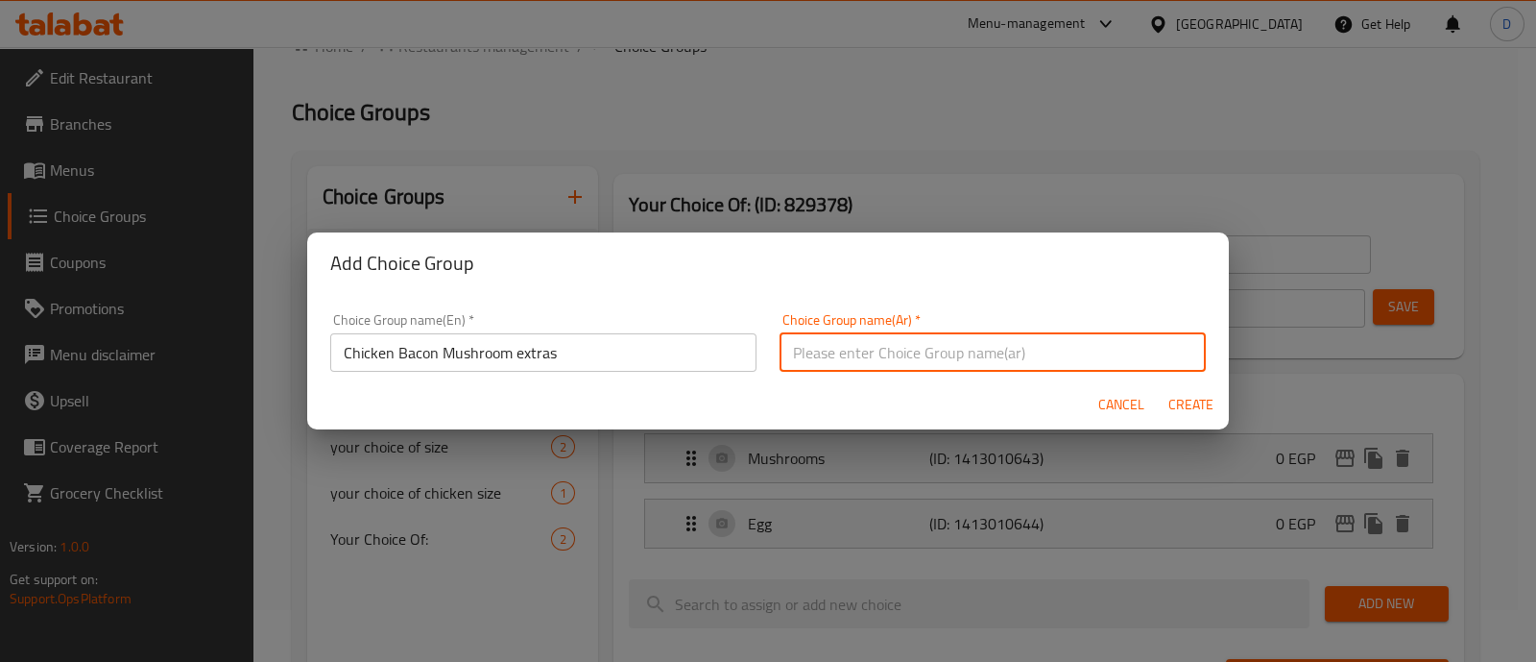
click at [869, 340] on input "text" at bounding box center [993, 352] width 426 height 38
paste input "إضافات دجاج ولحم مقدد وفطر"
type input "إضافات دجاج ولحم مقدد وفطر"
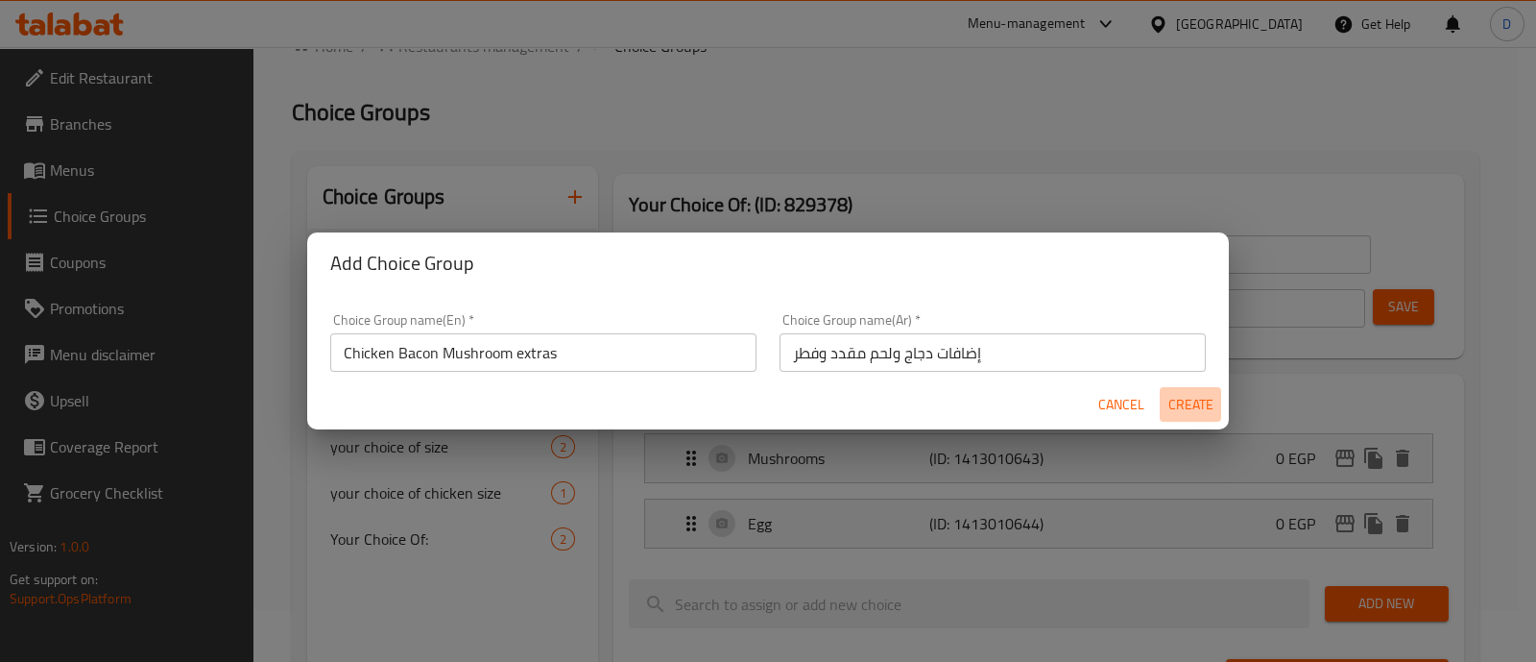
click at [1181, 401] on span "Create" at bounding box center [1191, 405] width 46 height 24
type input "Chicken Bacon Mushroom extras"
type input "إضافات دجاج ولحم مقدد وفطر"
type input "0"
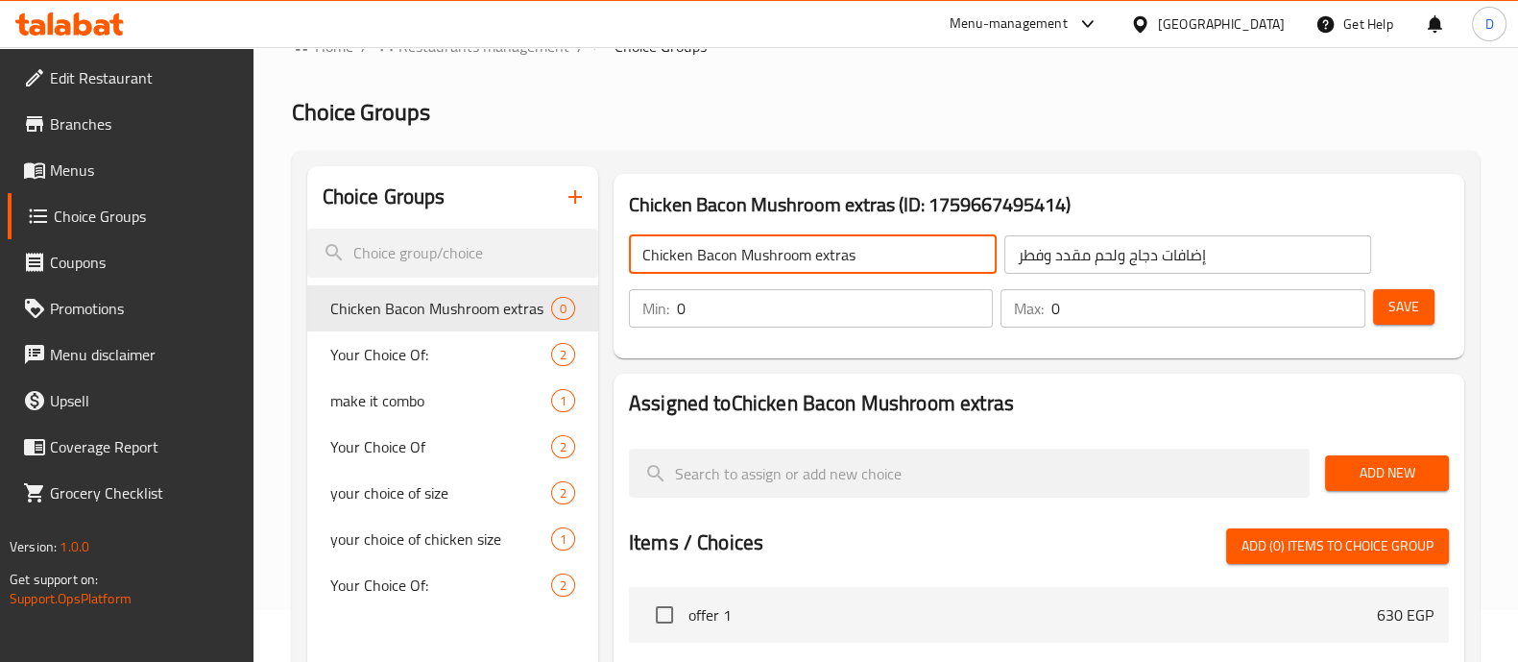
drag, startPoint x: 882, startPoint y: 252, endPoint x: 624, endPoint y: 261, distance: 257.5
click at [625, 261] on div "Chicken Bacon Mushroom extras ​" at bounding box center [812, 254] width 375 height 46
type input "a"
drag, startPoint x: 687, startPoint y: 263, endPoint x: 632, endPoint y: 255, distance: 55.3
click at [632, 255] on input "Add" at bounding box center [813, 254] width 368 height 38
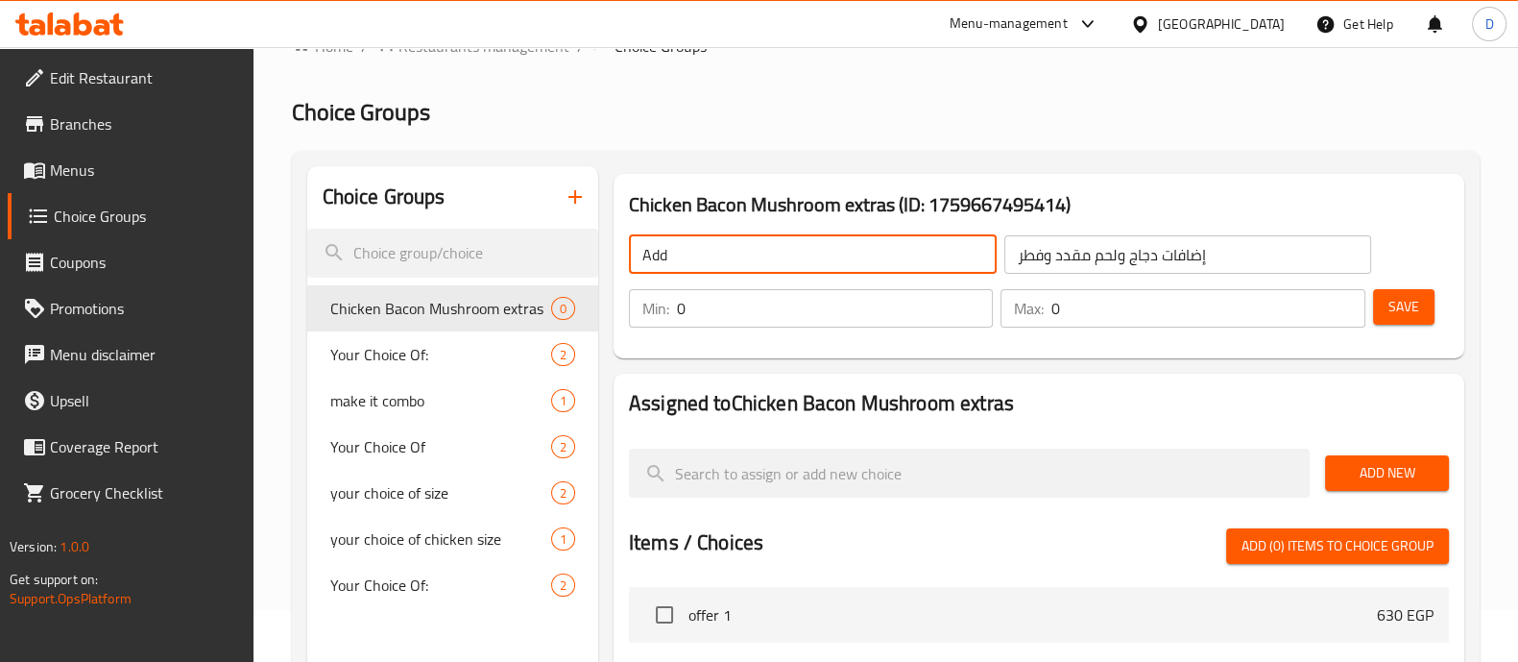
paste input "-Ons"
drag, startPoint x: 692, startPoint y: 262, endPoint x: 619, endPoint y: 263, distance: 73.0
click at [619, 263] on div "Add-Ons ​ إضافات دجاج ولحم مقدد وفطر ​" at bounding box center [1000, 254] width 766 height 61
type input "Add-Ons"
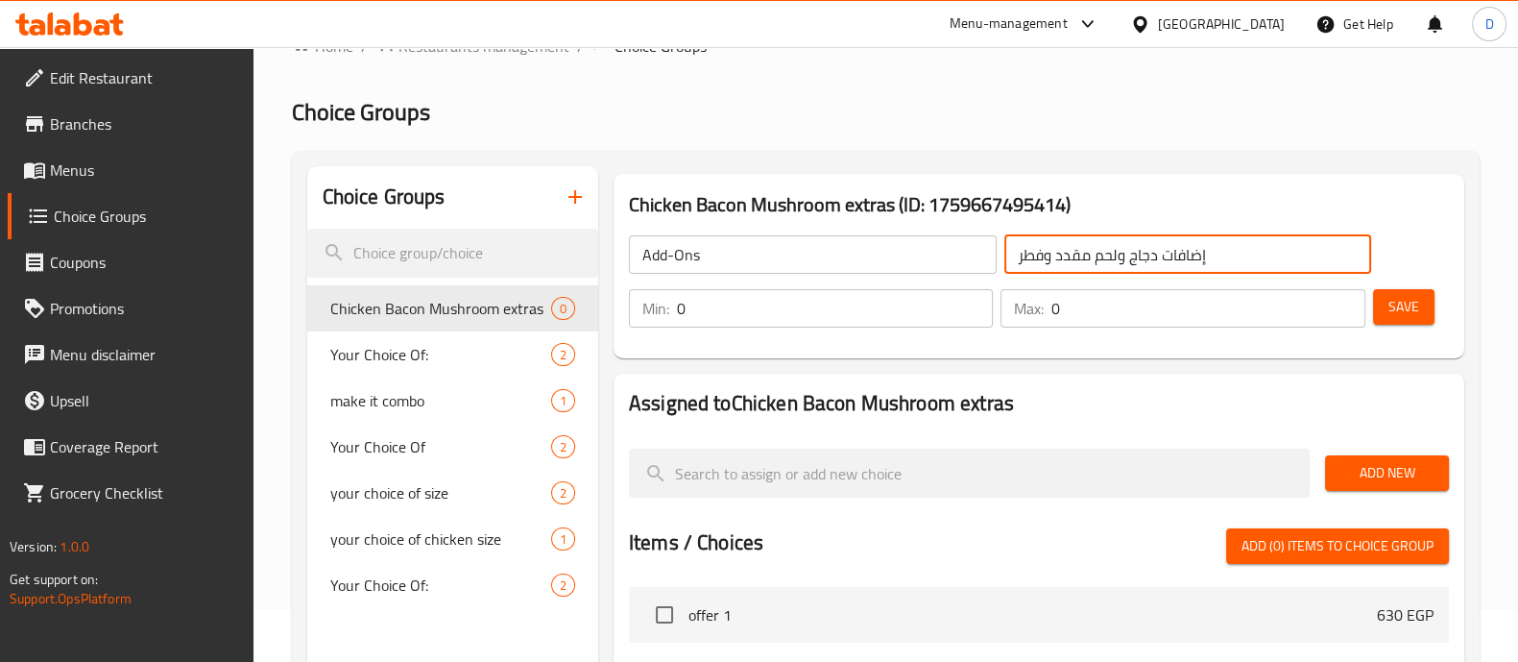
drag, startPoint x: 1234, startPoint y: 256, endPoint x: 975, endPoint y: 256, distance: 259.3
click at [975, 256] on div "Add-Ons ​ إضافات دجاج ولحم مقدد وفطر ​" at bounding box center [1000, 254] width 766 height 61
paste input "لإضافات"
type input "الإضافات"
click at [1344, 300] on input "1" at bounding box center [1207, 308] width 313 height 38
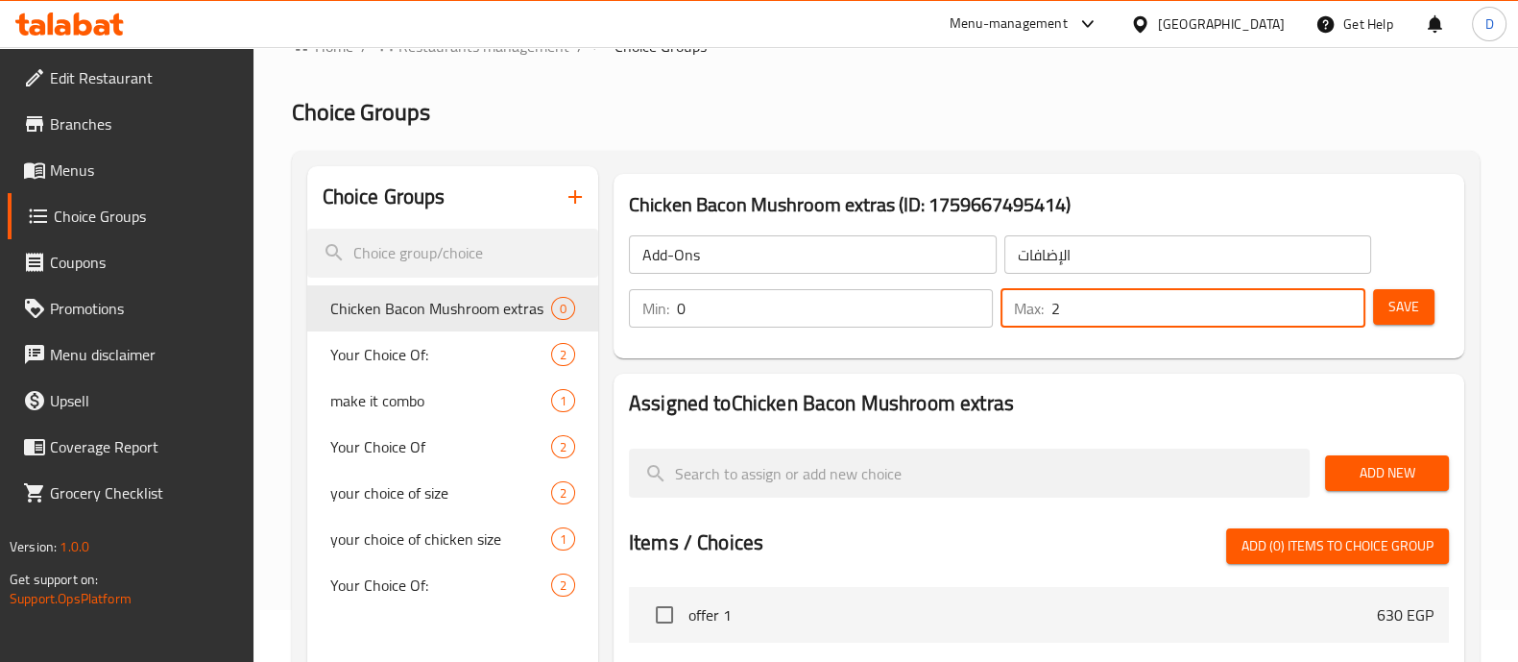
click at [1344, 300] on input "2" at bounding box center [1207, 308] width 313 height 38
click at [1344, 300] on input "3" at bounding box center [1207, 308] width 313 height 38
click at [1344, 300] on input "4" at bounding box center [1207, 308] width 313 height 38
click at [1344, 300] on input "5" at bounding box center [1207, 308] width 313 height 38
click at [1344, 300] on input "6" at bounding box center [1207, 308] width 313 height 38
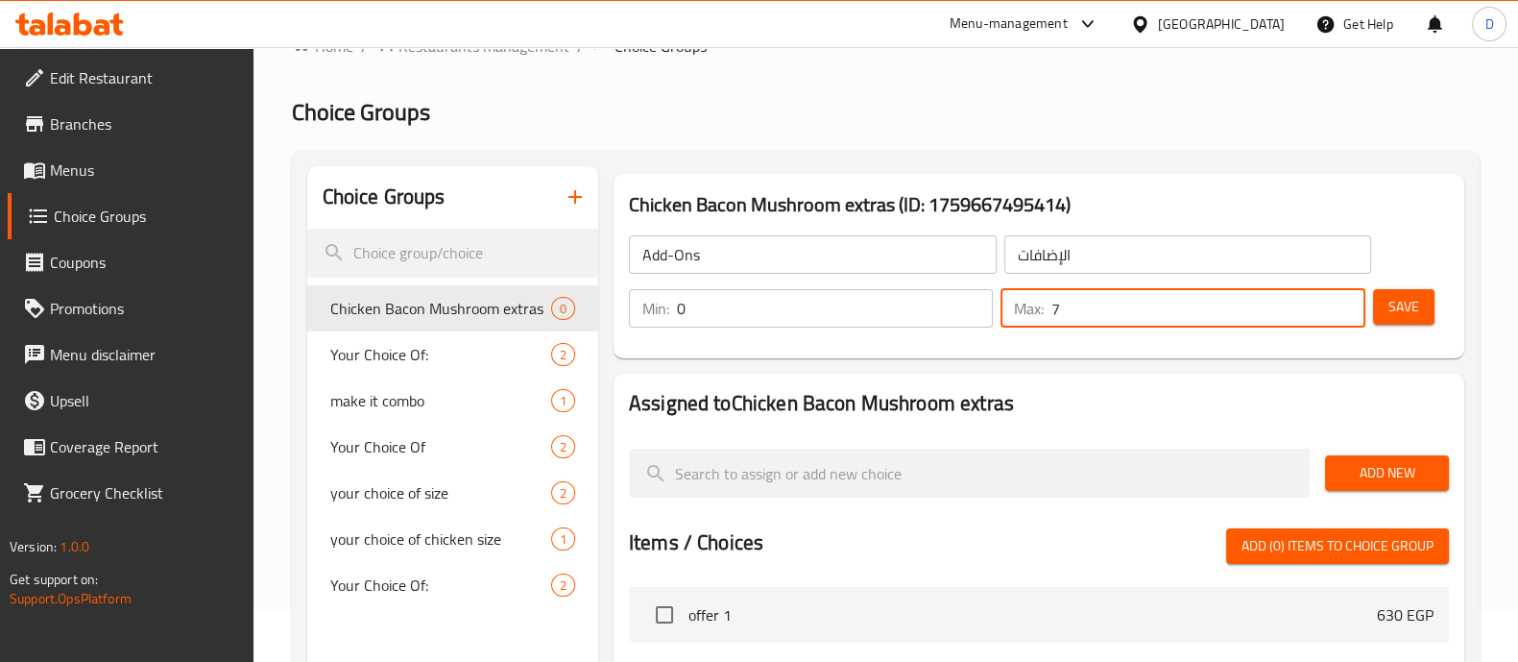
click at [1344, 300] on input "7" at bounding box center [1207, 308] width 313 height 38
click at [1344, 300] on input "8" at bounding box center [1207, 308] width 313 height 38
click at [1344, 300] on input "9" at bounding box center [1207, 308] width 313 height 38
click at [1344, 300] on input "10" at bounding box center [1207, 308] width 313 height 38
click at [1344, 300] on input "11" at bounding box center [1207, 308] width 313 height 38
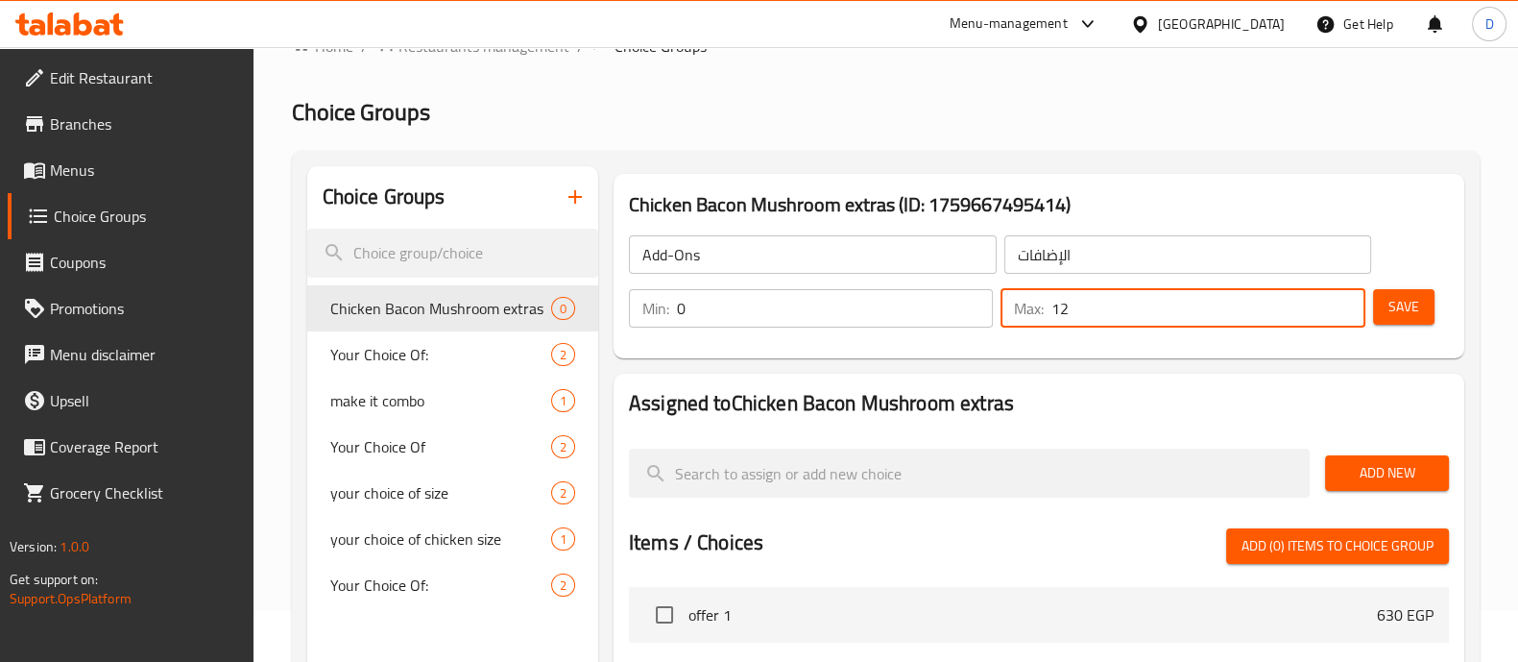
click at [1344, 300] on input "12" at bounding box center [1207, 308] width 313 height 38
click at [1344, 300] on input "13" at bounding box center [1207, 308] width 313 height 38
click at [1344, 300] on input "14" at bounding box center [1207, 308] width 313 height 38
click at [1344, 300] on input "15" at bounding box center [1207, 308] width 313 height 38
type input "14"
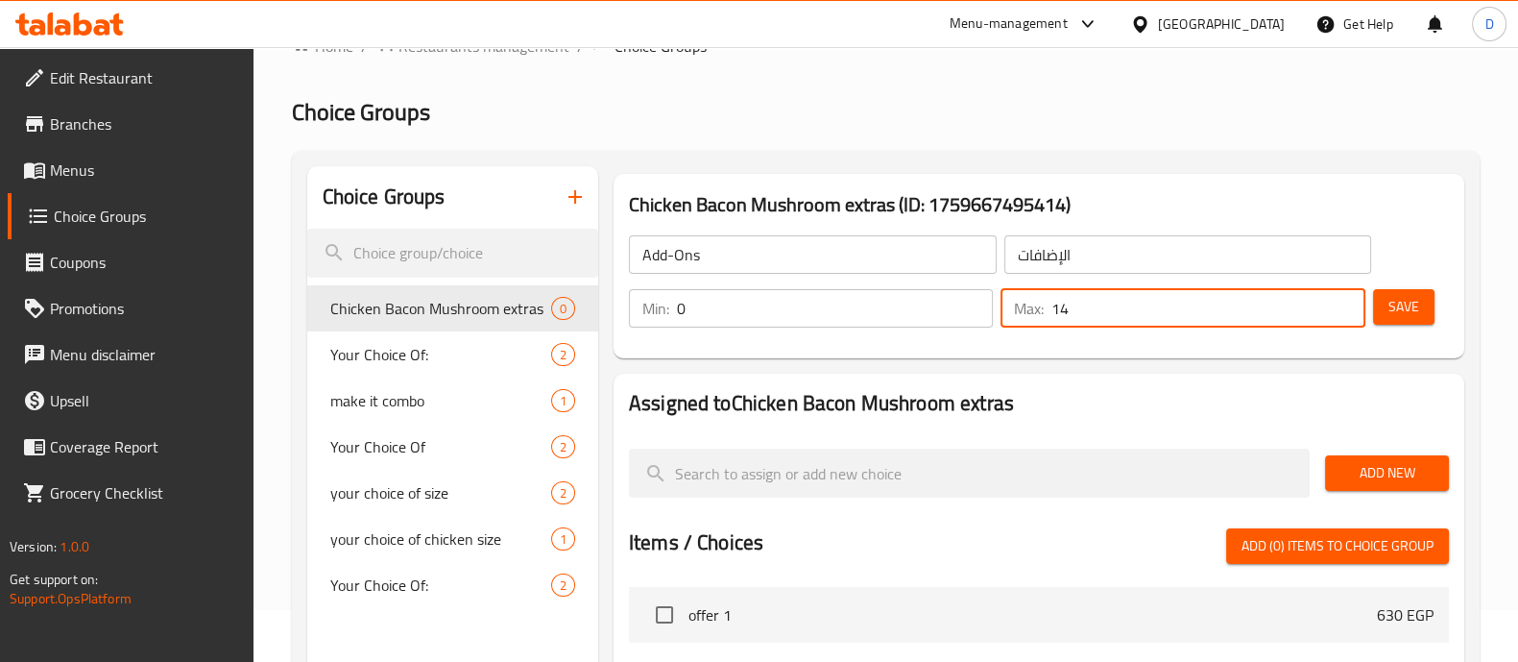
click at [1340, 317] on input "14" at bounding box center [1207, 308] width 313 height 38
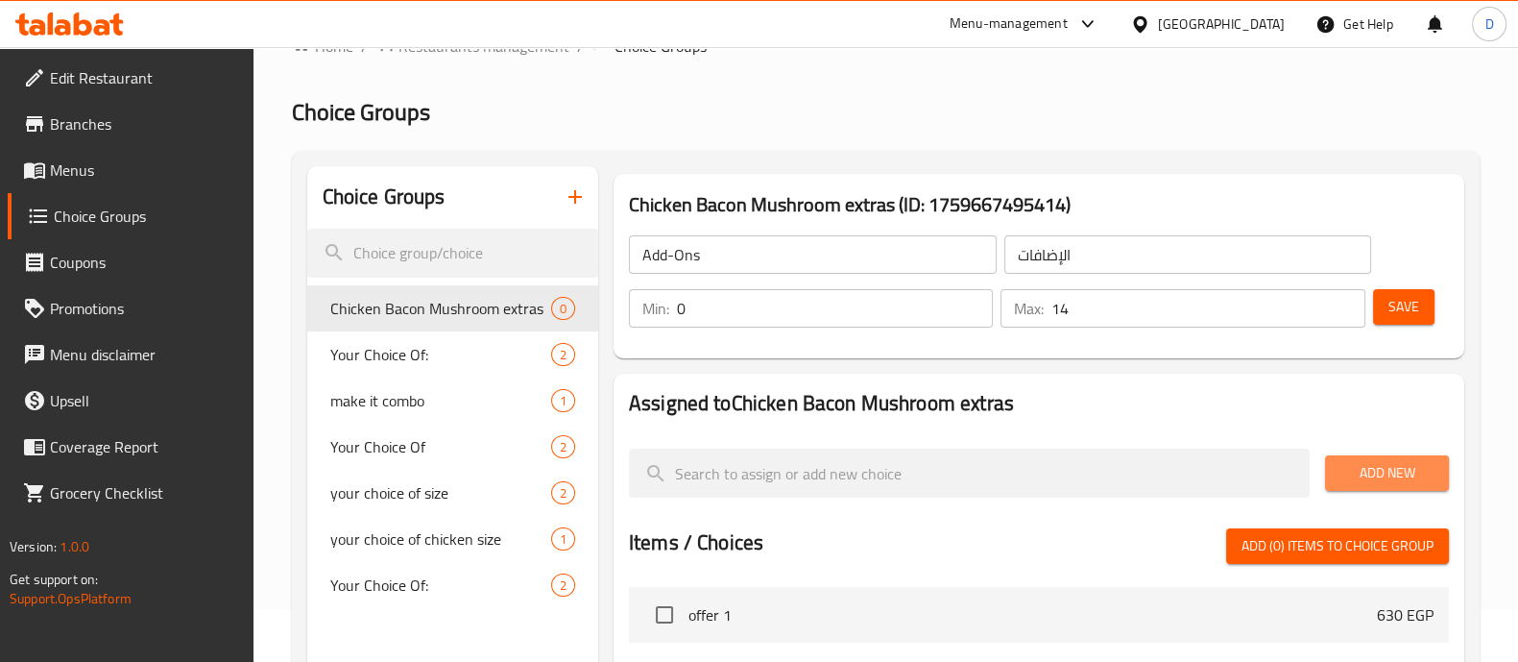
click at [1388, 465] on span "Add New" at bounding box center [1387, 473] width 93 height 24
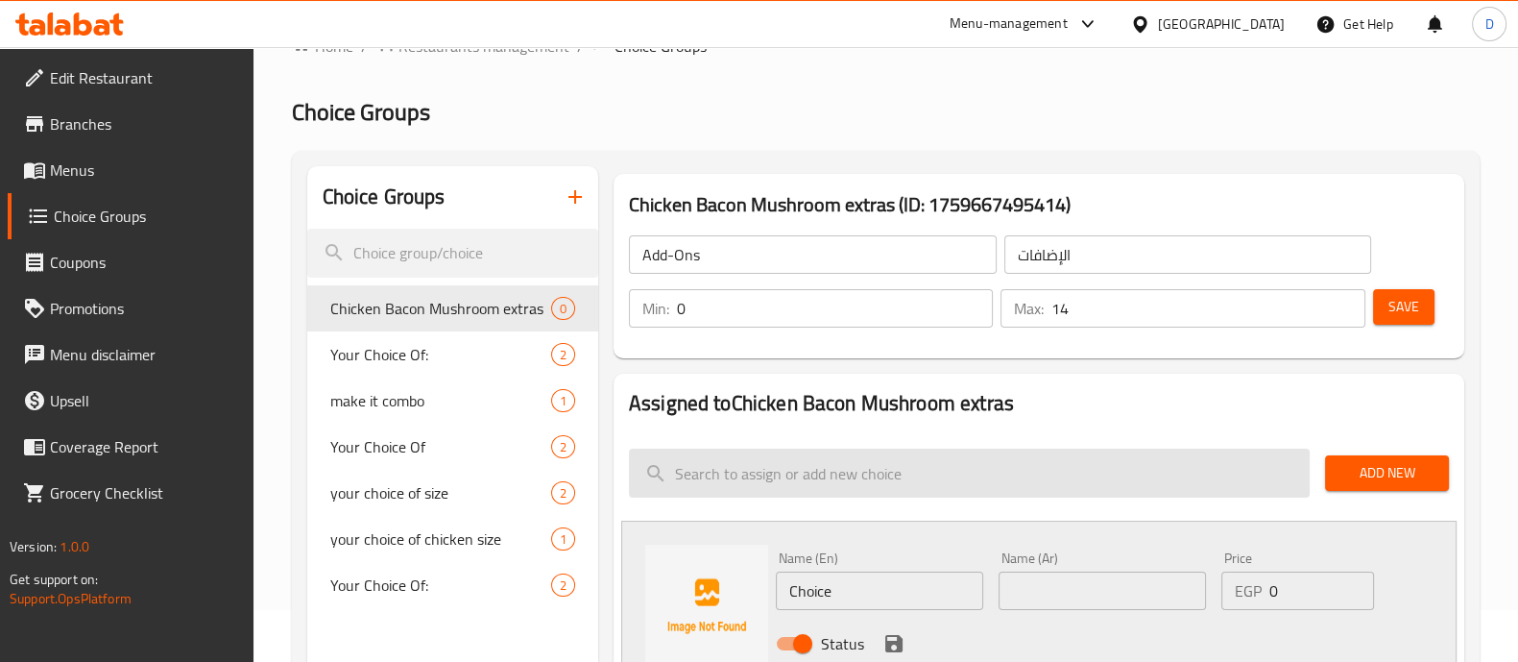
scroll to position [188, 0]
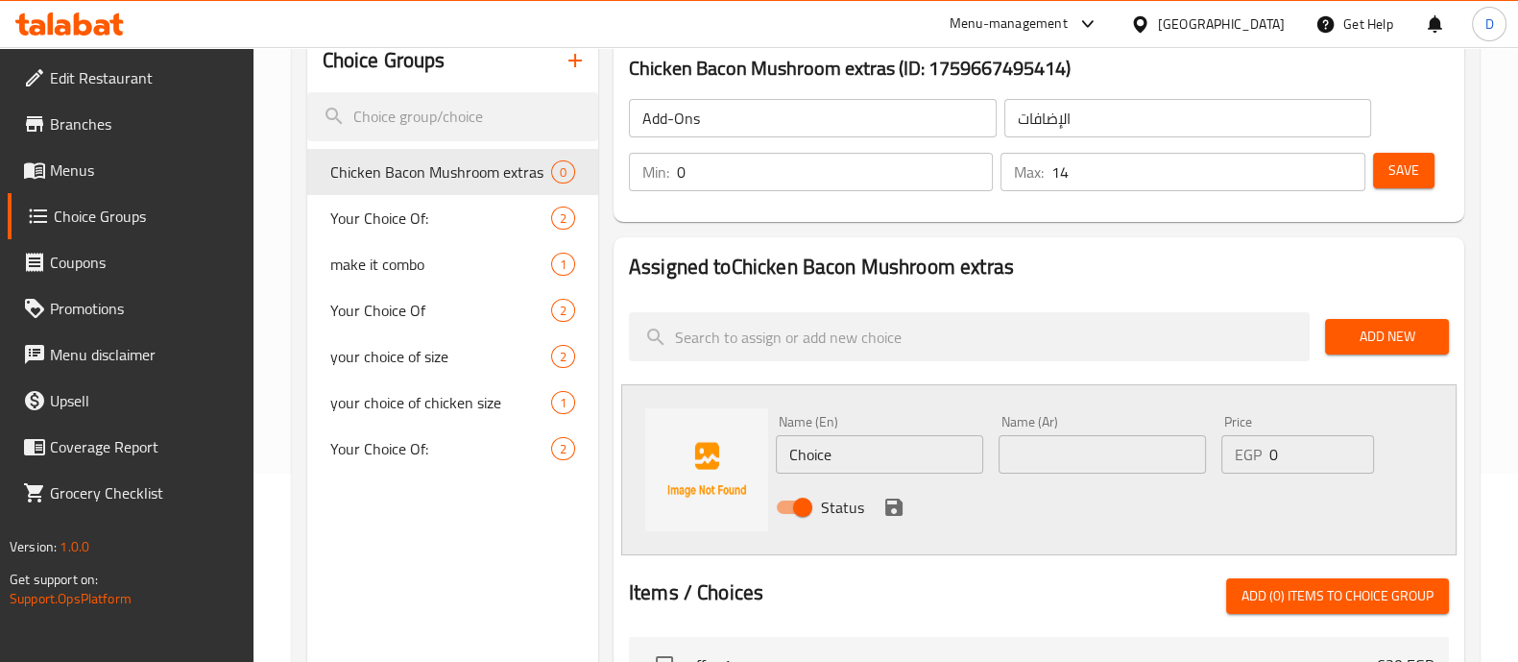
click at [821, 444] on input "Choice" at bounding box center [879, 454] width 207 height 38
paste input "Lettu"
type input "Lettuce"
click at [1043, 435] on input "text" at bounding box center [1102, 454] width 207 height 38
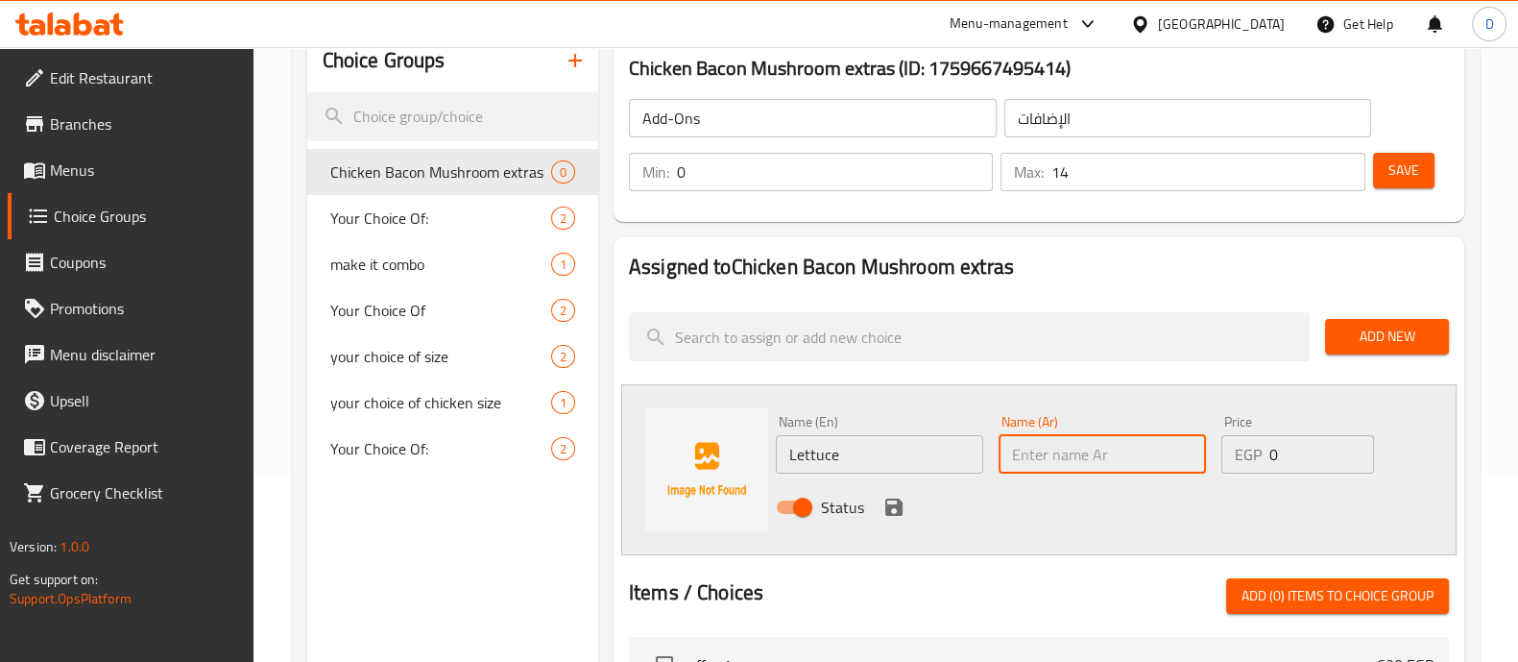
paste input "خَسّ"
type input "خَسّ"
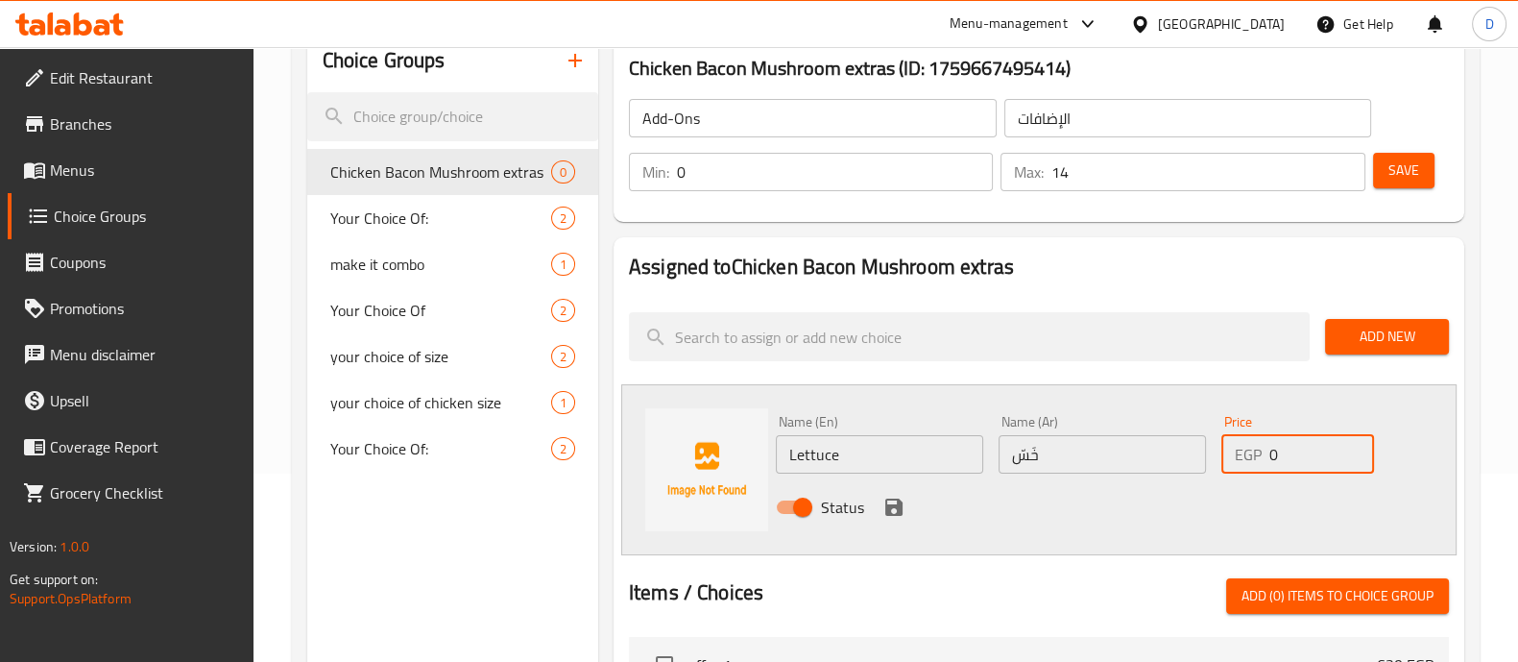
click at [1296, 458] on input "0" at bounding box center [1321, 454] width 104 height 38
type input "5"
drag, startPoint x: 898, startPoint y: 490, endPoint x: 893, endPoint y: 500, distance: 11.6
click at [893, 500] on div "Status" at bounding box center [1102, 507] width 669 height 52
click at [893, 500] on icon "save" at bounding box center [893, 506] width 23 height 23
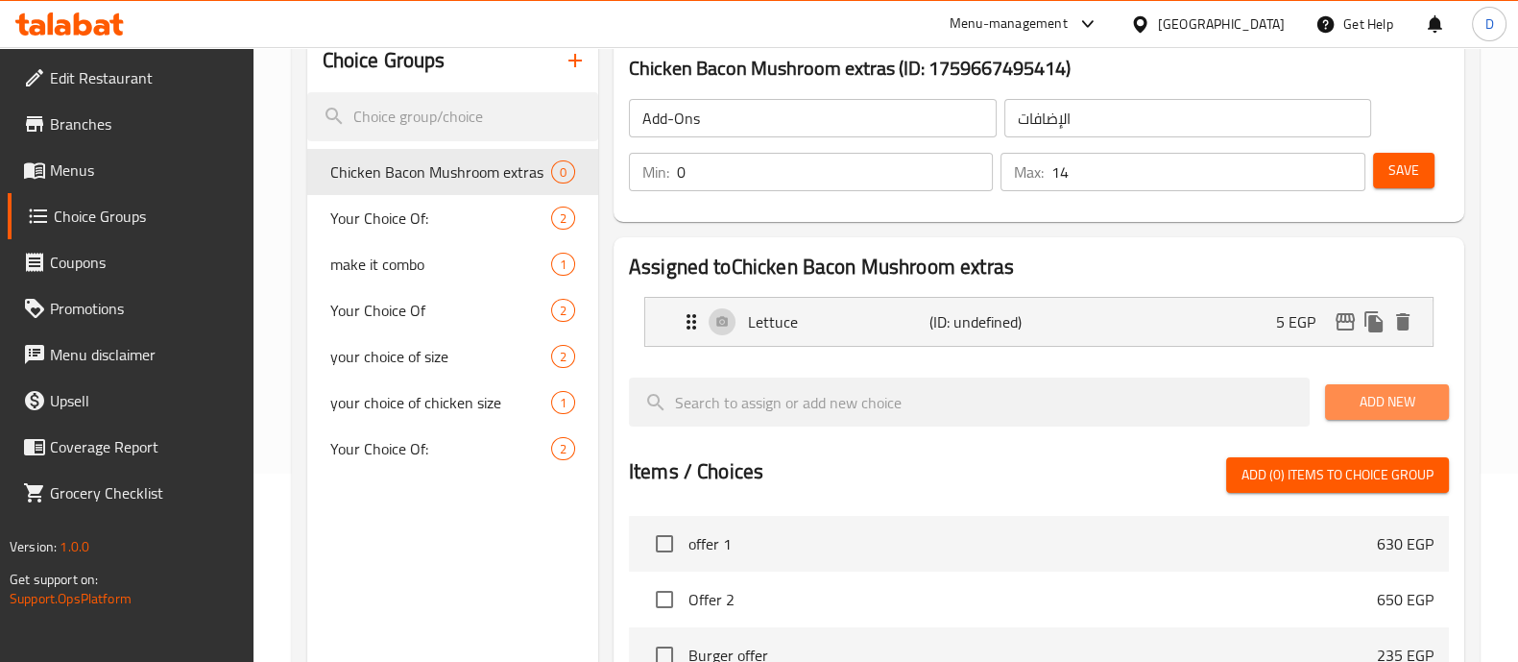
click at [1366, 401] on span "Add New" at bounding box center [1387, 402] width 93 height 24
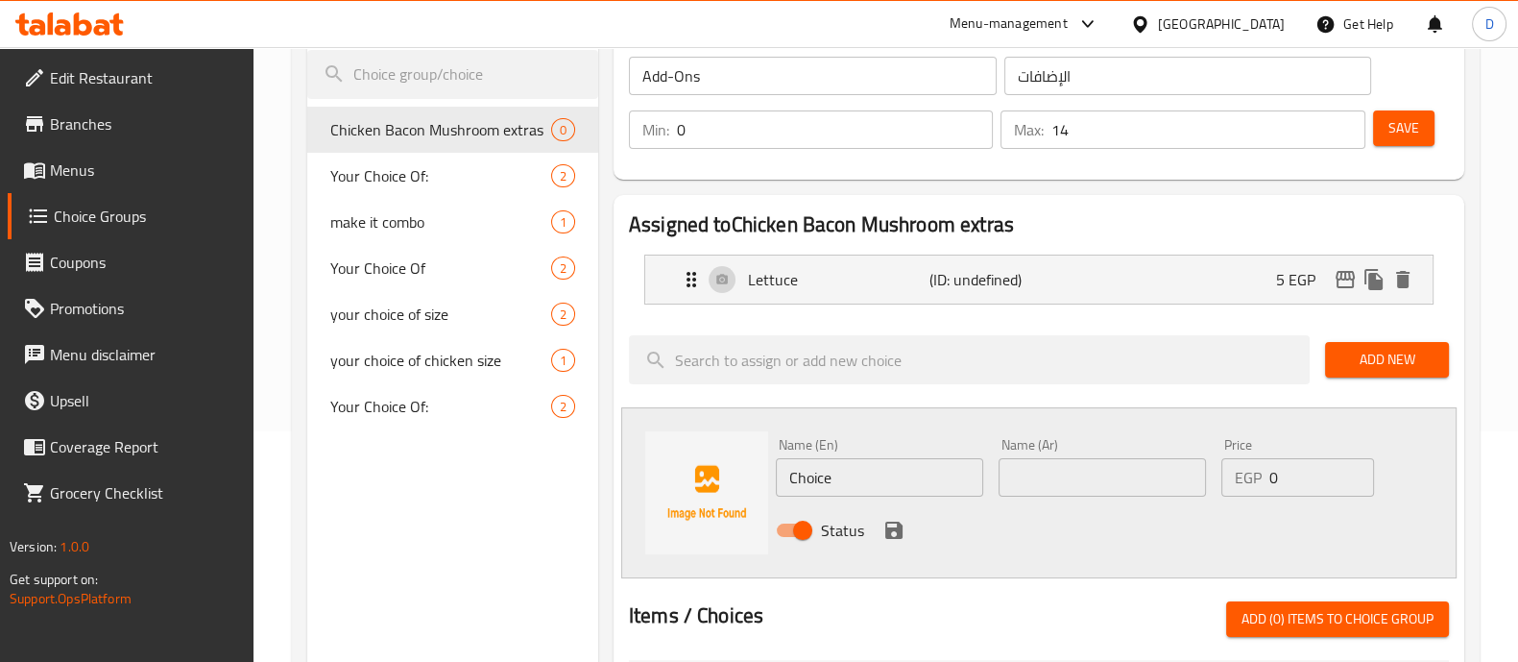
scroll to position [231, 0]
click at [827, 465] on input "Choice" at bounding box center [879, 476] width 207 height 38
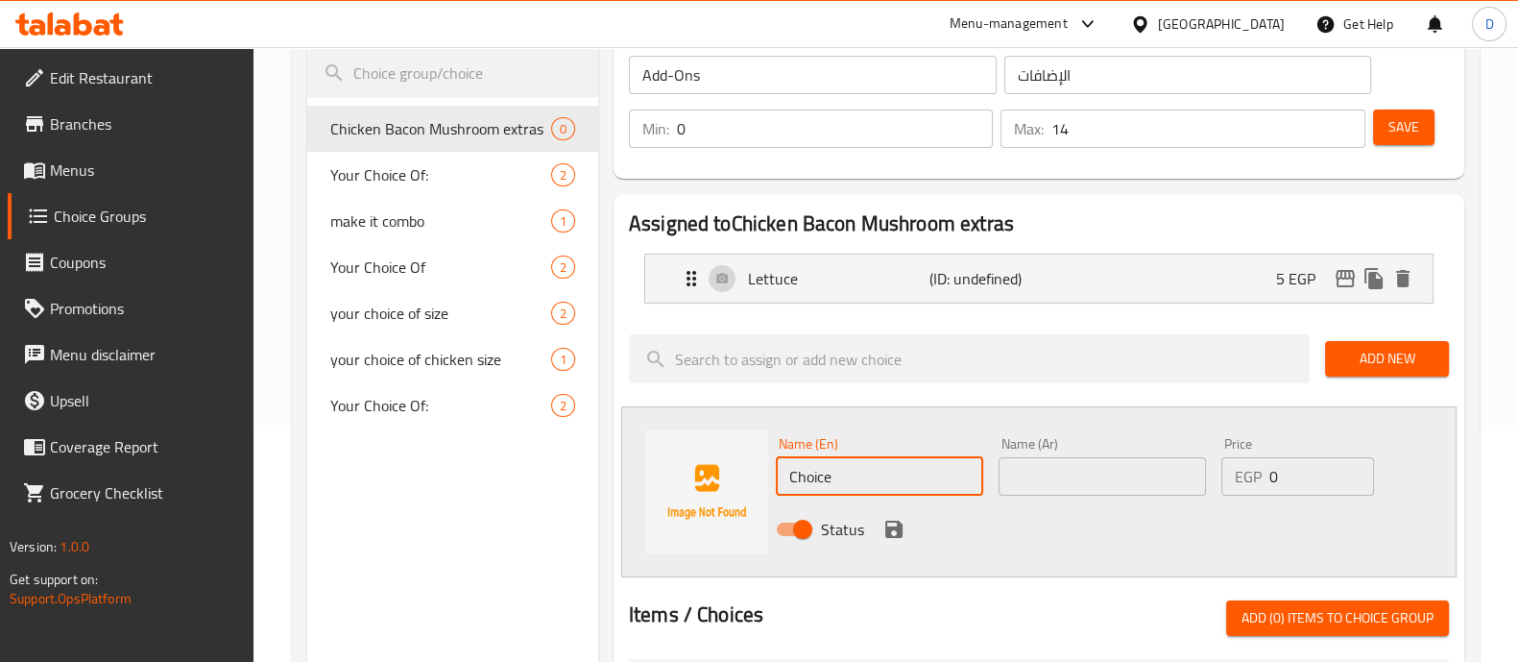
click at [827, 465] on input "Choice" at bounding box center [879, 476] width 207 height 38
paste input "Tomatoes"
type input "Tomatoes"
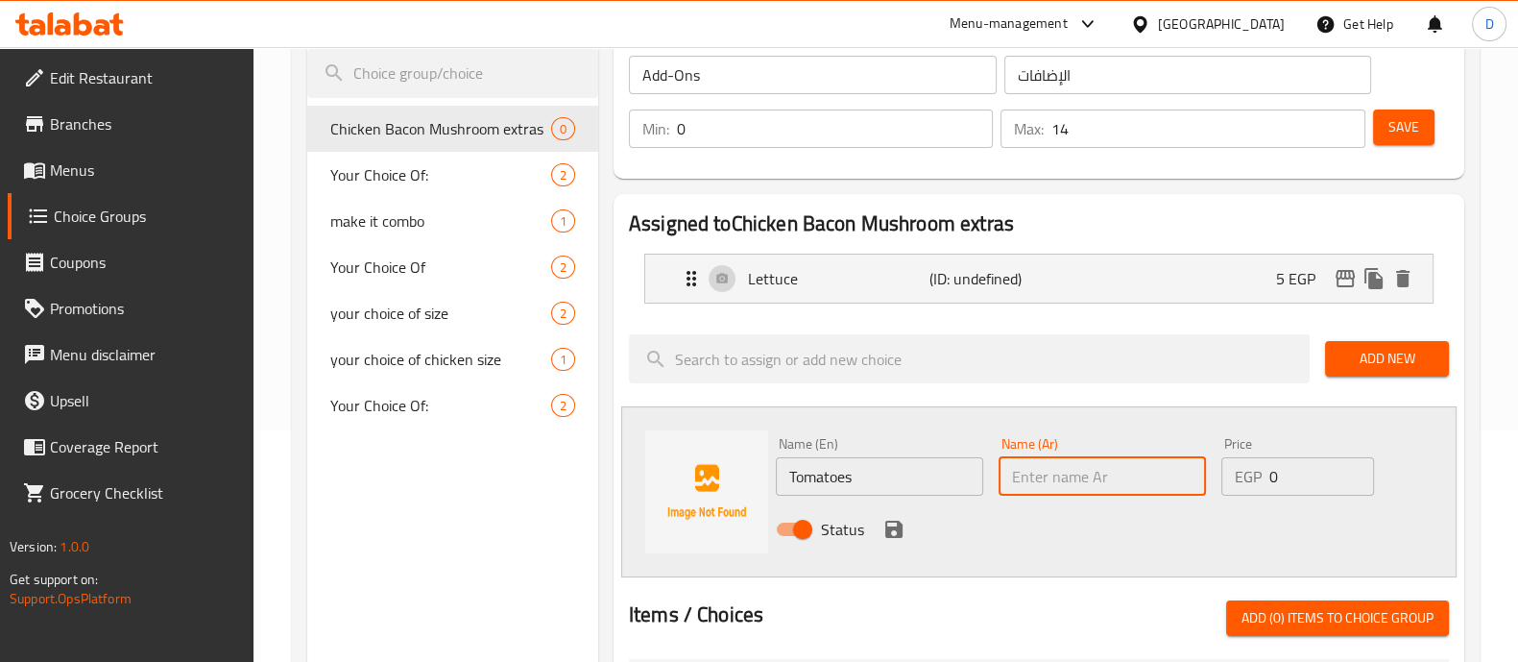
click at [1011, 475] on input "text" at bounding box center [1102, 476] width 207 height 38
paste input "الطماطم"
type input "الطماطم"
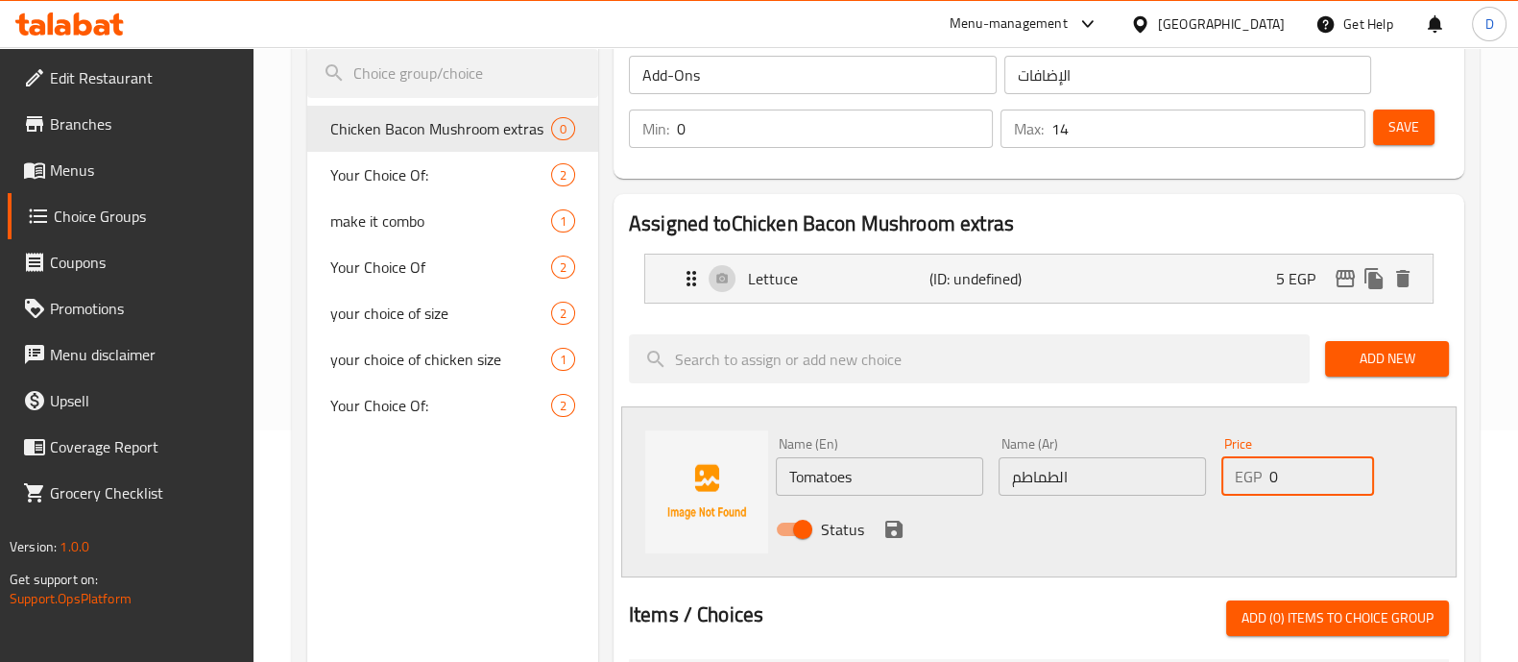
click at [1289, 477] on input "0" at bounding box center [1321, 476] width 104 height 38
type input "2.5"
click at [885, 521] on icon "save" at bounding box center [893, 528] width 17 height 17
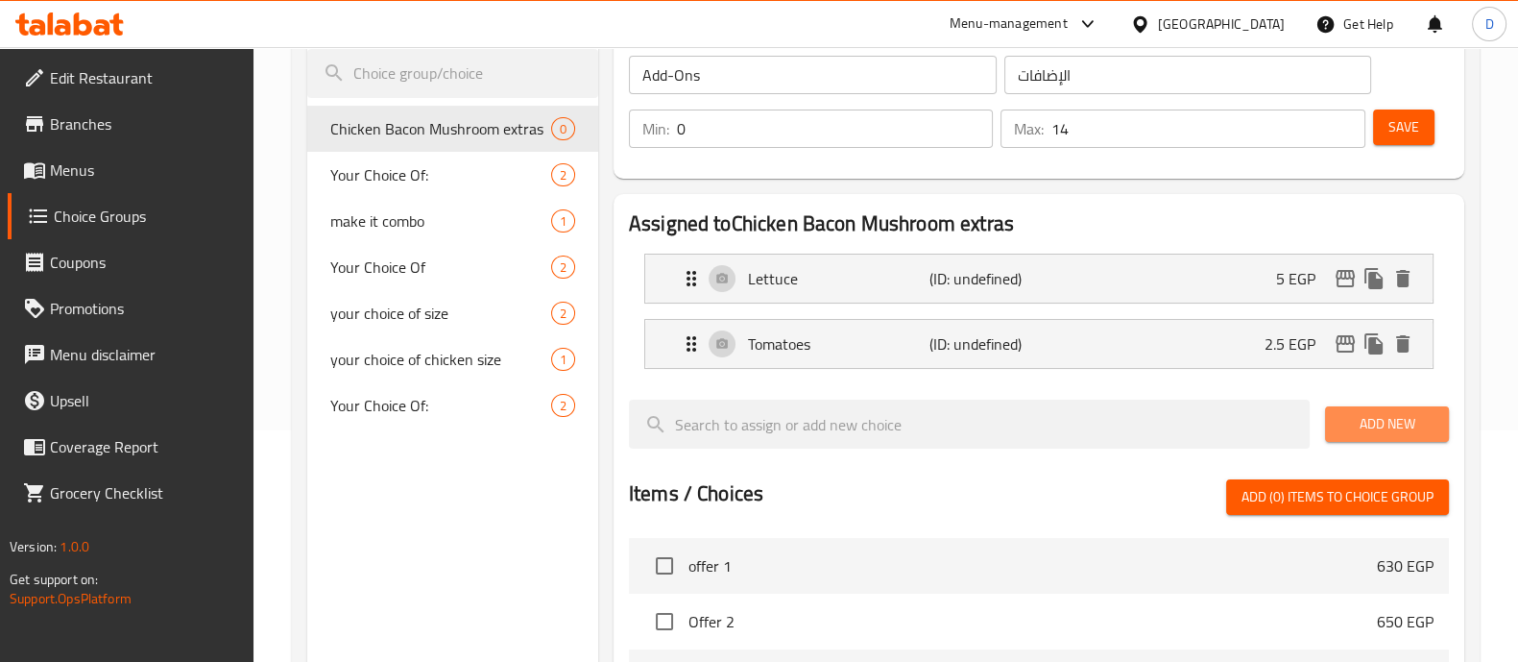
click at [1394, 433] on span "Add New" at bounding box center [1387, 424] width 93 height 24
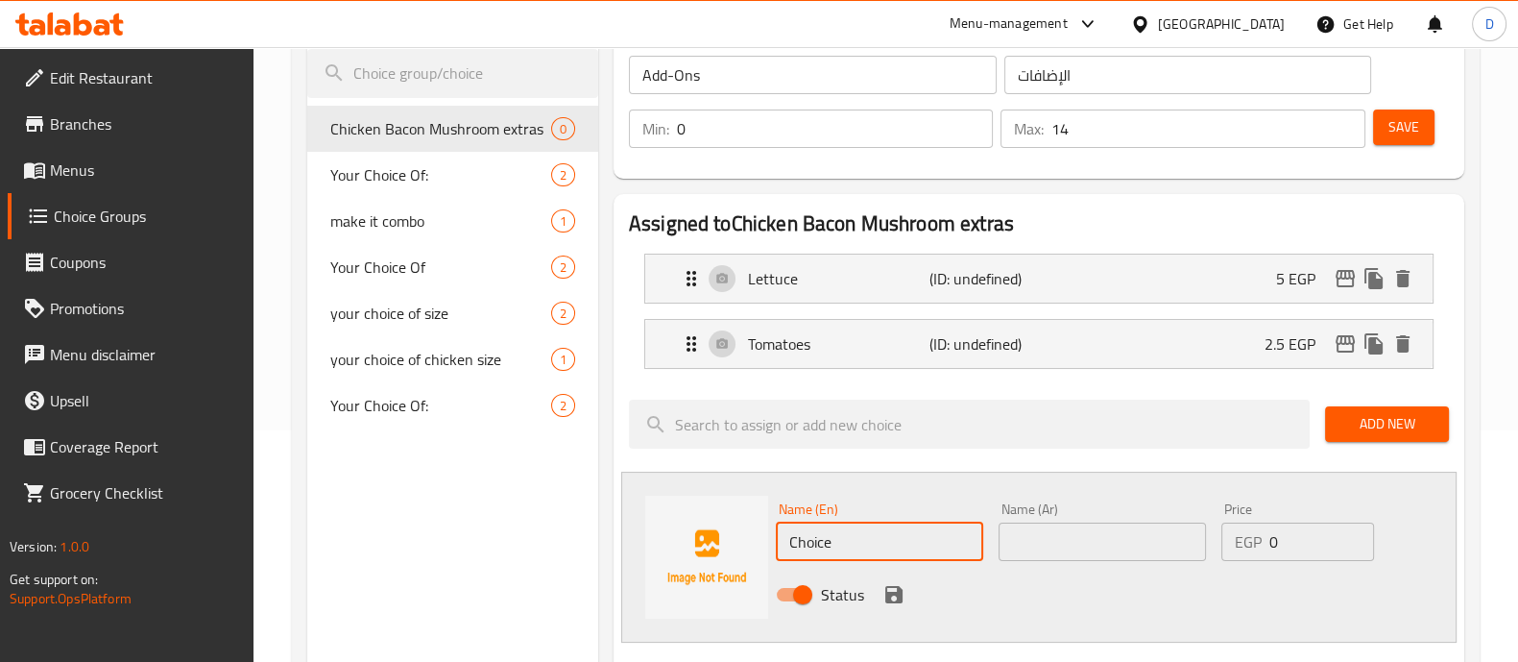
click at [807, 531] on input "Choice" at bounding box center [879, 541] width 207 height 38
paste input "Onions"
type input "Onions"
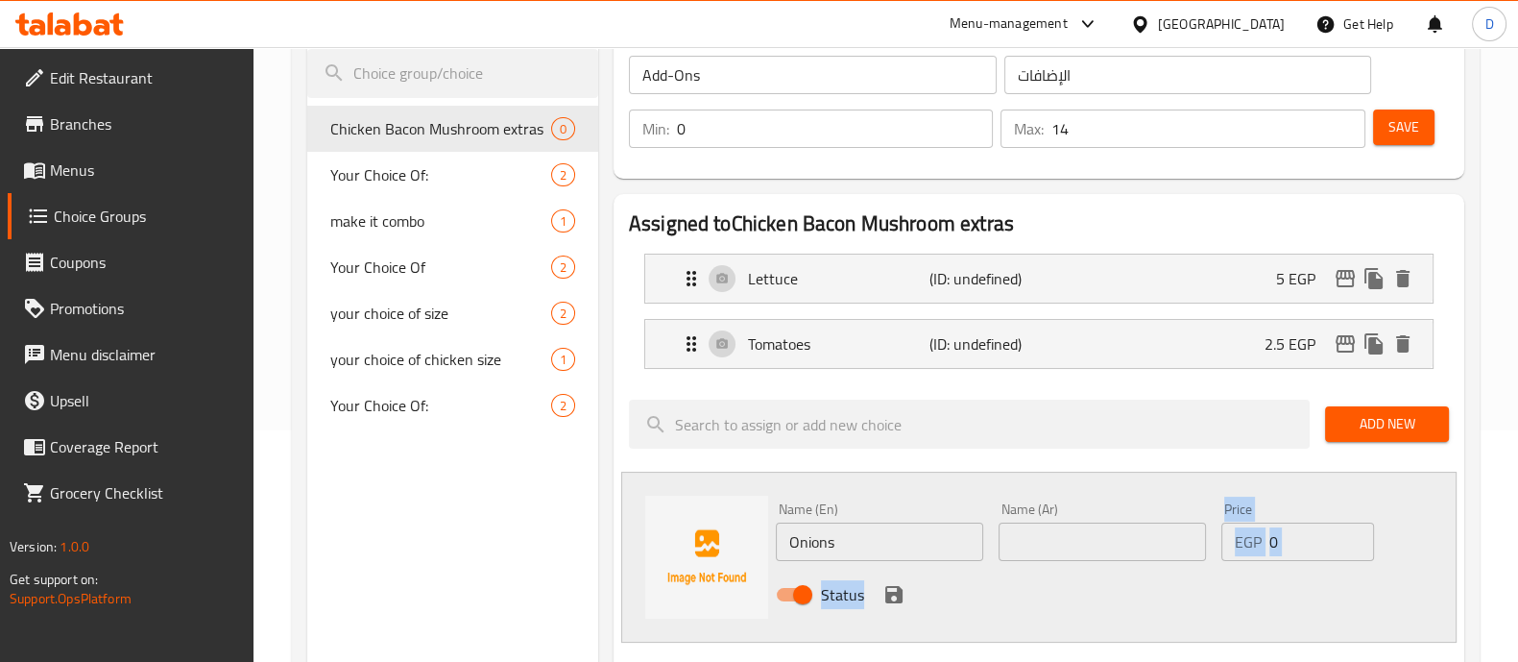
drag, startPoint x: 1052, startPoint y: 568, endPoint x: 1055, endPoint y: 552, distance: 16.6
click at [1055, 552] on div "Name (En) Onions Name (En) Name (Ar) Name (Ar) Price EGP 0 Price Status" at bounding box center [1102, 558] width 669 height 126
click at [1055, 552] on input "text" at bounding box center [1102, 541] width 207 height 38
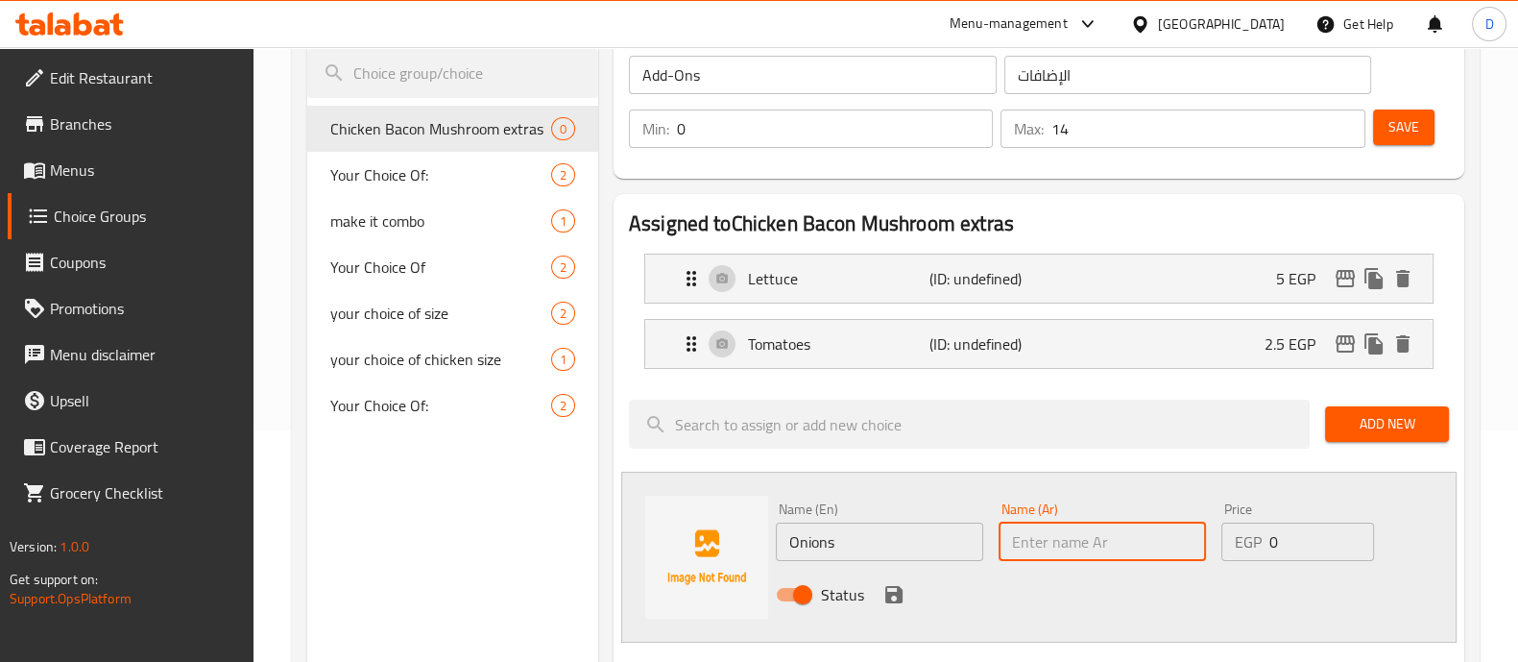
paste input "البصل"
type input "البصل"
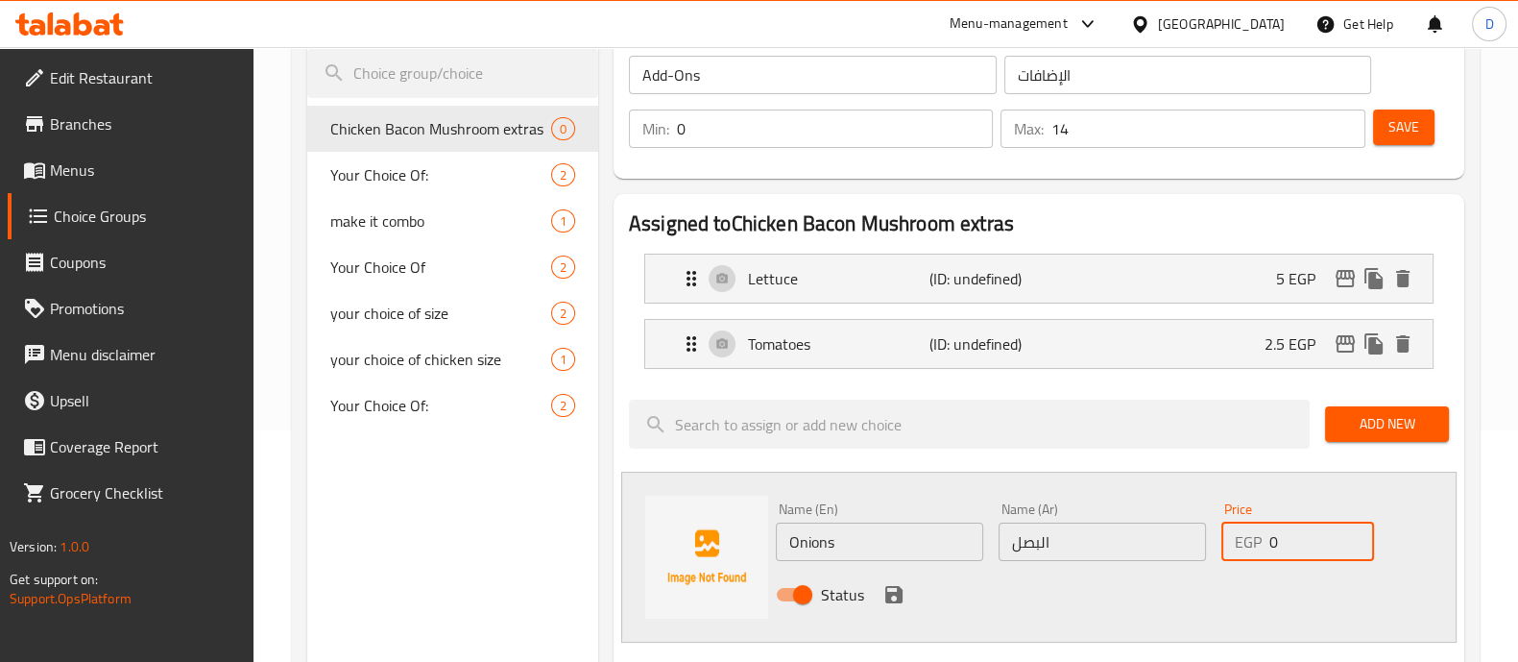
click at [1284, 540] on input "0" at bounding box center [1321, 541] width 104 height 38
type input "2.5"
click at [903, 598] on icon "save" at bounding box center [893, 594] width 23 height 23
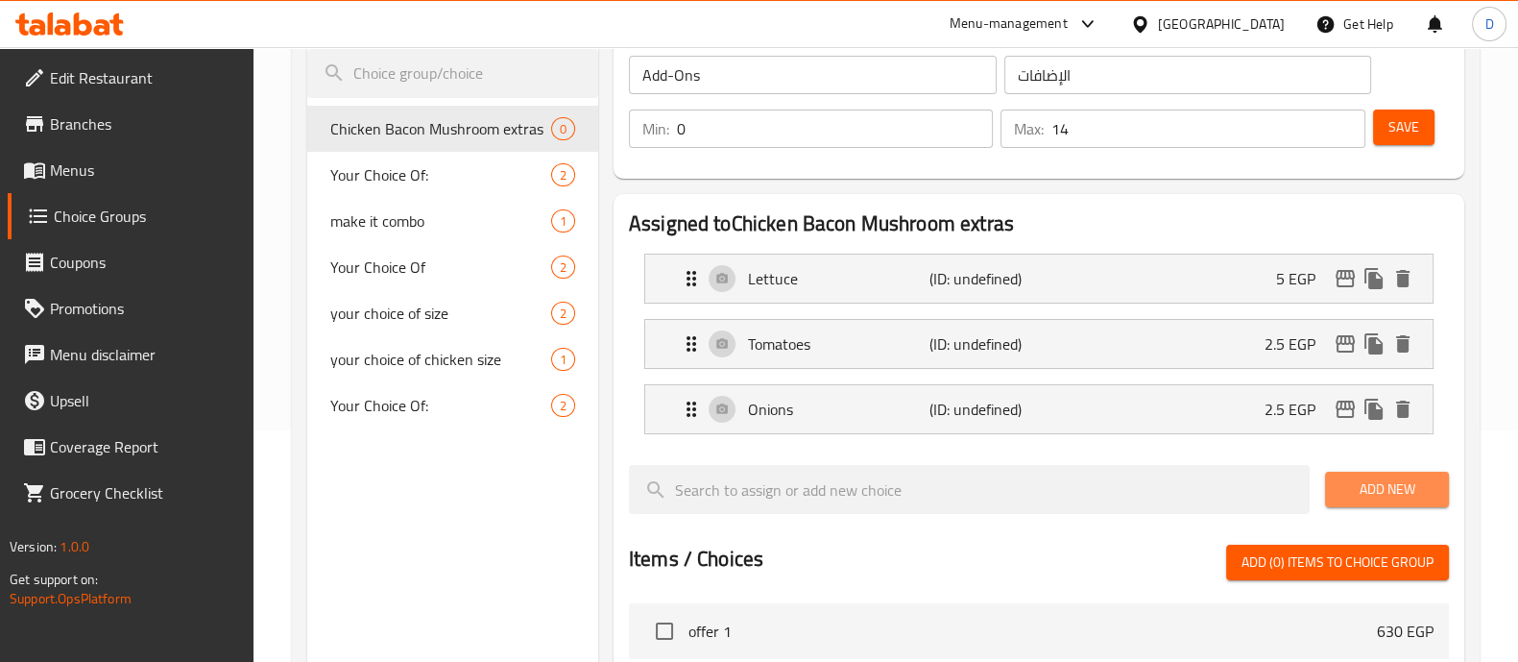
click at [1403, 482] on span "Add New" at bounding box center [1387, 489] width 93 height 24
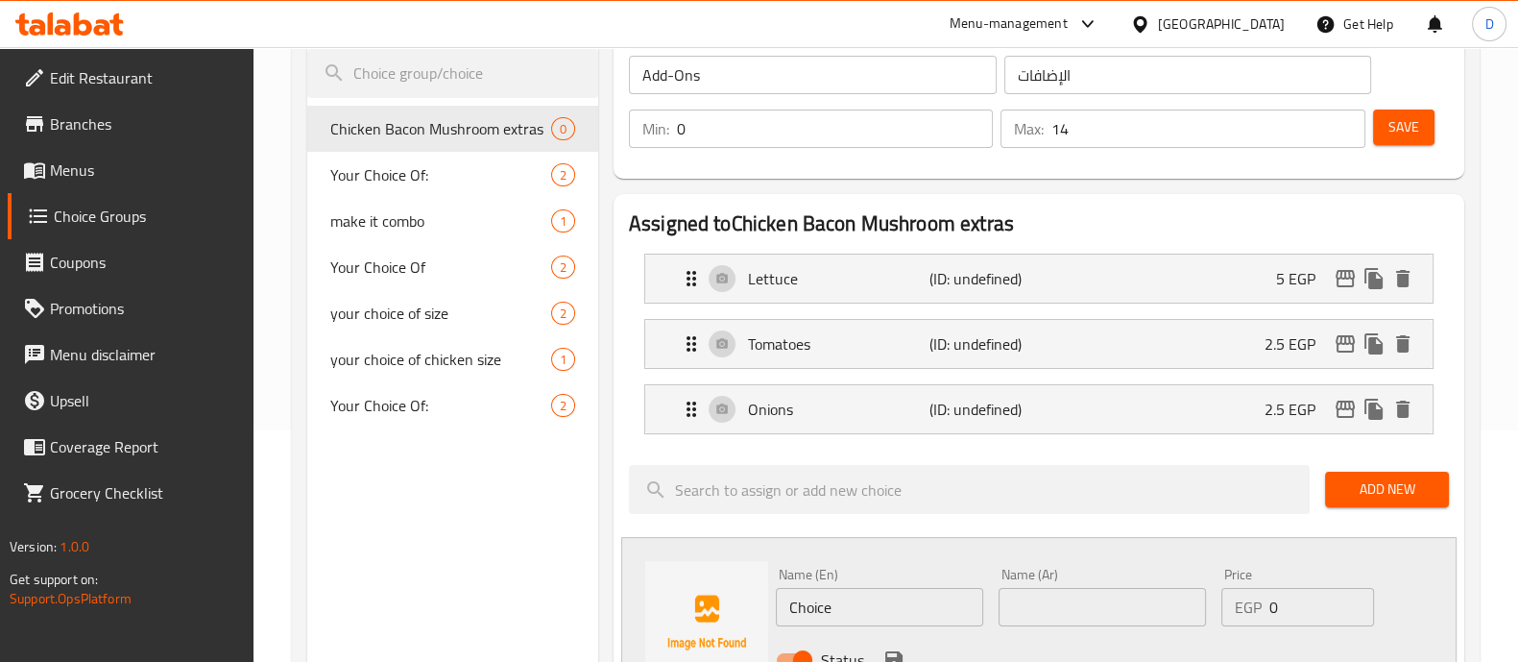
drag, startPoint x: 825, startPoint y: 629, endPoint x: 824, endPoint y: 593, distance: 35.5
click at [824, 593] on div "Name (En) Choice Name (En)" at bounding box center [879, 597] width 223 height 74
click at [824, 593] on input "Choice" at bounding box center [879, 607] width 207 height 38
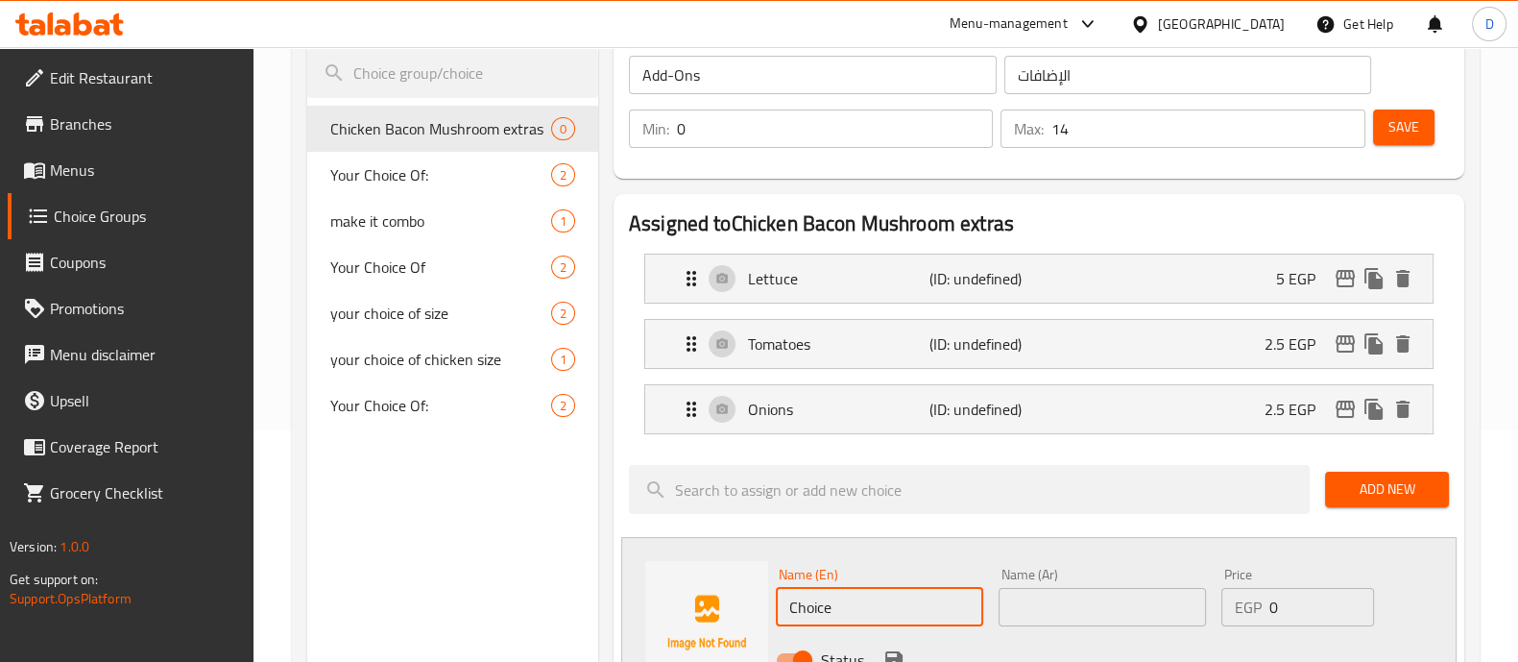
paste input "Pickles"
type input "Pickles"
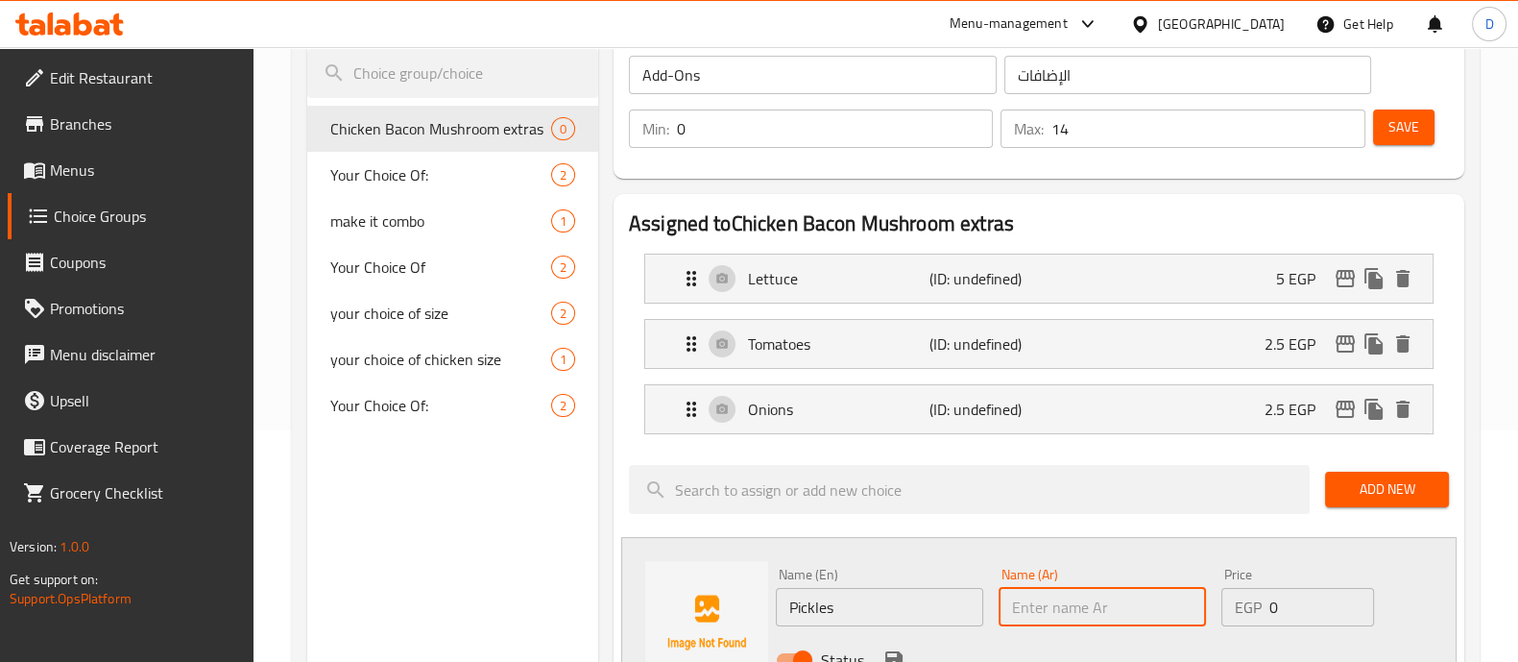
paste input "مخللات"
click at [1016, 604] on input "مخللات" at bounding box center [1102, 607] width 207 height 38
type input "مخللات"
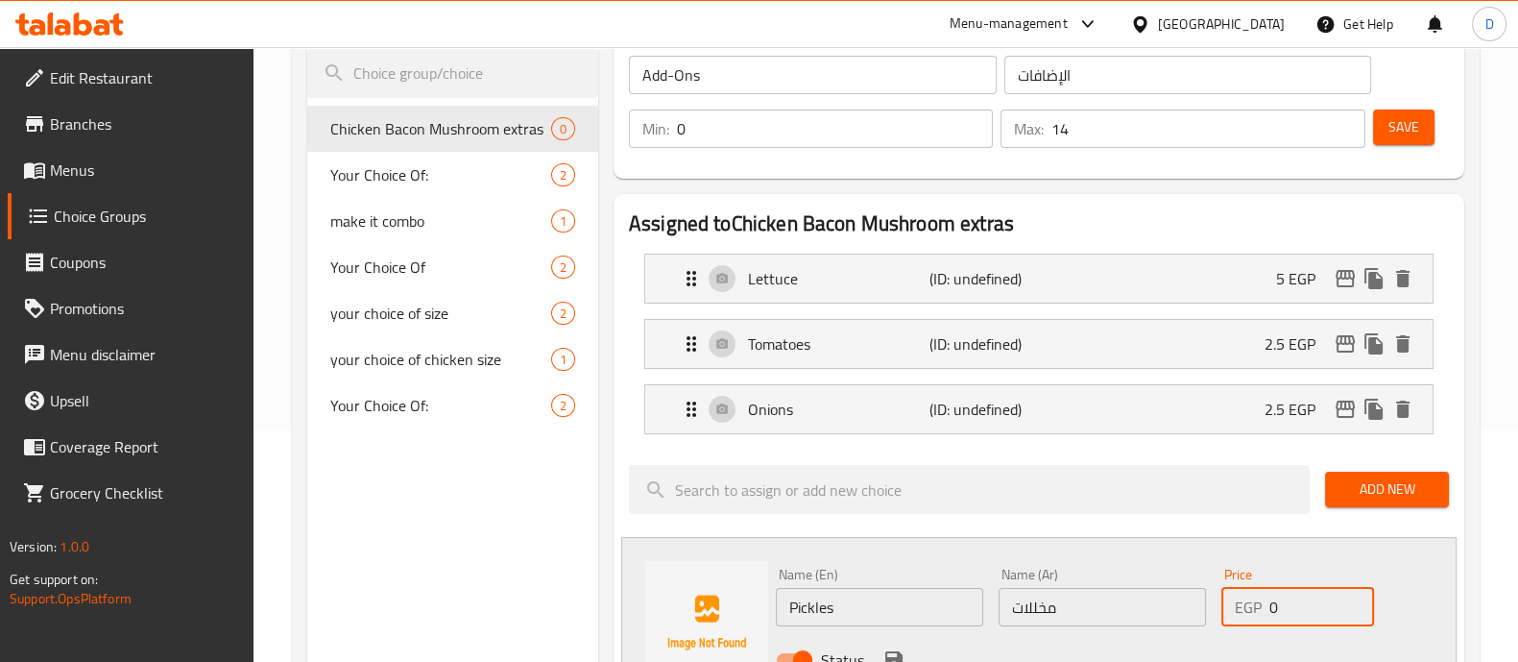
click at [1305, 604] on input "0" at bounding box center [1321, 607] width 104 height 38
type input "2.5"
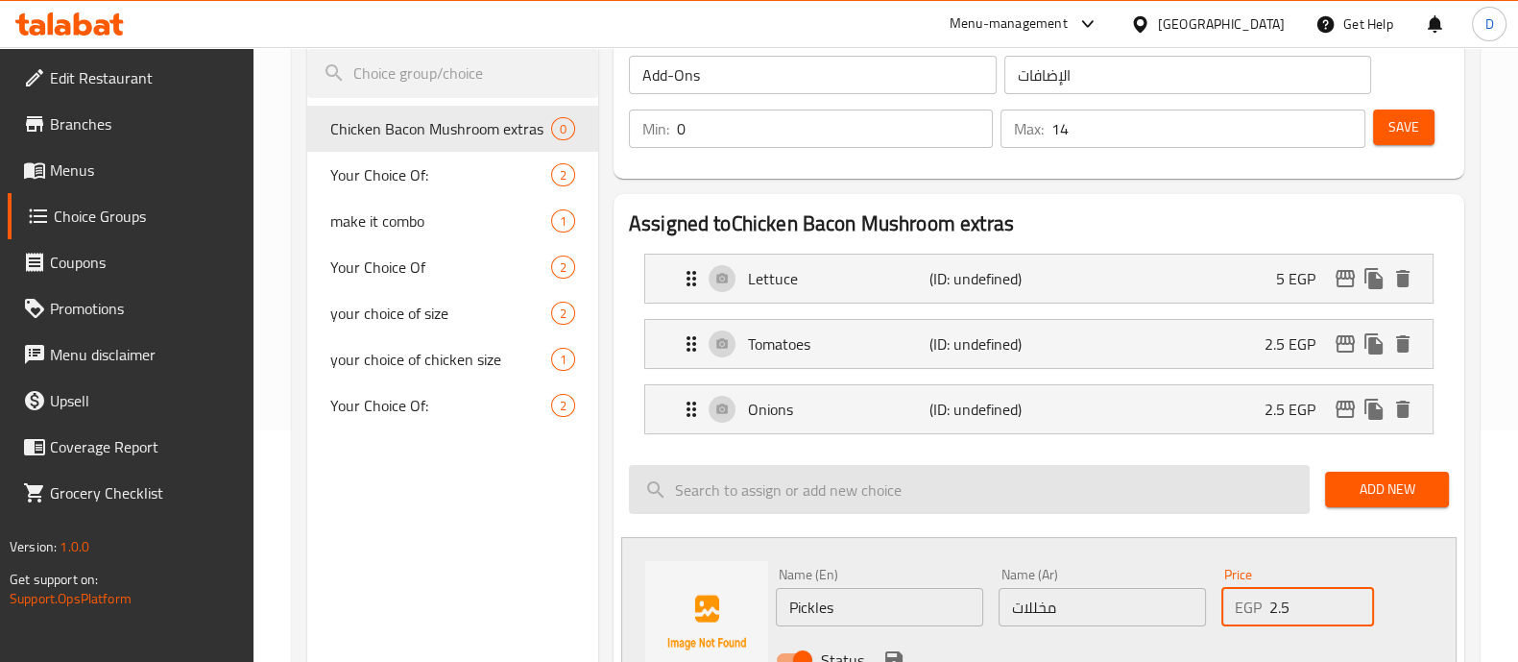
scroll to position [399, 0]
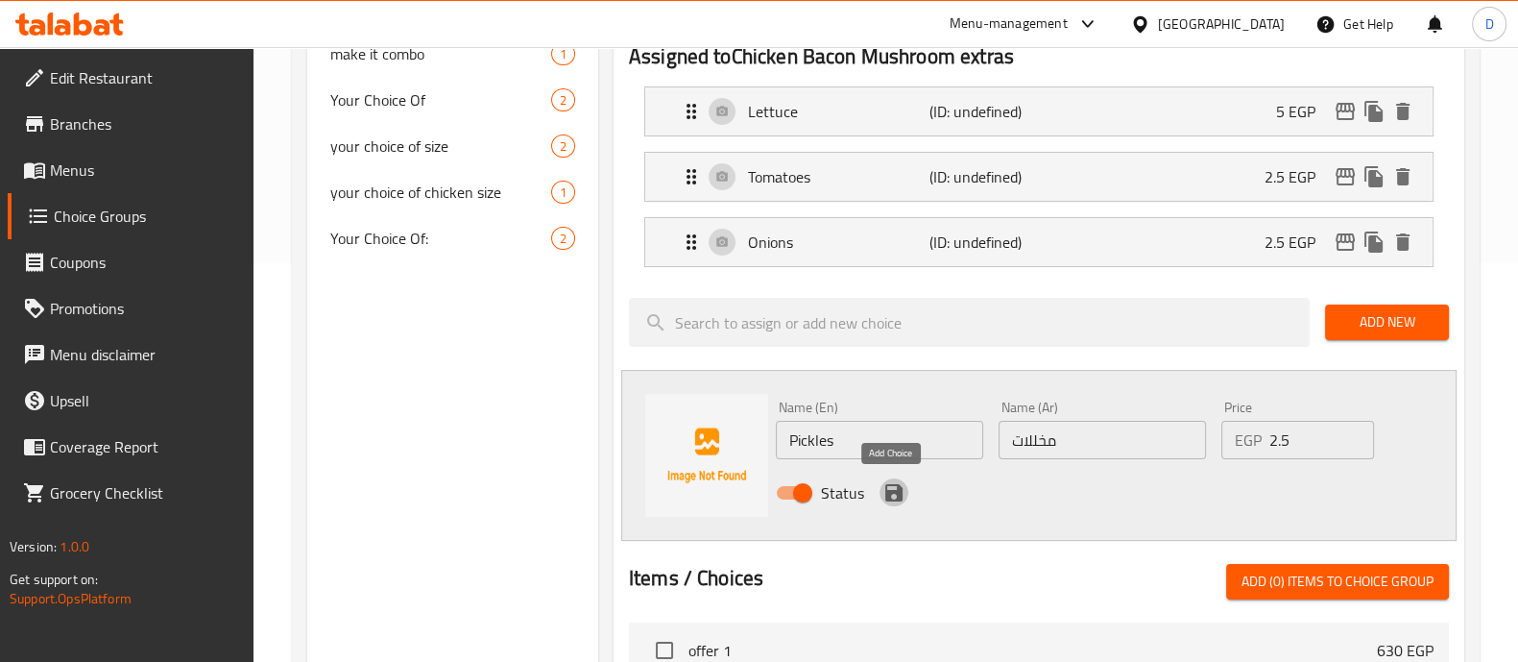
click at [892, 491] on icon "save" at bounding box center [893, 492] width 17 height 17
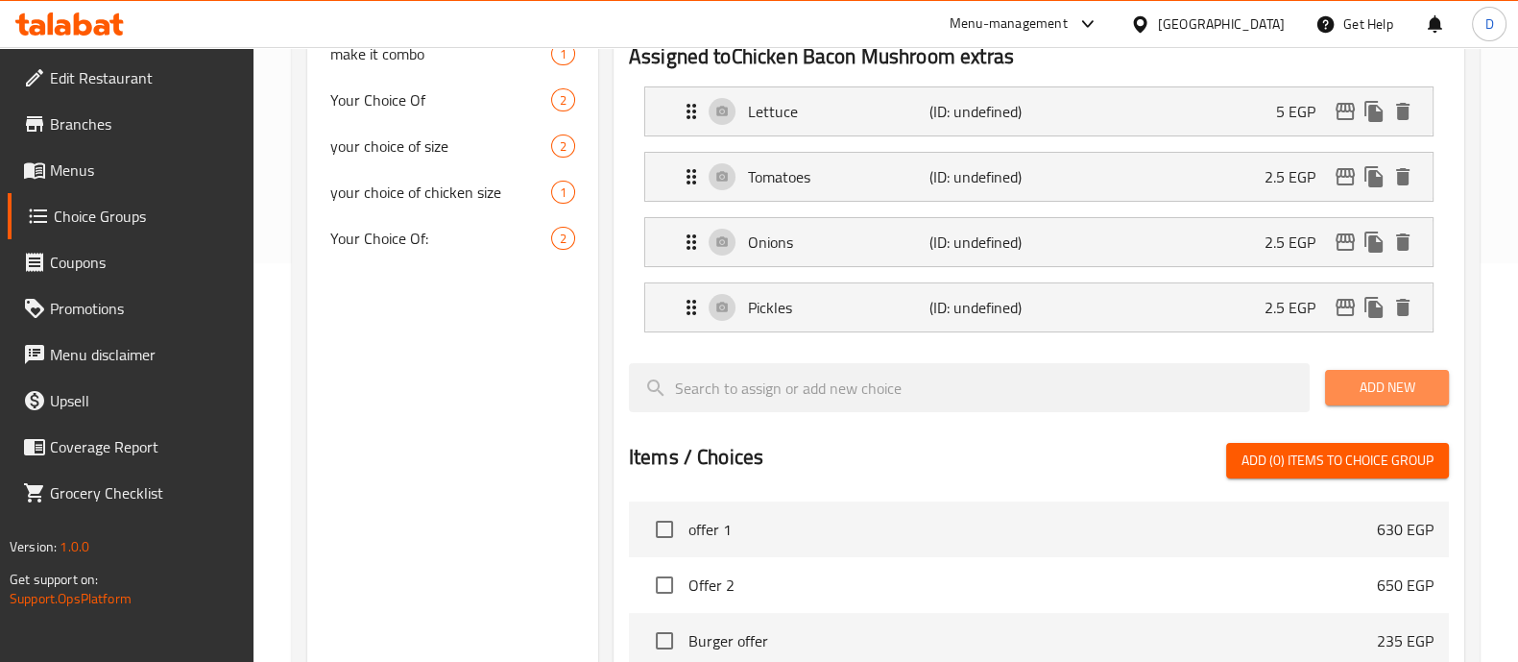
click at [1380, 382] on span "Add New" at bounding box center [1387, 387] width 93 height 24
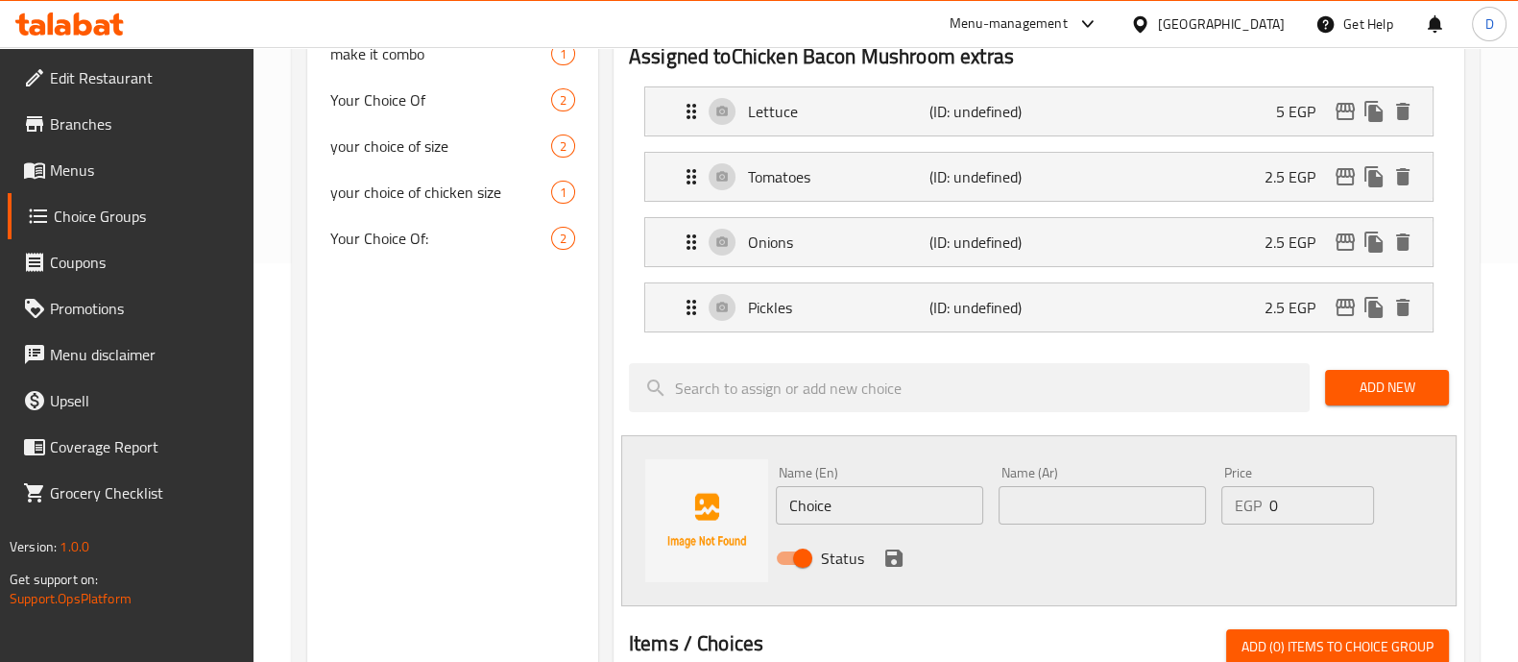
click at [821, 516] on input "Choice" at bounding box center [879, 505] width 207 height 38
paste input "Jalapeno"
type input "Jalapeno"
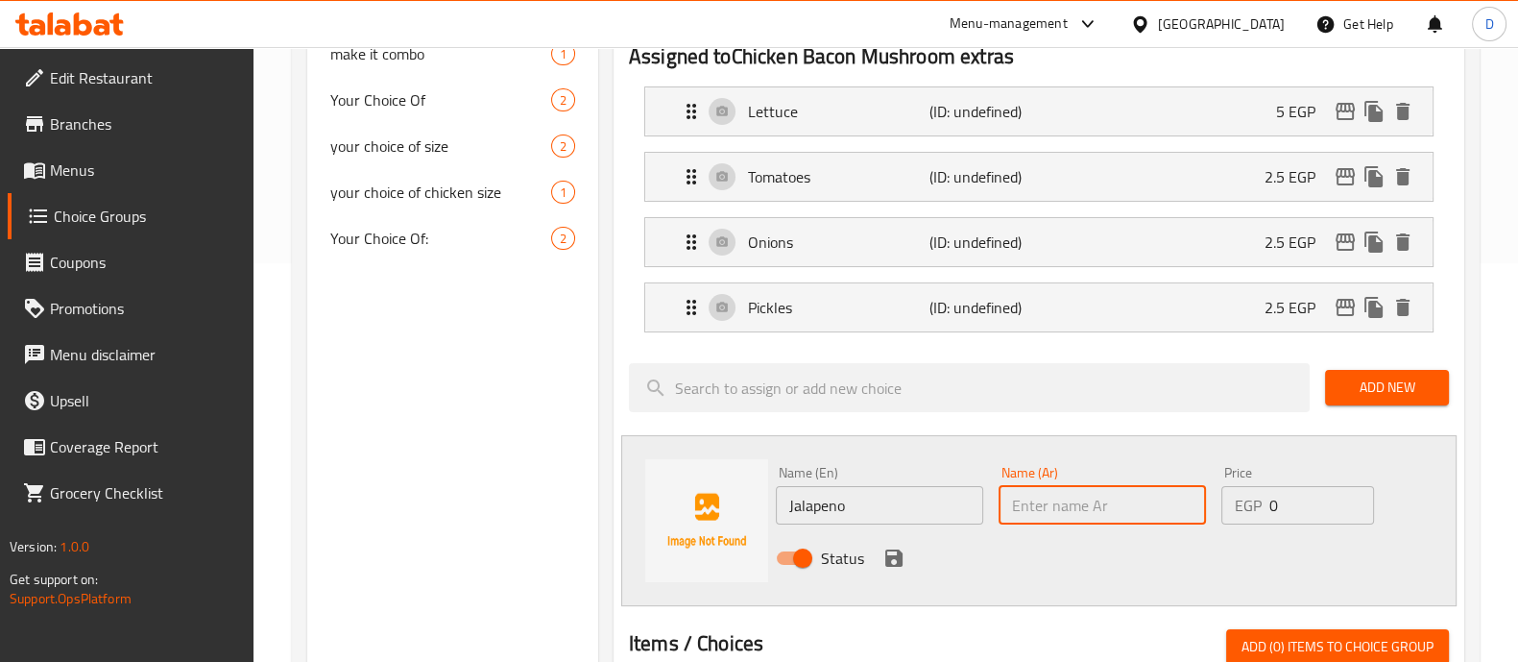
click at [1049, 516] on input "text" at bounding box center [1102, 505] width 207 height 38
paste input "هالابينو"
type input "هالابينو"
click at [1296, 486] on input "0" at bounding box center [1321, 505] width 104 height 38
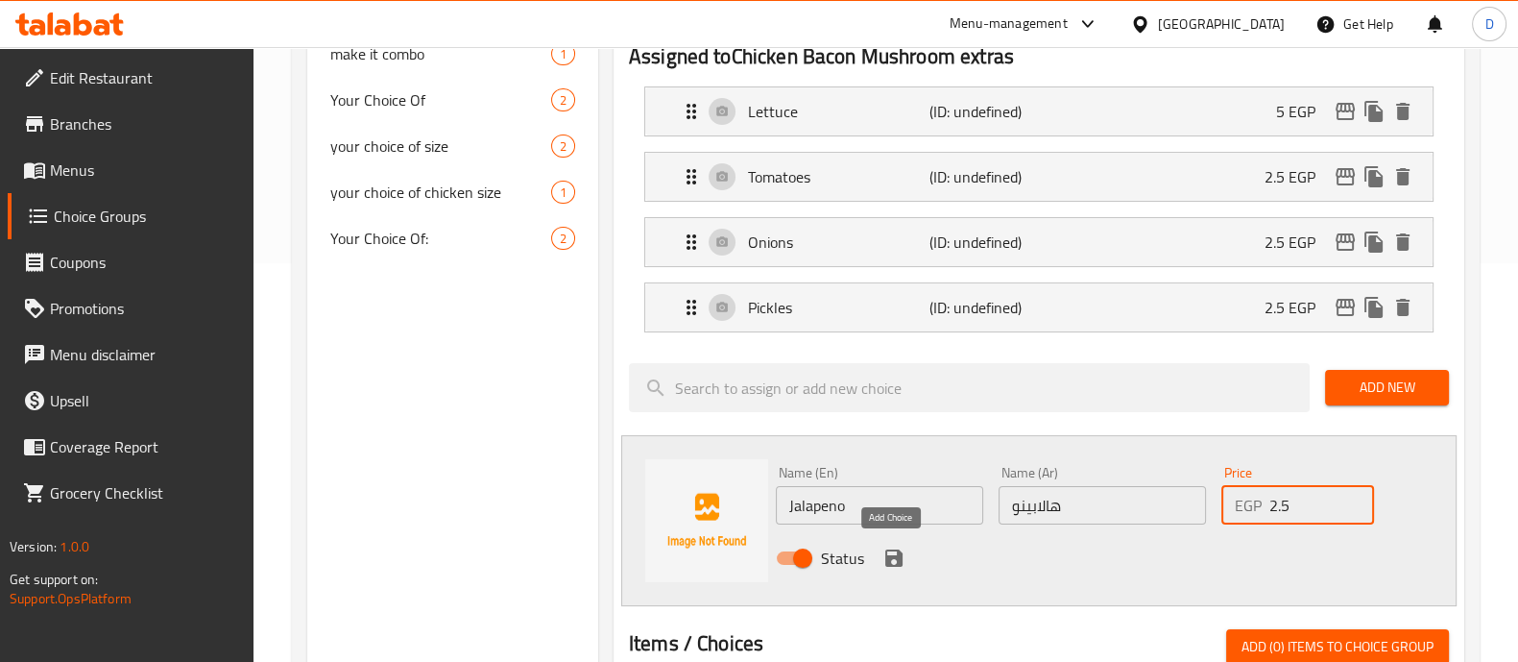
type input "2.5"
click at [885, 549] on icon "save" at bounding box center [893, 557] width 17 height 17
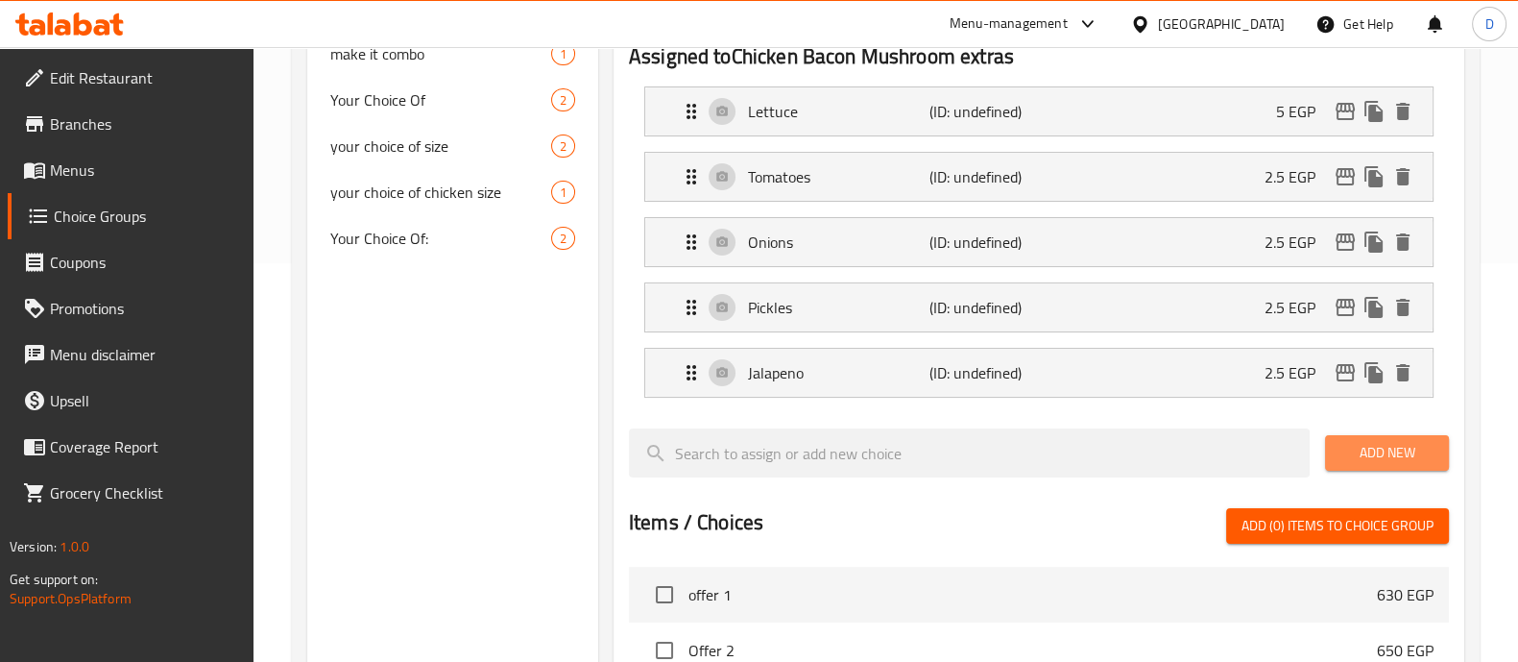
click at [1373, 444] on span "Add New" at bounding box center [1387, 453] width 93 height 24
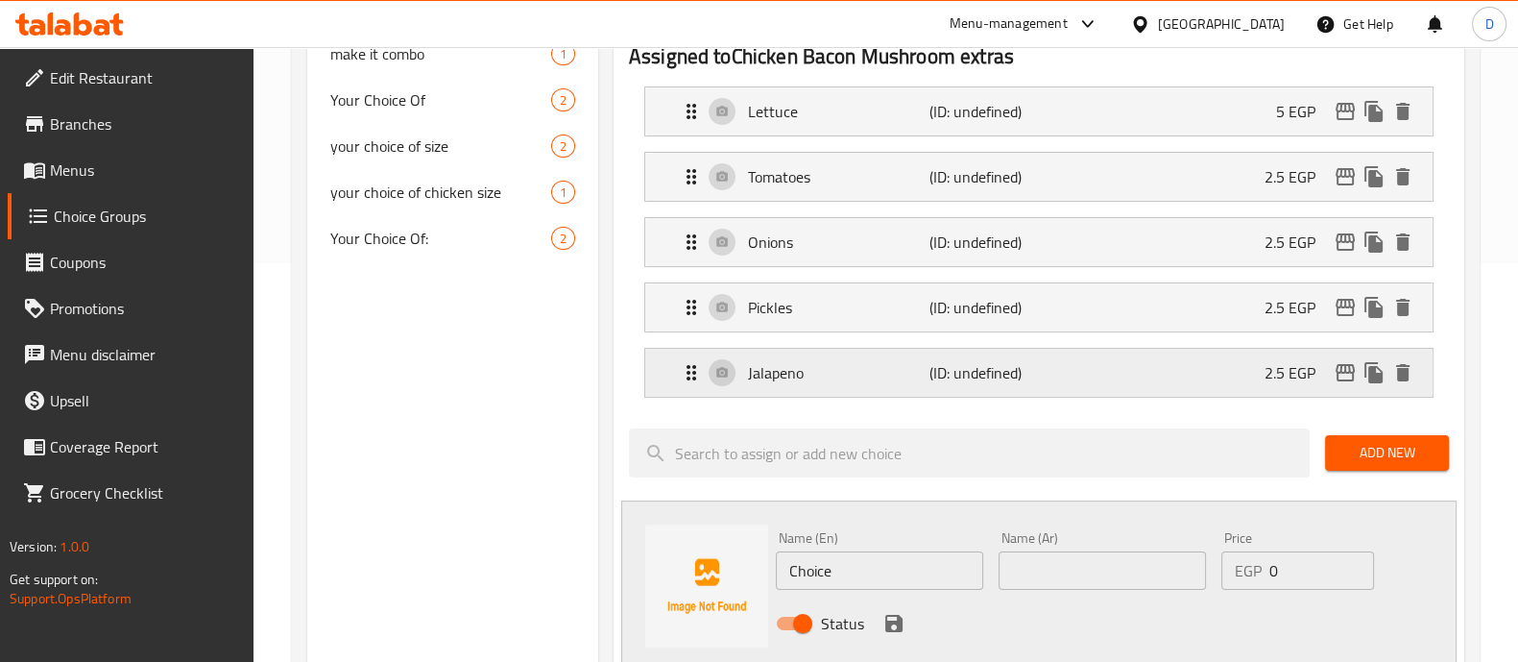
scroll to position [503, 0]
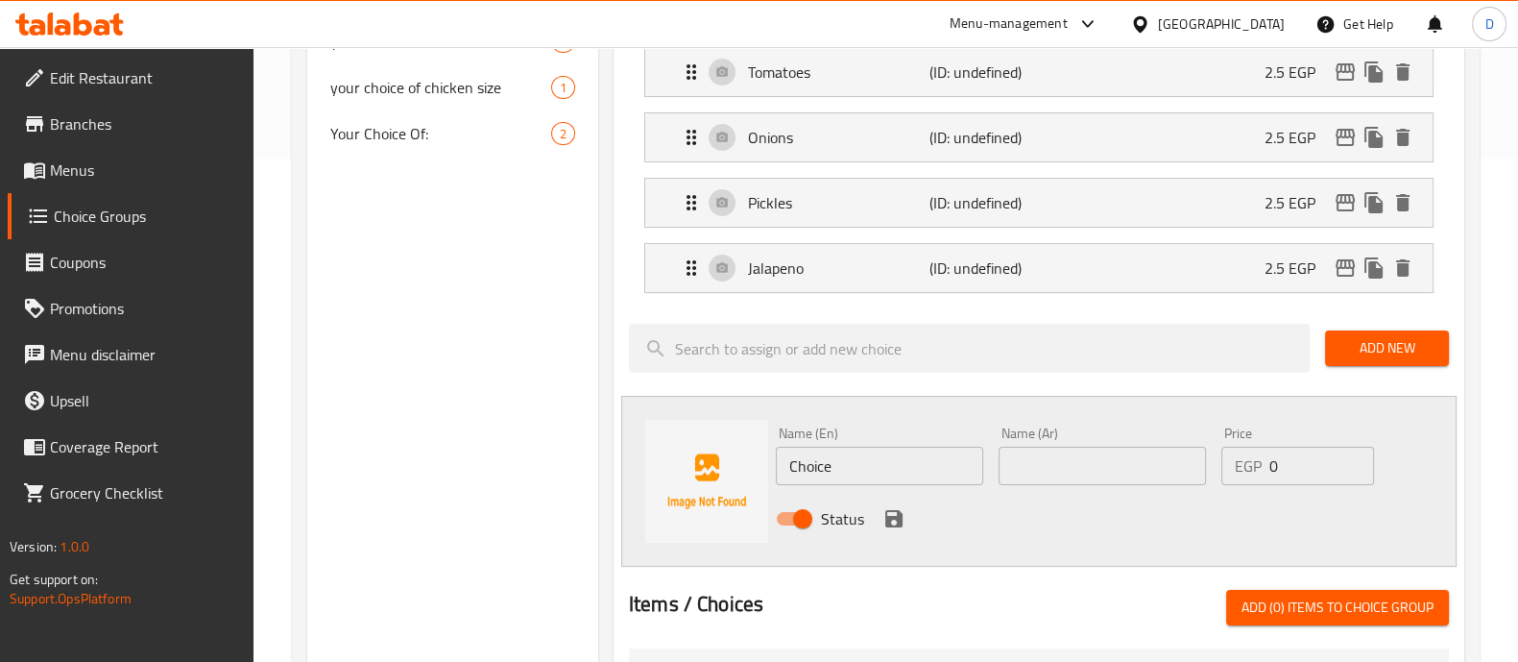
click at [844, 461] on input "Choice" at bounding box center [879, 466] width 207 height 38
paste input "American Chees"
type input "American Cheese"
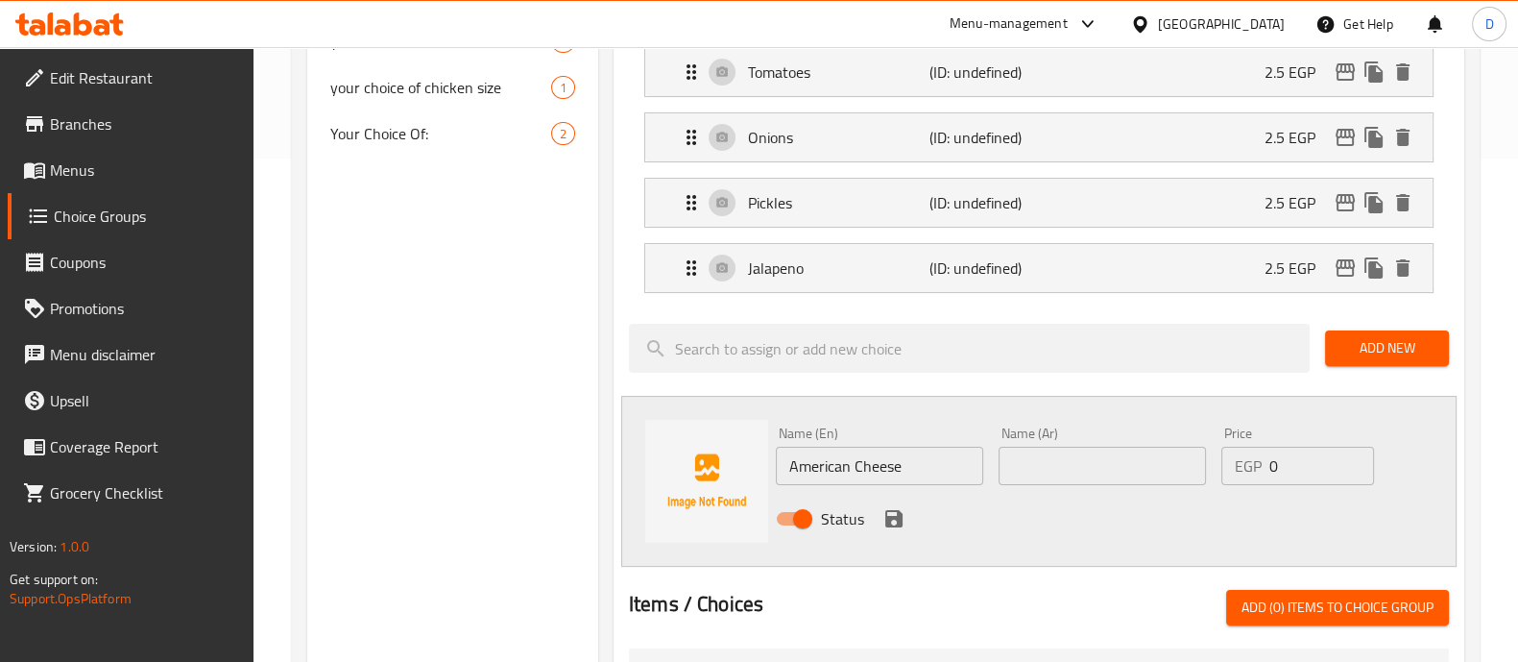
click at [1051, 447] on div "Name (Ar) Name (Ar)" at bounding box center [1102, 455] width 207 height 59
click at [1051, 447] on input "text" at bounding box center [1102, 466] width 207 height 38
paste input "الجبن الأمريكي"
type input "الجبن الأمريكي"
click at [1306, 458] on input "0" at bounding box center [1321, 466] width 104 height 38
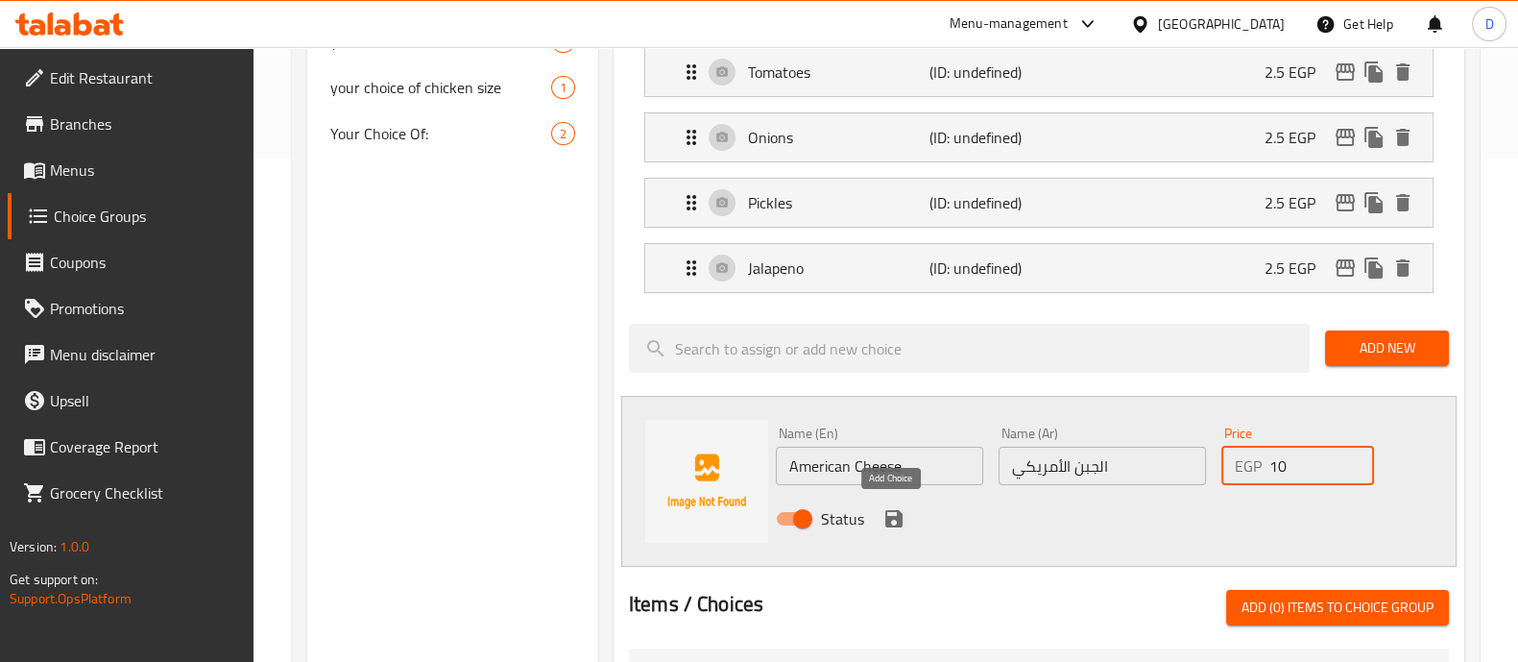
type input "10"
click at [888, 507] on icon "save" at bounding box center [893, 518] width 23 height 23
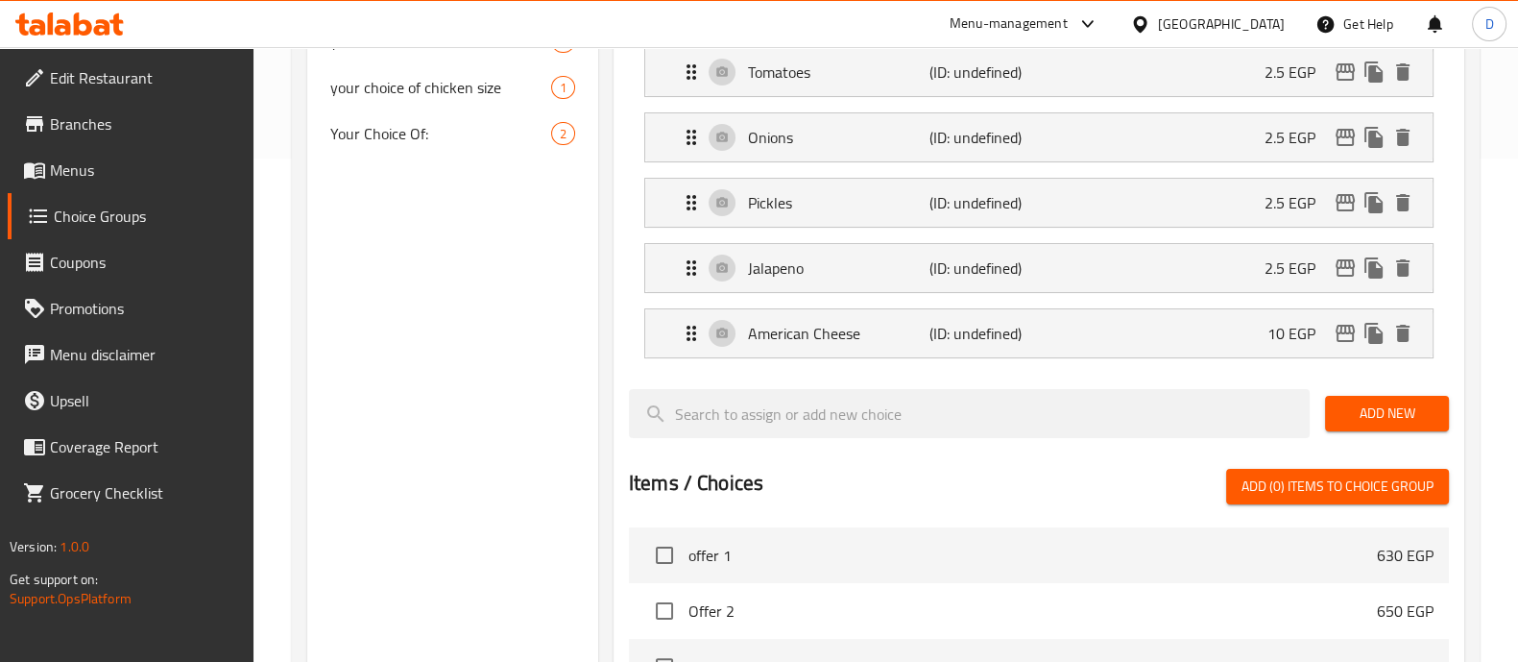
click at [1329, 409] on button "Add New" at bounding box center [1387, 414] width 124 height 36
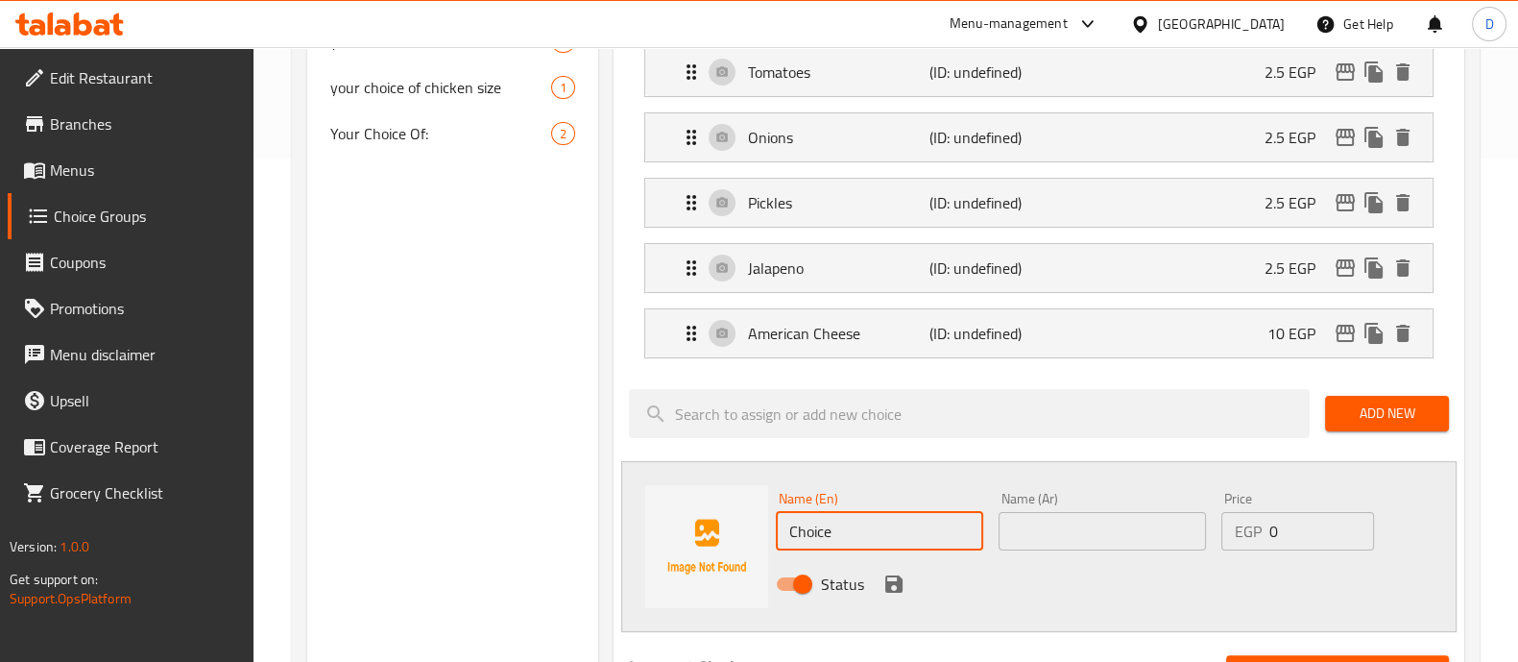
click at [832, 544] on input "Choice" at bounding box center [879, 531] width 207 height 38
paste input "Bacon"
type input "Bacon"
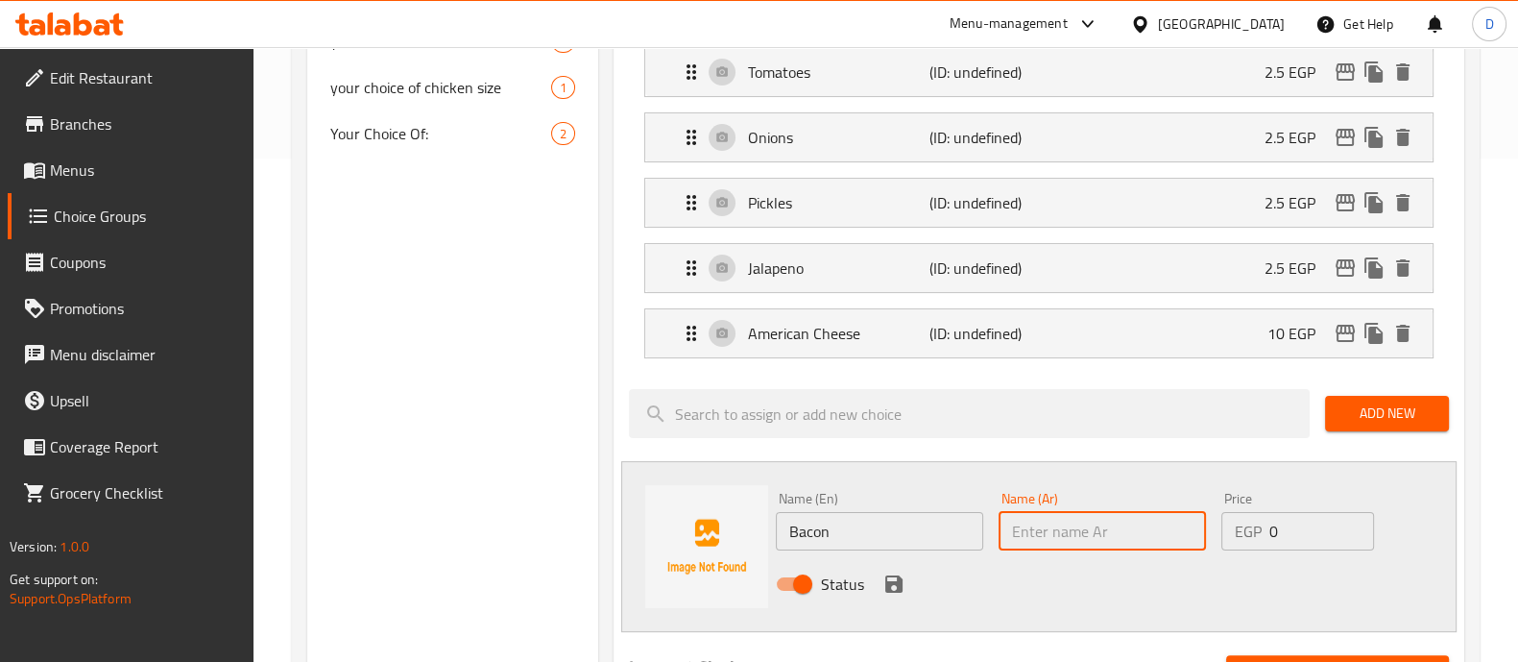
click at [1043, 538] on input "text" at bounding box center [1102, 531] width 207 height 38
type input "باكون"
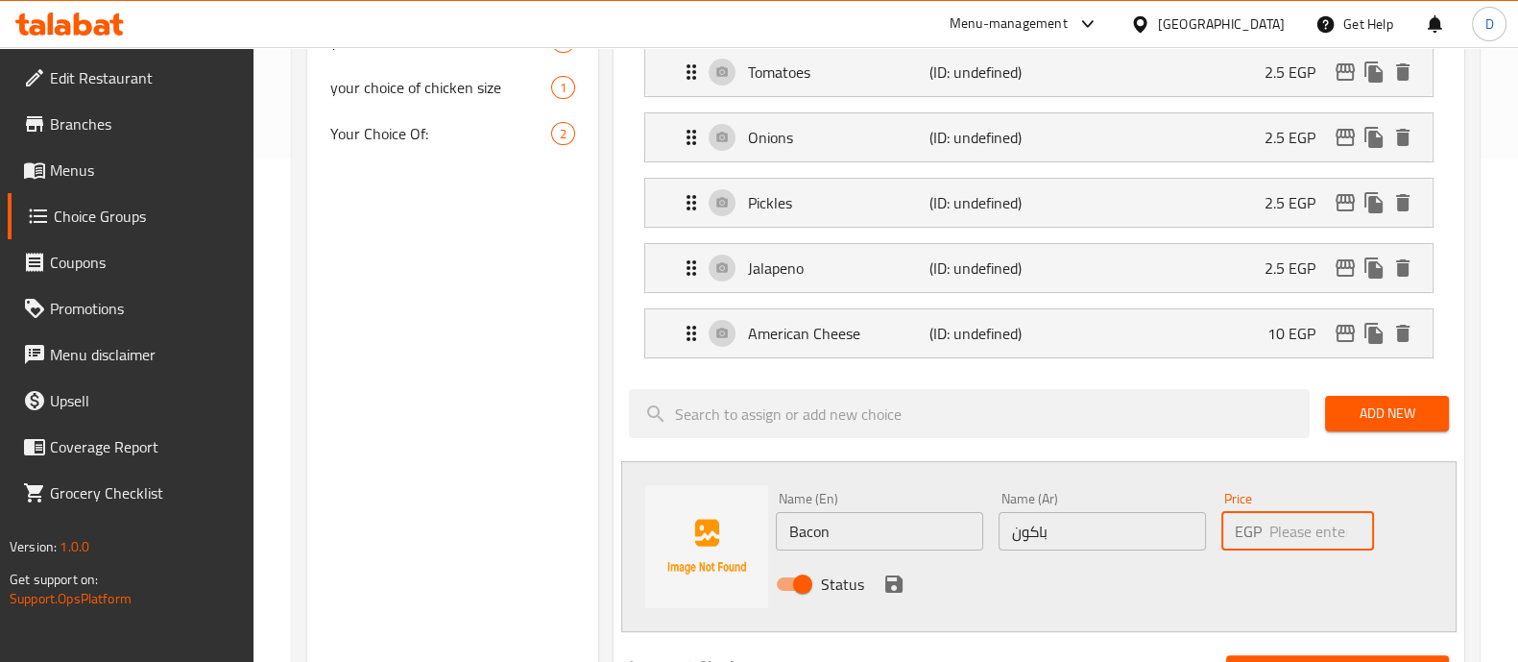
click at [1296, 544] on input "number" at bounding box center [1321, 531] width 104 height 38
type input "20"
click at [893, 578] on icon "save" at bounding box center [893, 583] width 23 height 23
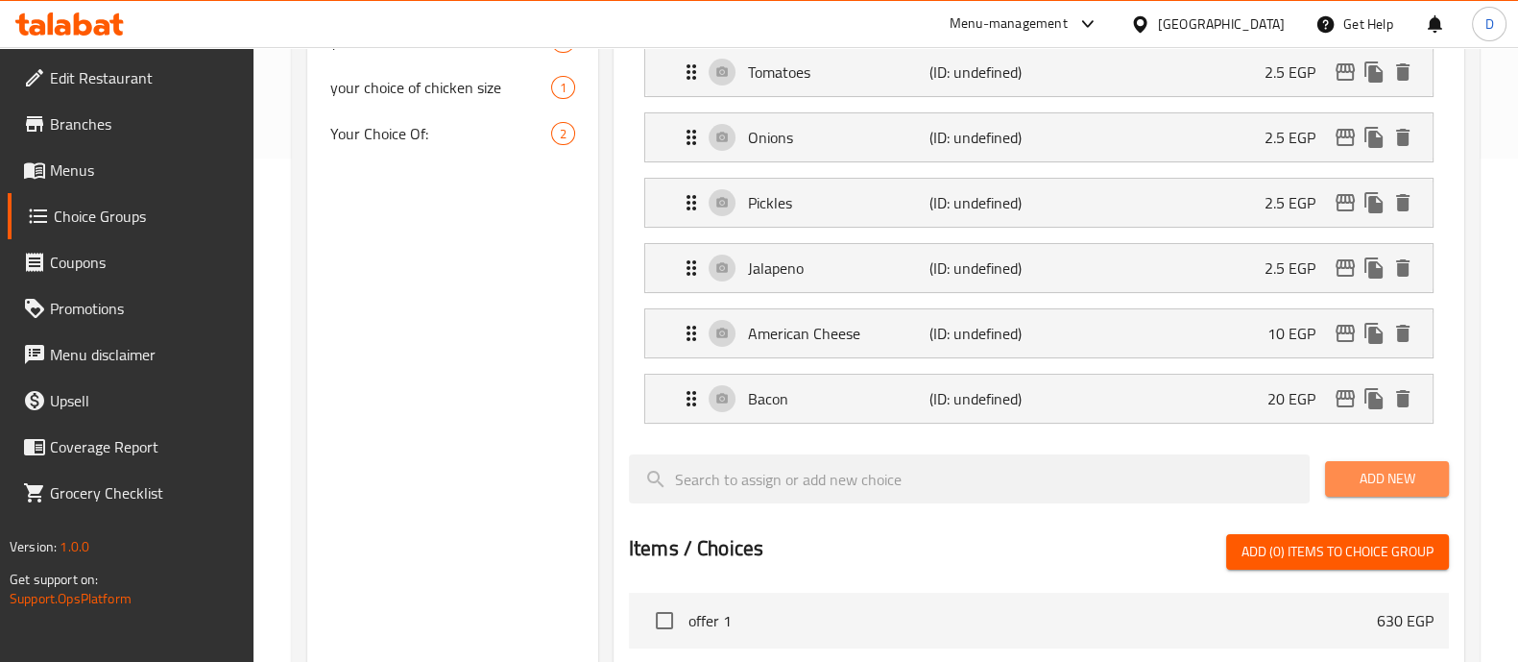
click at [1389, 468] on span "Add New" at bounding box center [1387, 479] width 93 height 24
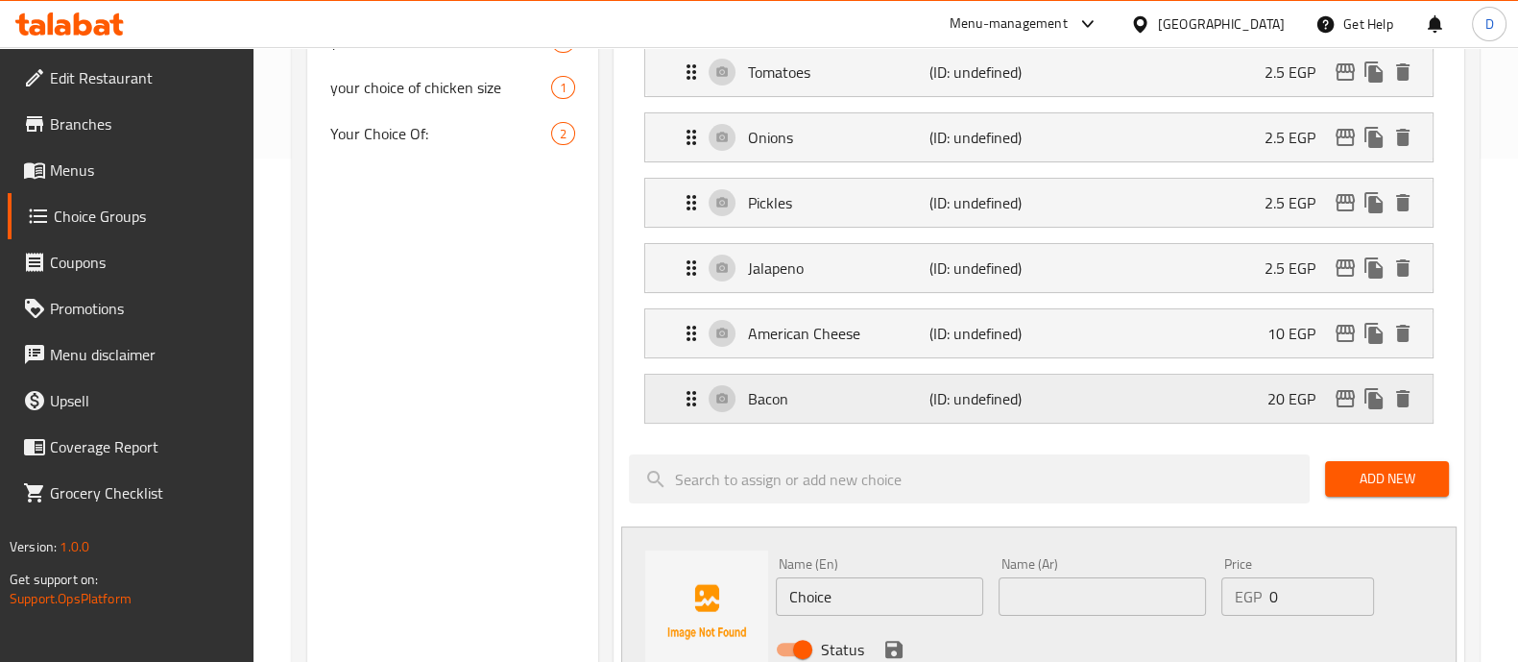
scroll to position [600, 0]
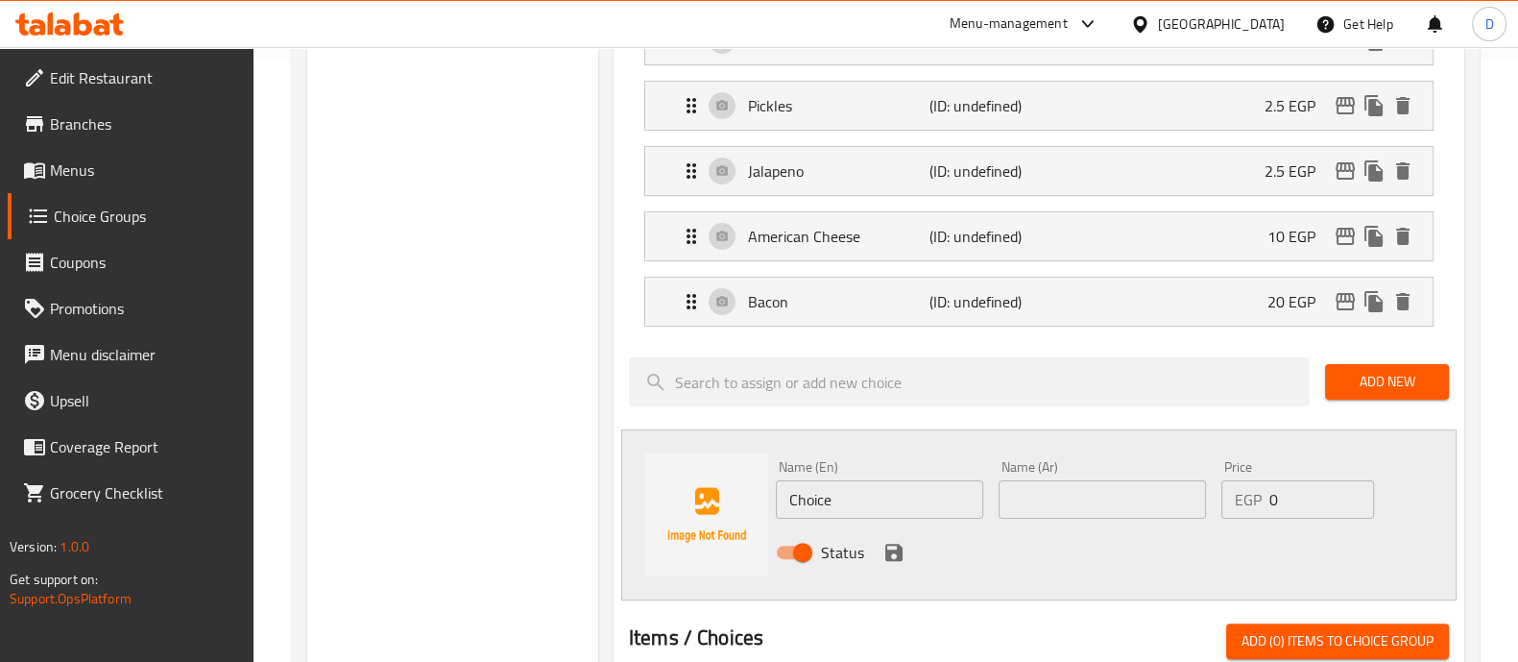
drag, startPoint x: 814, startPoint y: 517, endPoint x: 818, endPoint y: 496, distance: 20.5
click at [818, 496] on div "Name (En) Choice Name (En)" at bounding box center [879, 489] width 223 height 74
click at [818, 496] on input "Choice" at bounding box center [879, 499] width 207 height 38
paste input "Smoked Turkey"
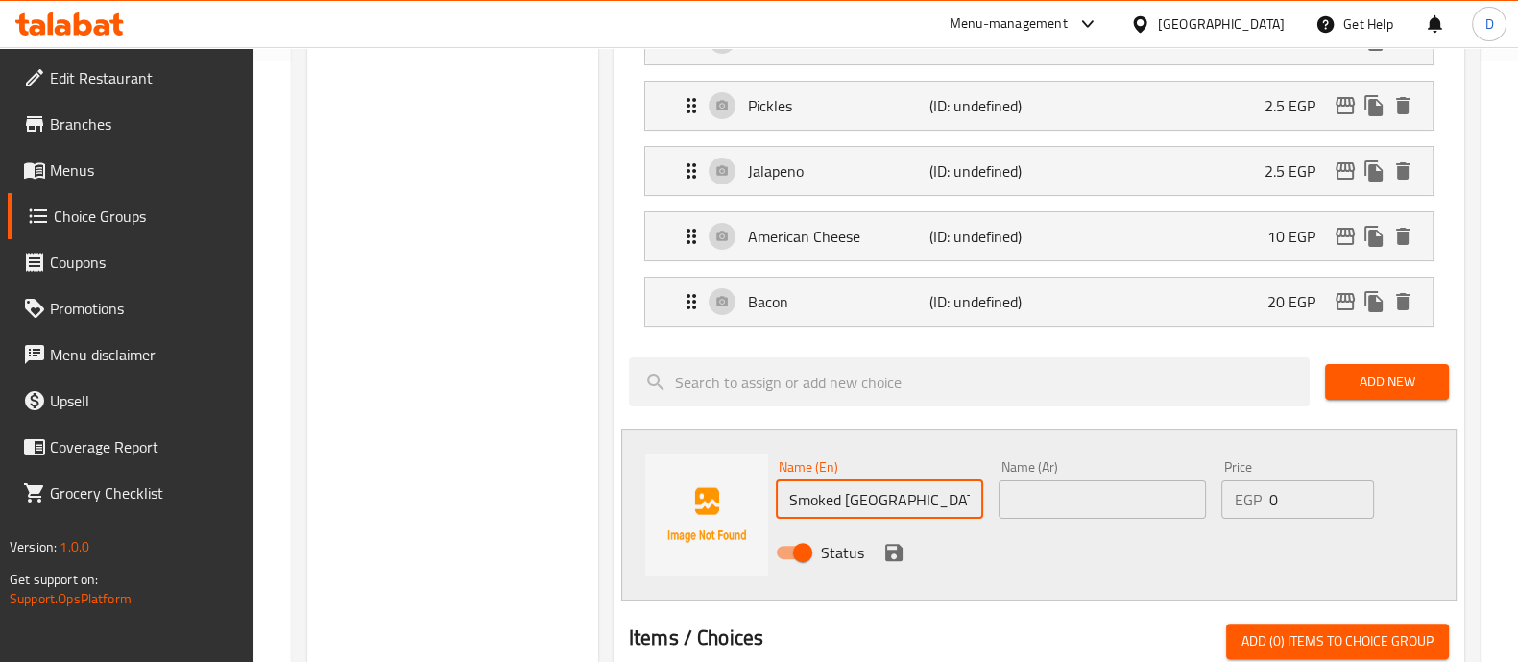
type input "Smoked Turkey"
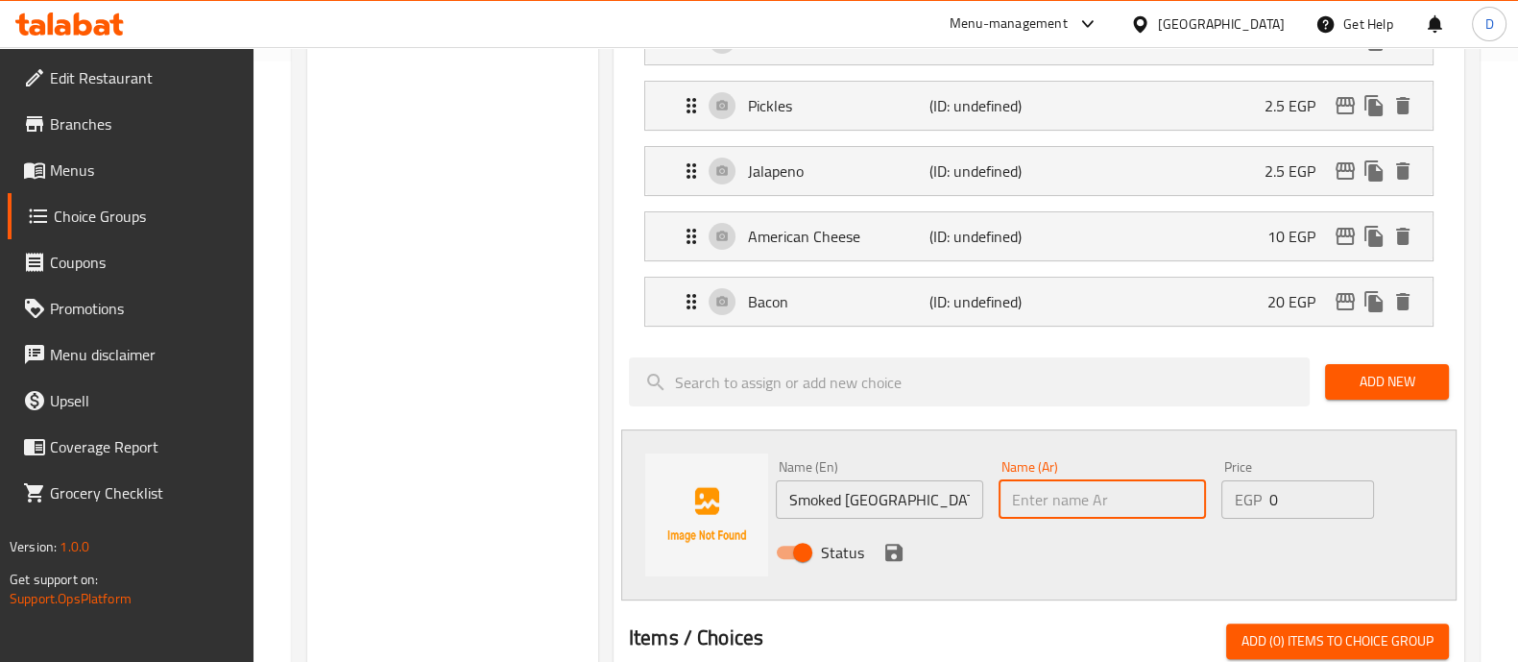
click at [1059, 482] on input "text" at bounding box center [1102, 499] width 207 height 38
paste input "ديك رومي مدخن"
drag, startPoint x: 1093, startPoint y: 495, endPoint x: 1133, endPoint y: 495, distance: 40.3
click at [1133, 495] on input "ديك رومي مدخن" at bounding box center [1102, 499] width 207 height 38
type input "رومي مدخن"
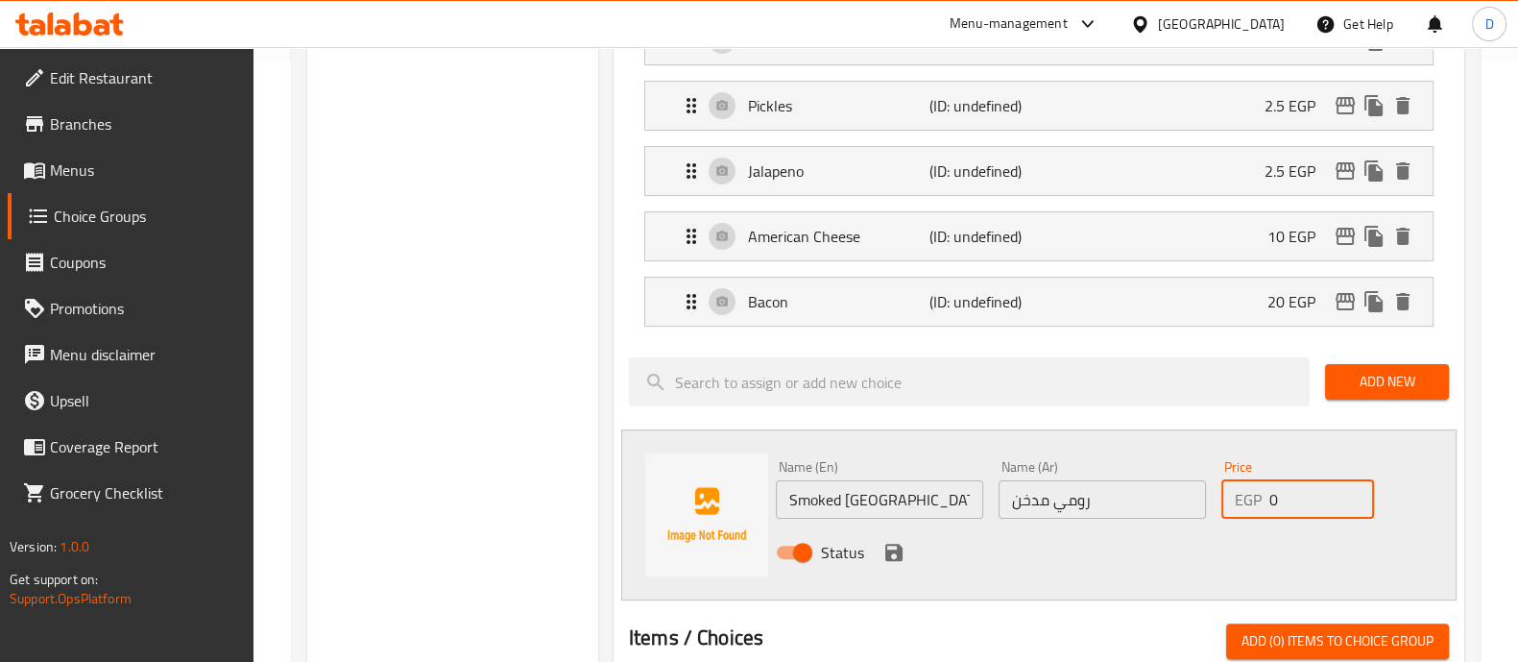
click at [1291, 501] on input "0" at bounding box center [1321, 499] width 104 height 38
type input "20"
click at [885, 544] on icon "save" at bounding box center [893, 552] width 17 height 17
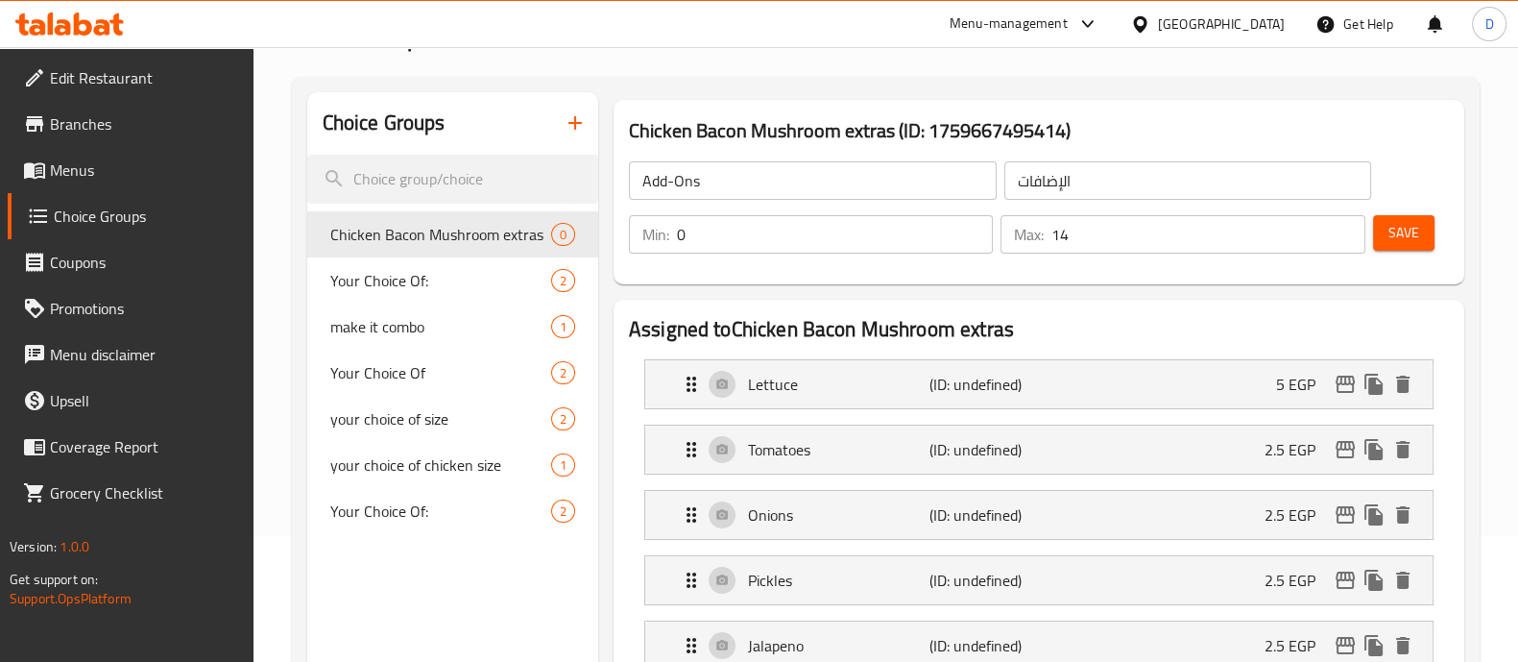
scroll to position [125, 0]
click at [1417, 227] on span "Save" at bounding box center [1404, 234] width 31 height 24
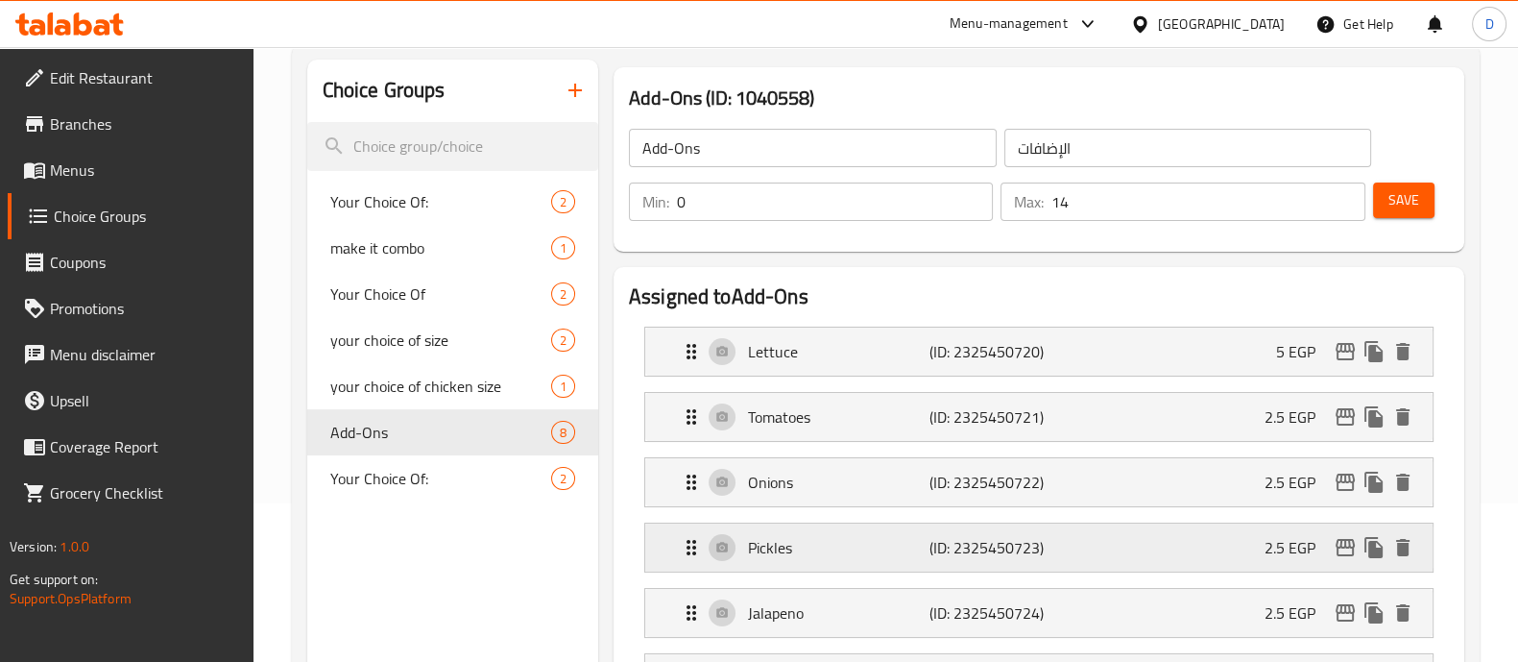
scroll to position [149, 0]
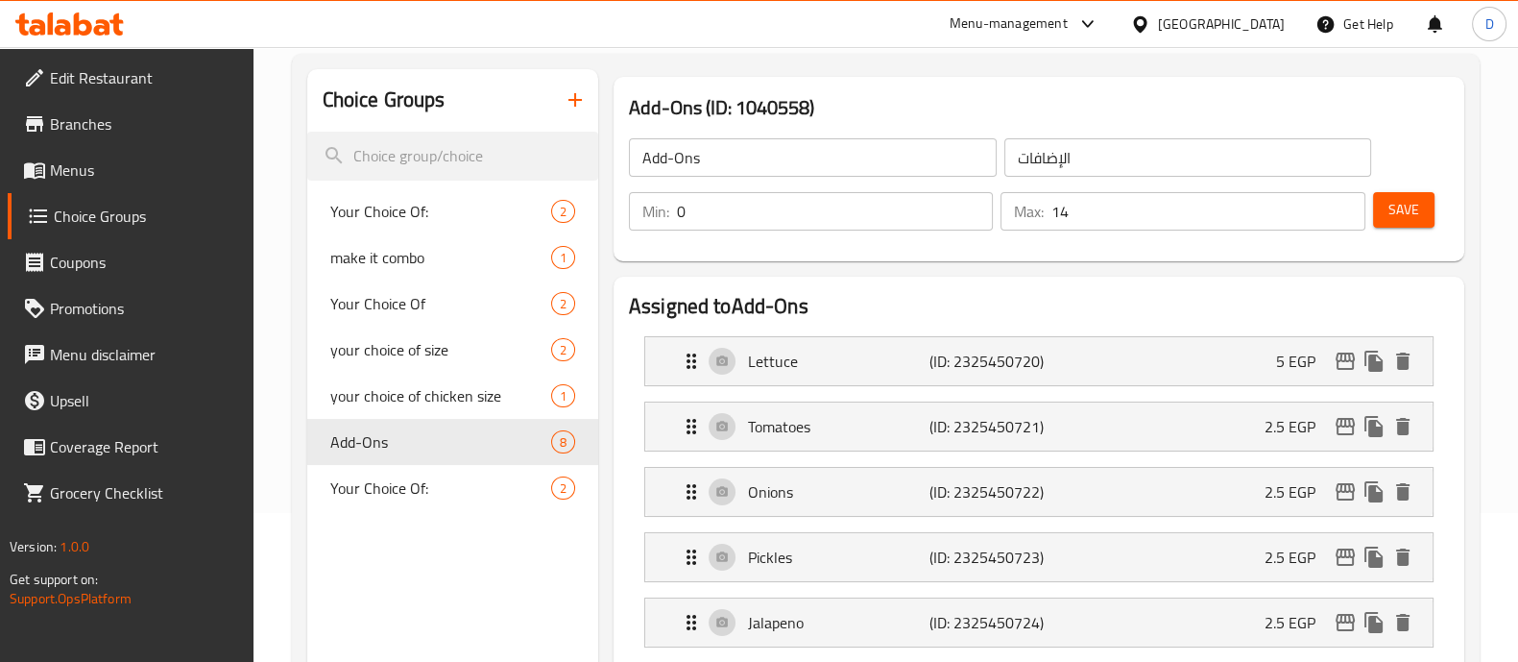
click at [867, 82] on div "Add-Ons (ID: 1040558) Add-Ons ​ الإضافات ​ Min: 0 ​ Max: 14 ​ Save" at bounding box center [1039, 169] width 851 height 184
